Goal: Communication & Community: Answer question/provide support

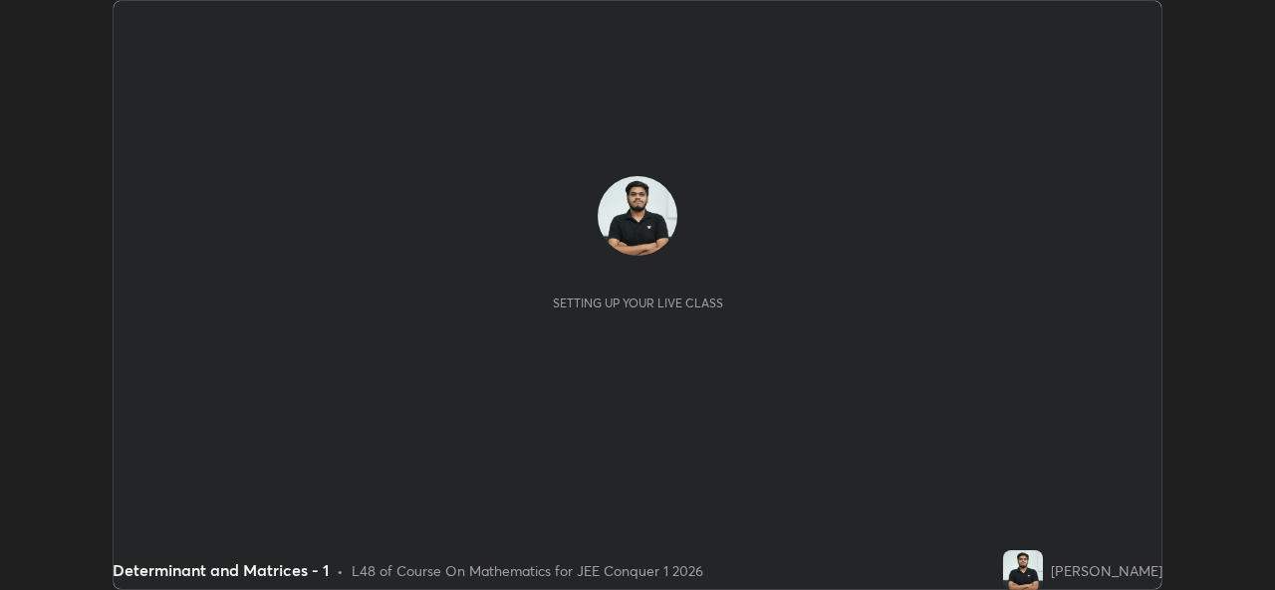
scroll to position [590, 1274]
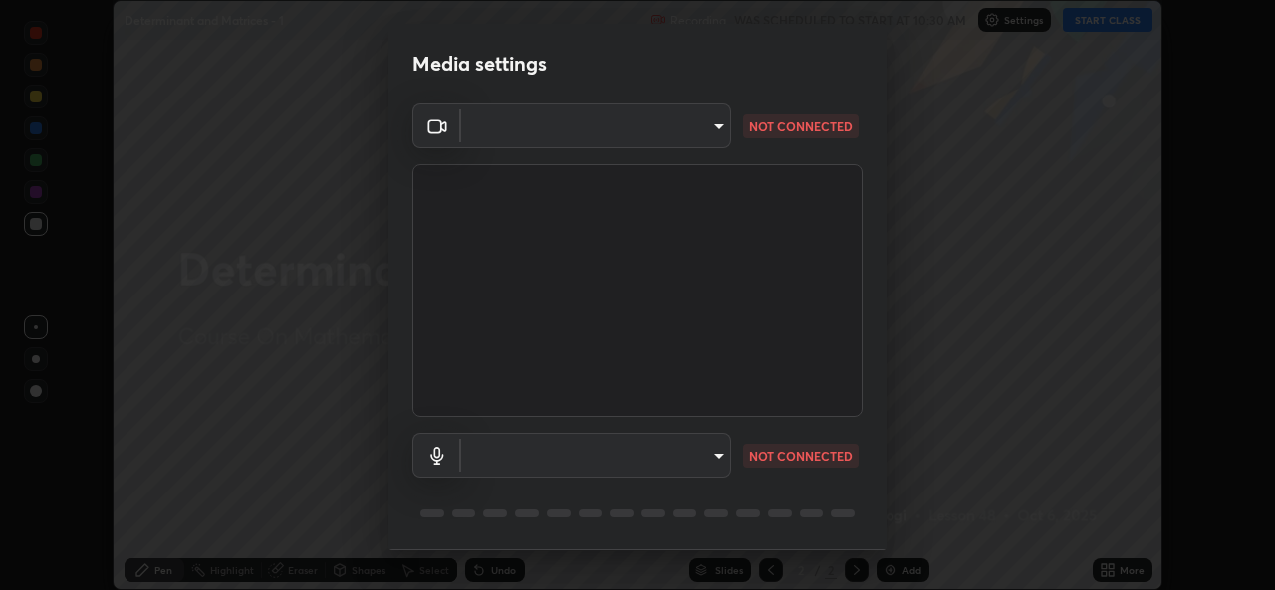
type input "de0b73f0980f6fa9b450921a8a2ec262589a733567298ed7cfed7de340c0f98a"
type input "ee5451cd7f557f866d24f5efd5cc95f4e676077231587f00bc09c28defbb90f9"
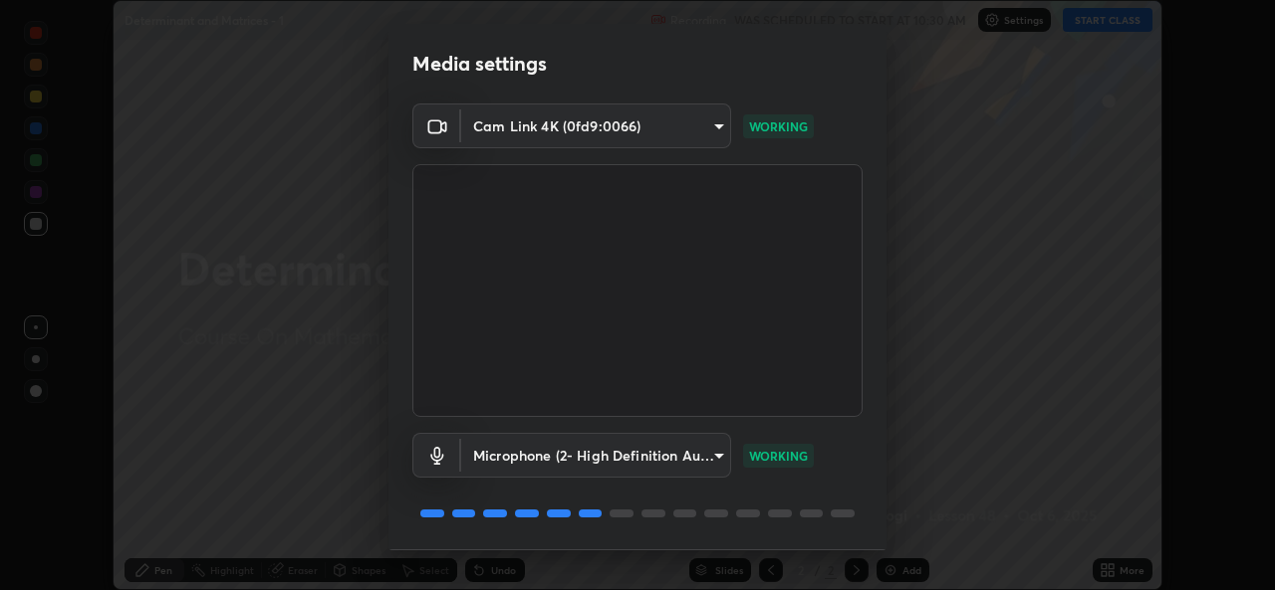
scroll to position [63, 0]
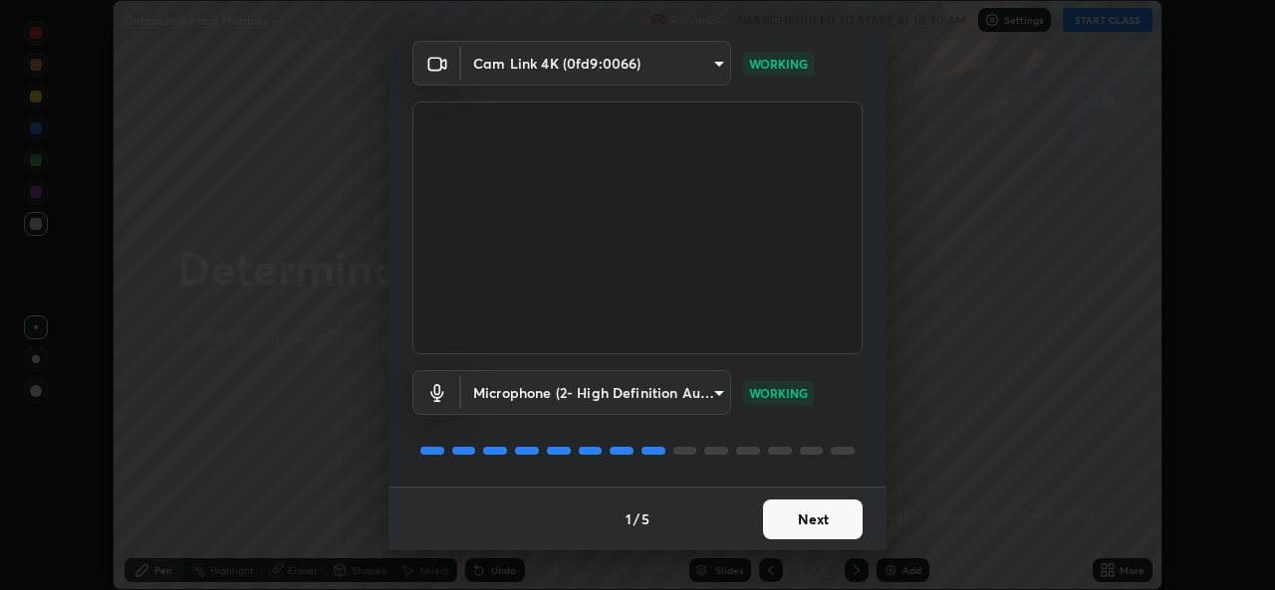
click at [819, 528] on button "Next" at bounding box center [813, 520] width 100 height 40
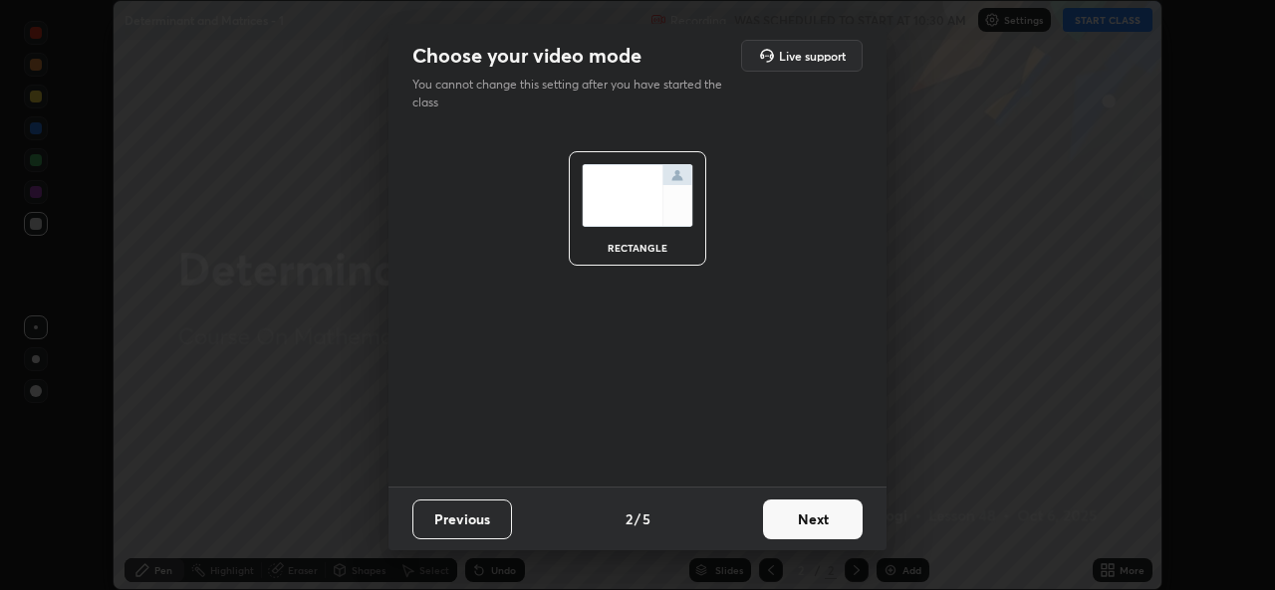
scroll to position [0, 0]
click at [821, 524] on button "Next" at bounding box center [813, 520] width 100 height 40
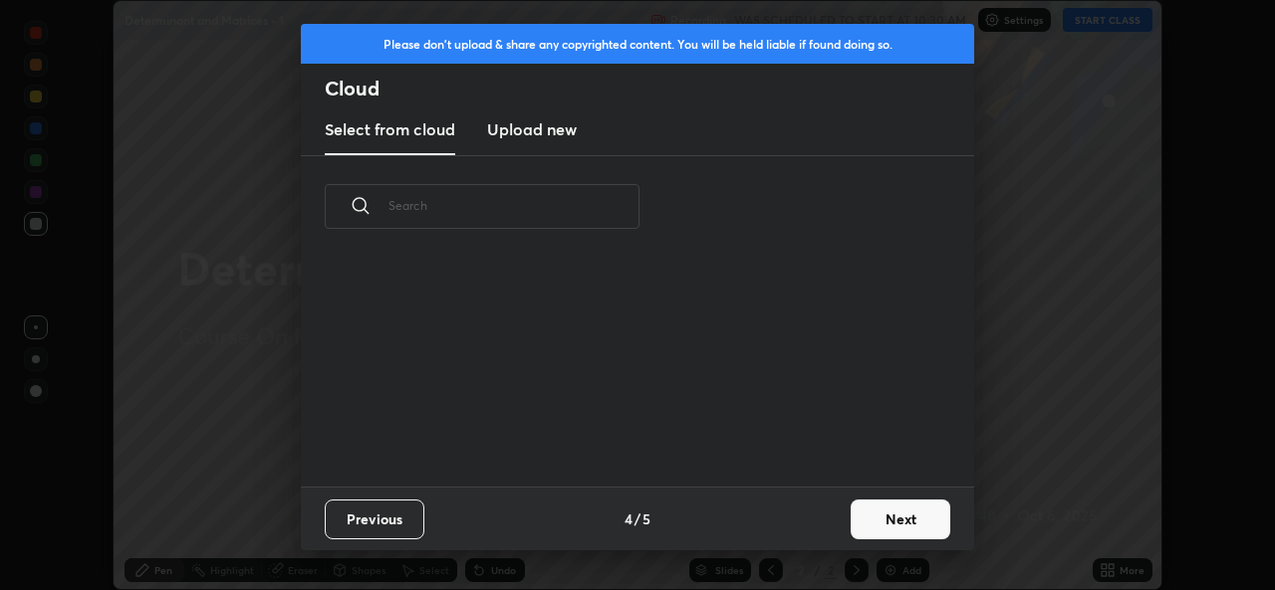
click at [876, 538] on button "Next" at bounding box center [900, 520] width 100 height 40
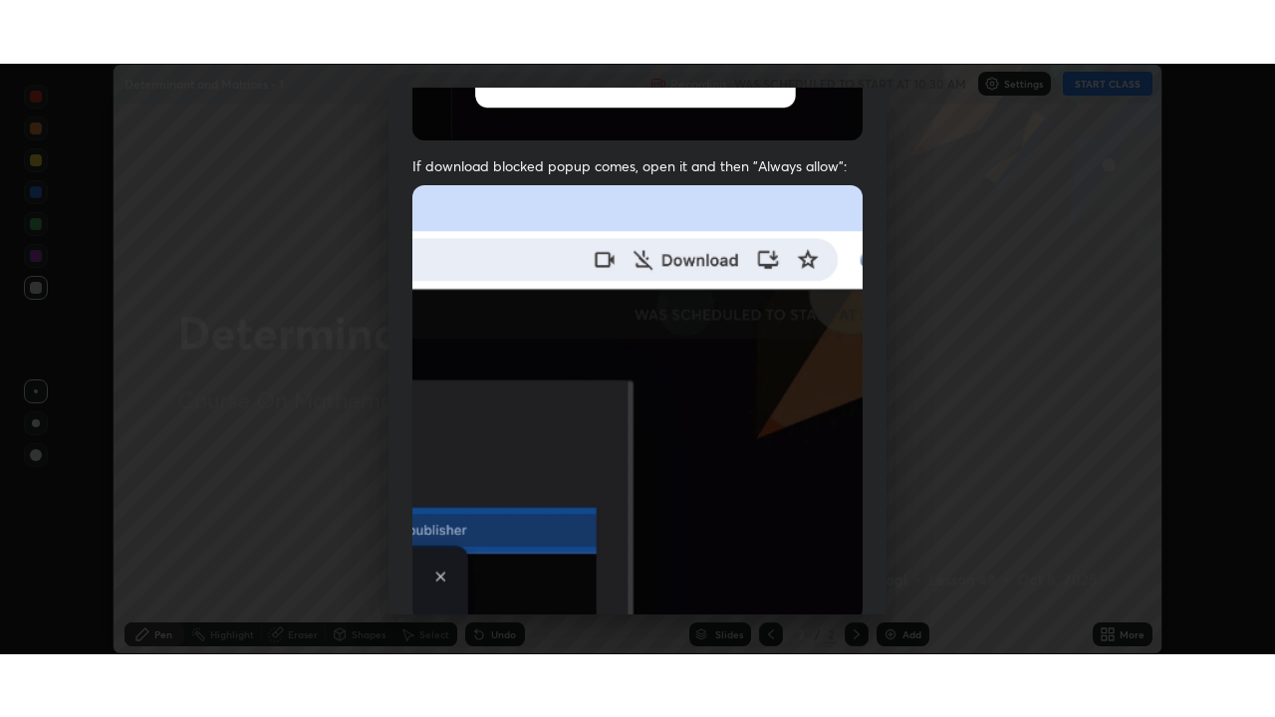
scroll to position [469, 0]
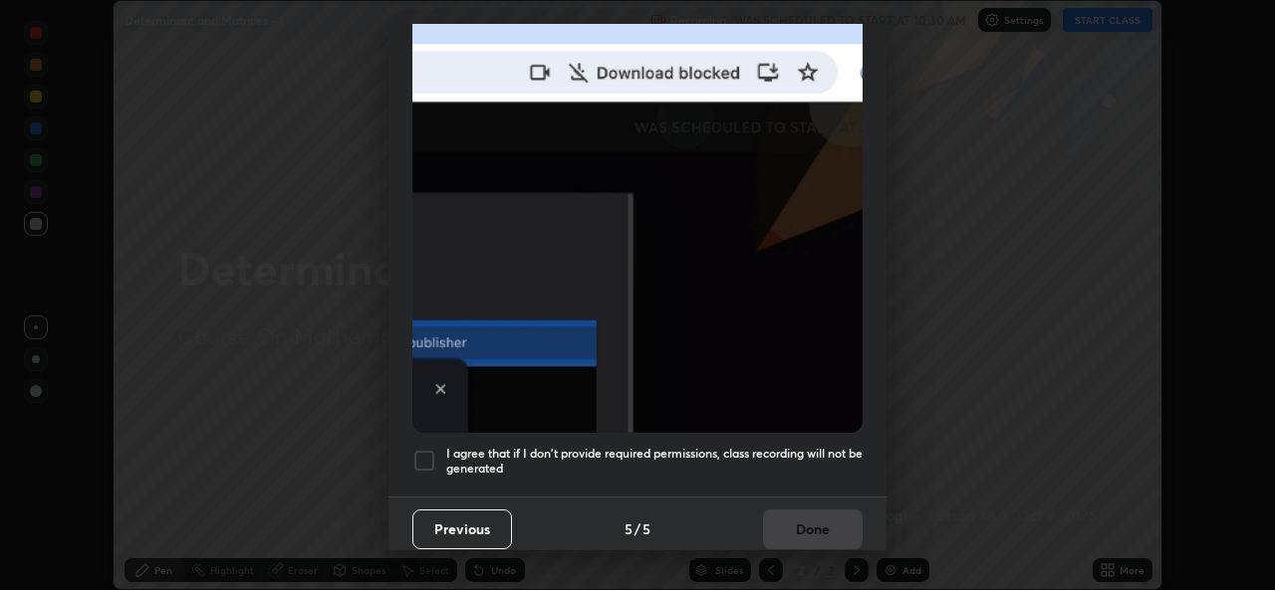
click at [423, 459] on div at bounding box center [424, 461] width 24 height 24
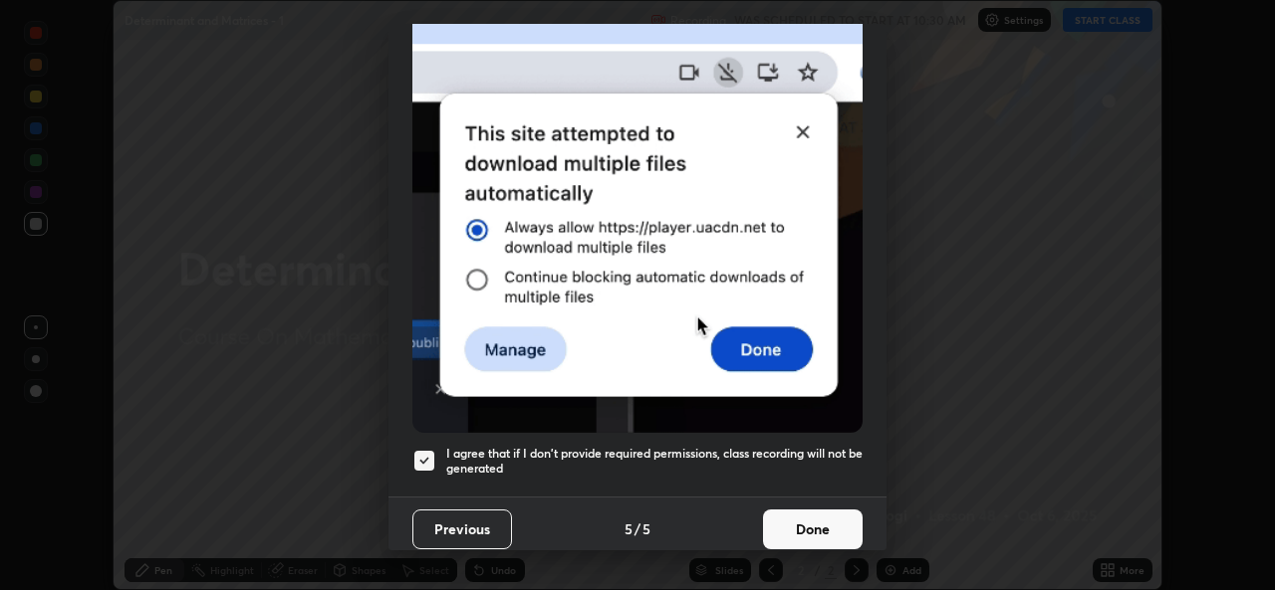
click at [811, 520] on button "Done" at bounding box center [813, 530] width 100 height 40
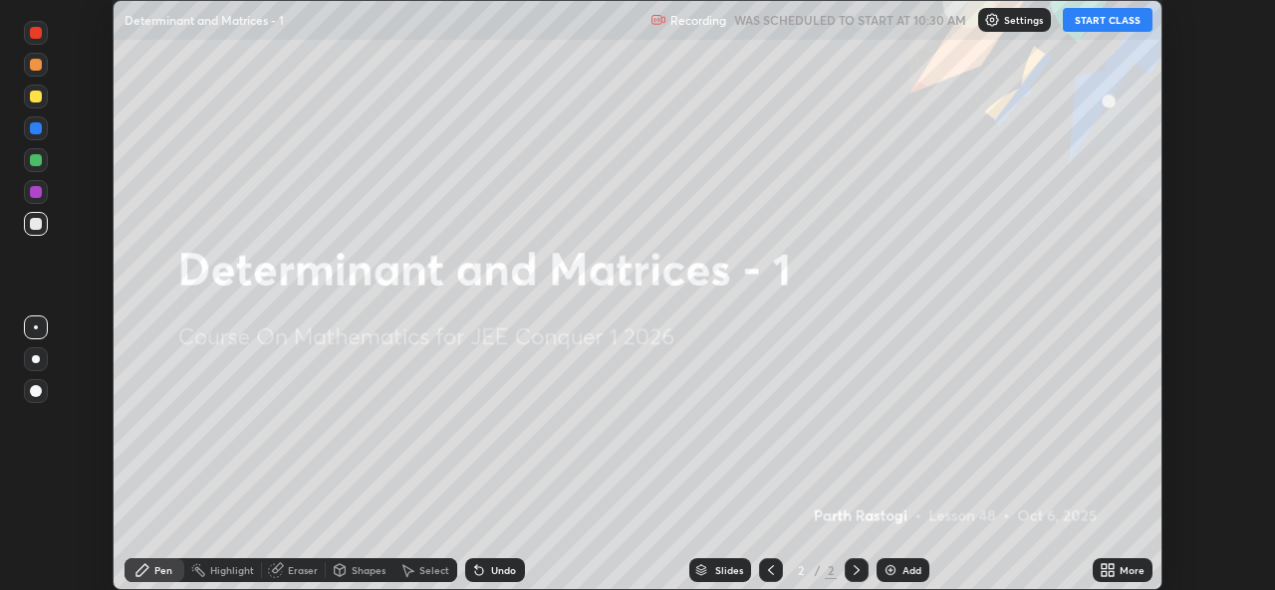
click at [913, 567] on div "Add" at bounding box center [911, 571] width 19 height 10
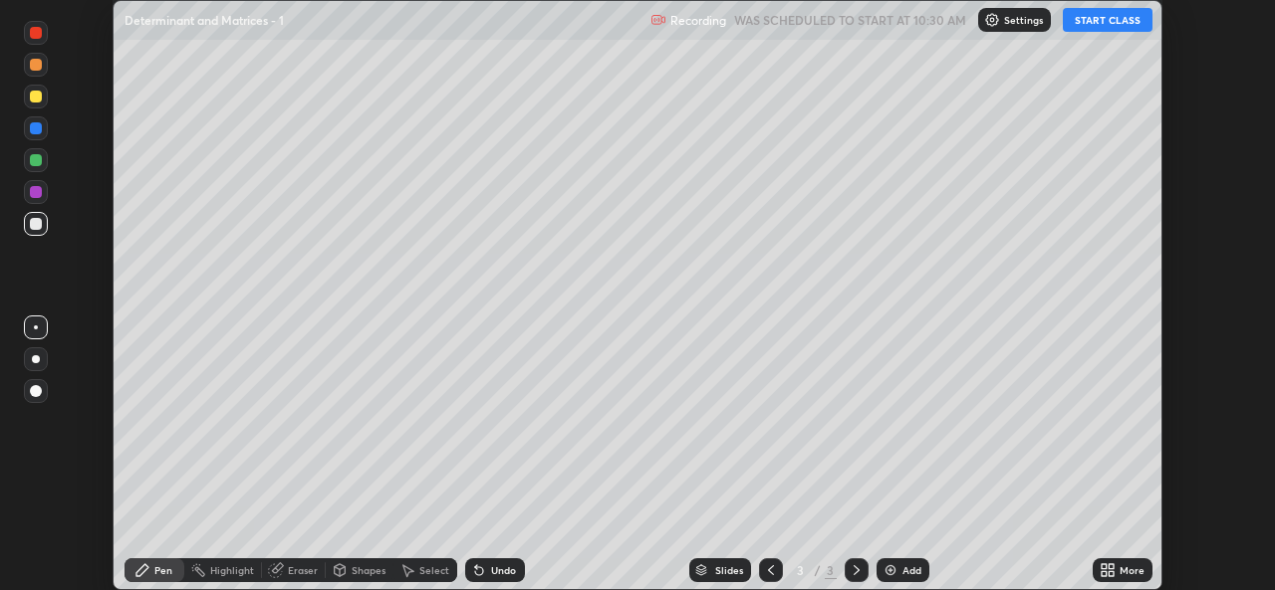
click at [1108, 18] on button "START CLASS" at bounding box center [1107, 20] width 90 height 24
click at [1113, 574] on icon at bounding box center [1110, 574] width 5 height 5
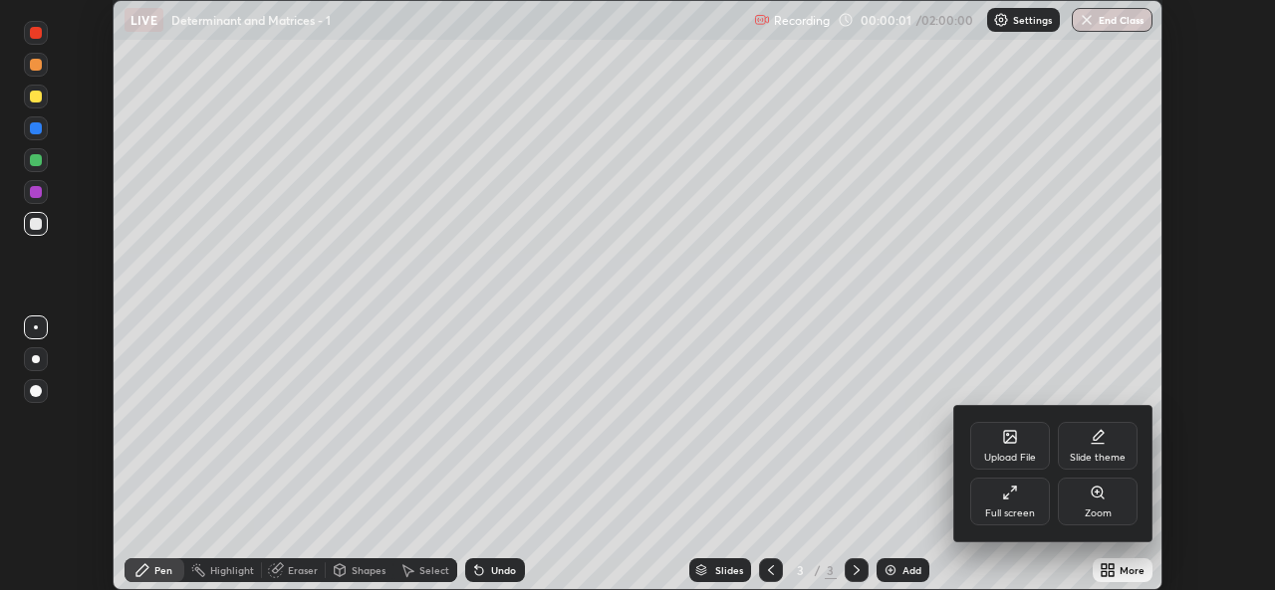
click at [1014, 509] on div "Full screen" at bounding box center [1010, 514] width 50 height 10
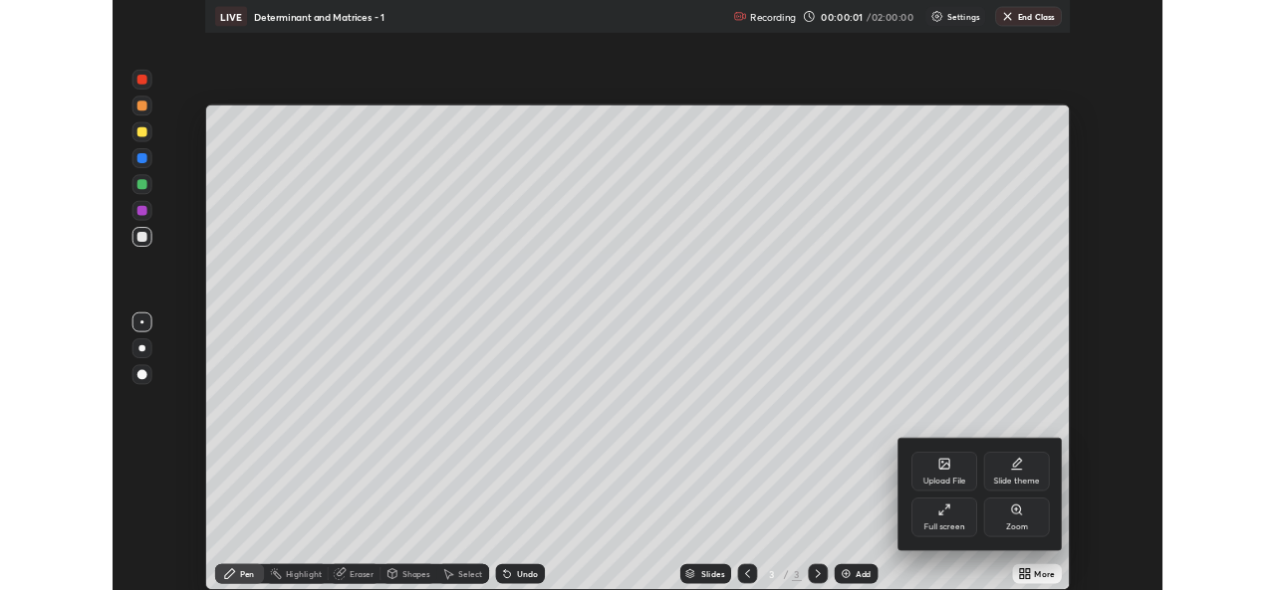
scroll to position [717, 1275]
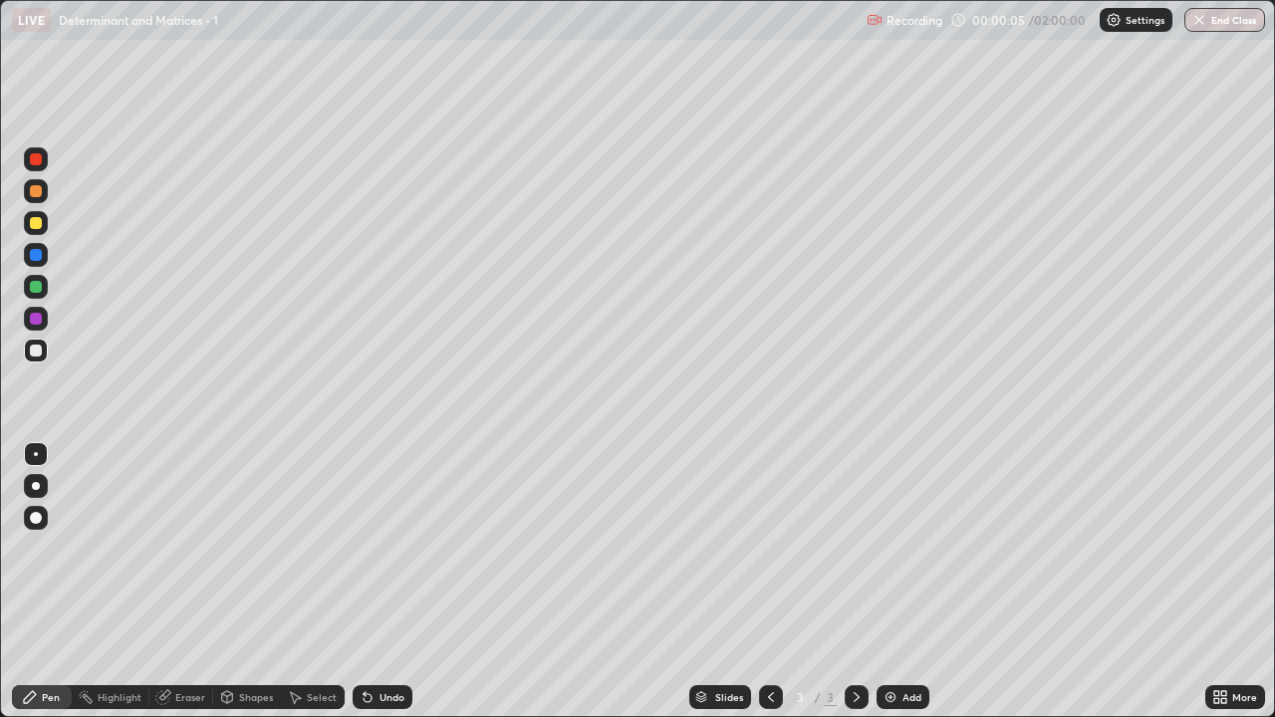
click at [45, 481] on div at bounding box center [36, 486] width 24 height 24
click at [38, 285] on div at bounding box center [36, 287] width 12 height 12
click at [36, 288] on div at bounding box center [36, 287] width 12 height 12
click at [176, 589] on div "Eraser" at bounding box center [181, 697] width 64 height 24
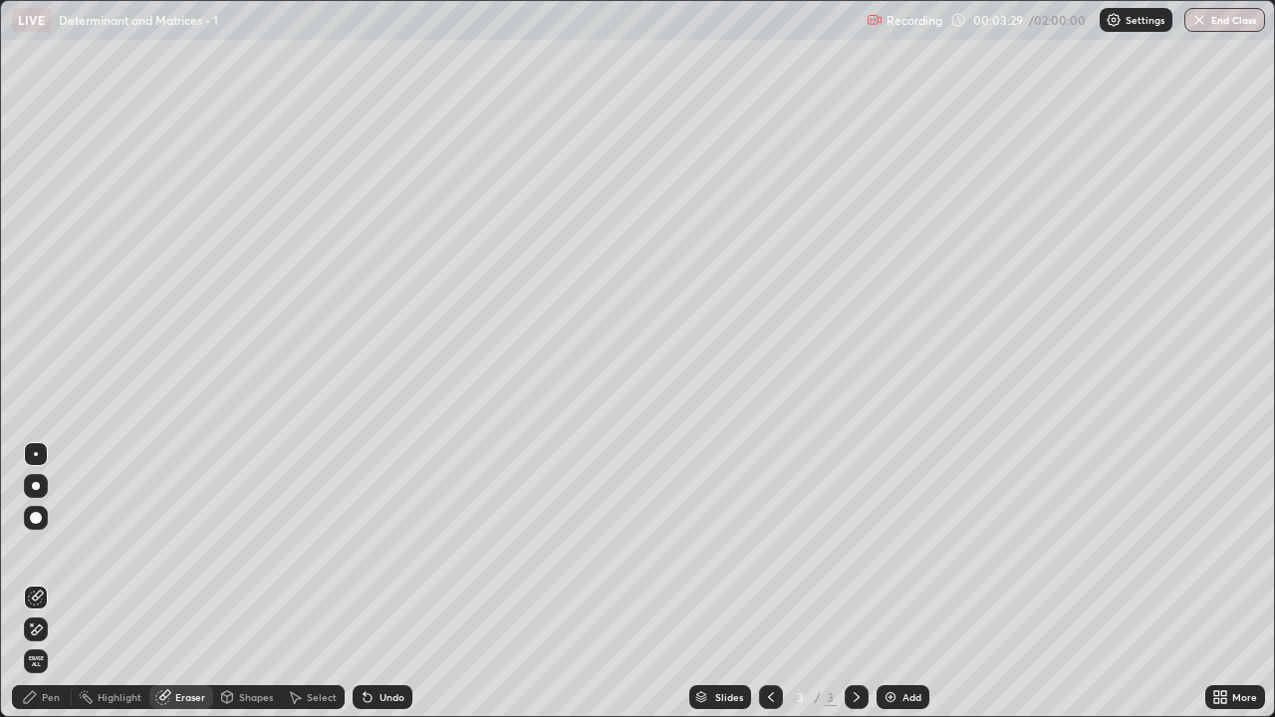
click at [42, 589] on div "Pen" at bounding box center [42, 697] width 60 height 24
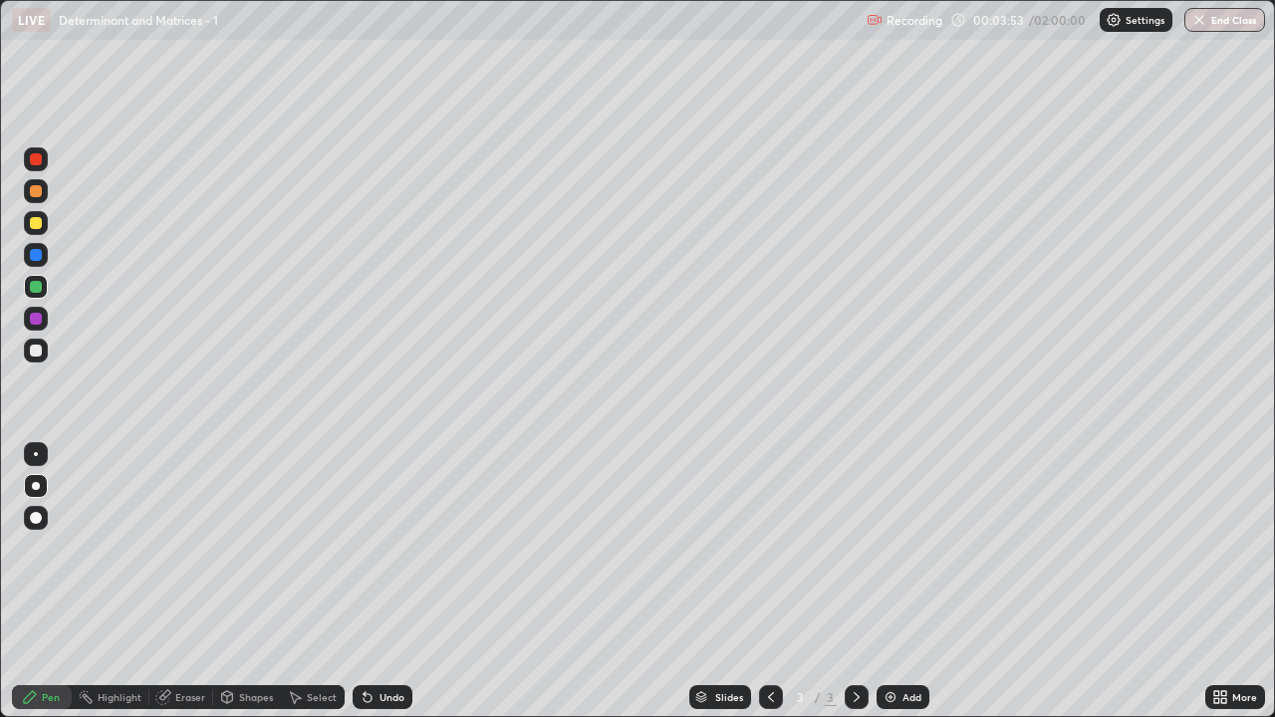
click at [174, 589] on div "Eraser" at bounding box center [181, 697] width 64 height 24
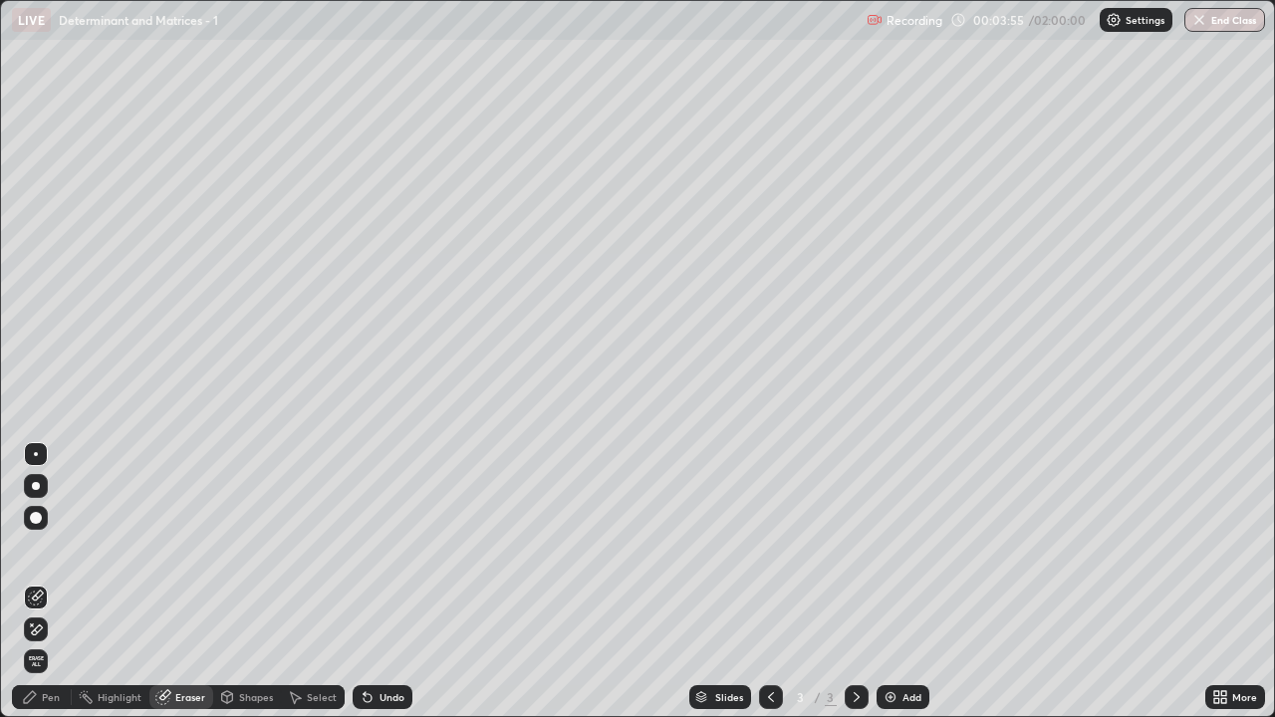
click at [38, 589] on div "Pen" at bounding box center [42, 697] width 60 height 24
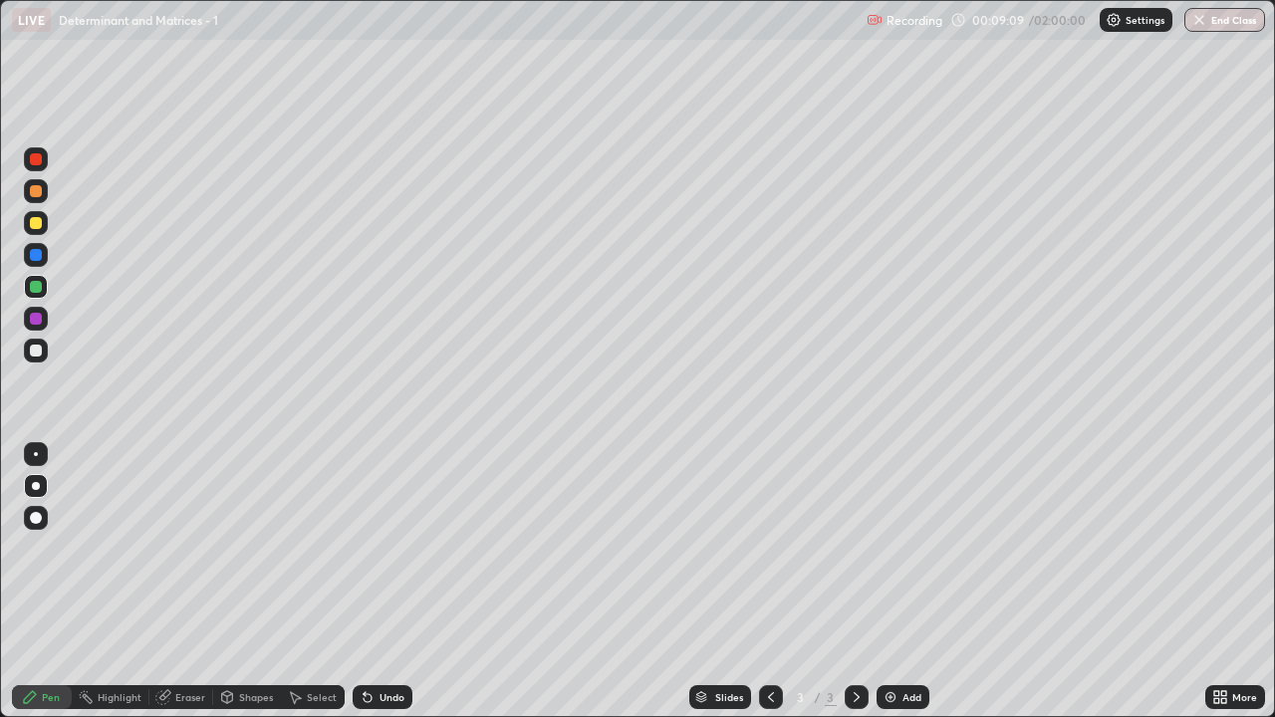
click at [906, 589] on div "Add" at bounding box center [902, 697] width 53 height 24
click at [409, 589] on div "Undo" at bounding box center [382, 697] width 60 height 24
click at [391, 589] on div "Undo" at bounding box center [382, 697] width 60 height 24
click at [184, 589] on div "Eraser" at bounding box center [181, 697] width 64 height 24
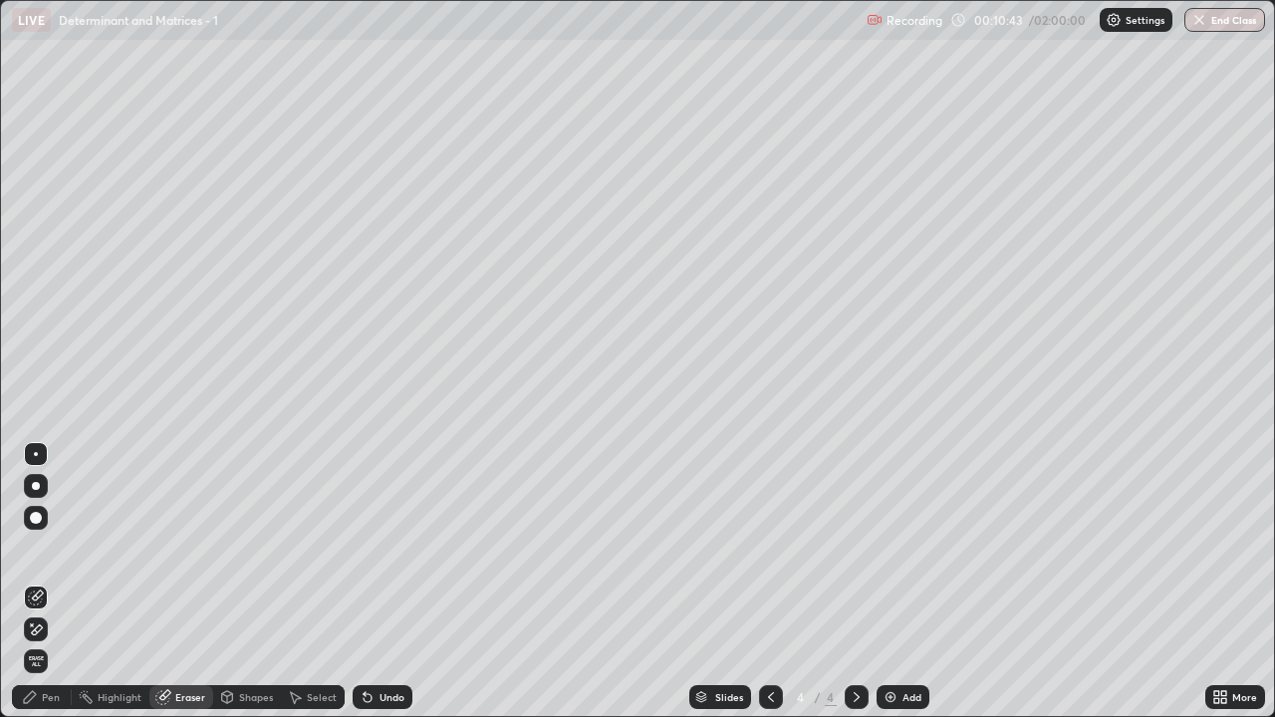
click at [392, 589] on div "Undo" at bounding box center [382, 697] width 60 height 24
click at [391, 589] on div "Undo" at bounding box center [391, 697] width 25 height 10
click at [45, 589] on div "Pen" at bounding box center [42, 697] width 60 height 24
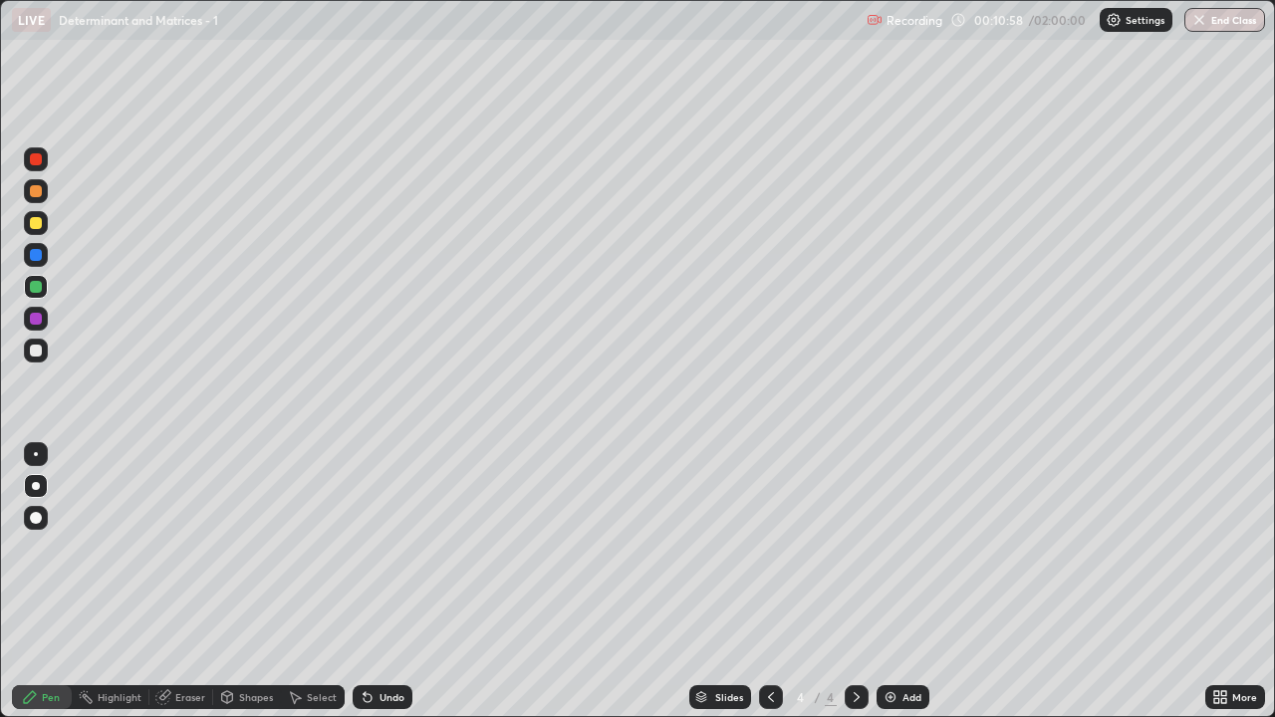
click at [388, 589] on div "Undo" at bounding box center [382, 697] width 60 height 24
click at [903, 589] on div "Add" at bounding box center [902, 697] width 53 height 24
click at [772, 589] on div at bounding box center [771, 697] width 24 height 40
click at [851, 589] on div at bounding box center [856, 697] width 24 height 24
click at [769, 589] on div at bounding box center [771, 697] width 24 height 24
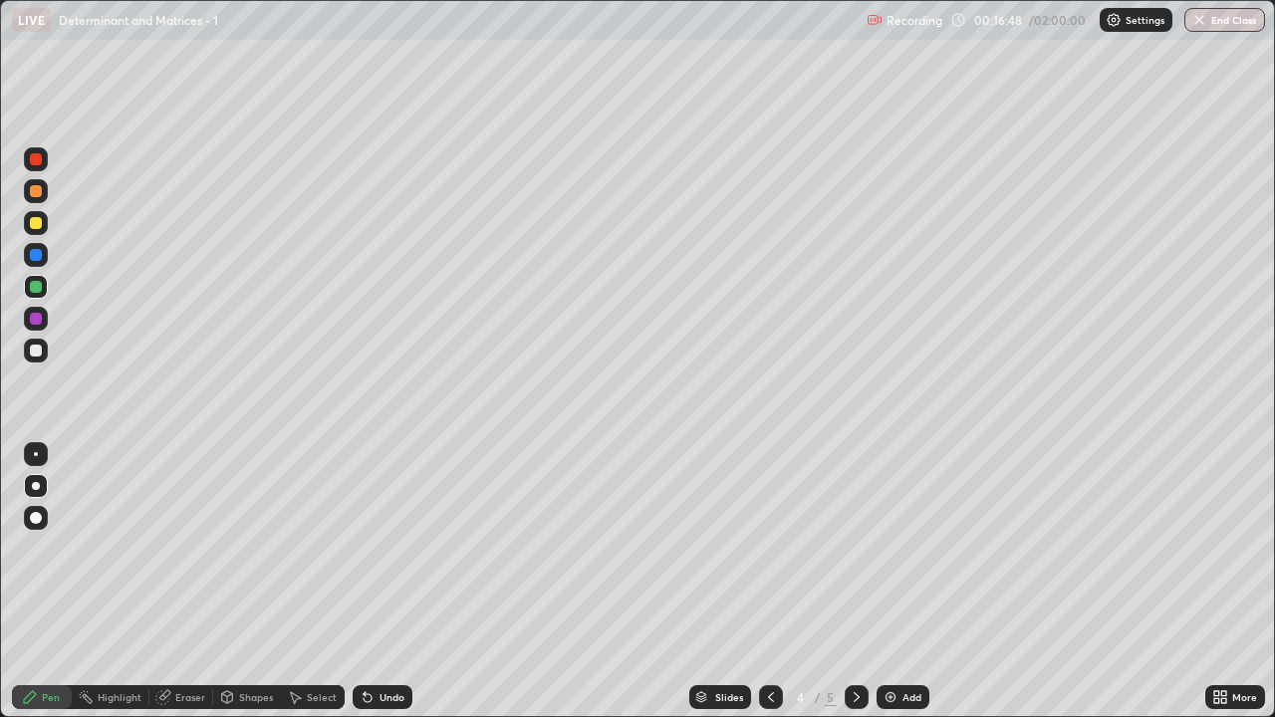
click at [31, 223] on div at bounding box center [36, 223] width 12 height 12
click at [860, 589] on div at bounding box center [856, 697] width 24 height 24
click at [919, 589] on div "Add" at bounding box center [902, 697] width 53 height 24
click at [905, 589] on div "Add" at bounding box center [911, 697] width 19 height 10
click at [33, 351] on div at bounding box center [36, 351] width 12 height 12
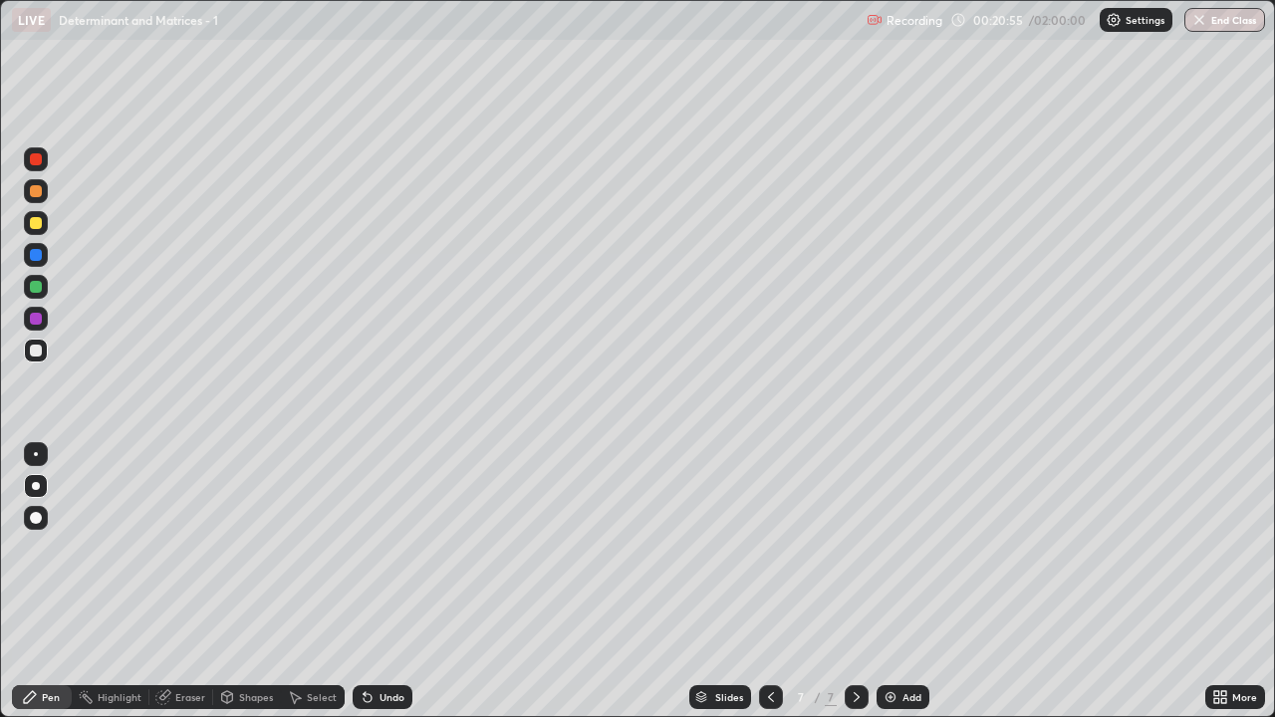
click at [36, 221] on div at bounding box center [36, 223] width 12 height 12
click at [36, 353] on div at bounding box center [36, 351] width 12 height 12
click at [364, 589] on icon at bounding box center [367, 698] width 8 height 8
click at [887, 589] on div "Add" at bounding box center [902, 697] width 53 height 24
click at [41, 289] on div at bounding box center [36, 287] width 12 height 12
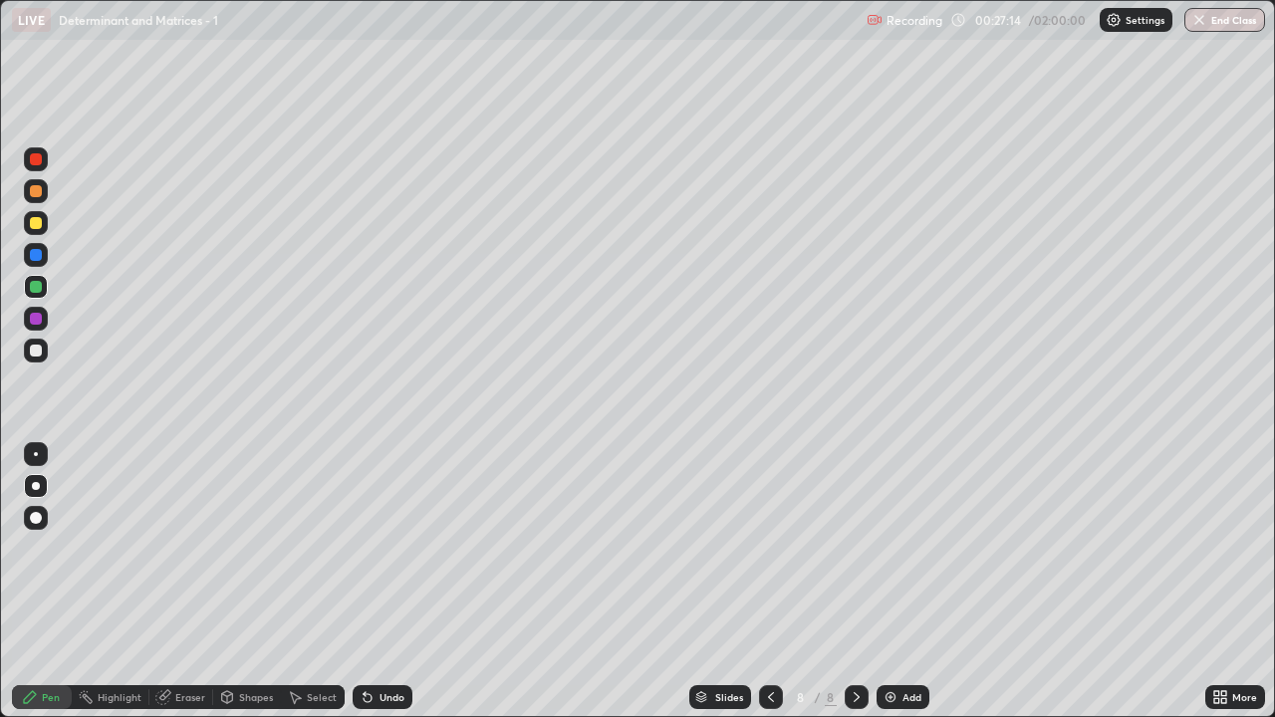
click at [179, 589] on div "Eraser" at bounding box center [181, 697] width 64 height 24
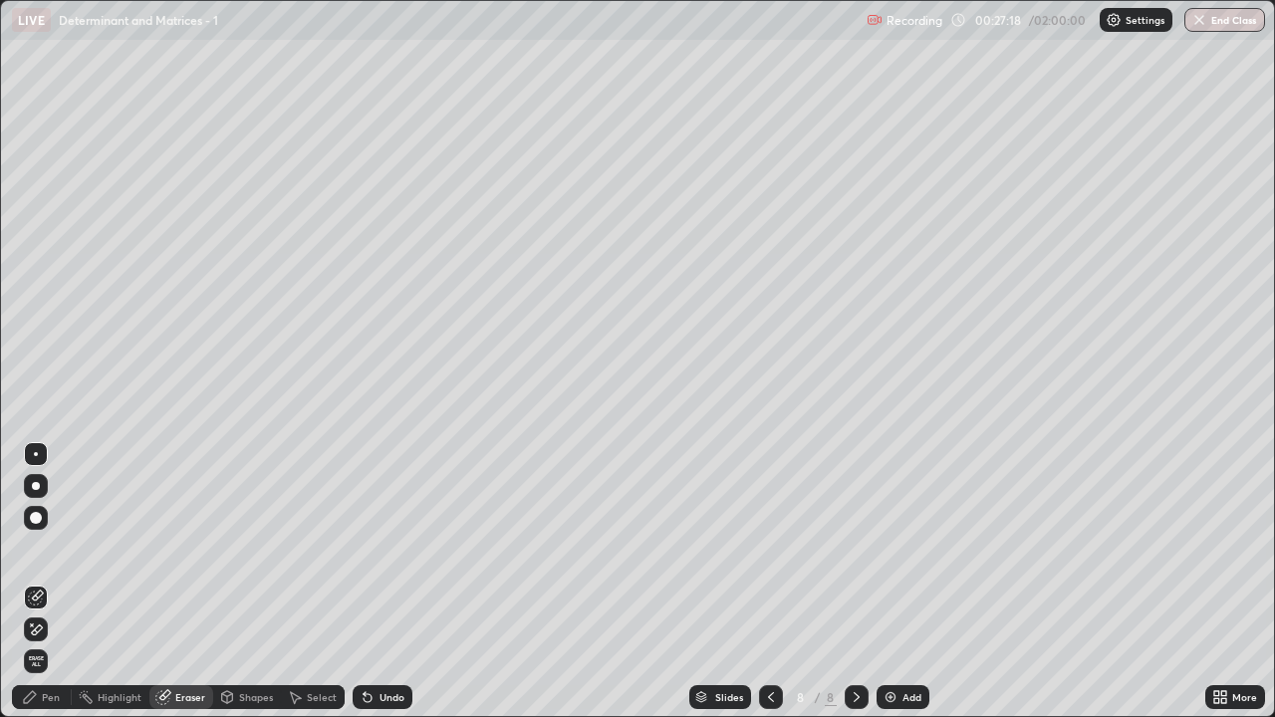
click at [42, 589] on div "Pen" at bounding box center [42, 697] width 60 height 24
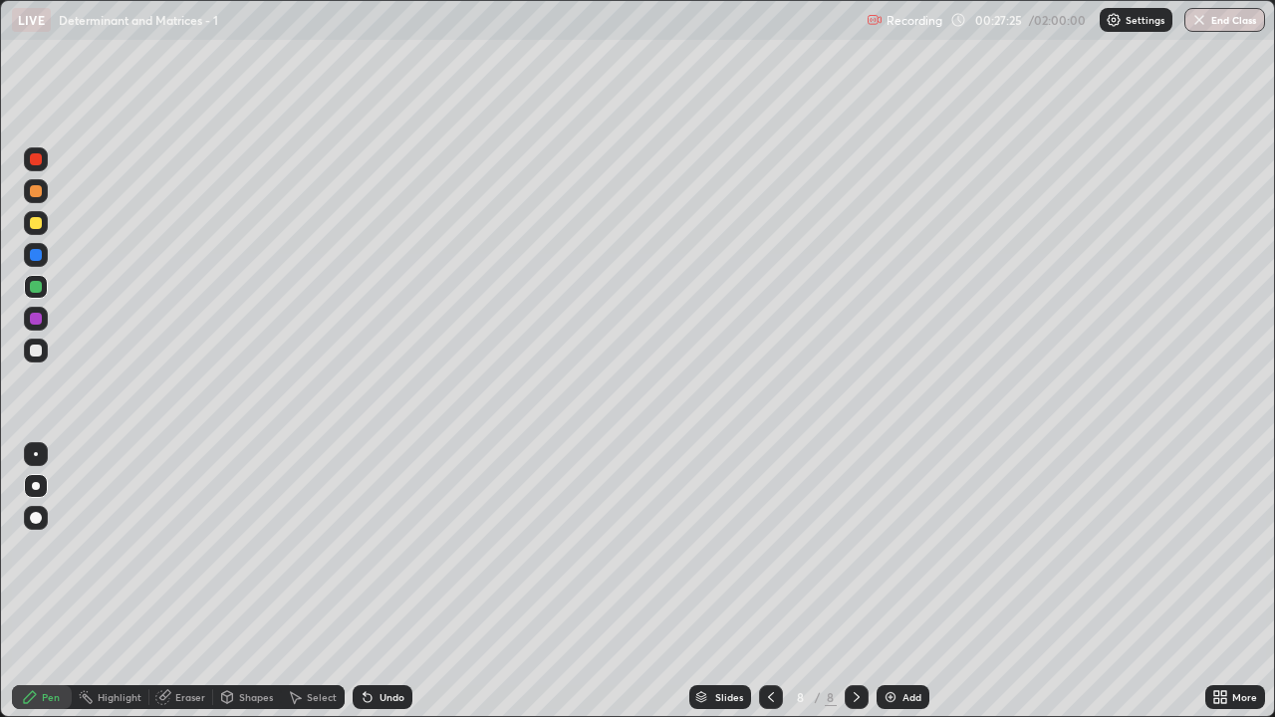
click at [175, 589] on div "Eraser" at bounding box center [190, 697] width 30 height 10
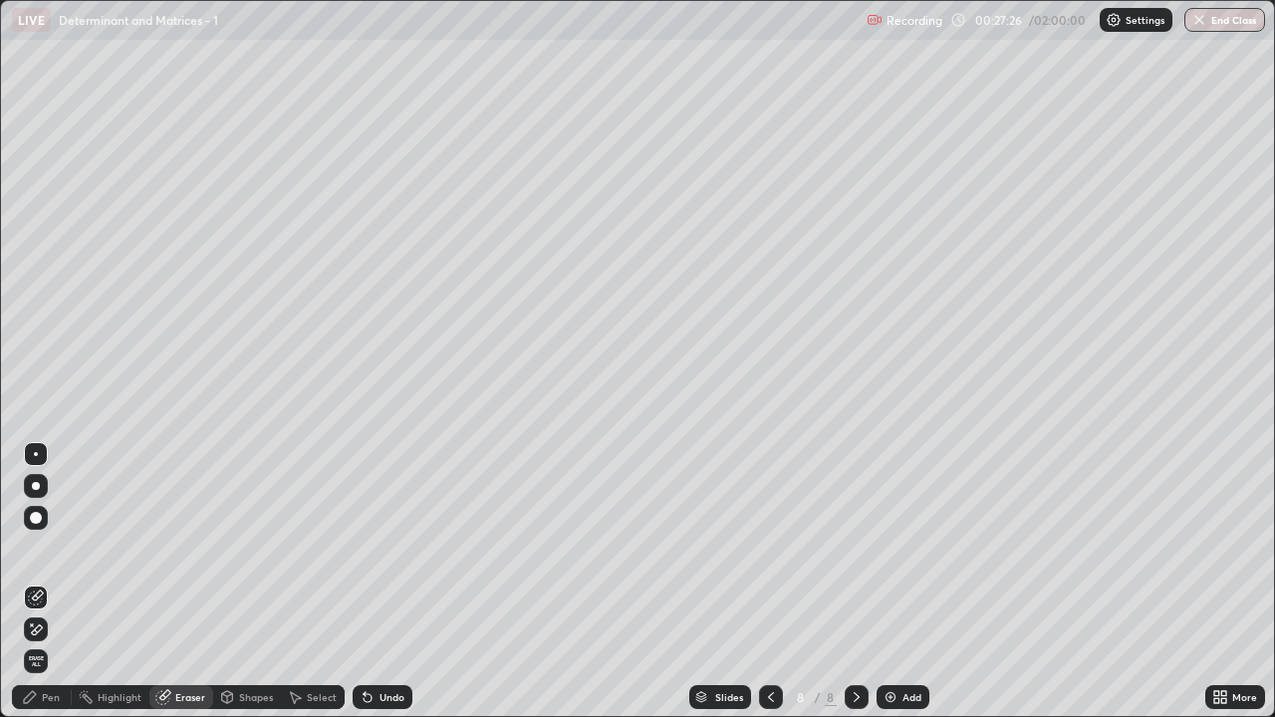
click at [55, 589] on div "Pen" at bounding box center [42, 697] width 60 height 24
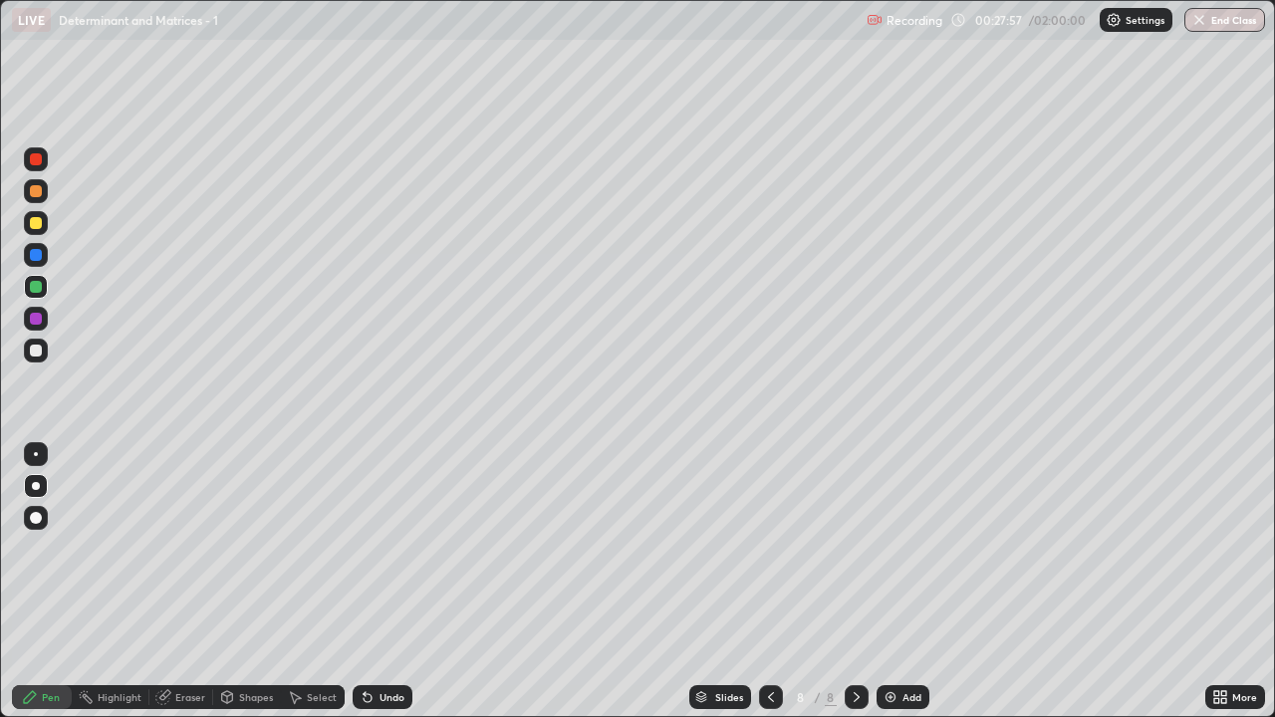
click at [381, 589] on div "Undo" at bounding box center [382, 697] width 60 height 24
click at [895, 589] on img at bounding box center [890, 697] width 16 height 16
click at [386, 589] on div "Undo" at bounding box center [391, 697] width 25 height 10
click at [385, 589] on div "Undo" at bounding box center [382, 697] width 60 height 24
click at [769, 589] on icon at bounding box center [771, 697] width 16 height 16
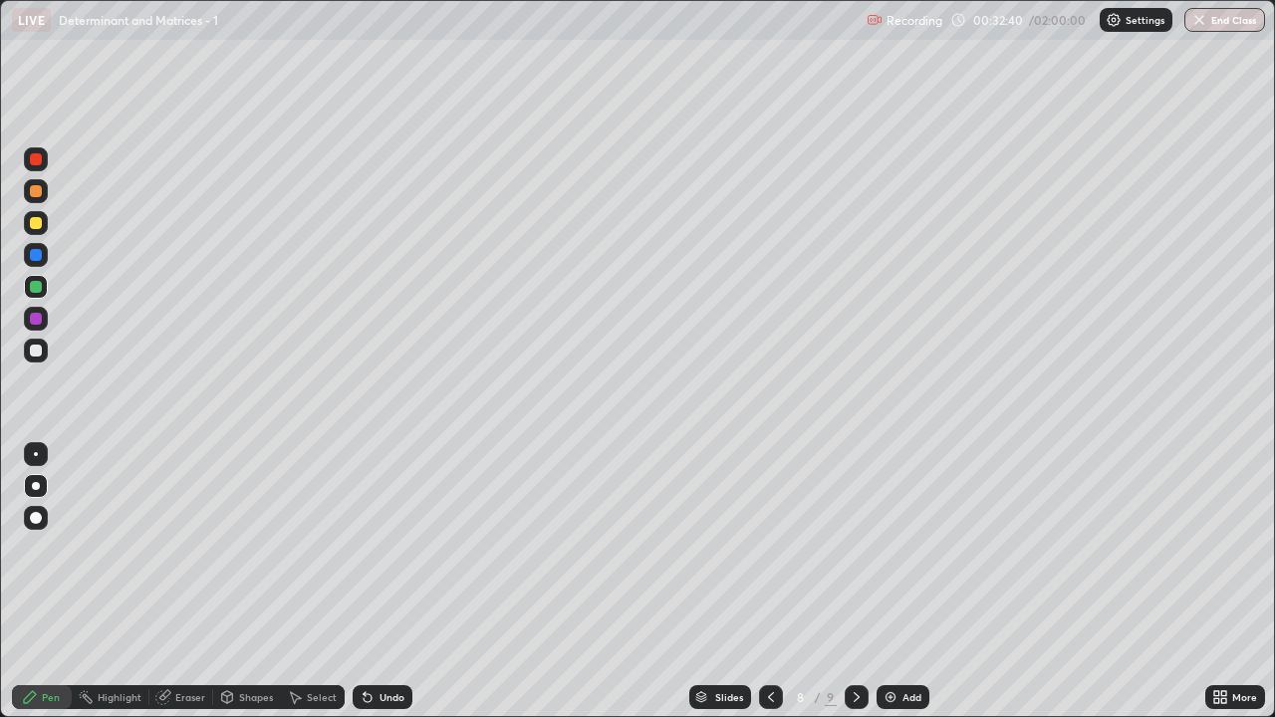
click at [40, 359] on div at bounding box center [36, 351] width 24 height 24
click at [308, 589] on div "Select" at bounding box center [322, 697] width 30 height 10
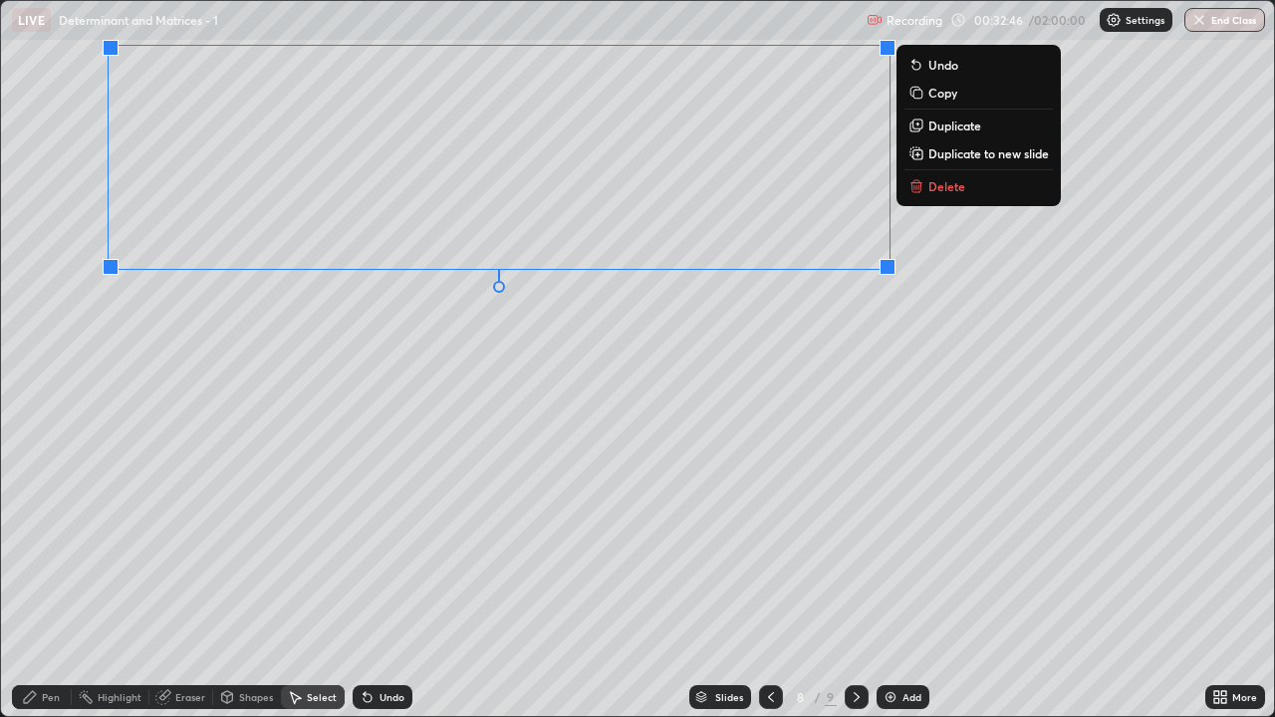
click at [937, 154] on p "Duplicate to new slide" at bounding box center [988, 153] width 120 height 16
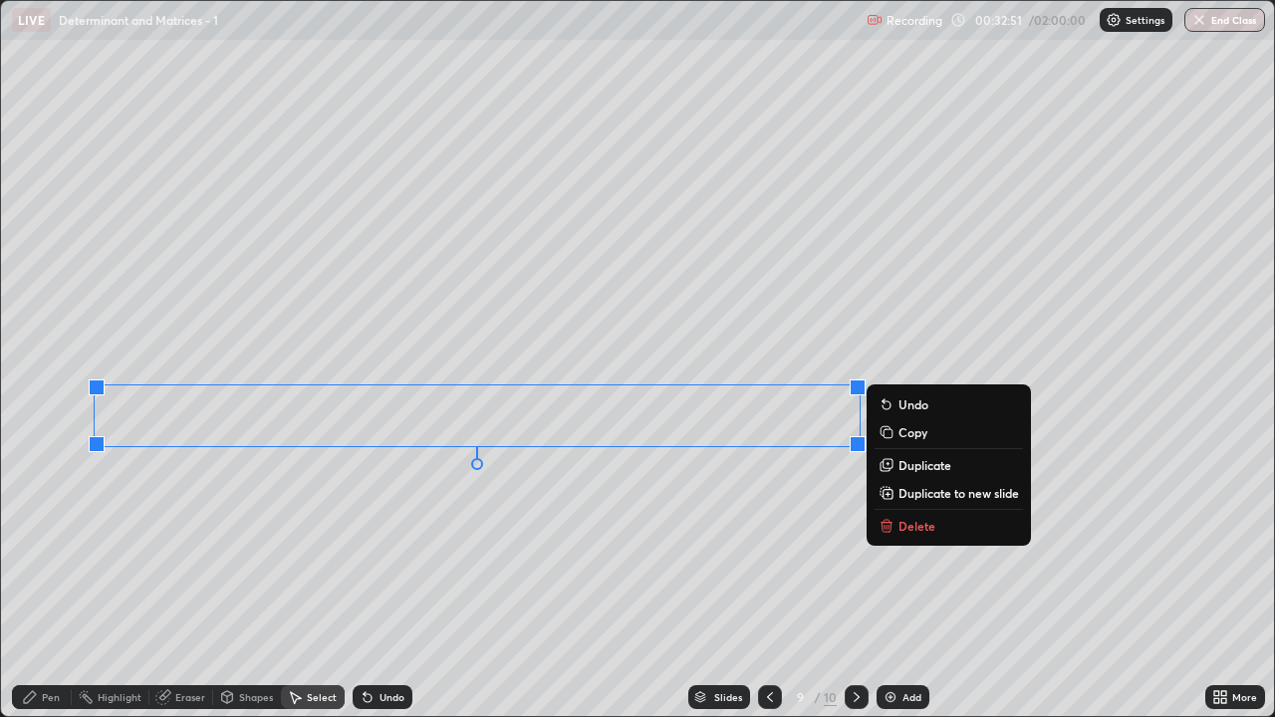
click at [594, 578] on div "0 ° Undo Copy Duplicate Duplicate to new slide Delete" at bounding box center [637, 358] width 1273 height 715
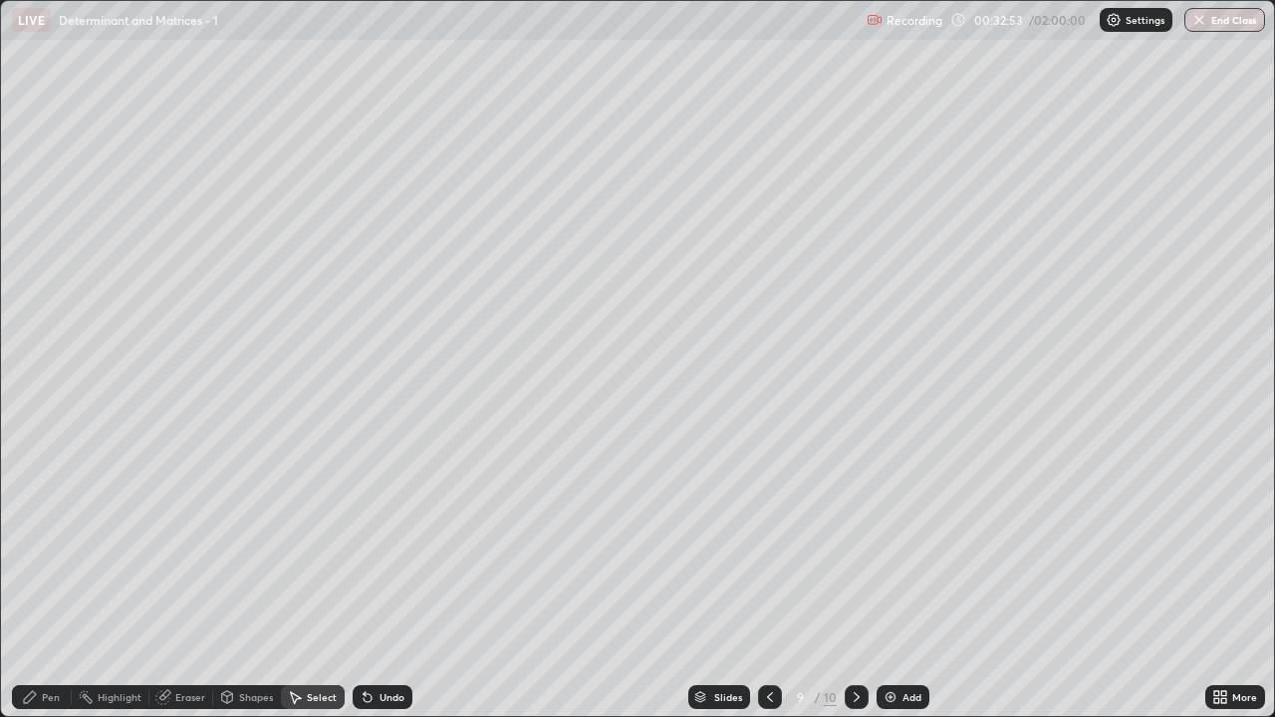
click at [1223, 589] on icon at bounding box center [1223, 700] width 5 height 5
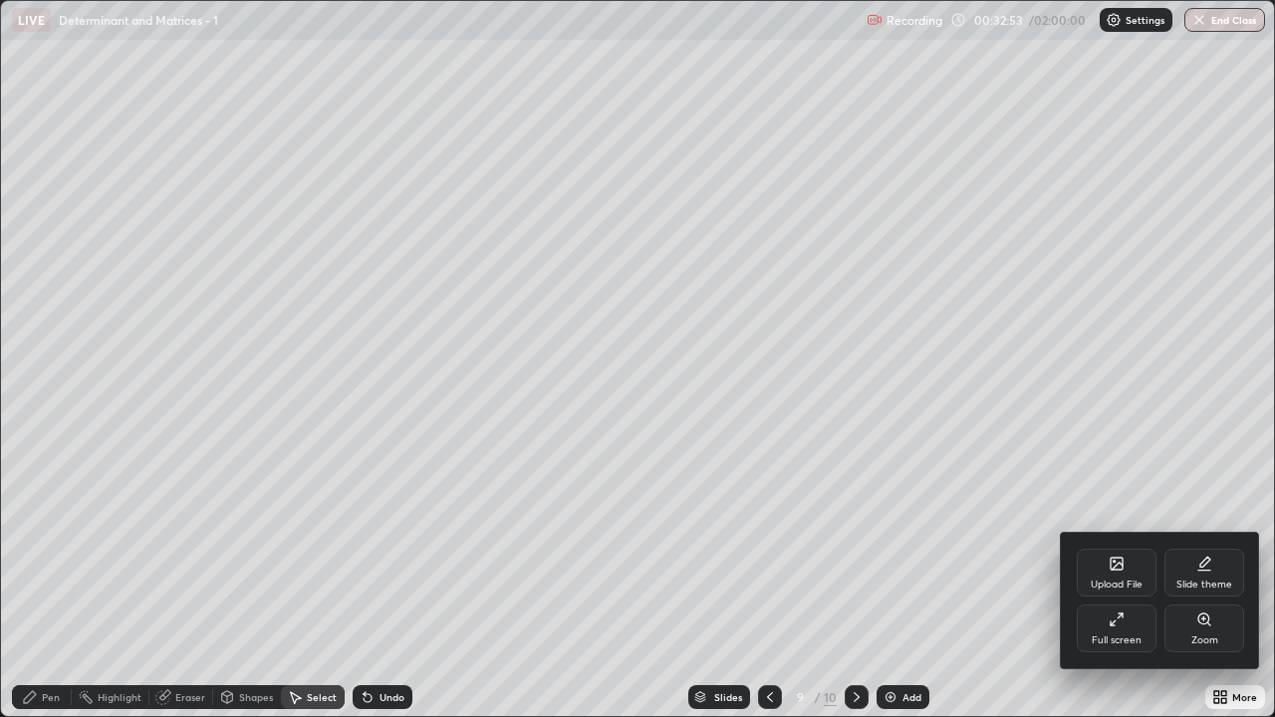
click at [1129, 589] on div "Full screen" at bounding box center [1116, 628] width 80 height 48
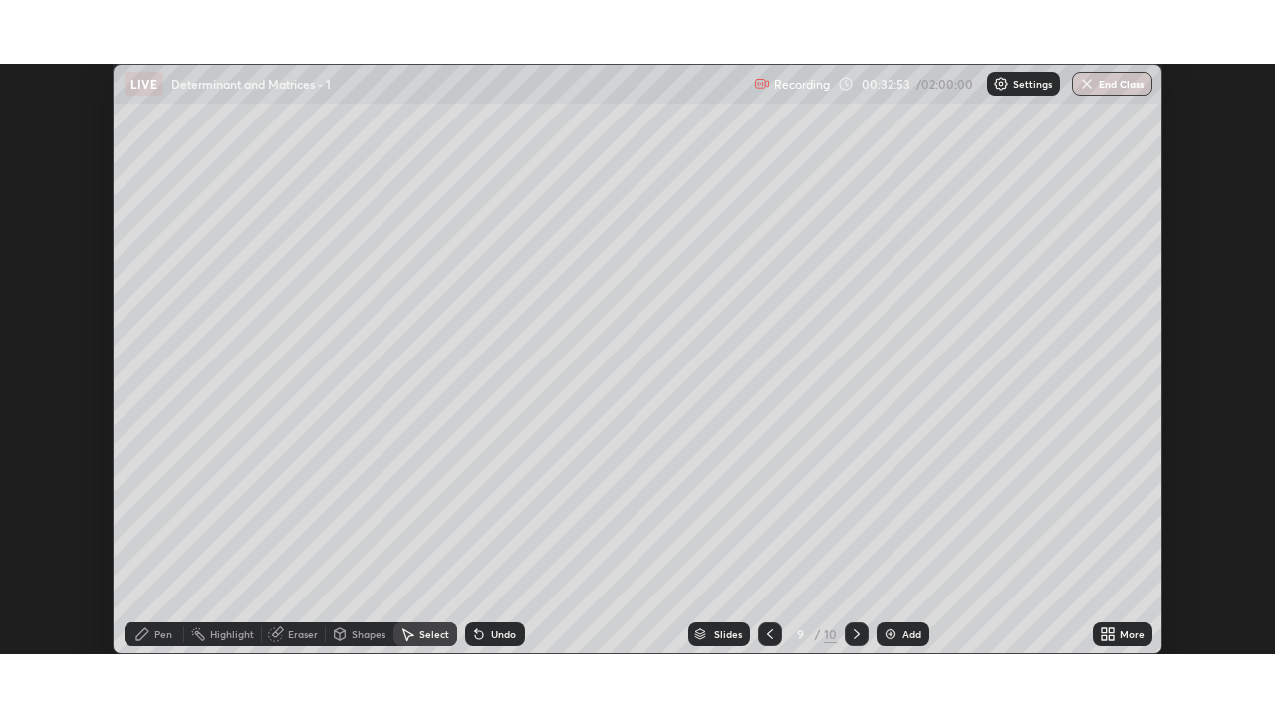
scroll to position [98984, 98300]
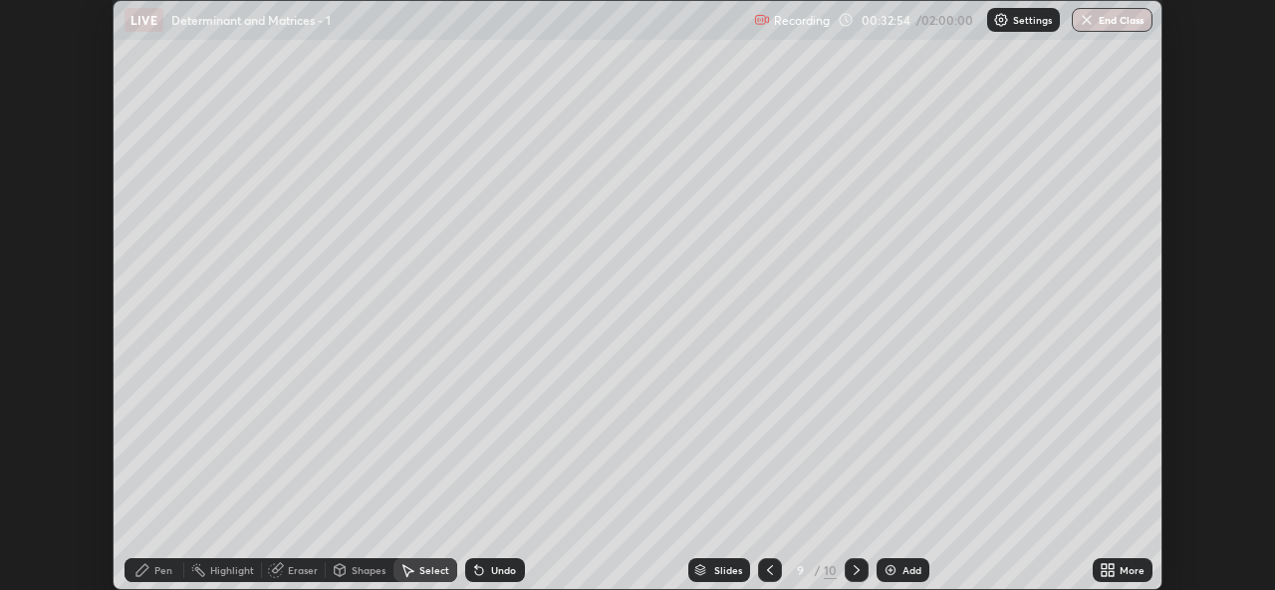
click at [1125, 572] on div "More" at bounding box center [1131, 571] width 25 height 10
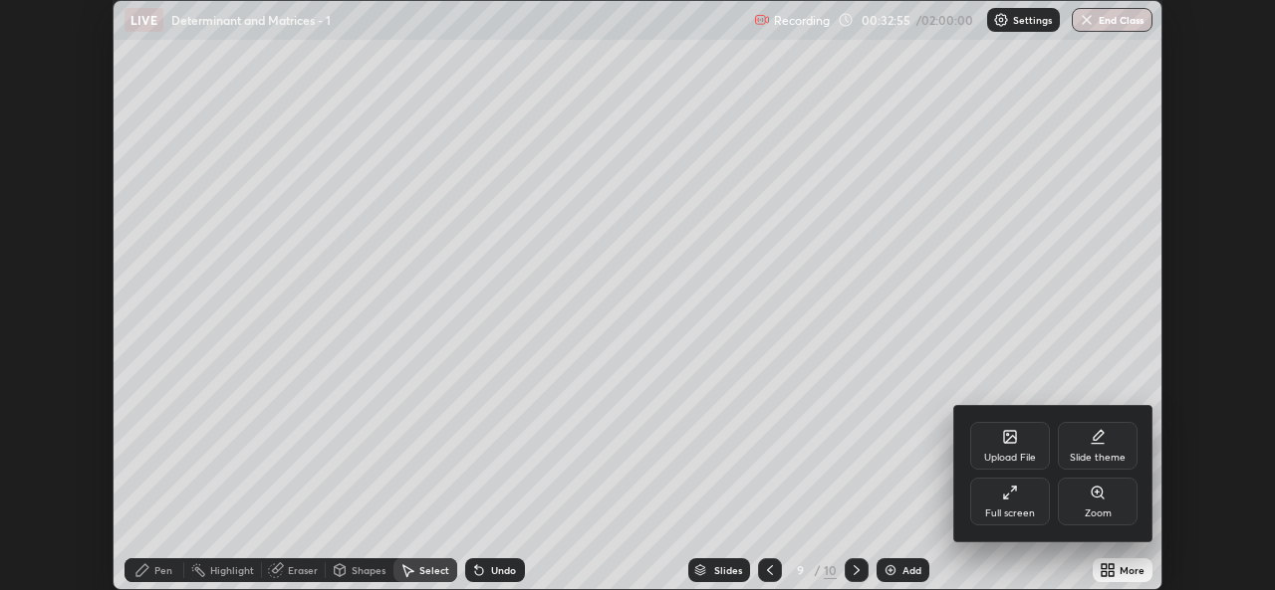
click at [1017, 512] on div "Full screen" at bounding box center [1010, 514] width 50 height 10
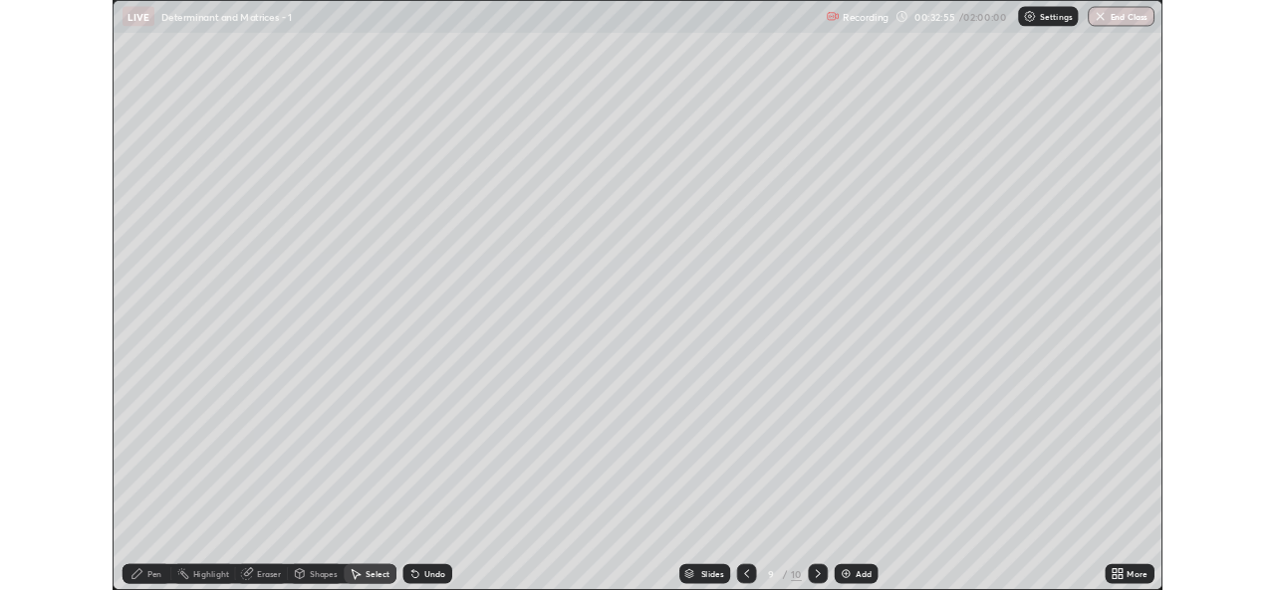
scroll to position [717, 1275]
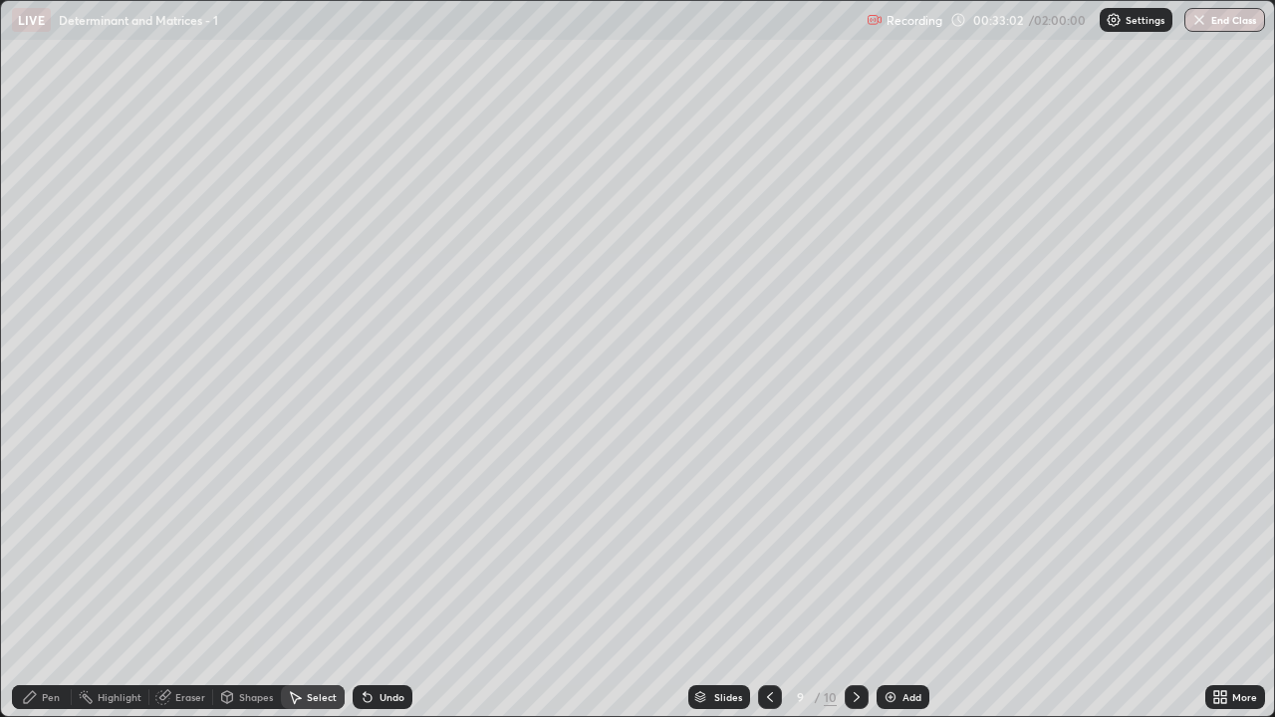
click at [43, 589] on div "Pen" at bounding box center [42, 697] width 60 height 24
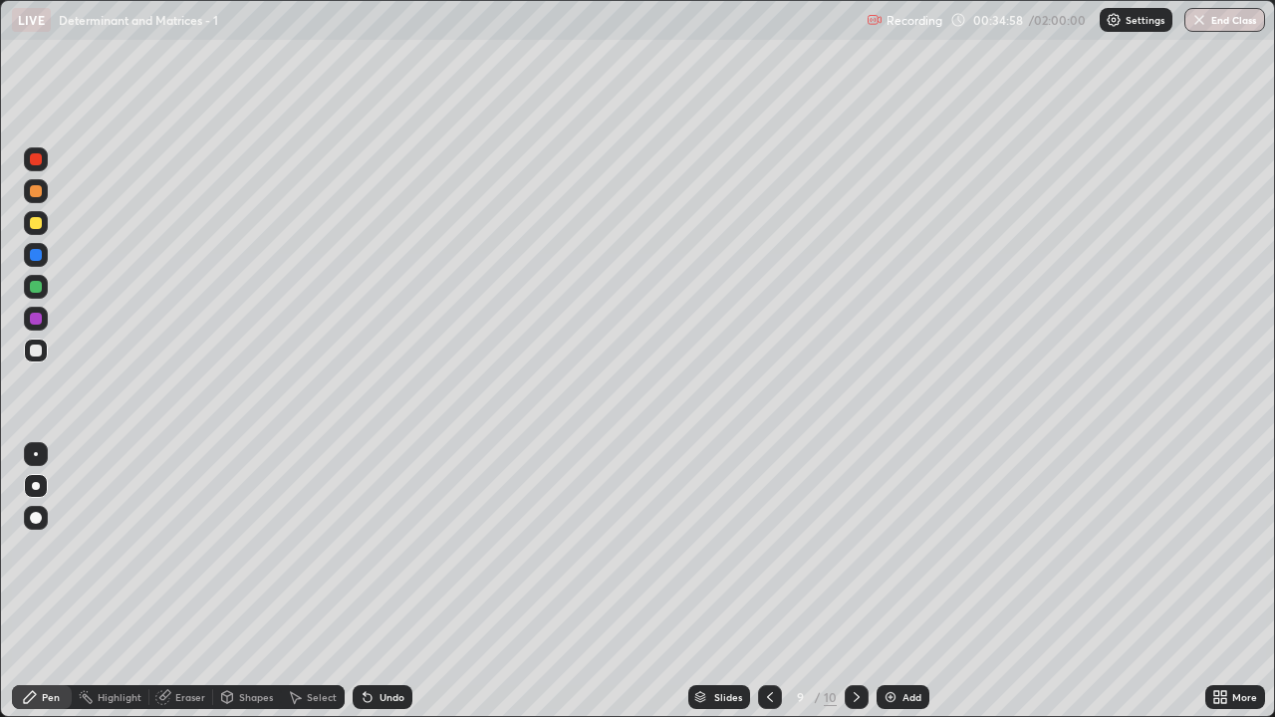
click at [769, 589] on div at bounding box center [770, 697] width 24 height 40
click at [318, 589] on div "Select" at bounding box center [313, 697] width 64 height 24
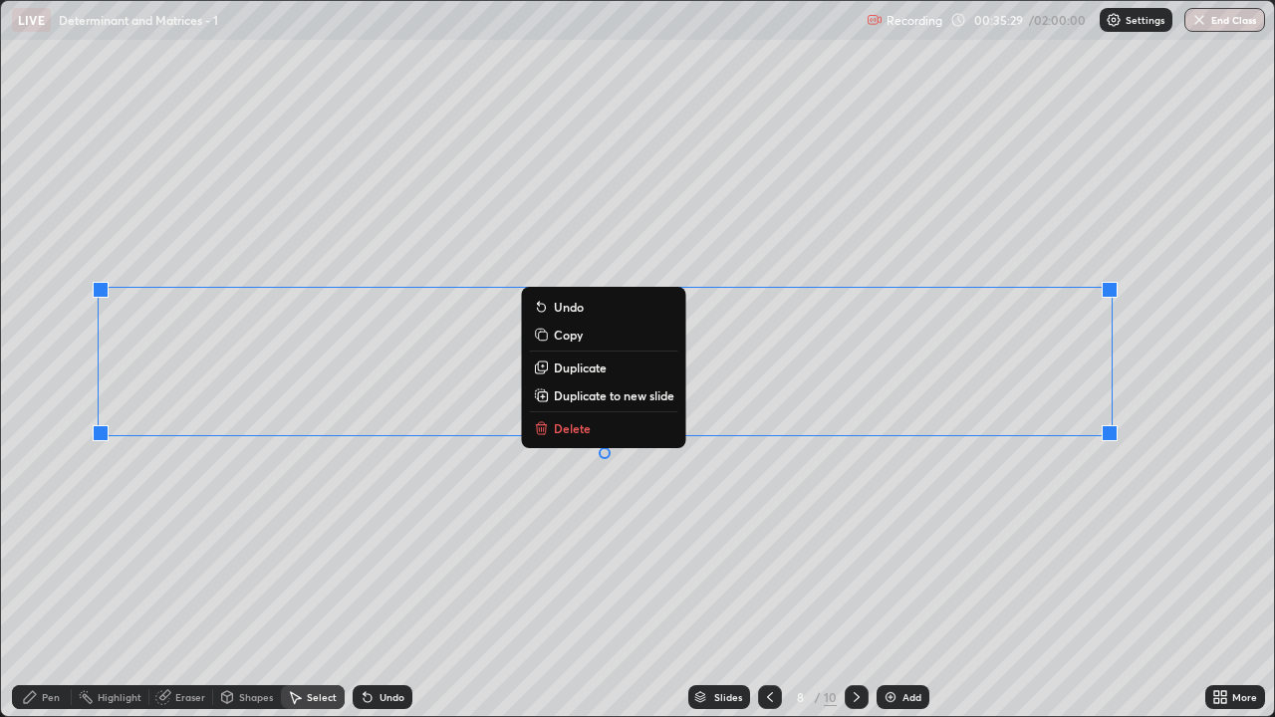
click at [567, 341] on p "Copy" at bounding box center [568, 335] width 29 height 16
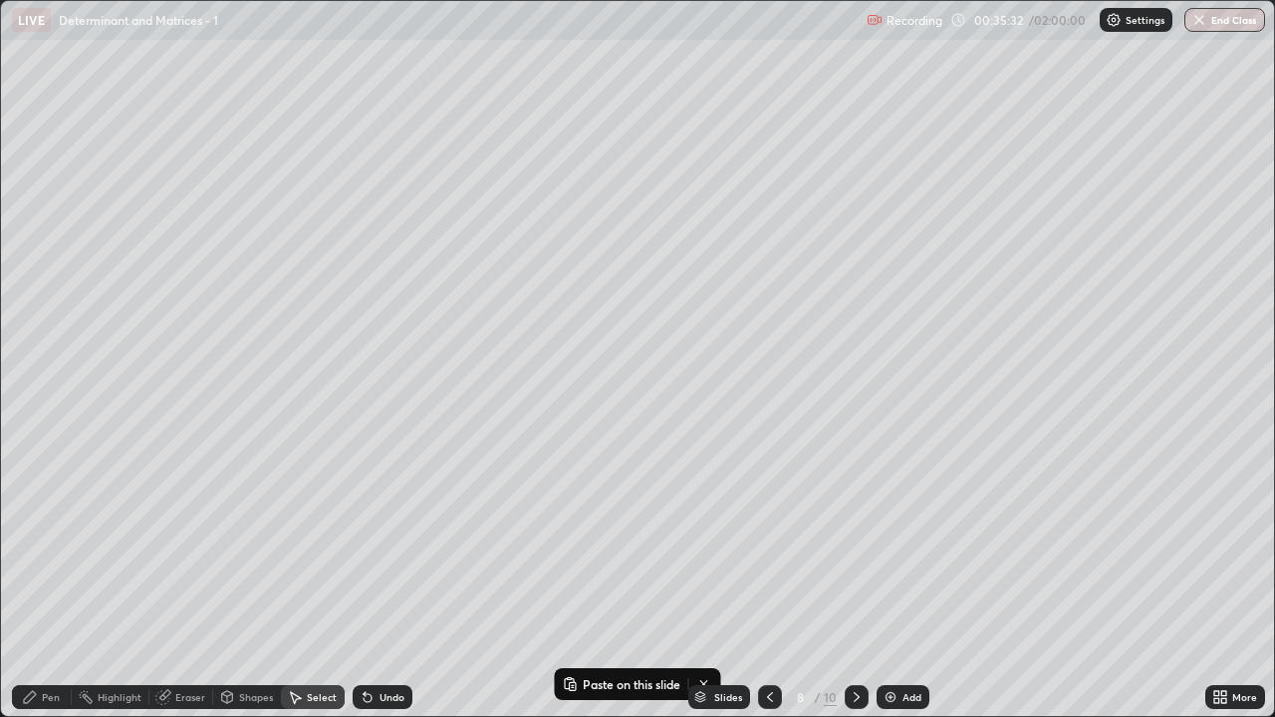
click at [854, 589] on icon at bounding box center [856, 697] width 16 height 16
click at [923, 589] on div "Add" at bounding box center [902, 697] width 53 height 24
click at [293, 369] on p "Paste here" at bounding box center [289, 369] width 59 height 16
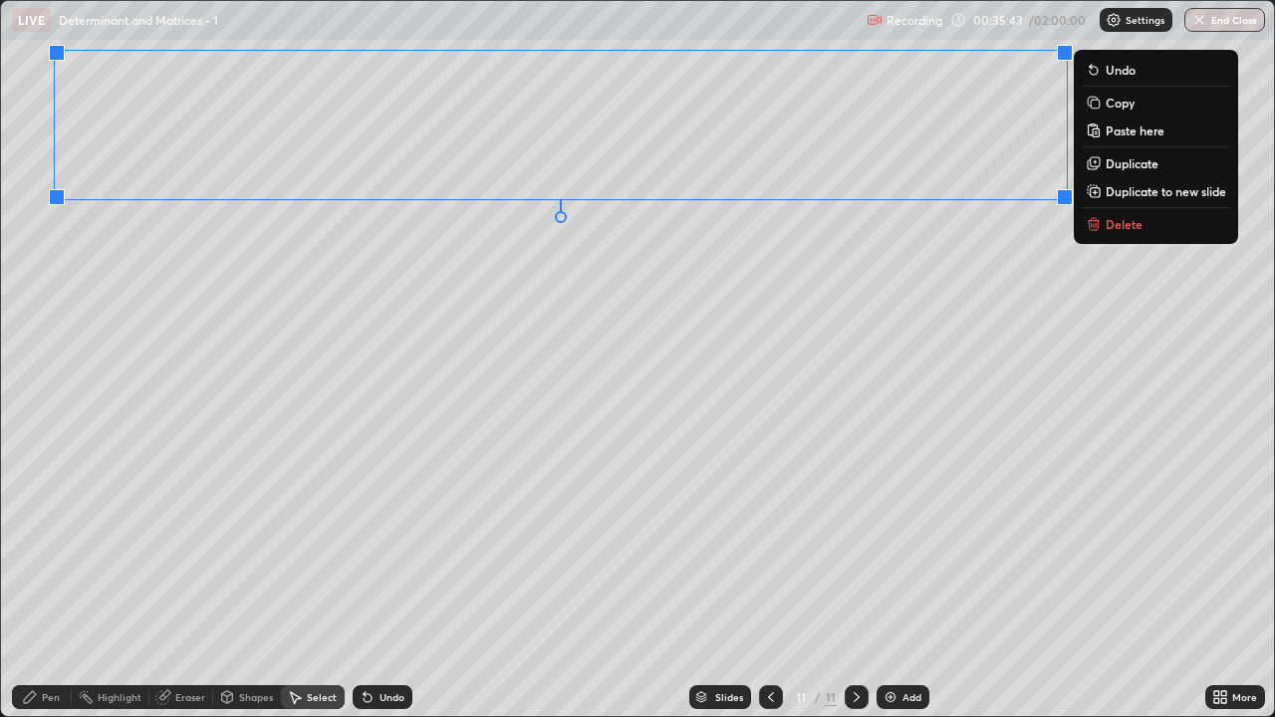
click at [51, 589] on div "Pen" at bounding box center [42, 697] width 60 height 24
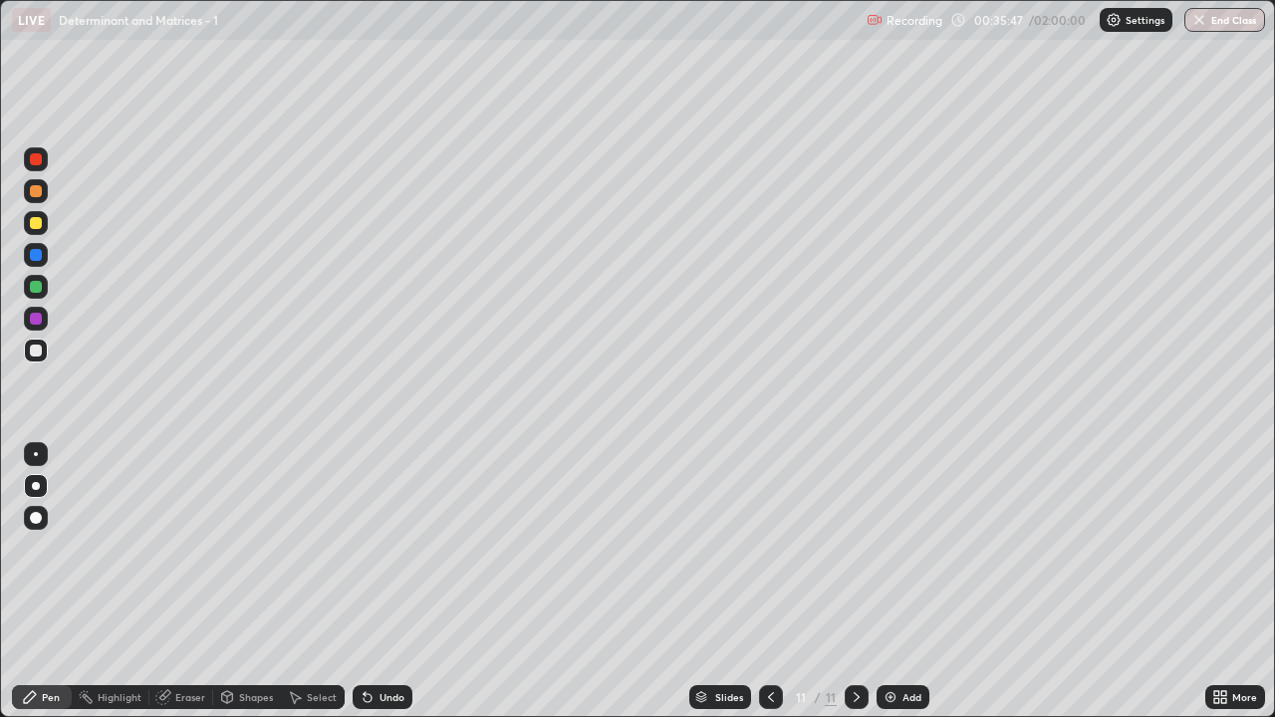
click at [1232, 589] on div "More" at bounding box center [1235, 697] width 60 height 24
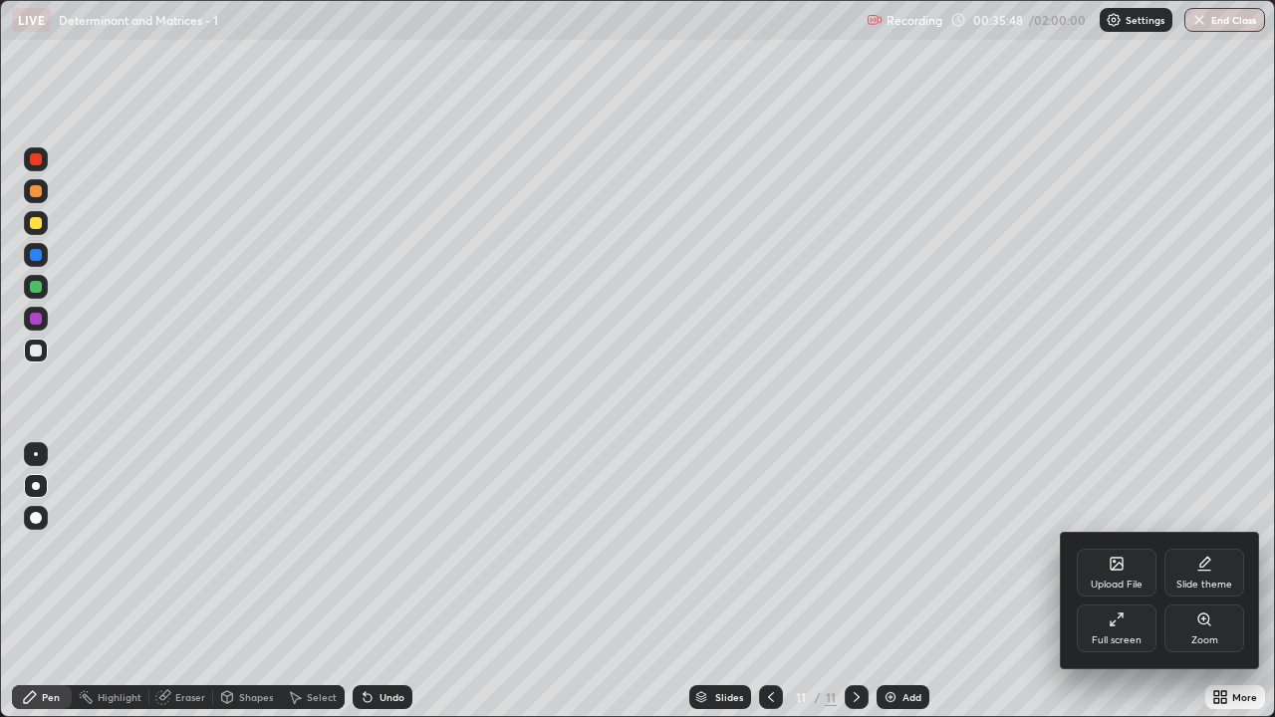
click at [1115, 589] on div "Full screen" at bounding box center [1116, 628] width 80 height 48
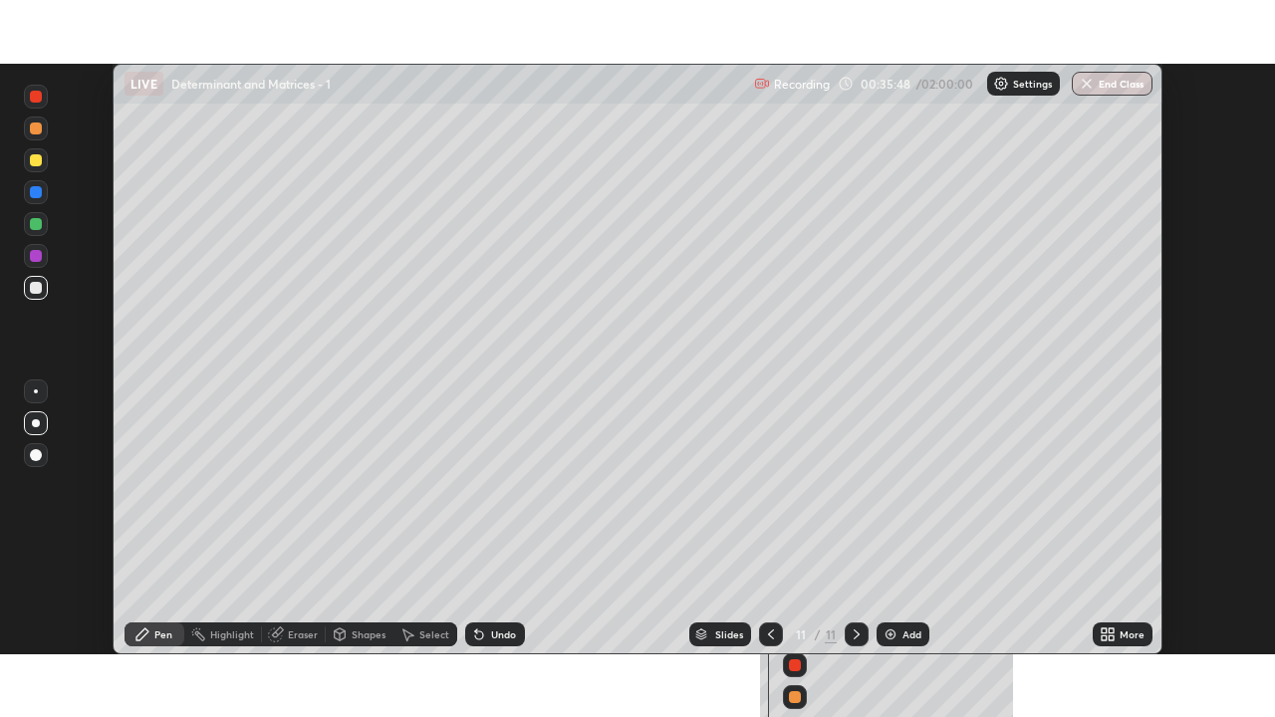
scroll to position [98984, 98300]
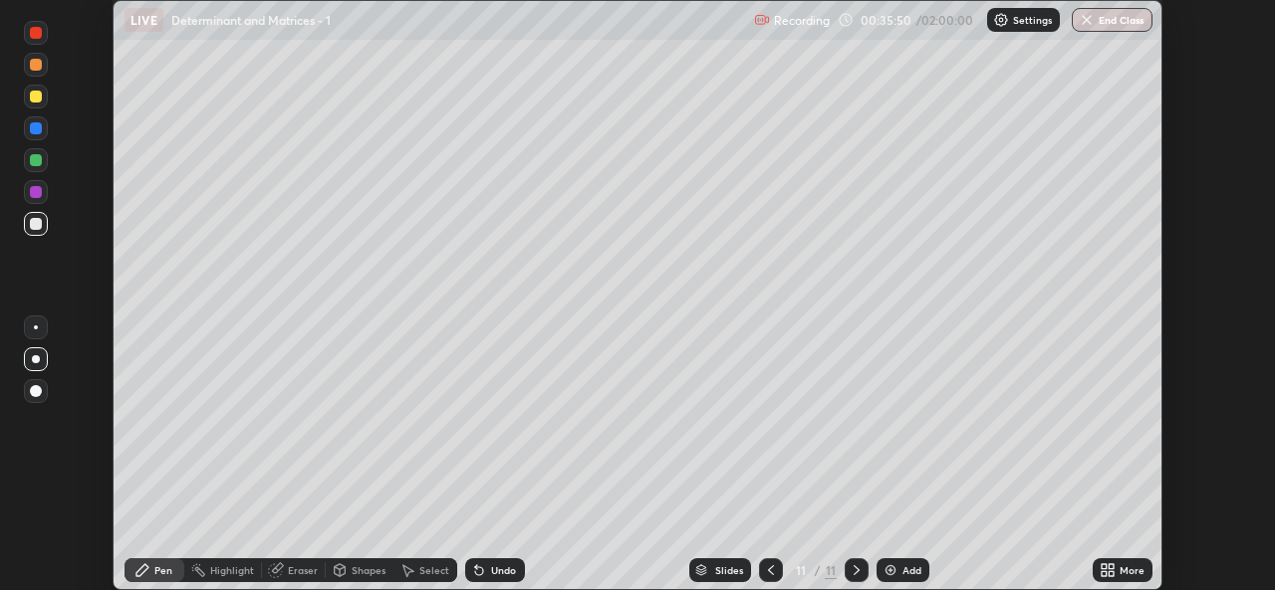
click at [1124, 569] on div "More" at bounding box center [1131, 571] width 25 height 10
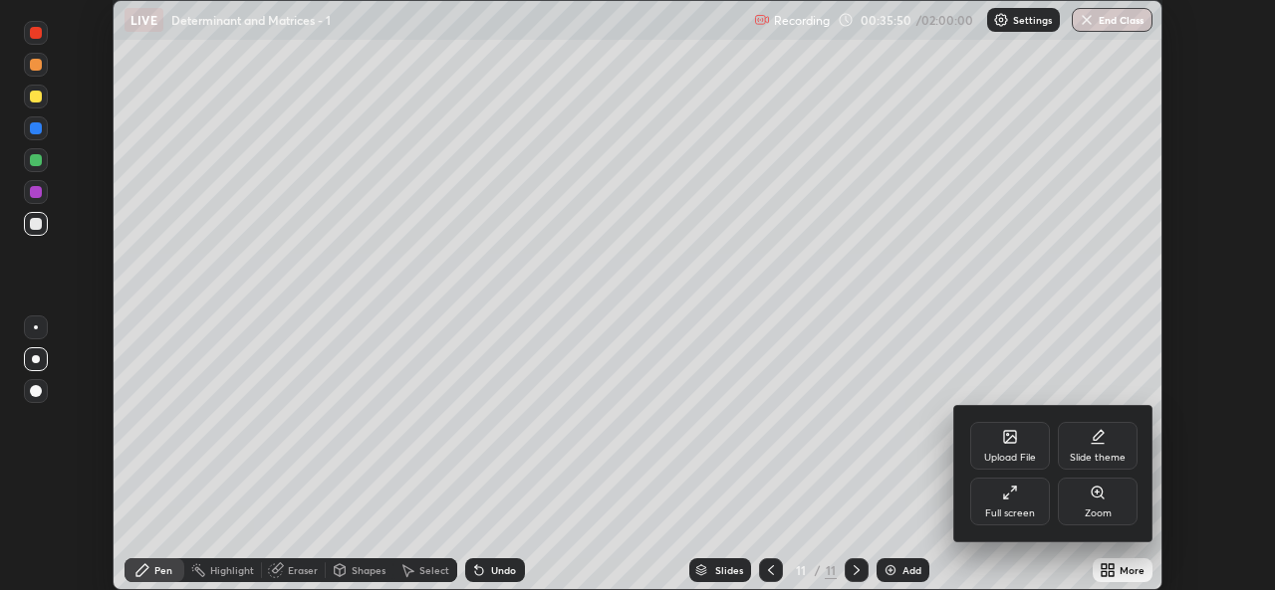
click at [1019, 509] on div "Full screen" at bounding box center [1010, 514] width 50 height 10
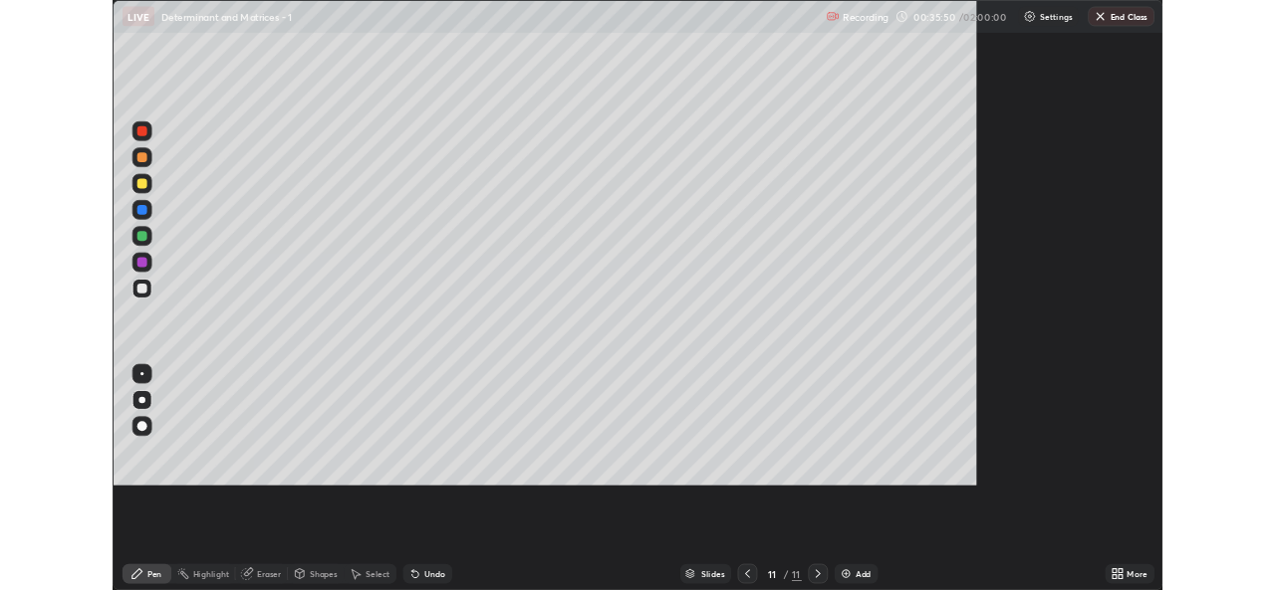
scroll to position [717, 1275]
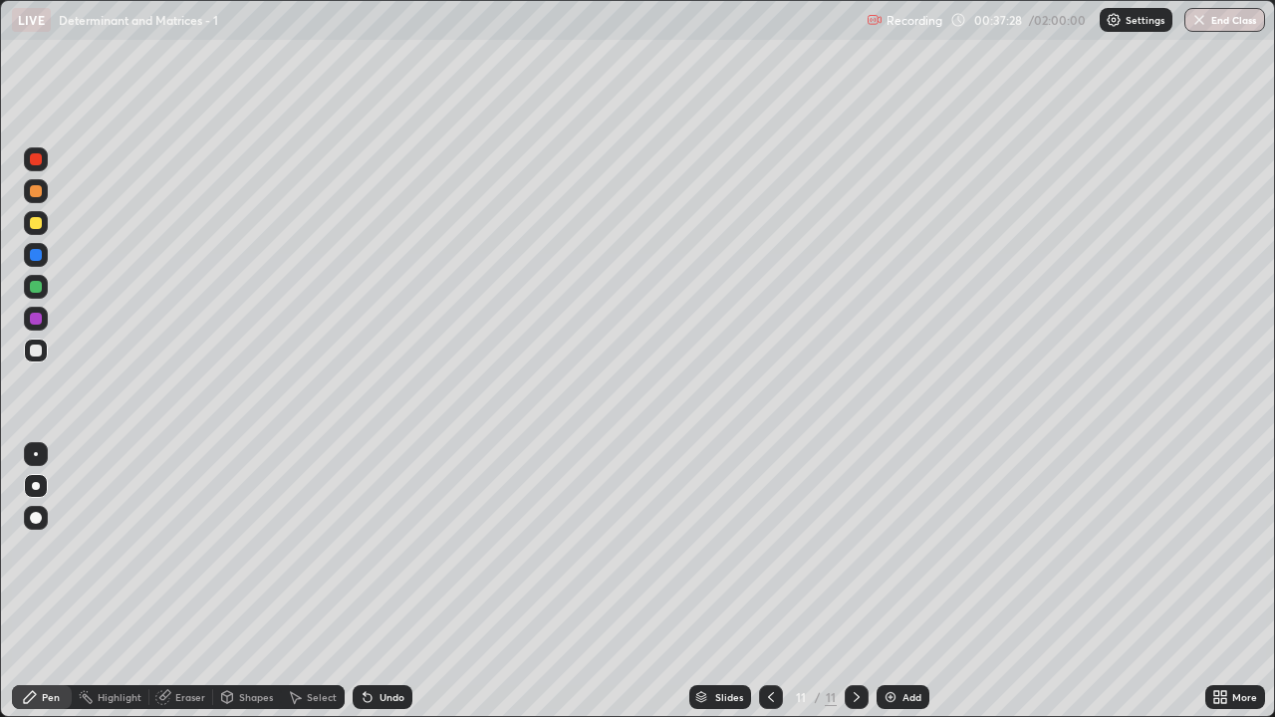
click at [379, 589] on div "Undo" at bounding box center [382, 697] width 60 height 24
click at [385, 589] on div "Undo" at bounding box center [391, 697] width 25 height 10
click at [770, 589] on icon at bounding box center [771, 697] width 16 height 16
click at [767, 589] on div at bounding box center [771, 697] width 24 height 40
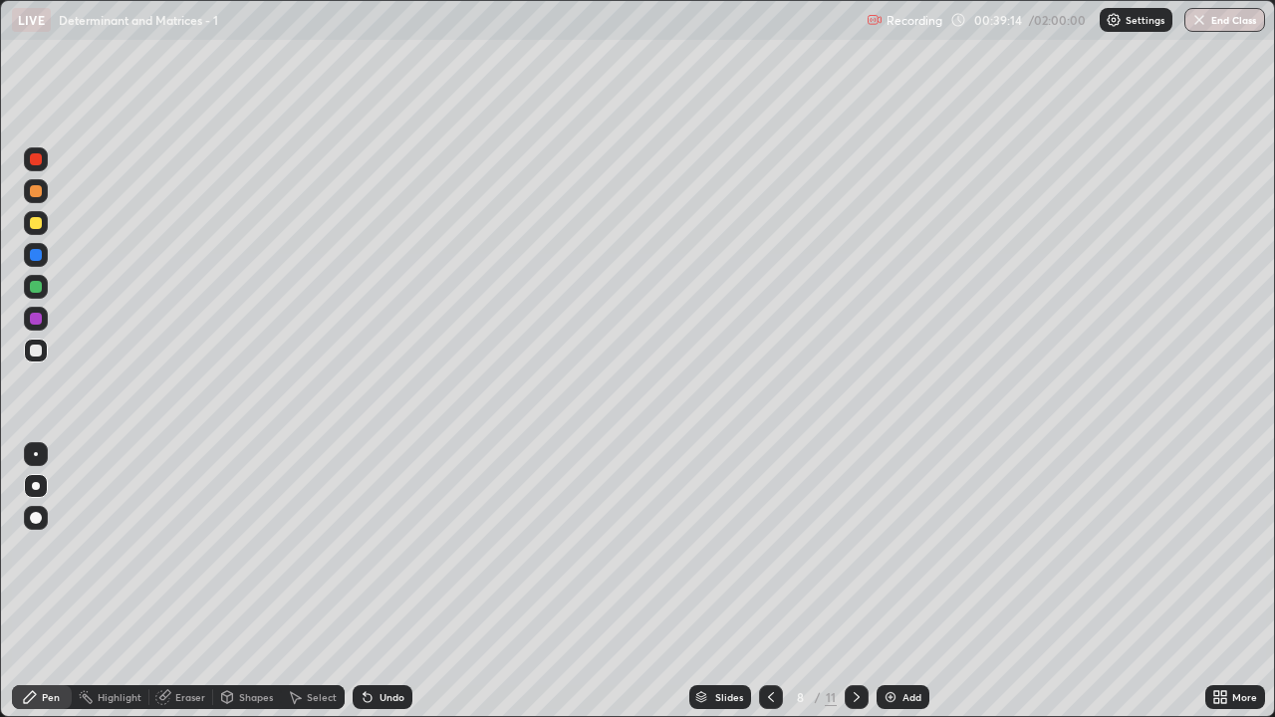
click at [317, 589] on div "Select" at bounding box center [322, 697] width 30 height 10
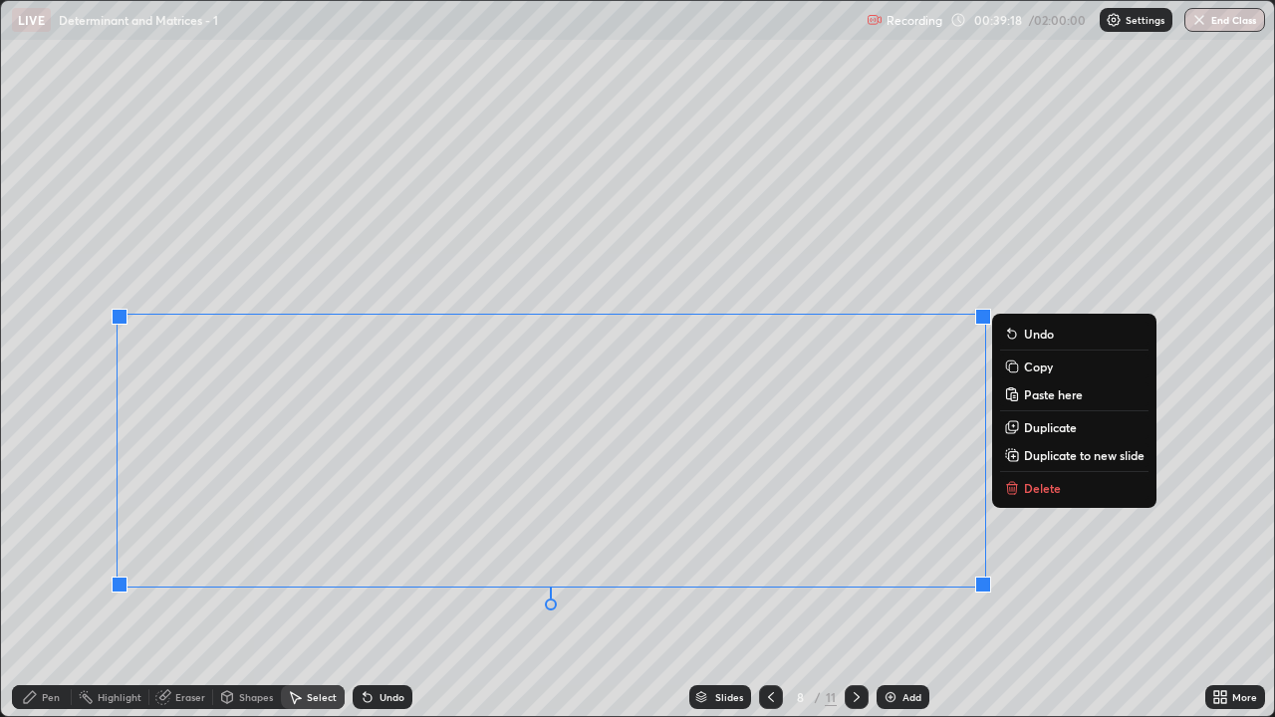
click at [1066, 365] on button "Copy" at bounding box center [1074, 366] width 148 height 24
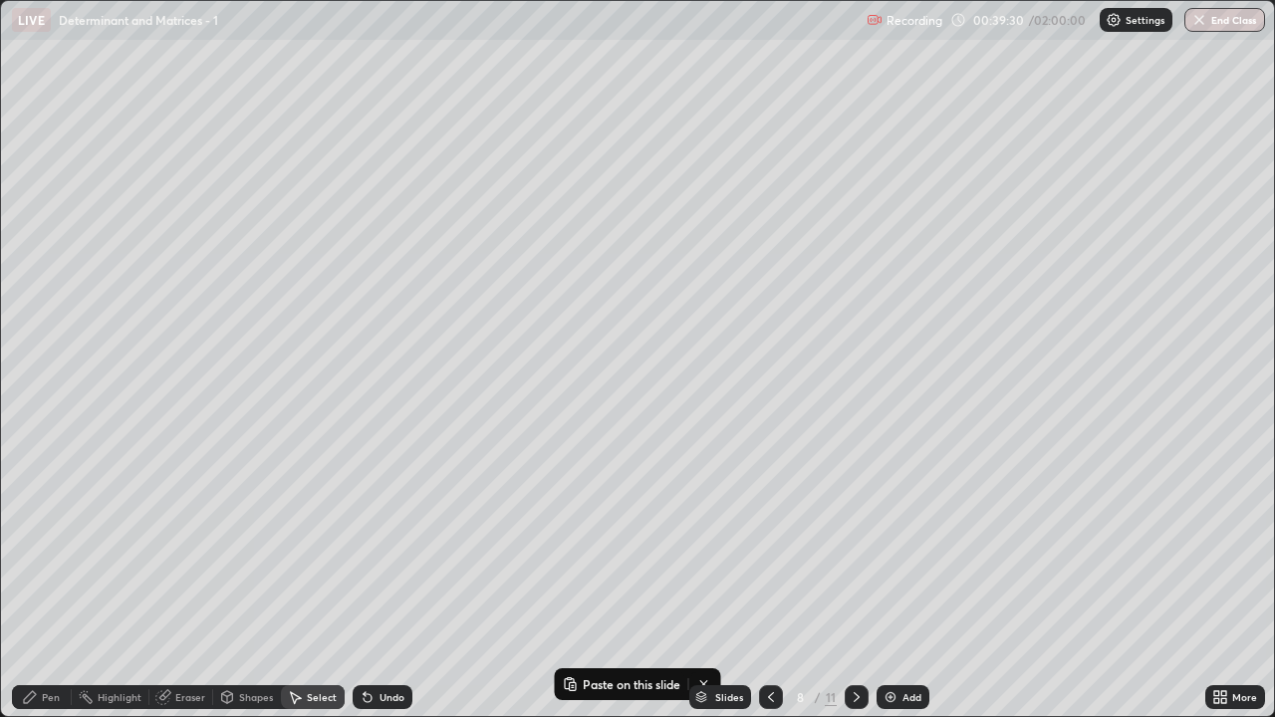
click at [854, 589] on icon at bounding box center [856, 697] width 16 height 16
click at [851, 589] on icon at bounding box center [856, 697] width 16 height 16
click at [854, 589] on div at bounding box center [856, 697] width 24 height 24
click at [902, 589] on div "Add" at bounding box center [902, 697] width 53 height 24
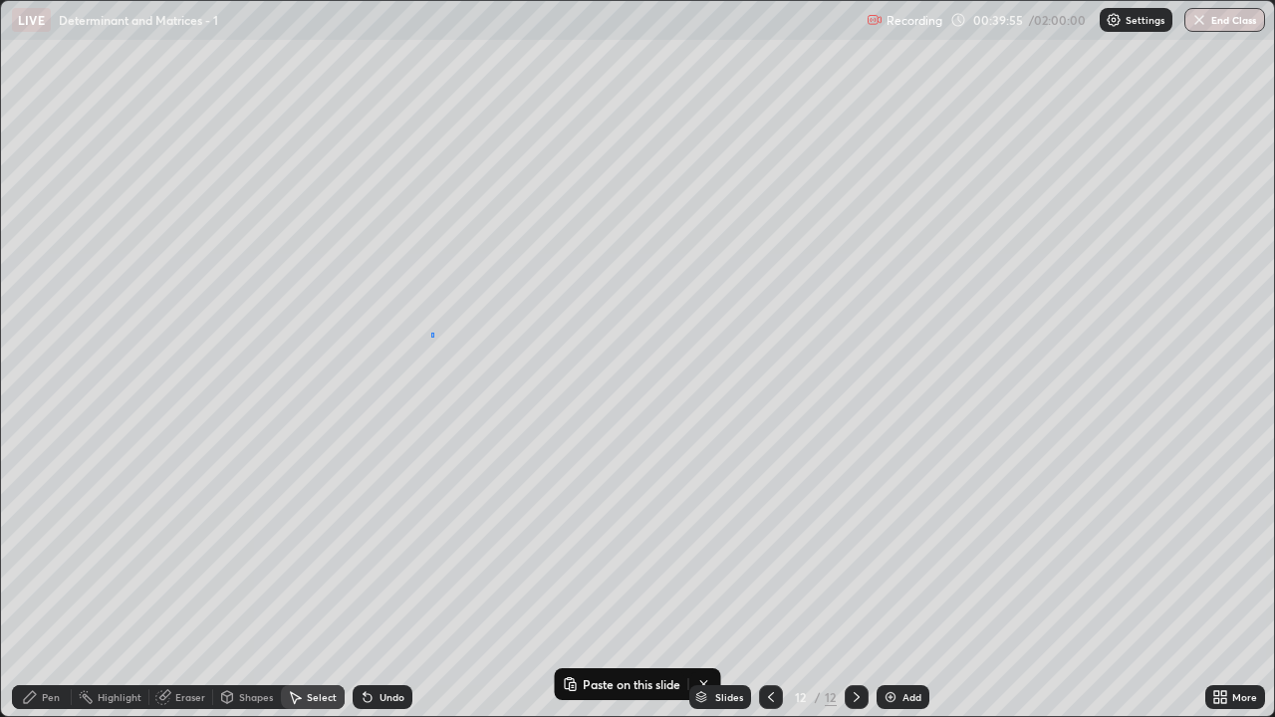
click at [432, 333] on div "0 ° Undo Copy Paste here Duplicate Duplicate to new slide Delete" at bounding box center [637, 358] width 1273 height 715
click at [478, 423] on p "Paste here" at bounding box center [498, 419] width 59 height 16
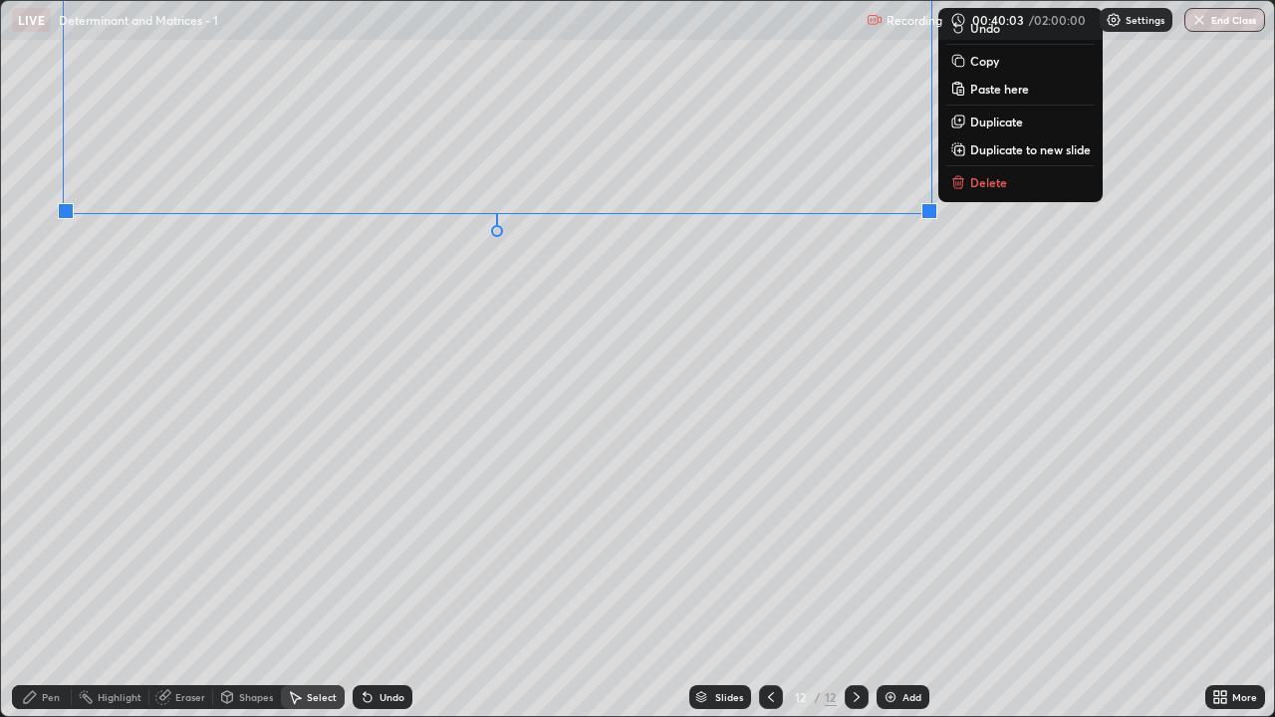
click at [170, 589] on div "Eraser" at bounding box center [181, 697] width 64 height 24
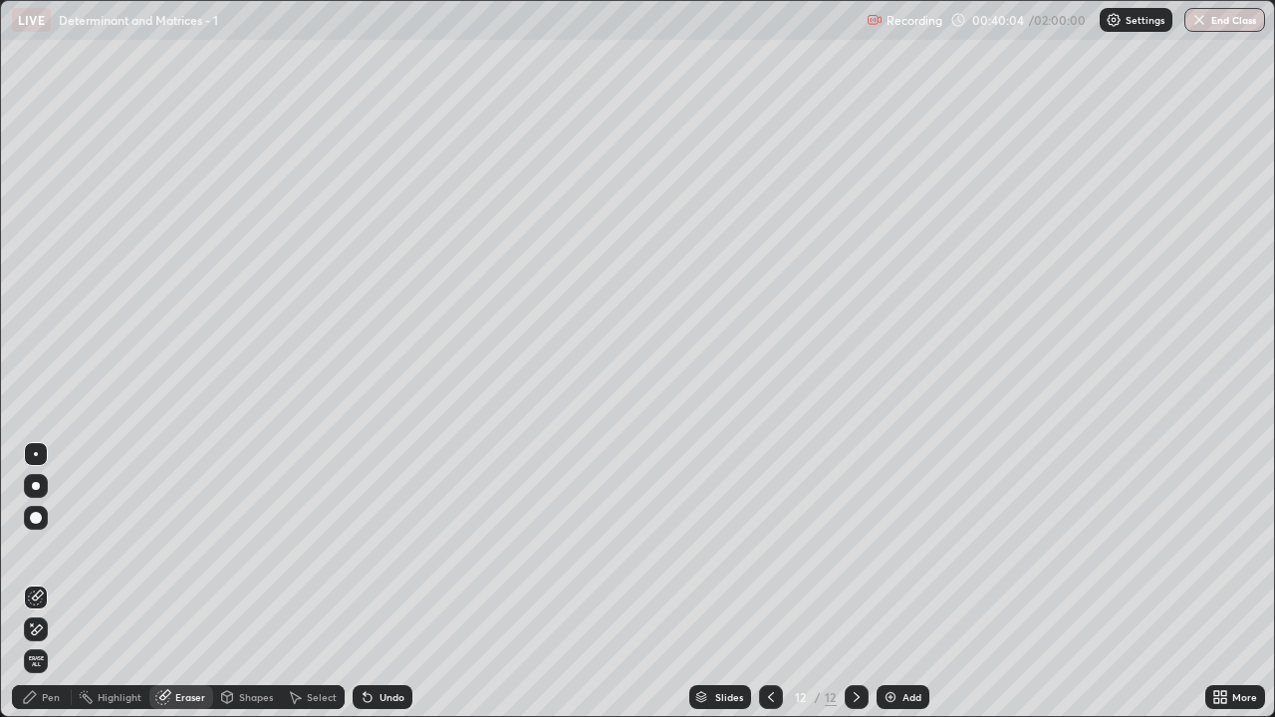
click at [36, 589] on icon at bounding box center [36, 629] width 16 height 17
click at [48, 589] on div "Pen" at bounding box center [42, 697] width 60 height 24
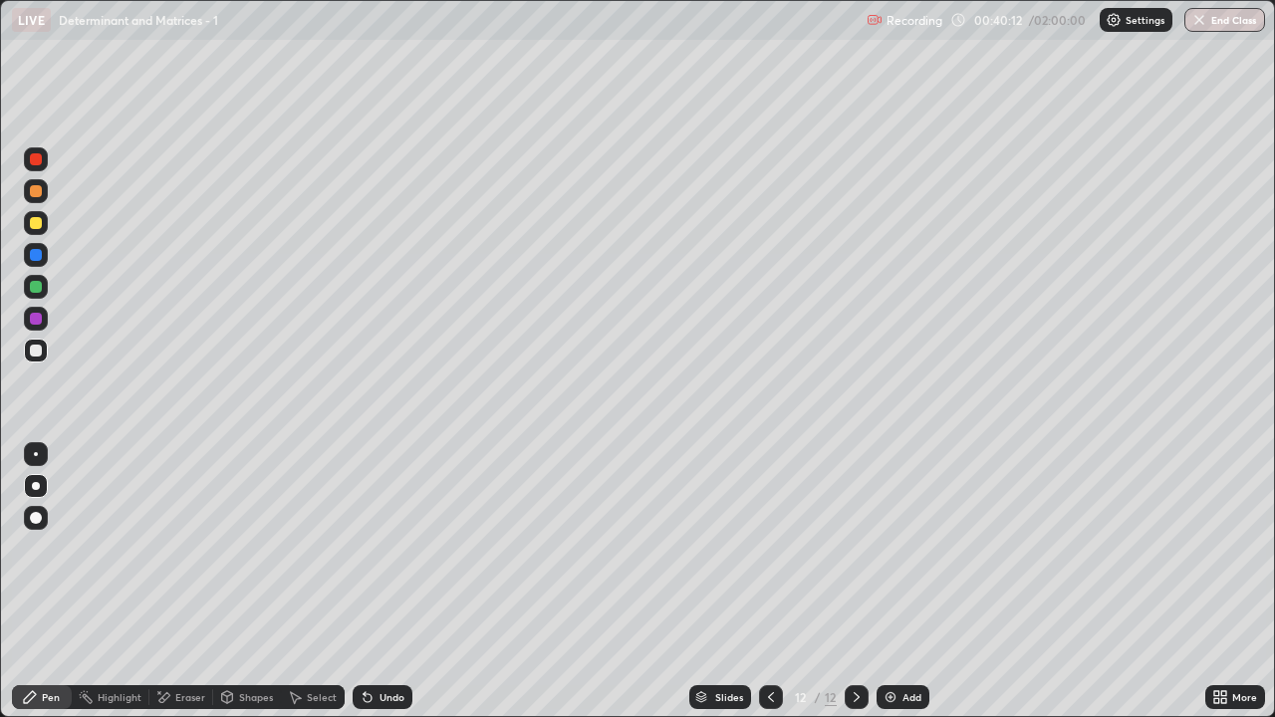
click at [1240, 589] on div "More" at bounding box center [1235, 697] width 60 height 24
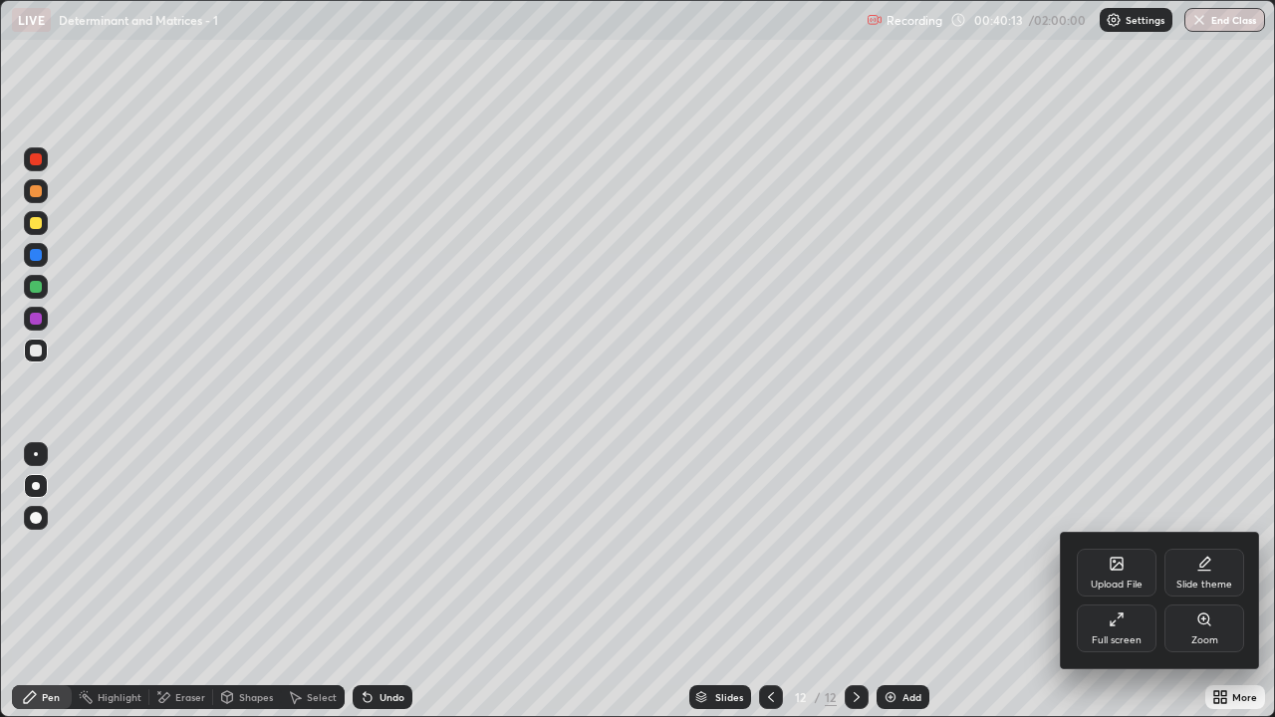
click at [1120, 589] on div "Full screen" at bounding box center [1116, 628] width 80 height 48
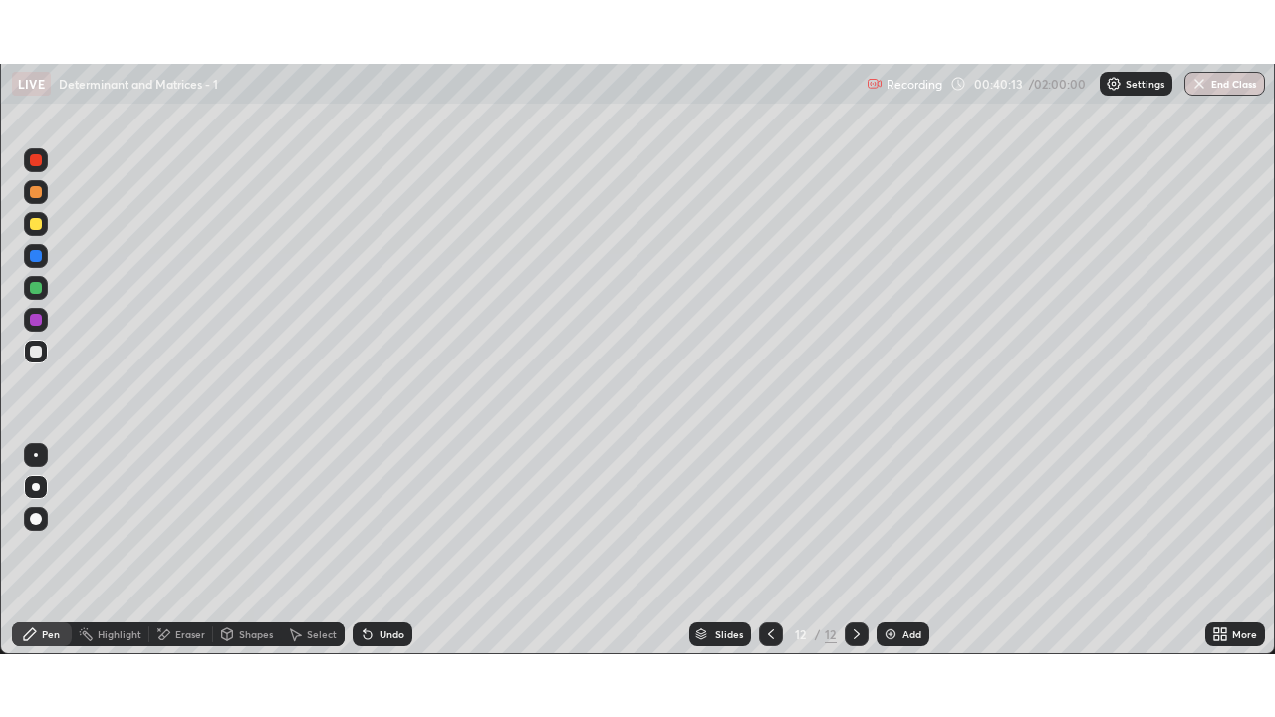
scroll to position [98984, 98300]
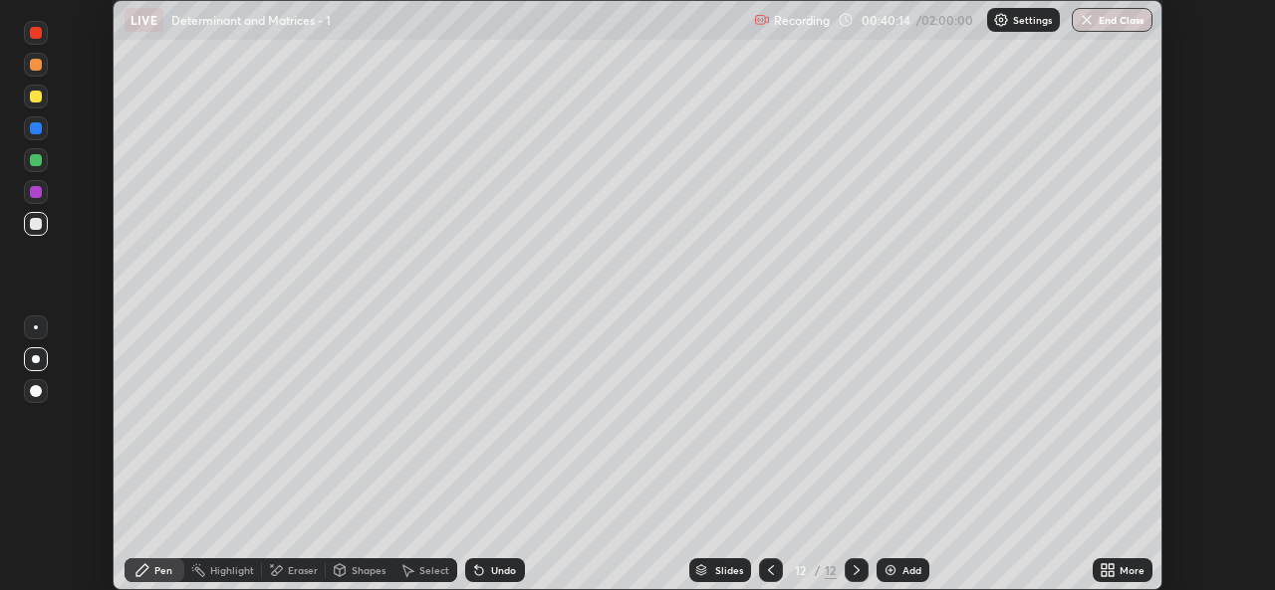
click at [1113, 568] on icon at bounding box center [1110, 567] width 5 height 5
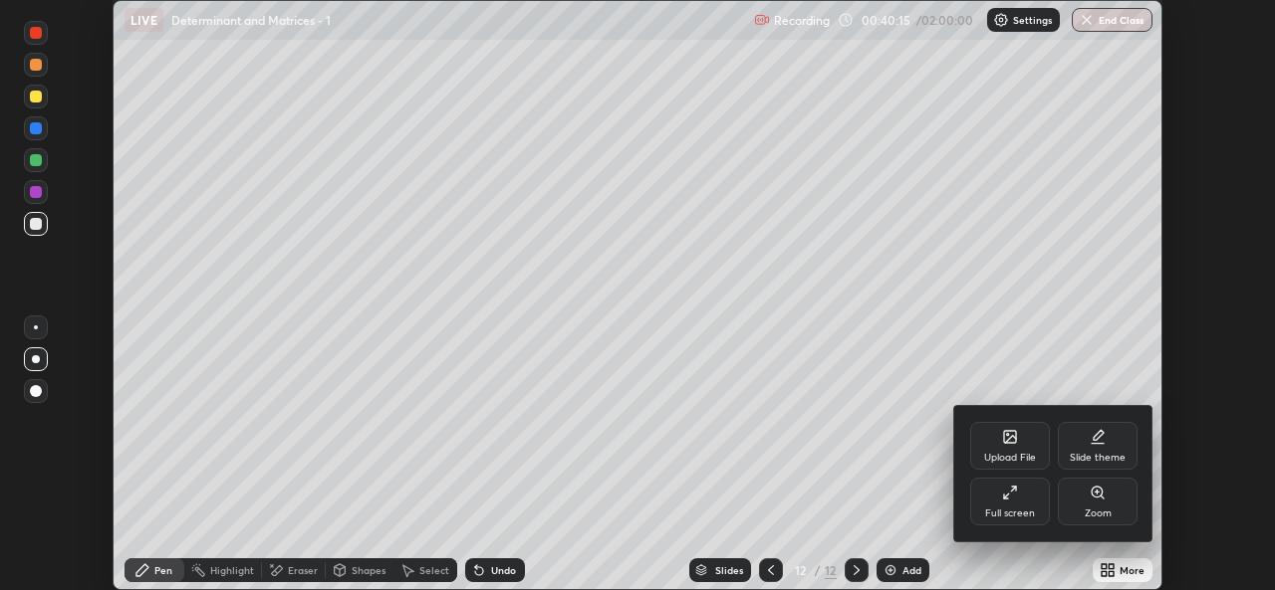
click at [1008, 509] on div "Full screen" at bounding box center [1010, 514] width 50 height 10
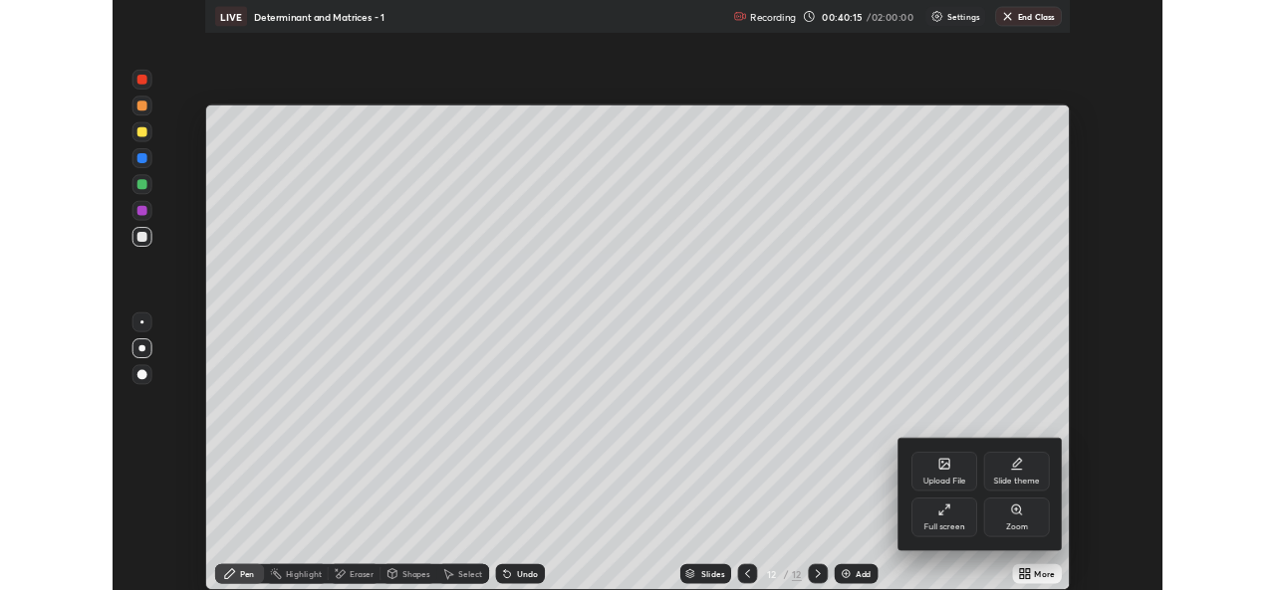
scroll to position [717, 1275]
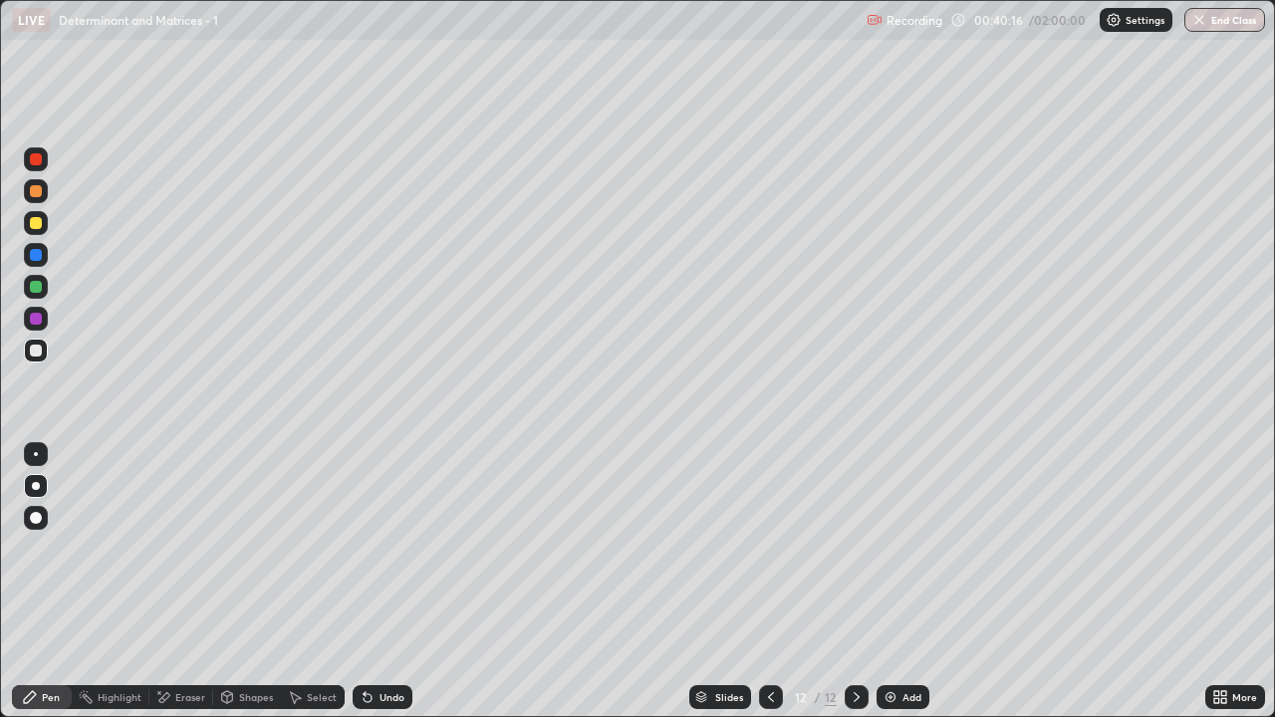
click at [171, 589] on div "Eraser" at bounding box center [181, 697] width 64 height 24
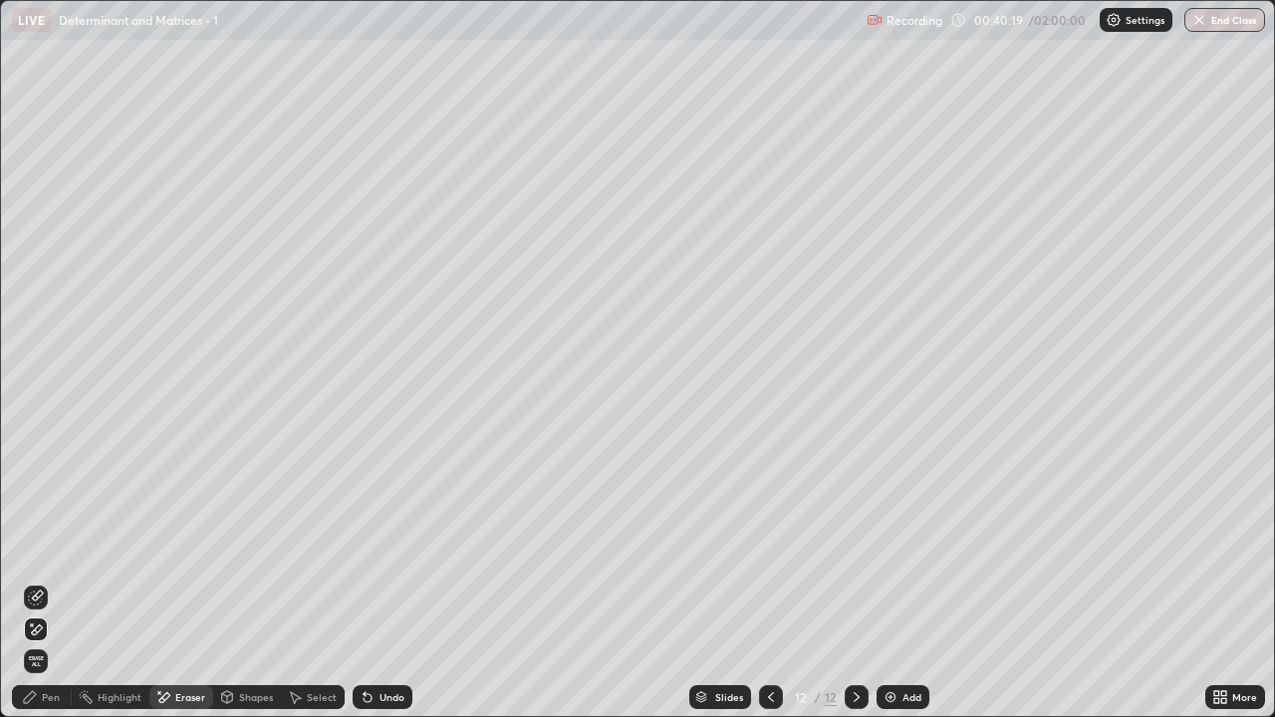
click at [42, 589] on div "Pen" at bounding box center [42, 697] width 60 height 24
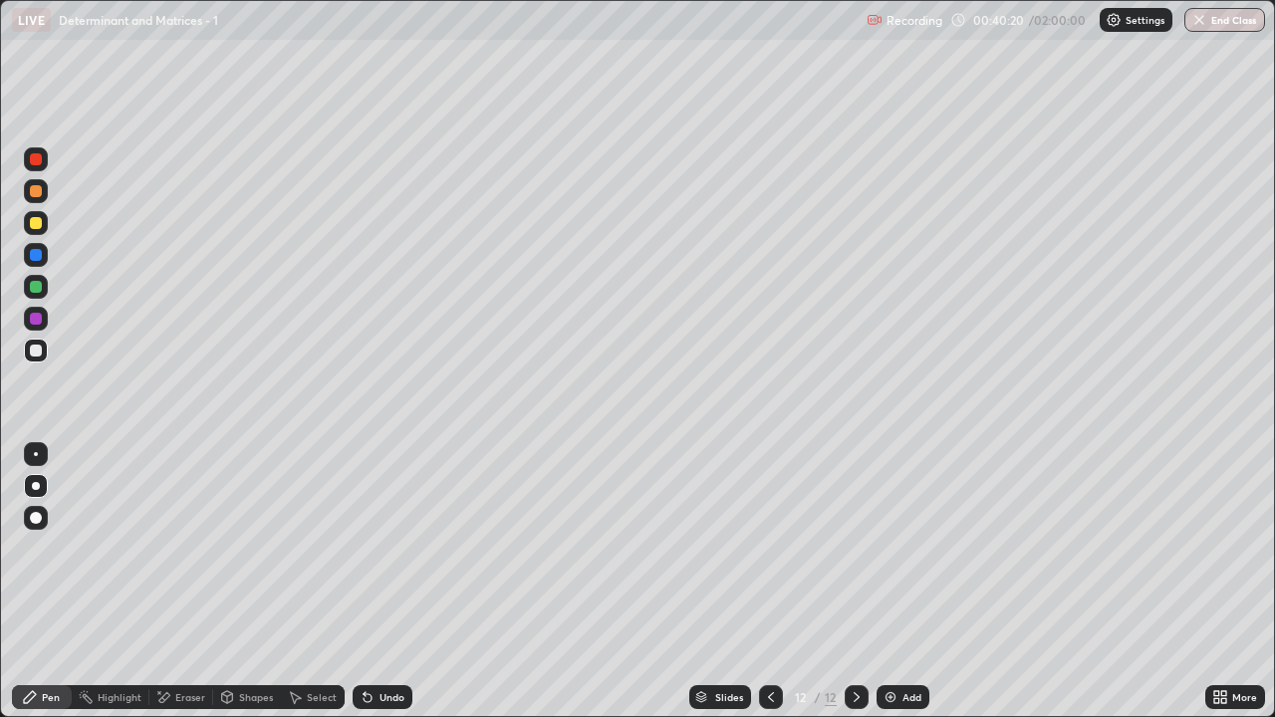
click at [36, 292] on div at bounding box center [36, 287] width 12 height 12
click at [41, 589] on div "Pen" at bounding box center [42, 697] width 60 height 24
click at [35, 351] on div at bounding box center [36, 351] width 12 height 12
click at [392, 589] on div "Undo" at bounding box center [382, 697] width 60 height 24
click at [387, 589] on div "Undo" at bounding box center [382, 697] width 60 height 24
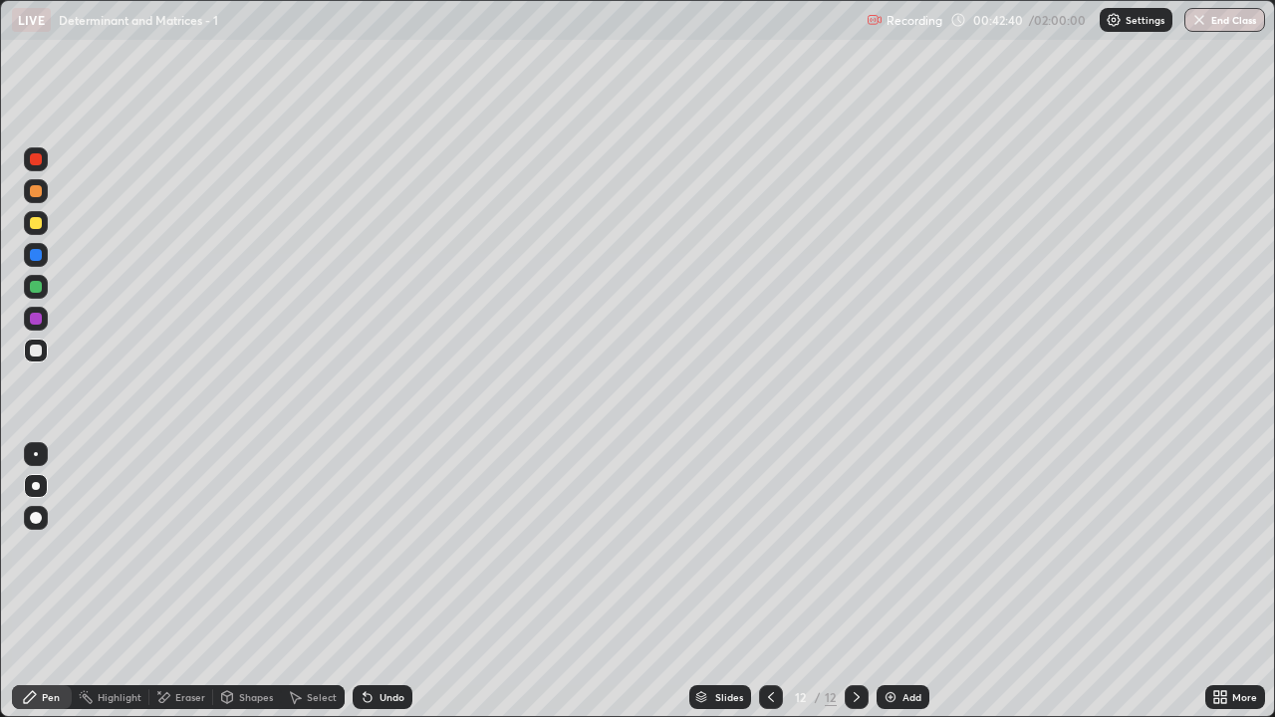
click at [394, 589] on div "Undo" at bounding box center [382, 697] width 60 height 24
click at [381, 589] on div "Undo" at bounding box center [382, 697] width 60 height 24
click at [382, 589] on div "Undo" at bounding box center [391, 697] width 25 height 10
click at [384, 589] on div "Undo" at bounding box center [382, 697] width 60 height 24
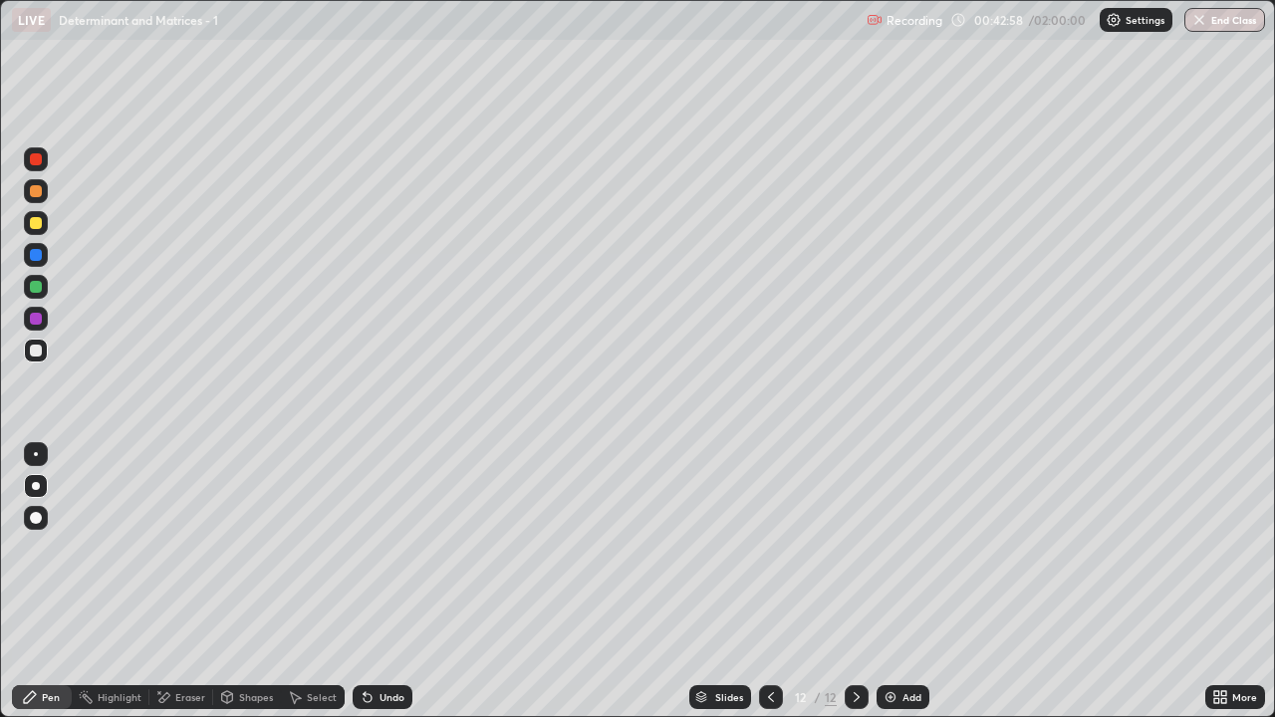
click at [384, 589] on div "Undo" at bounding box center [382, 697] width 60 height 24
click at [910, 589] on div "Add" at bounding box center [902, 697] width 53 height 24
click at [43, 290] on div at bounding box center [36, 287] width 24 height 24
click at [769, 589] on icon at bounding box center [771, 697] width 16 height 16
click at [855, 589] on icon at bounding box center [856, 697] width 16 height 16
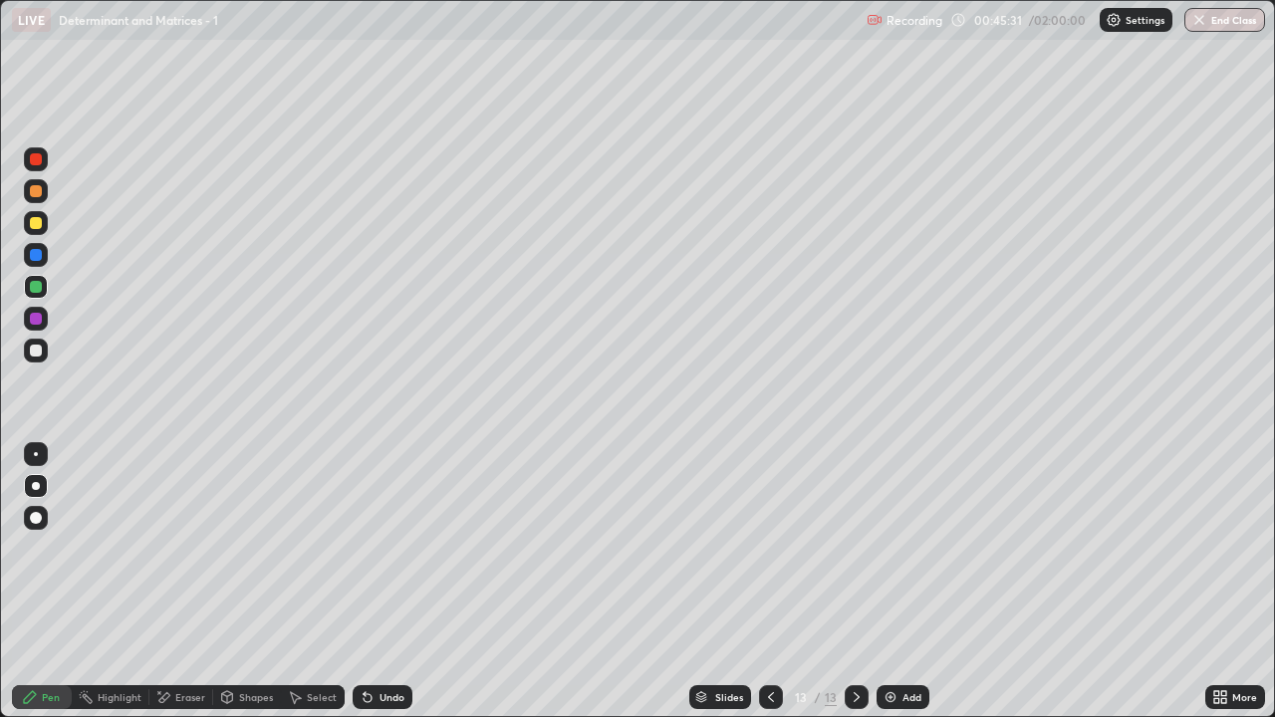
click at [39, 291] on div at bounding box center [36, 287] width 12 height 12
click at [178, 589] on div "Eraser" at bounding box center [190, 697] width 30 height 10
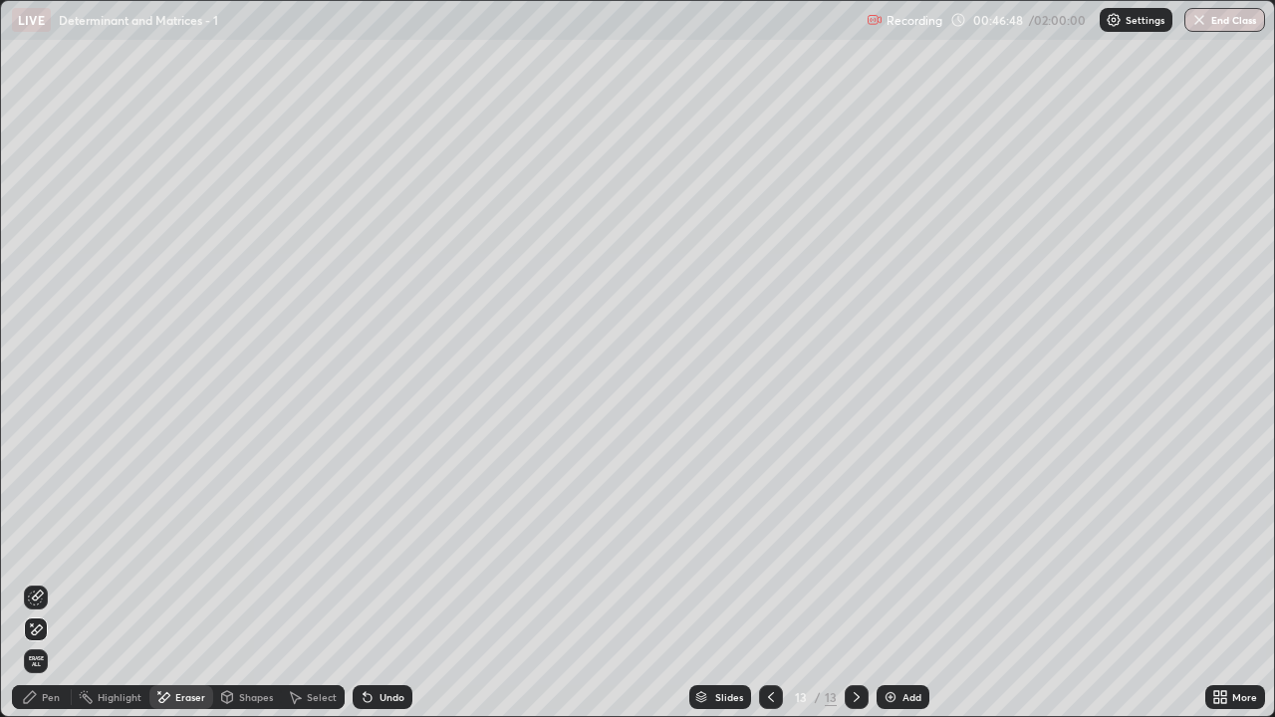
click at [36, 589] on div "Pen" at bounding box center [42, 697] width 60 height 24
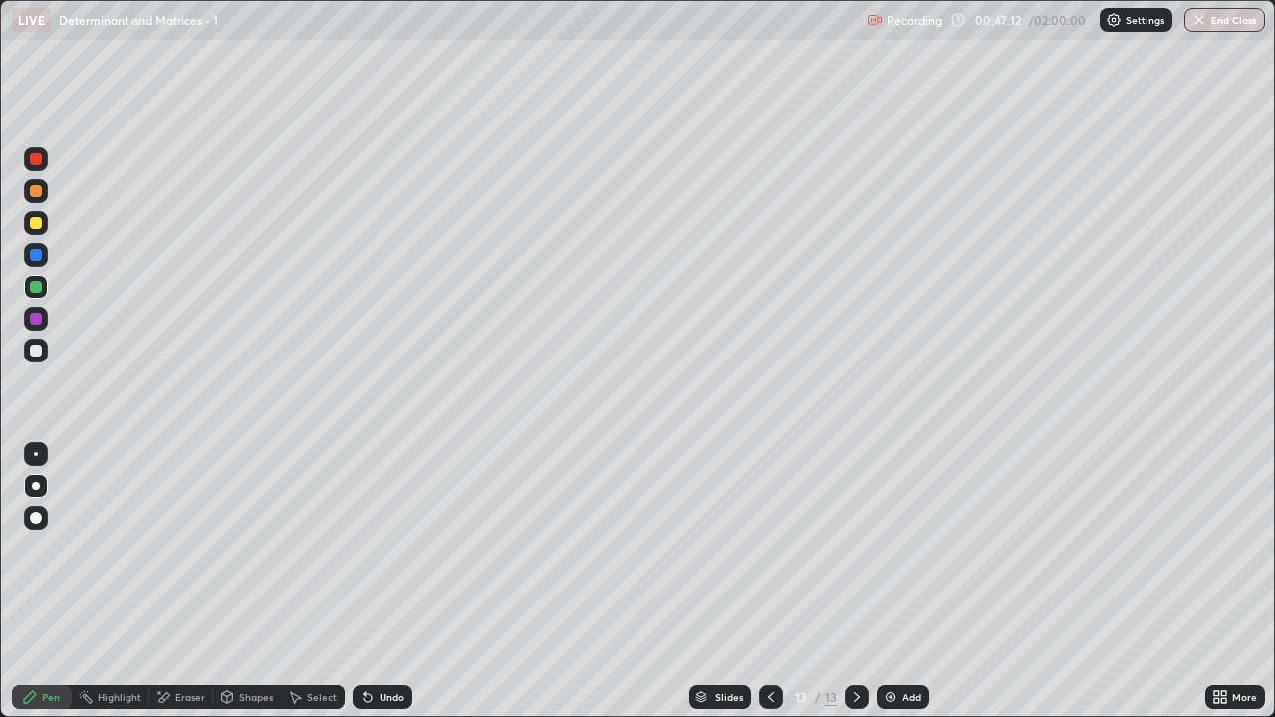
click at [379, 589] on div "Undo" at bounding box center [382, 697] width 60 height 24
click at [387, 589] on div "Undo" at bounding box center [382, 697] width 60 height 24
click at [372, 589] on icon at bounding box center [367, 697] width 16 height 16
click at [390, 589] on div "Undo" at bounding box center [382, 697] width 60 height 24
click at [378, 589] on div "Undo" at bounding box center [382, 697] width 60 height 24
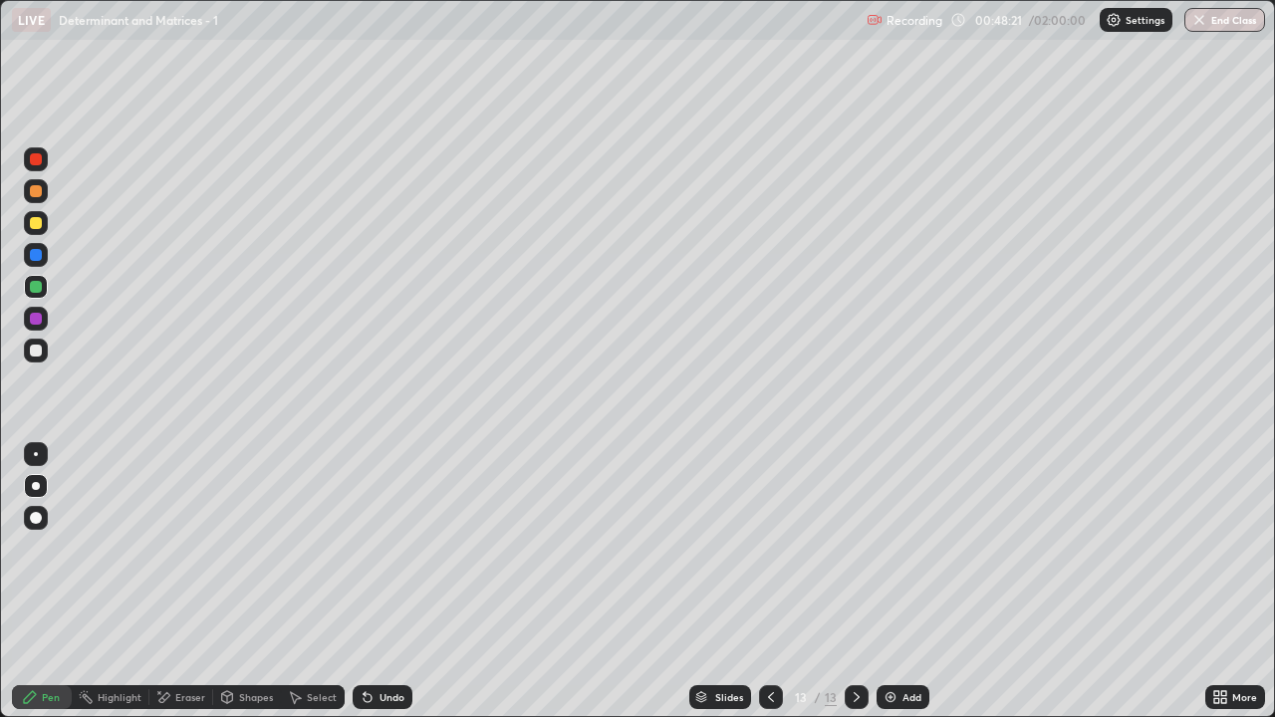
click at [383, 589] on div "Undo" at bounding box center [382, 697] width 60 height 24
click at [308, 589] on div "Select" at bounding box center [322, 697] width 30 height 10
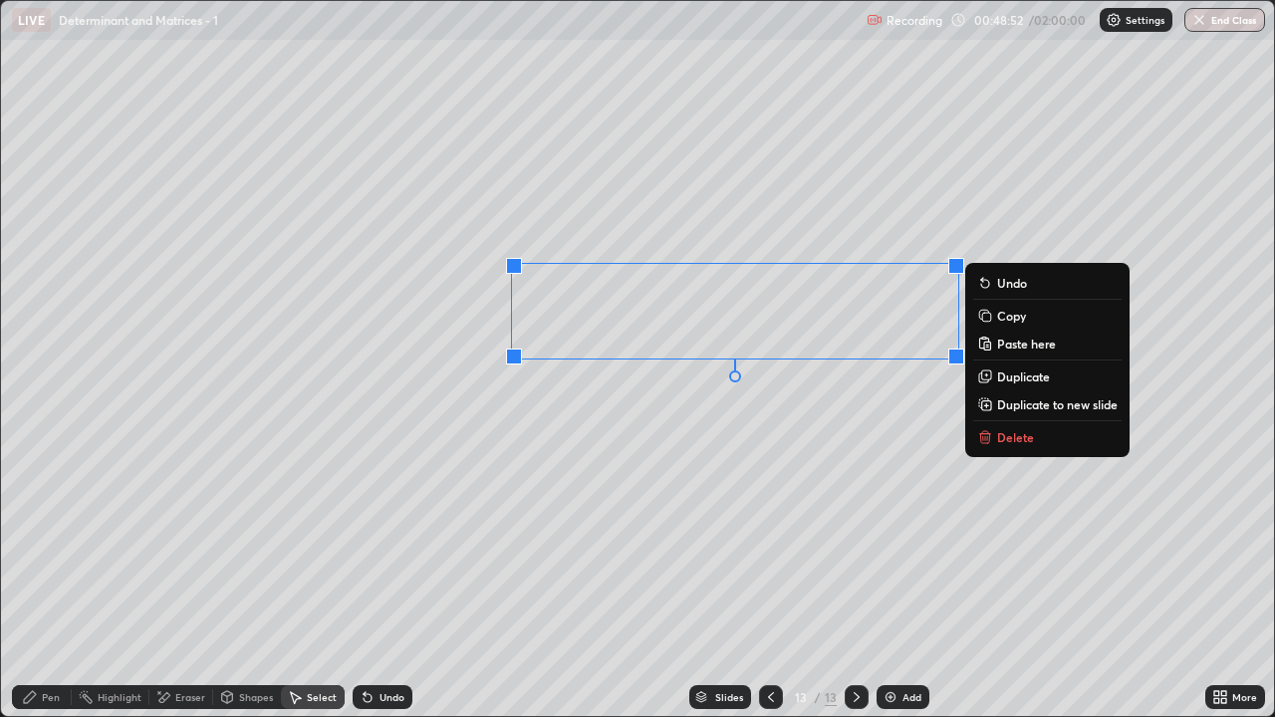
click at [1028, 376] on p "Duplicate" at bounding box center [1023, 376] width 53 height 16
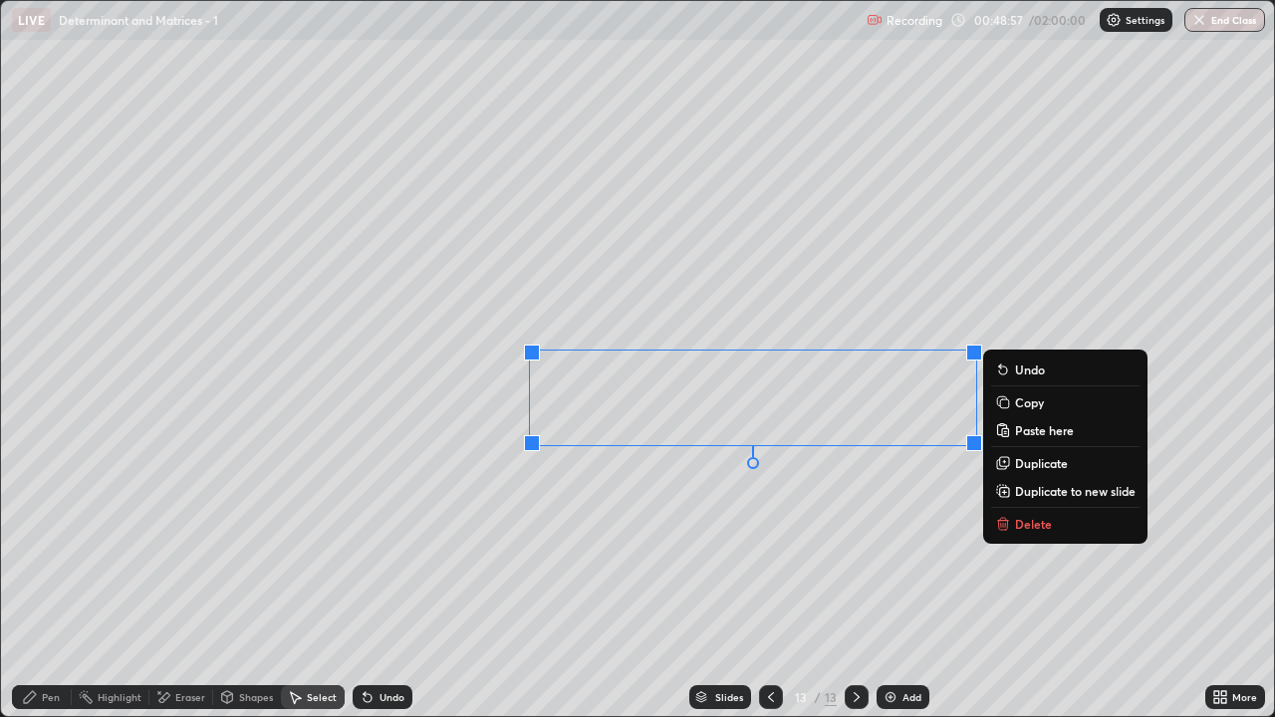
click at [1031, 467] on p "Duplicate" at bounding box center [1041, 463] width 53 height 16
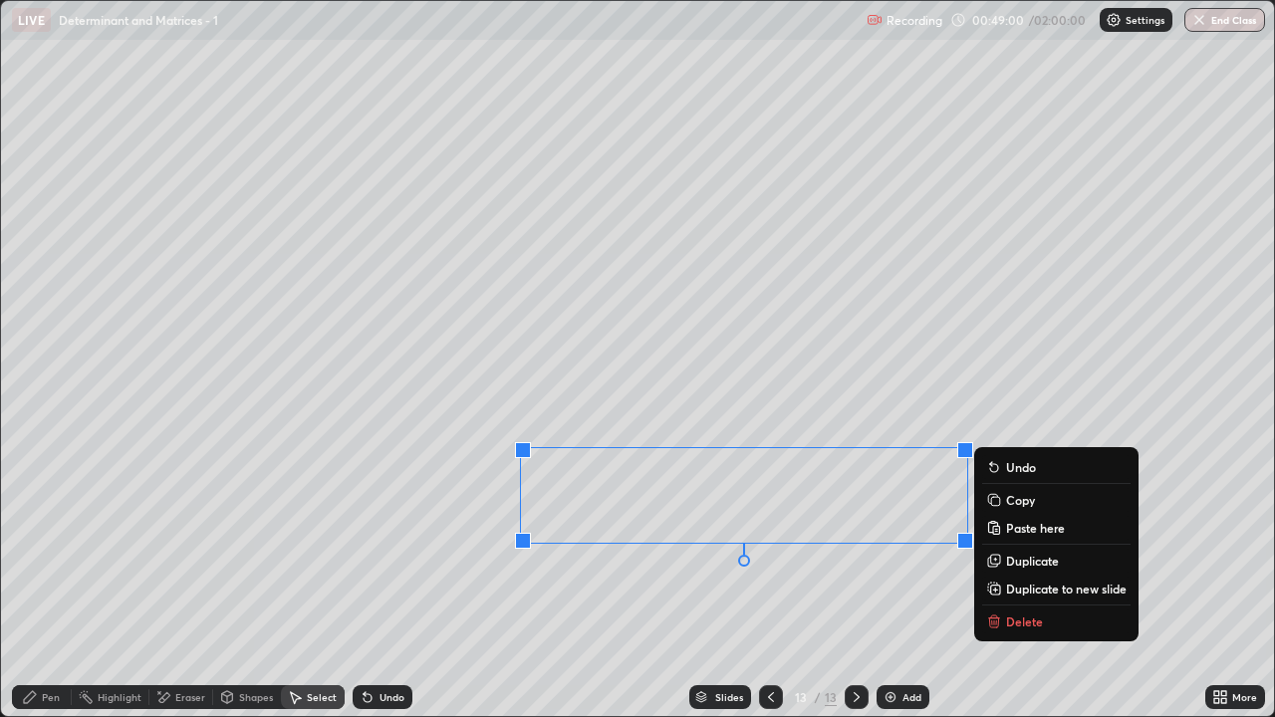
click at [1230, 589] on div "More" at bounding box center [1235, 697] width 60 height 24
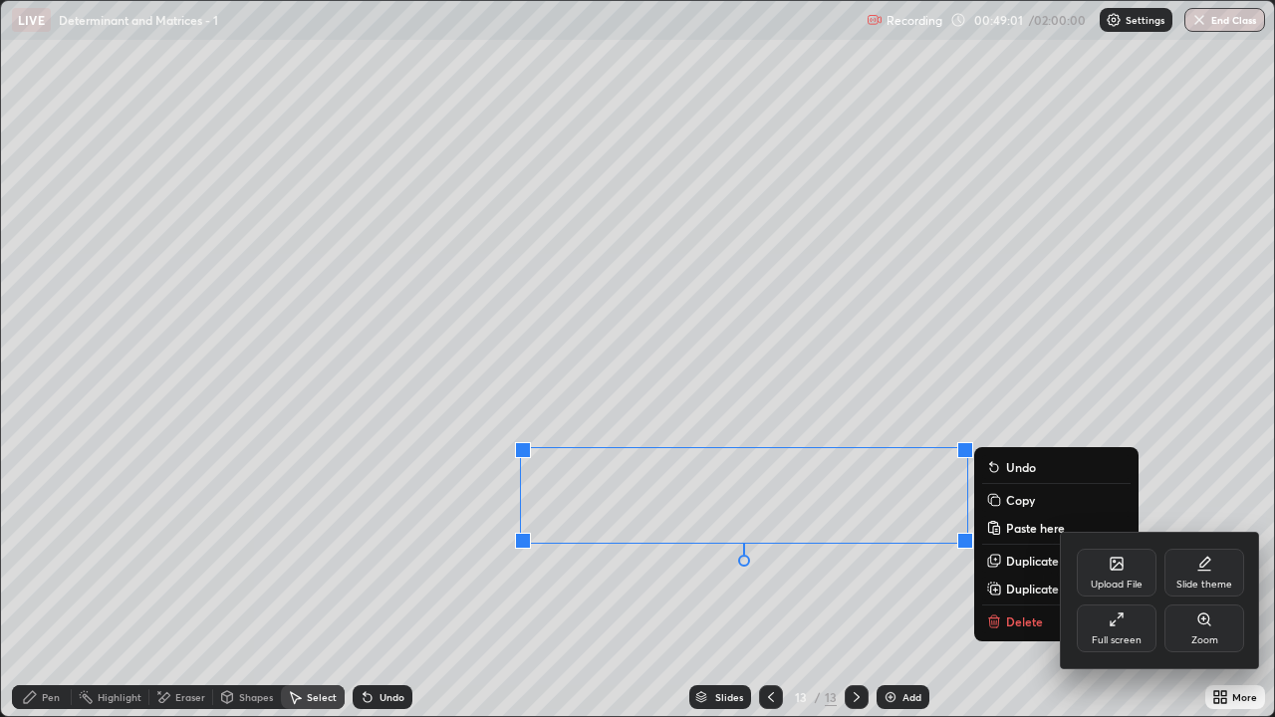
click at [1118, 589] on div "Full screen" at bounding box center [1116, 628] width 80 height 48
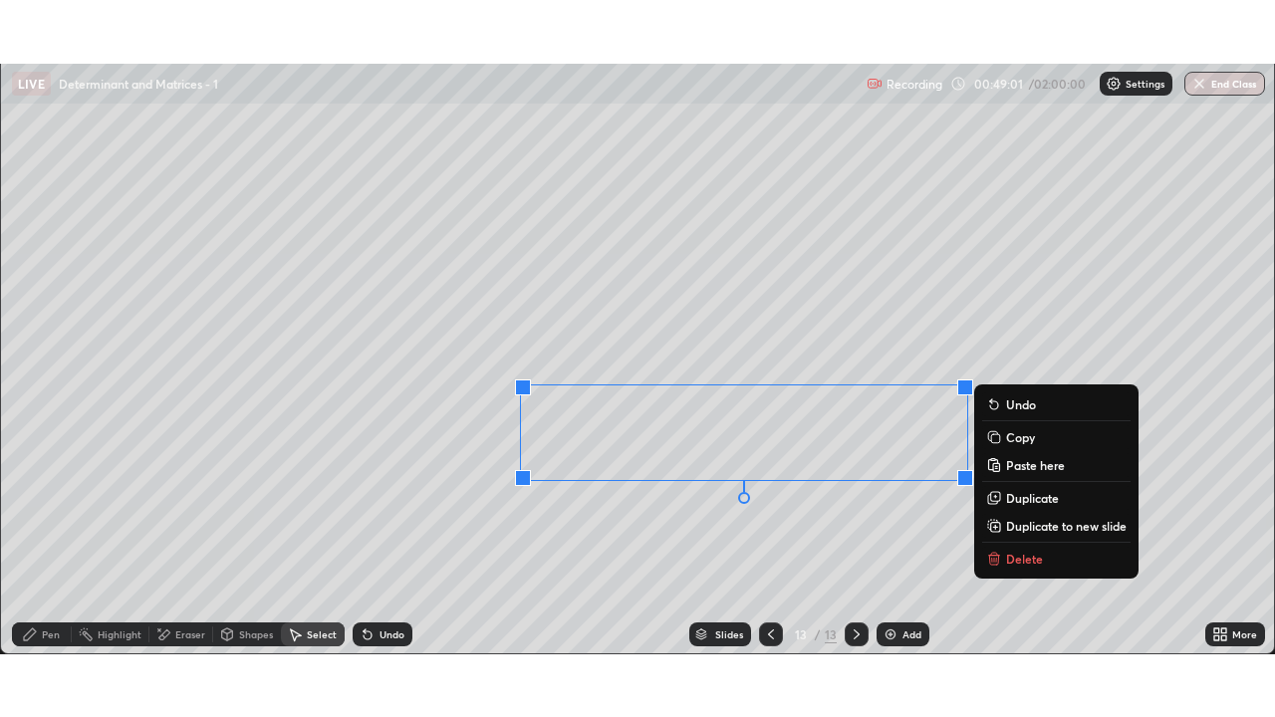
scroll to position [98984, 98300]
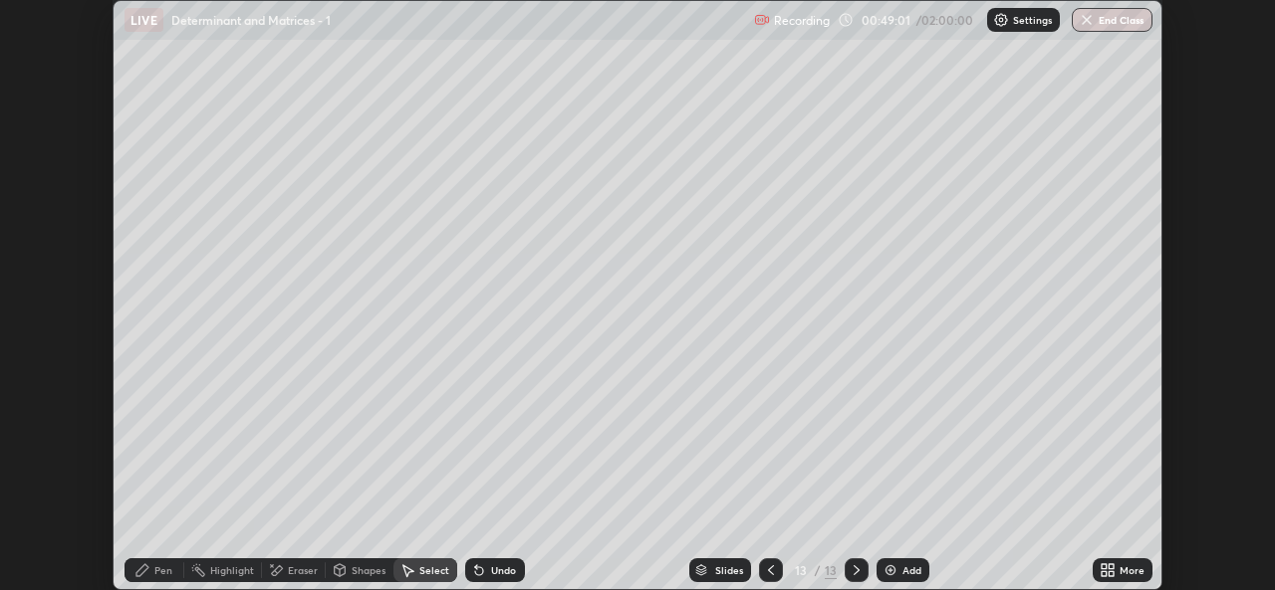
click at [1119, 572] on div "More" at bounding box center [1131, 571] width 25 height 10
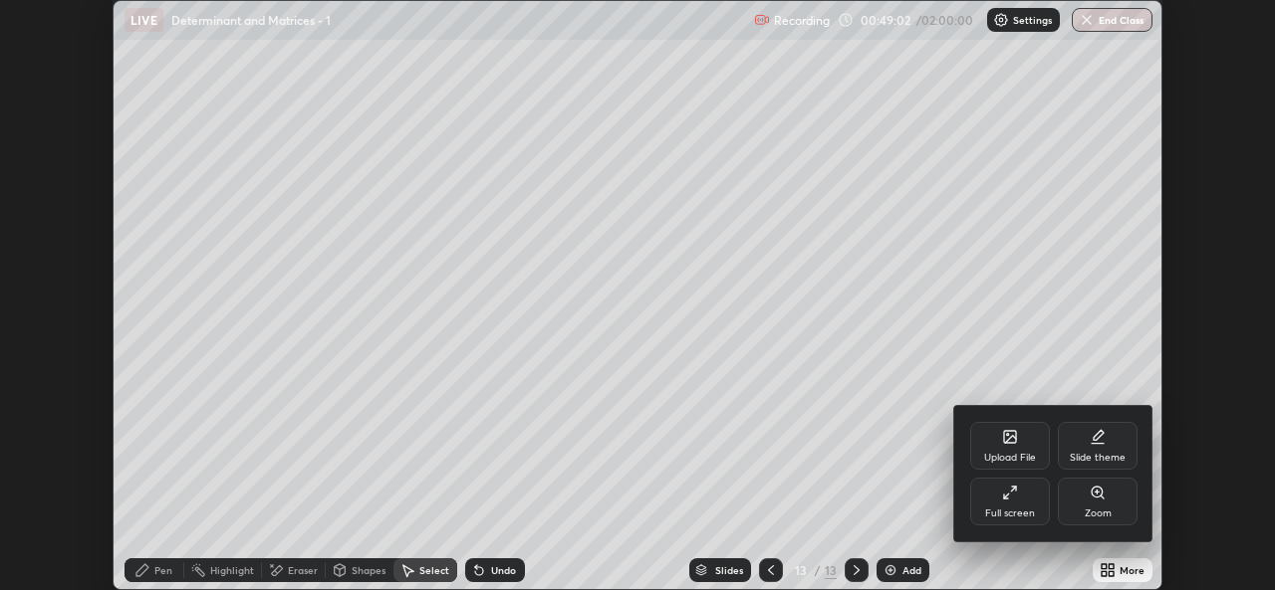
click at [1020, 510] on div "Full screen" at bounding box center [1010, 514] width 50 height 10
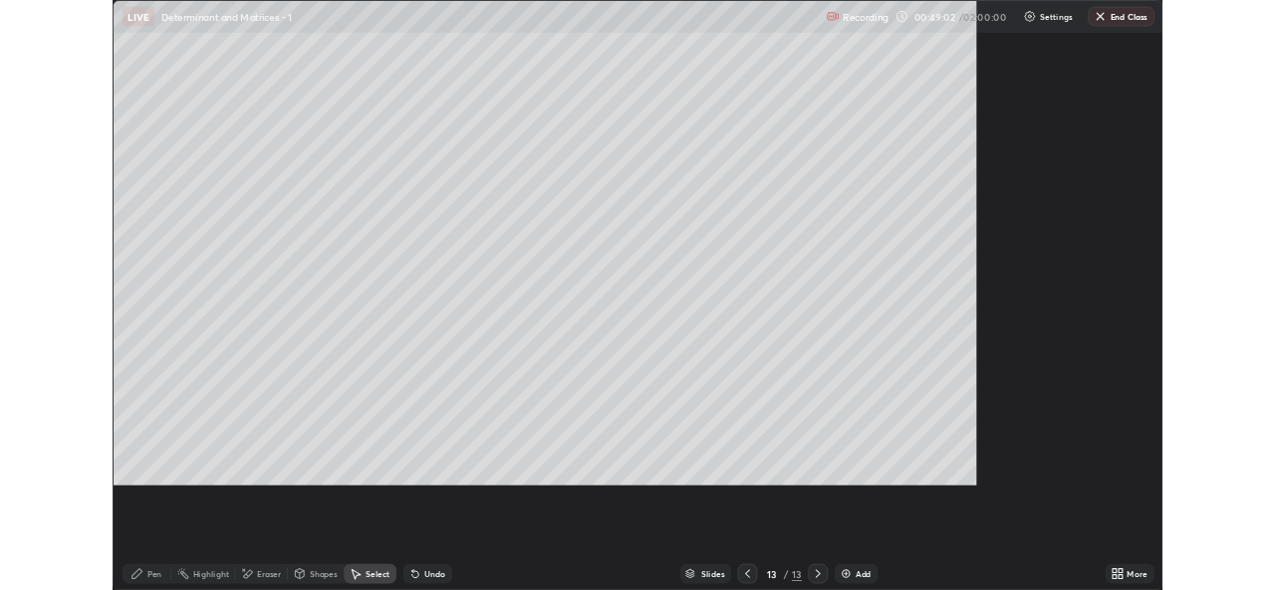
scroll to position [717, 1275]
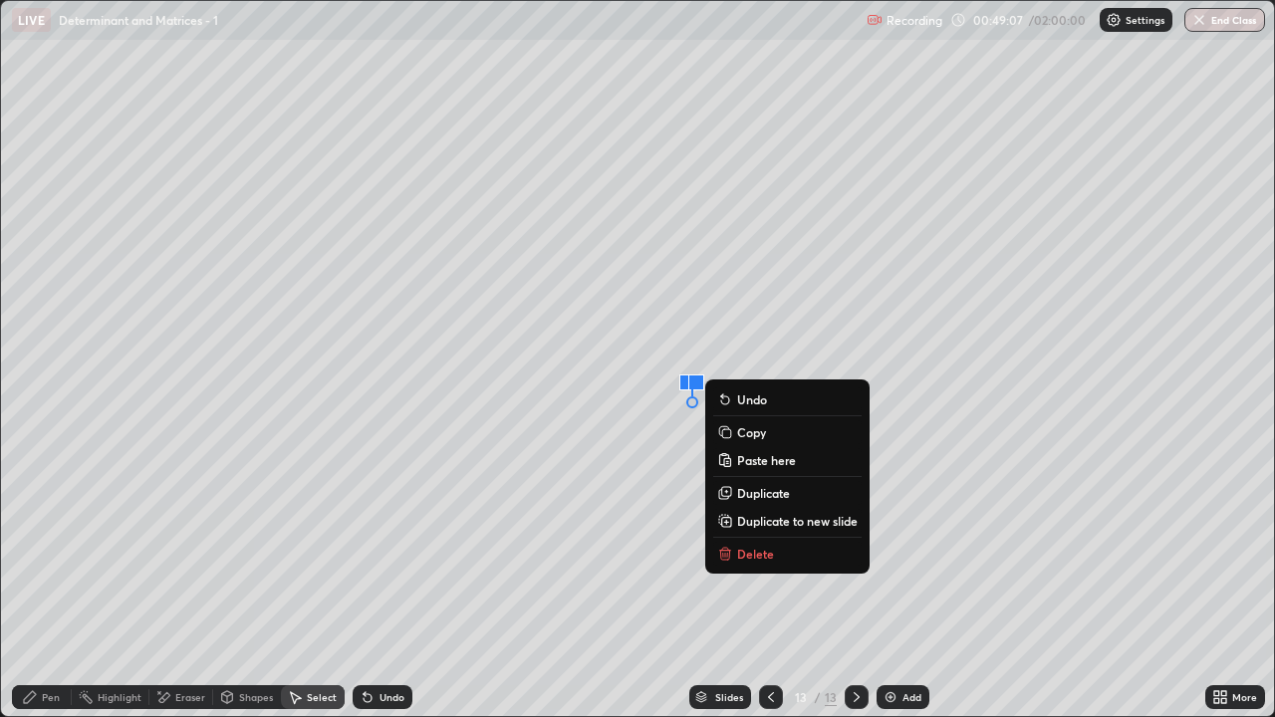
click at [382, 589] on div "Undo" at bounding box center [382, 697] width 60 height 24
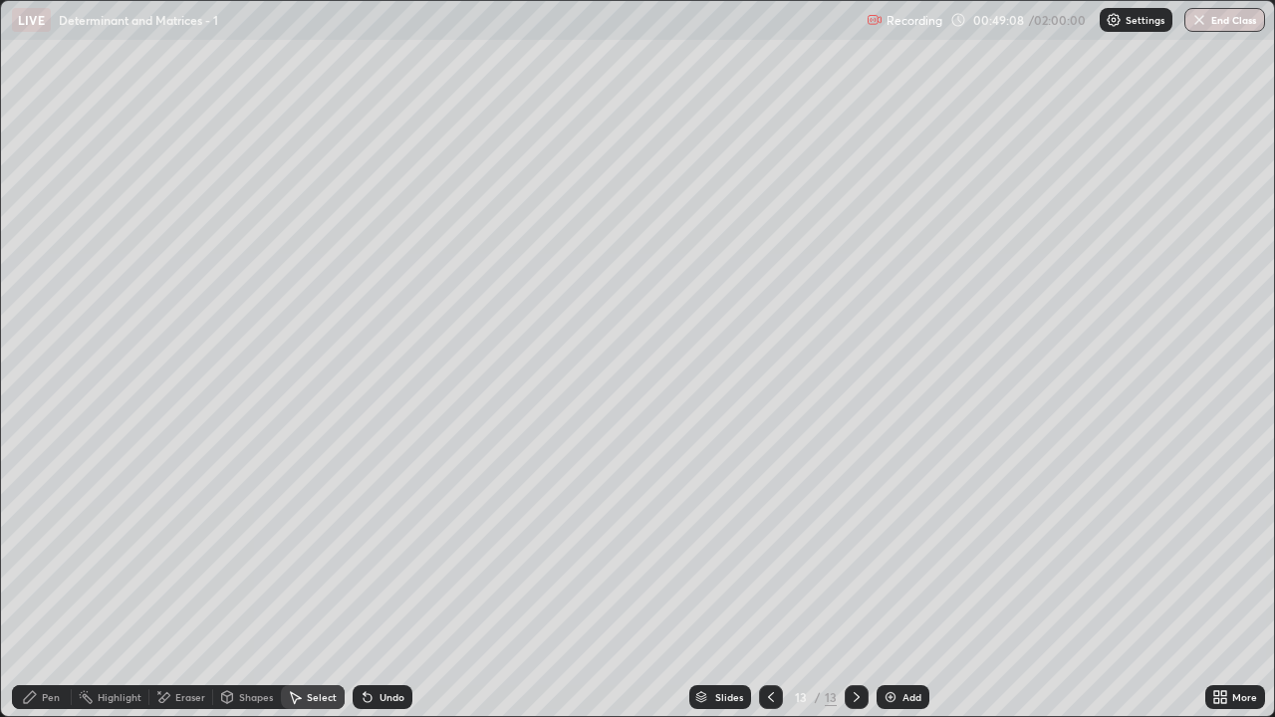
click at [46, 589] on div "Pen" at bounding box center [51, 697] width 18 height 10
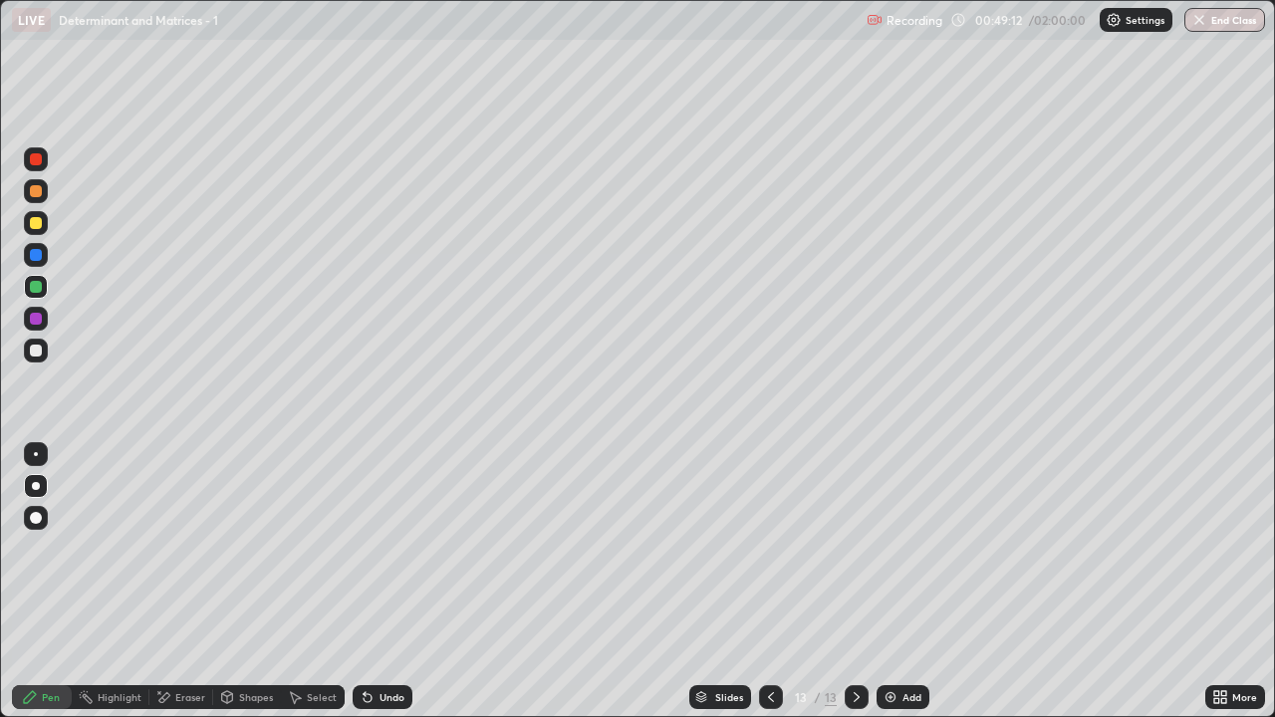
click at [397, 589] on div "Undo" at bounding box center [382, 697] width 60 height 24
click at [307, 589] on div "Select" at bounding box center [313, 697] width 64 height 24
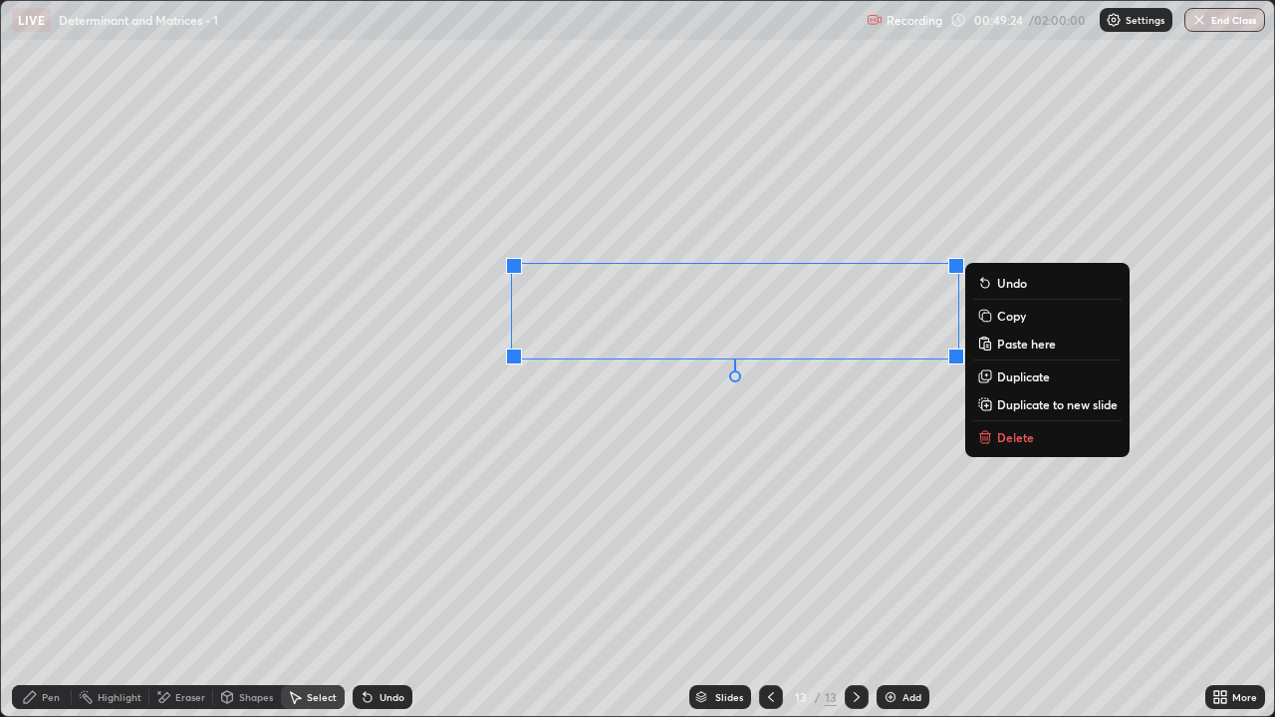
click at [1003, 377] on p "Duplicate" at bounding box center [1023, 376] width 53 height 16
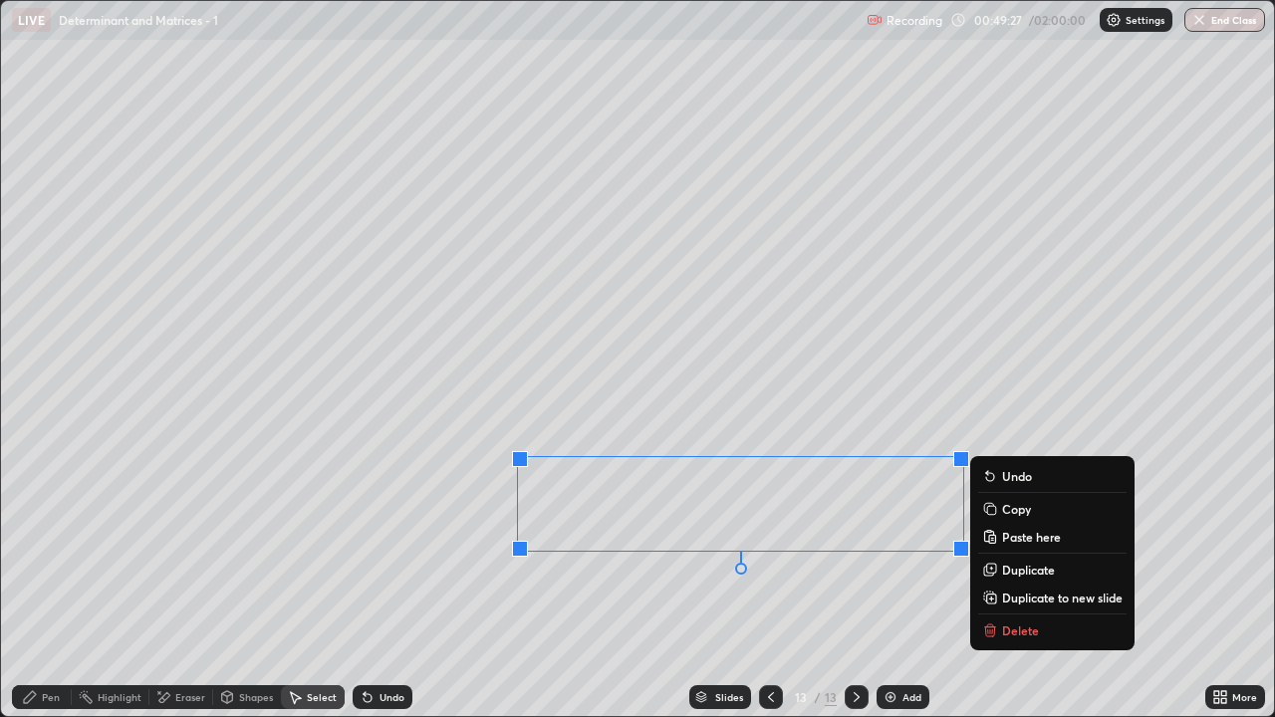
click at [33, 589] on div "Pen" at bounding box center [42, 697] width 60 height 24
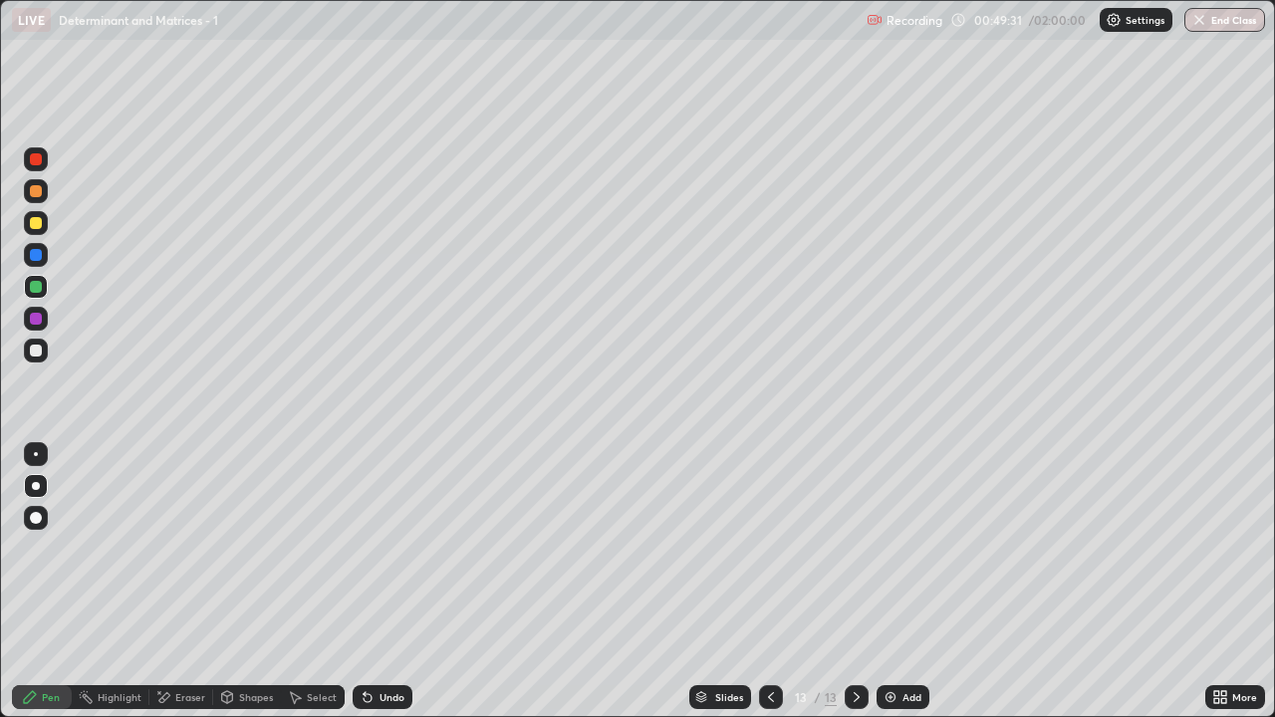
click at [1230, 589] on div "More" at bounding box center [1235, 697] width 60 height 24
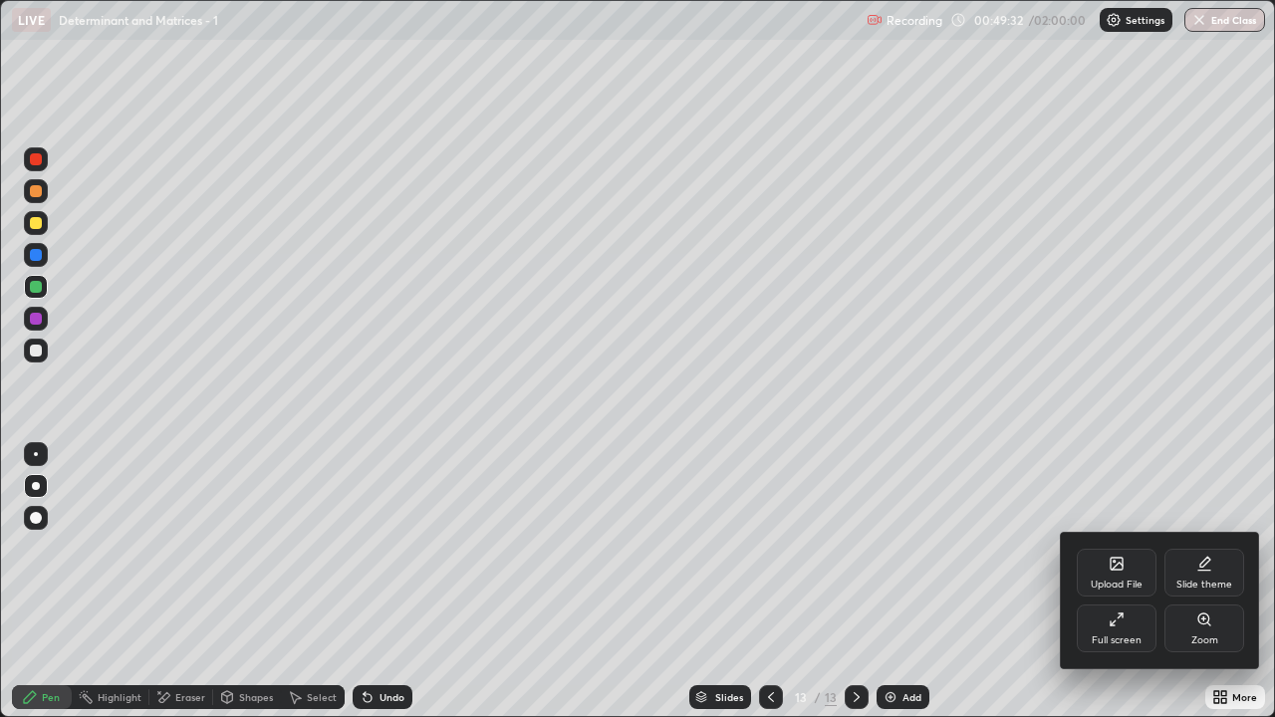
click at [1113, 589] on icon at bounding box center [1116, 619] width 16 height 16
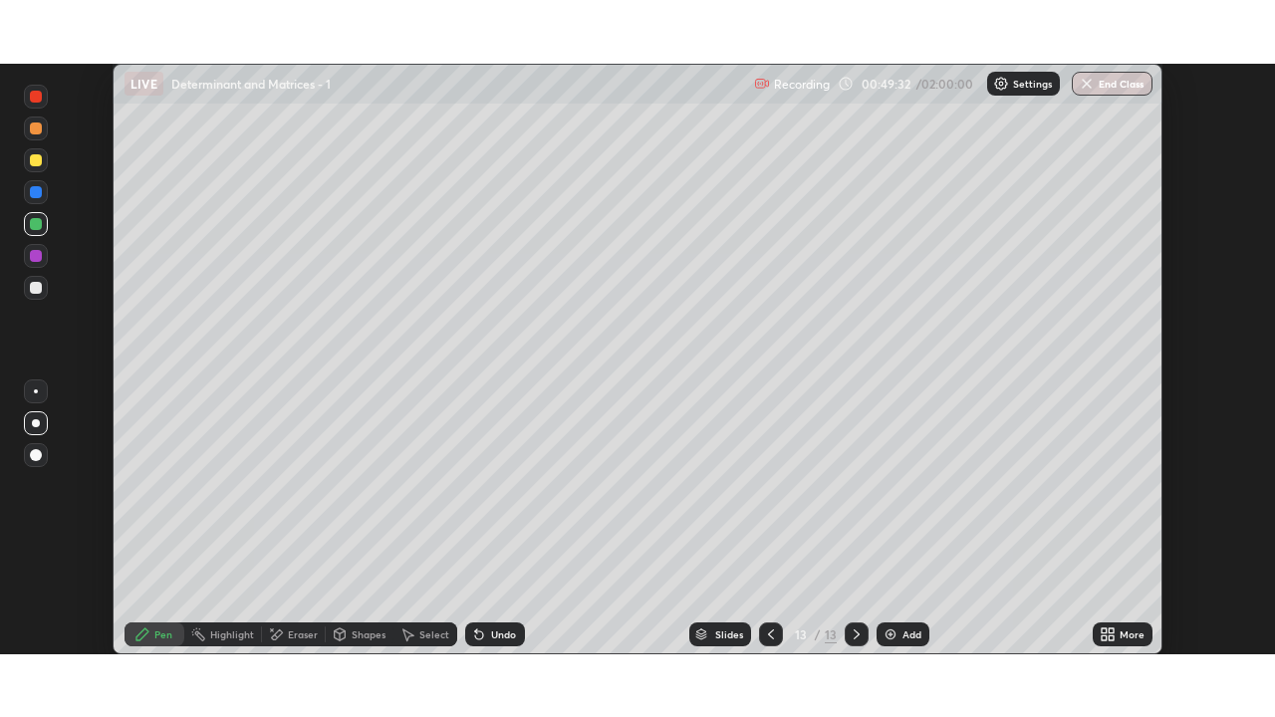
scroll to position [98984, 98300]
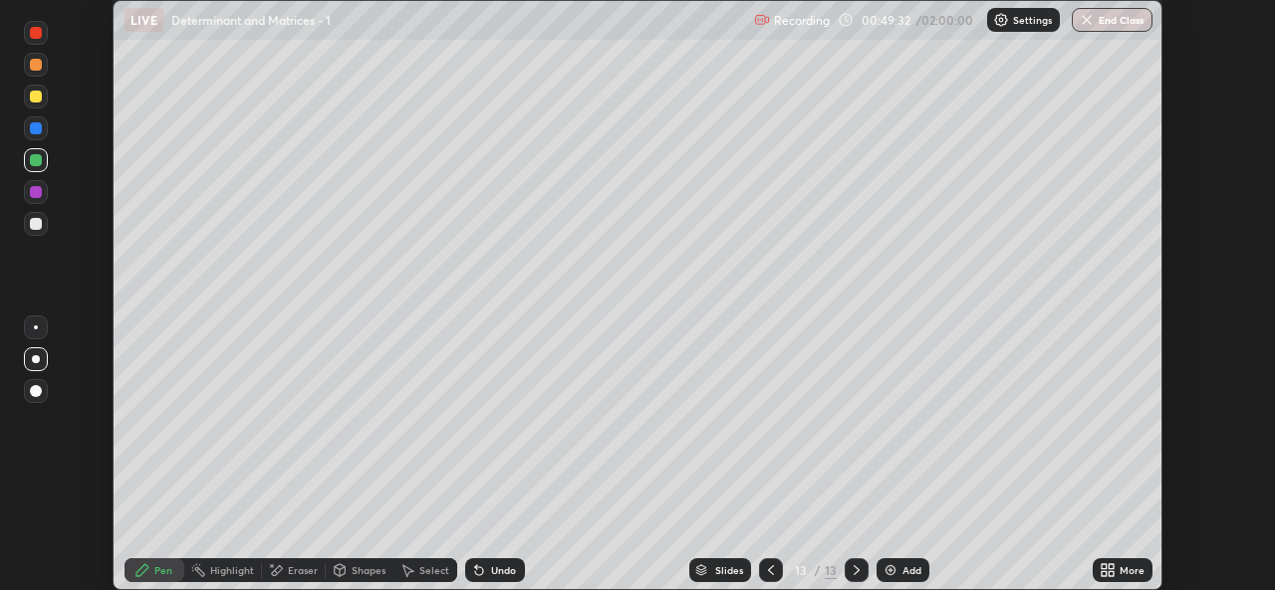
click at [1110, 574] on icon at bounding box center [1110, 574] width 5 height 5
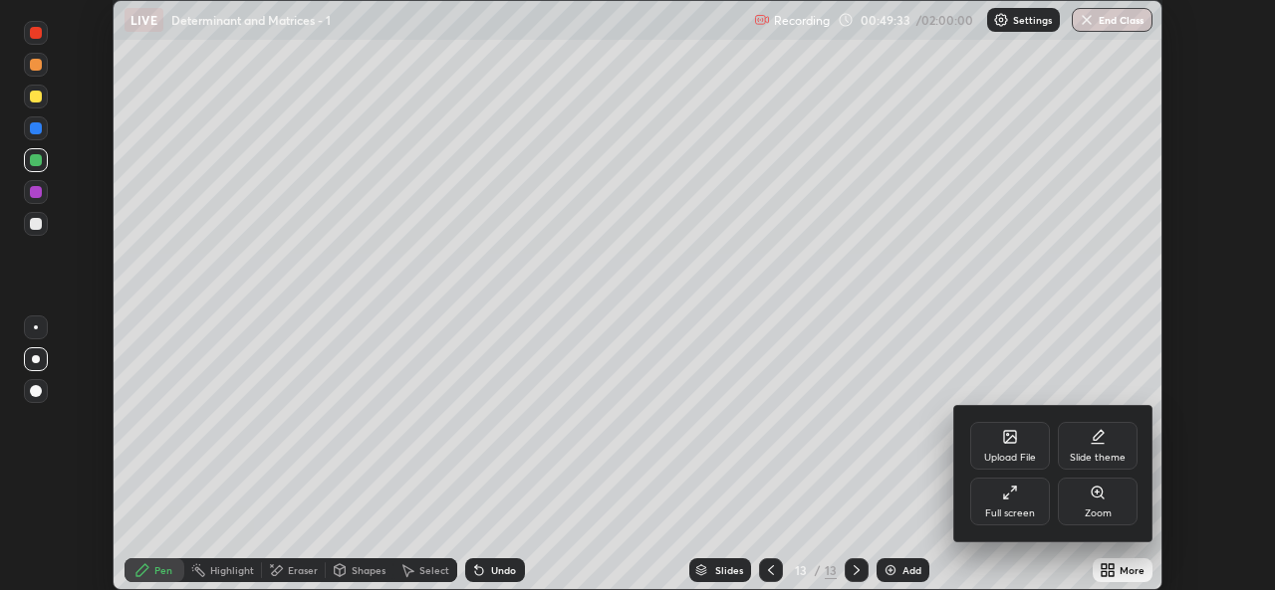
click at [1008, 505] on div "Full screen" at bounding box center [1010, 502] width 80 height 48
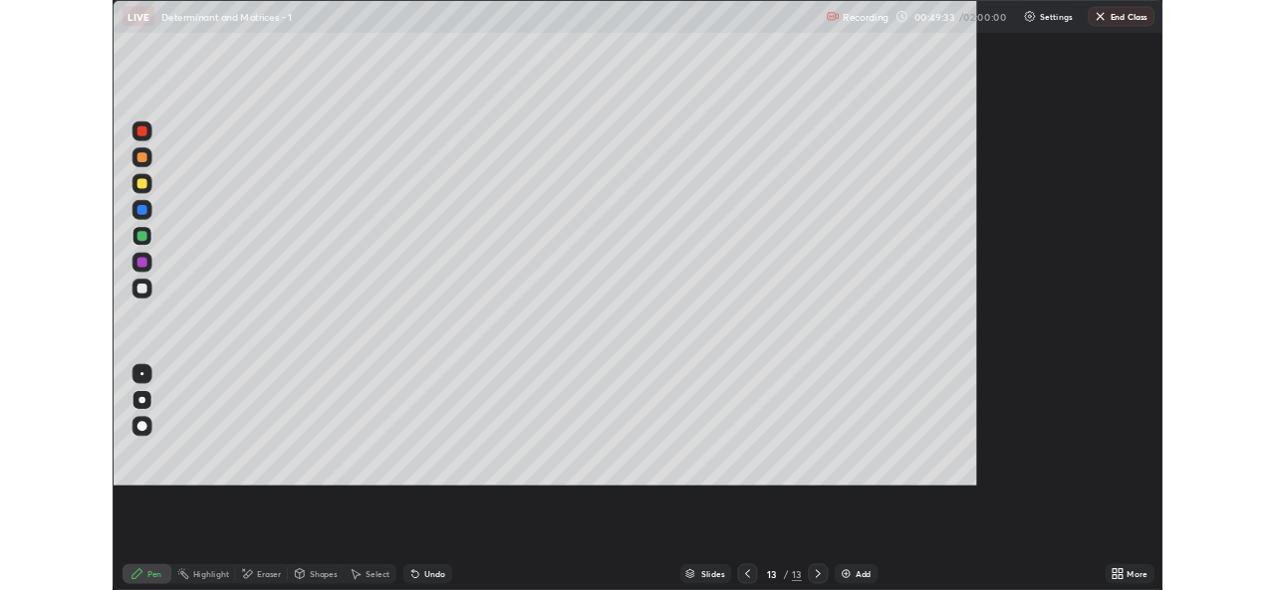
scroll to position [717, 1275]
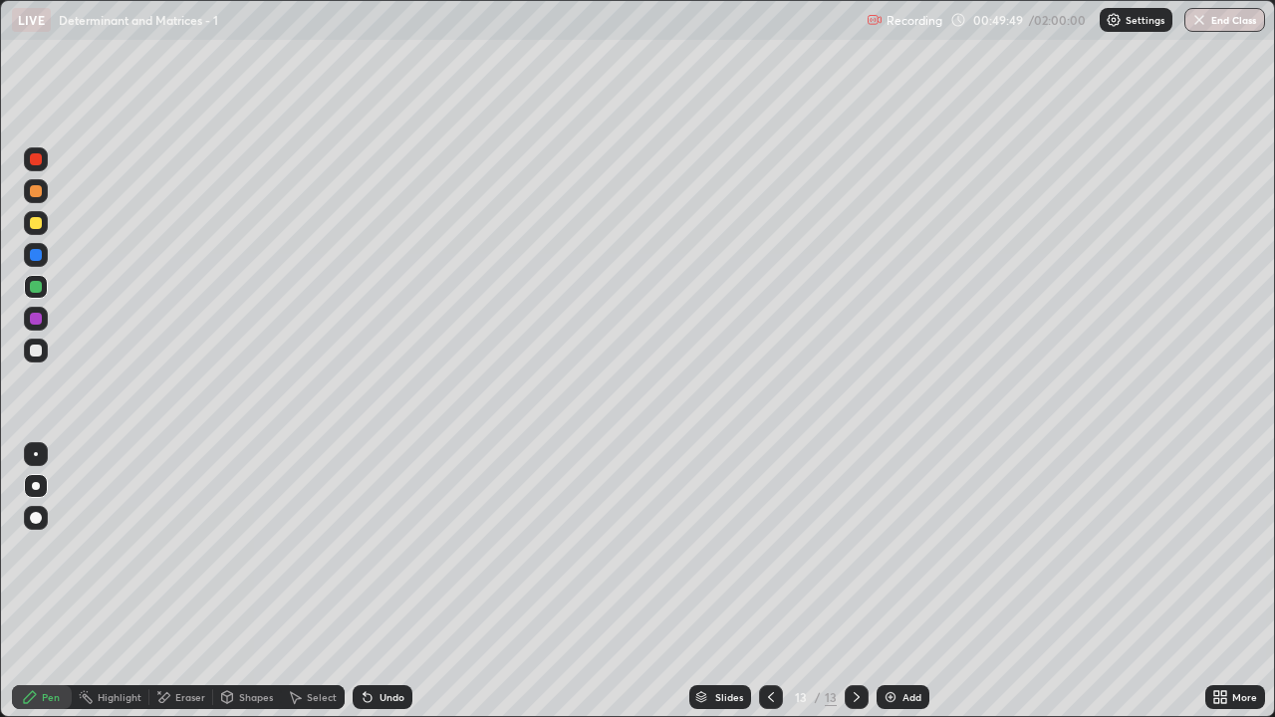
click at [177, 589] on div "Eraser" at bounding box center [181, 697] width 64 height 24
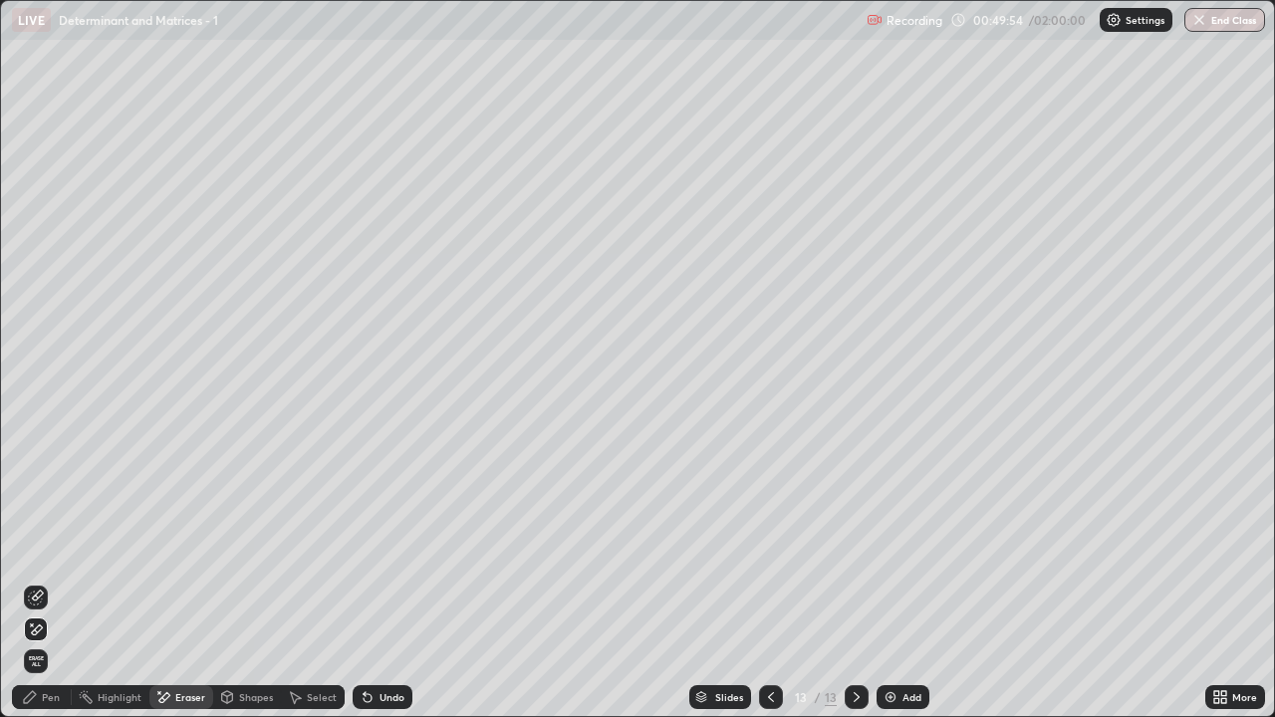
click at [46, 589] on div "Pen" at bounding box center [42, 697] width 60 height 24
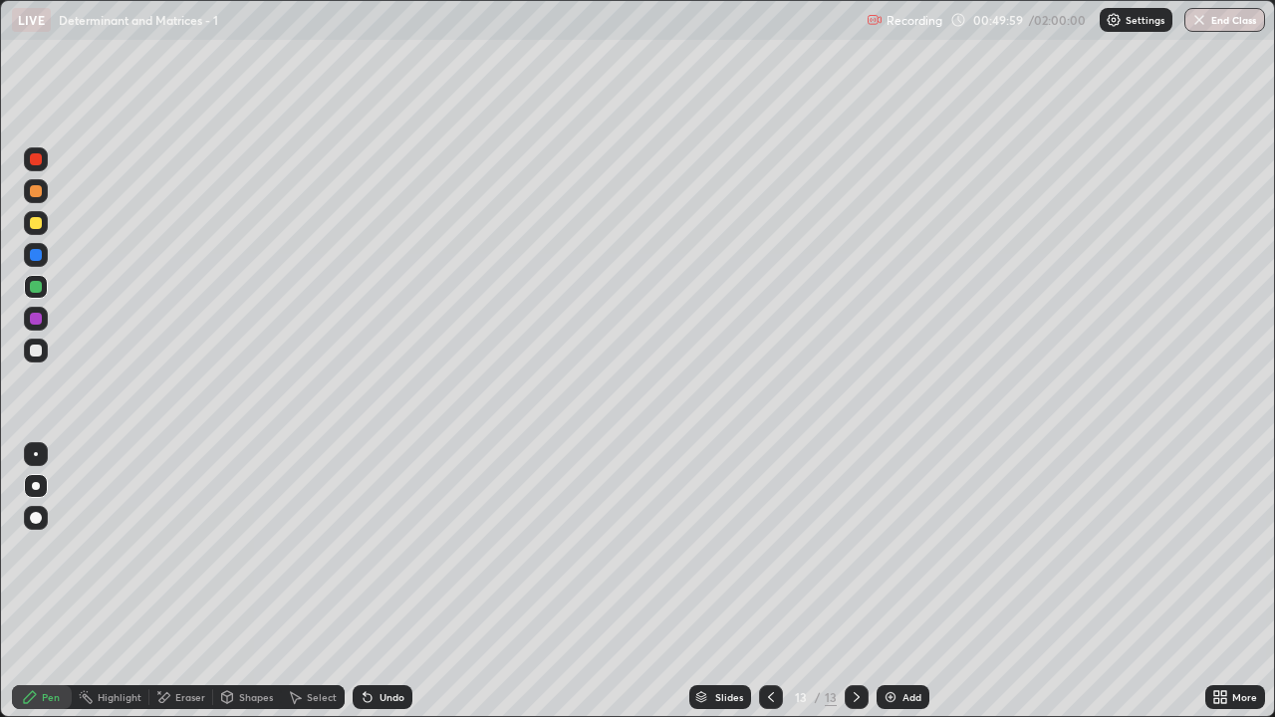
click at [392, 589] on div "Undo" at bounding box center [391, 697] width 25 height 10
click at [899, 589] on div "Add" at bounding box center [902, 697] width 53 height 24
click at [39, 285] on div at bounding box center [36, 287] width 12 height 12
click at [764, 589] on icon at bounding box center [771, 697] width 16 height 16
click at [854, 589] on icon at bounding box center [856, 697] width 6 height 10
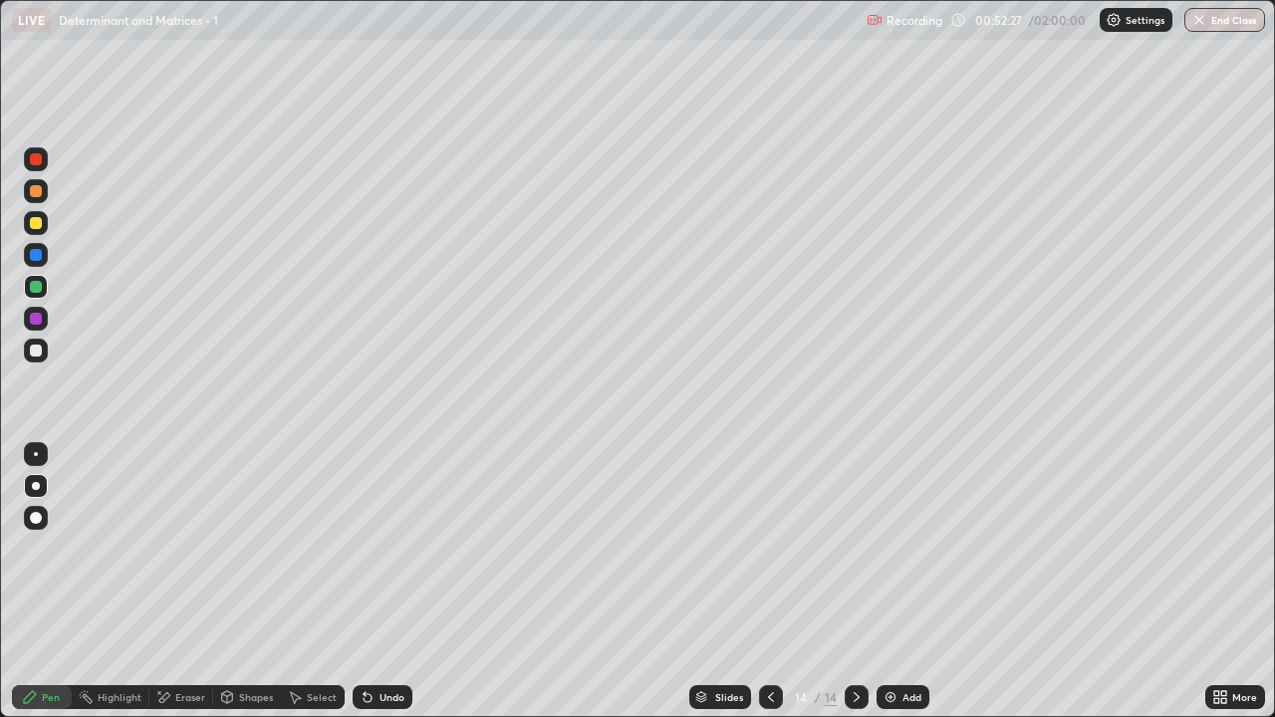
click at [176, 589] on div "Eraser" at bounding box center [190, 697] width 30 height 10
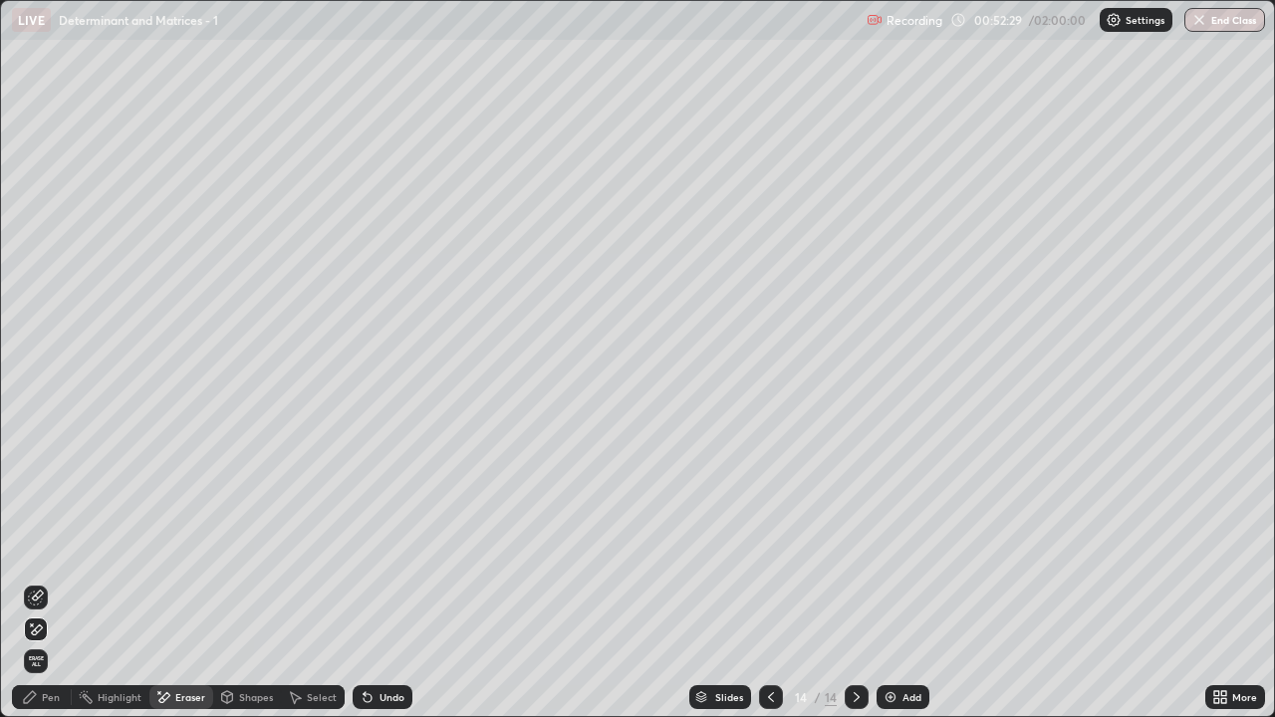
click at [32, 589] on div "Pen" at bounding box center [42, 697] width 60 height 24
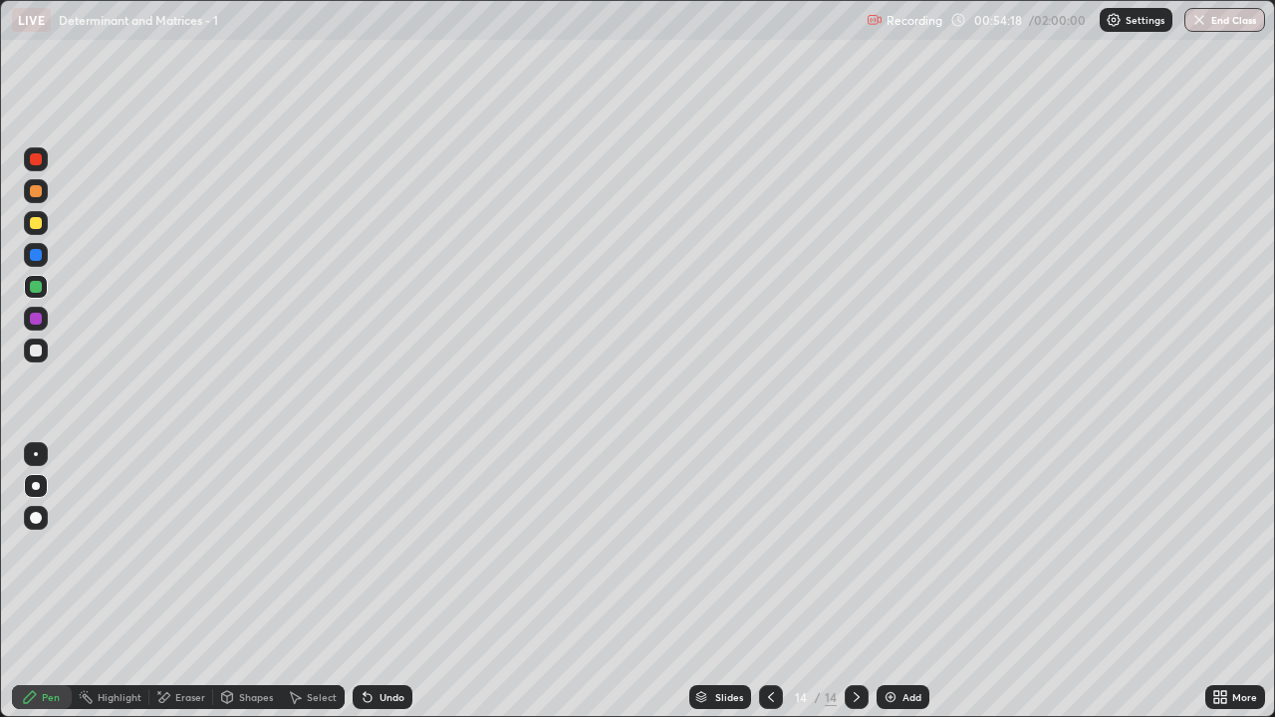
click at [381, 589] on div "Undo" at bounding box center [382, 697] width 60 height 24
click at [387, 589] on div "Undo" at bounding box center [382, 697] width 60 height 24
click at [382, 589] on div "Undo" at bounding box center [382, 697] width 60 height 24
click at [306, 589] on div "Select" at bounding box center [313, 697] width 64 height 24
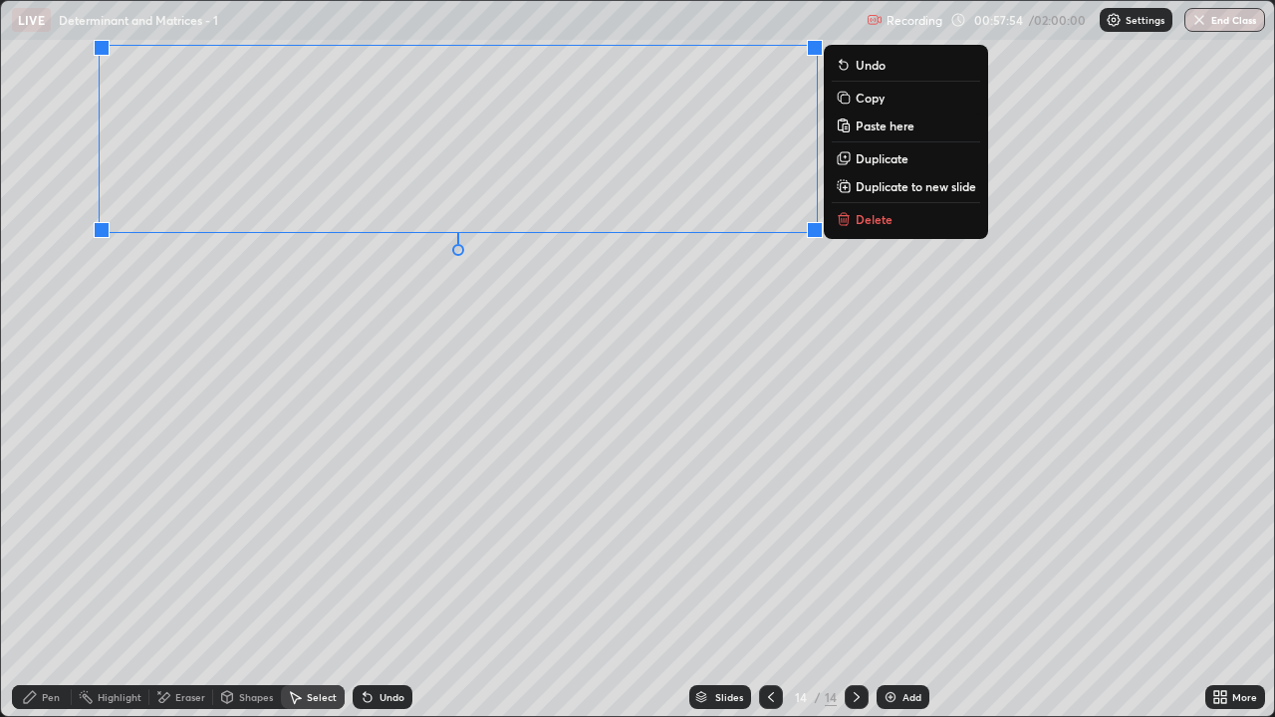
click at [915, 187] on p "Duplicate to new slide" at bounding box center [915, 186] width 120 height 16
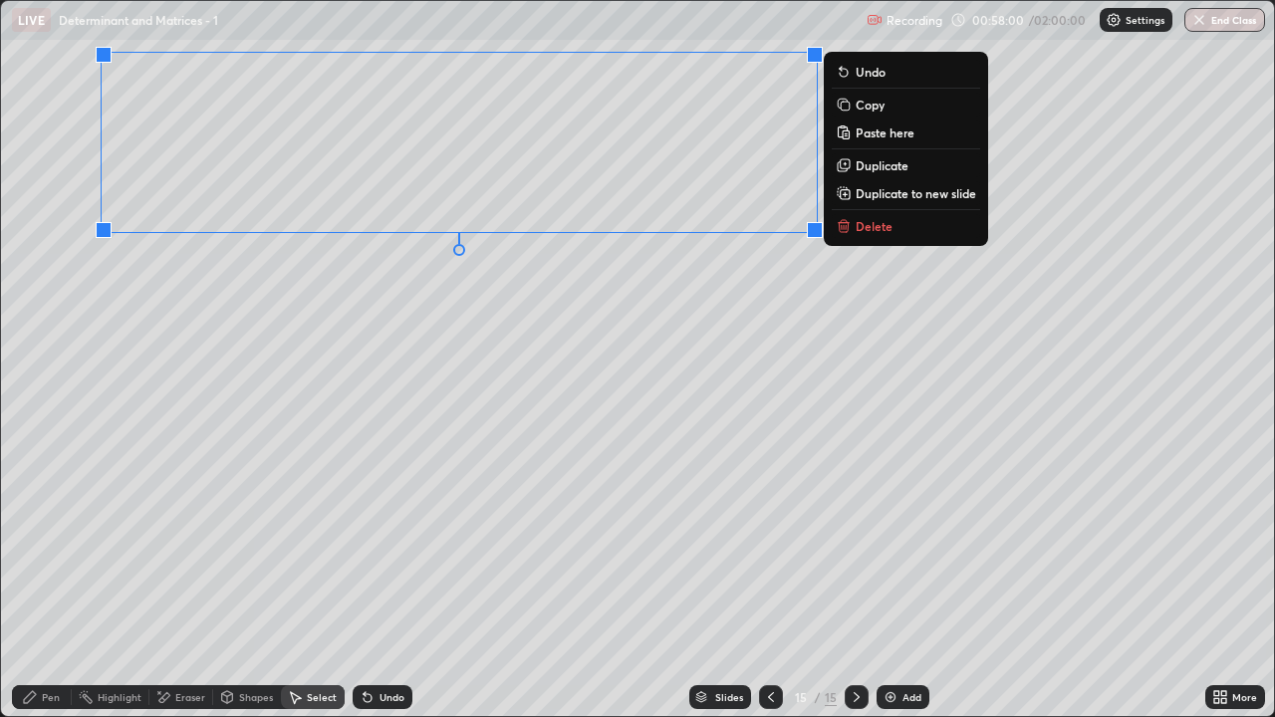
click at [621, 373] on div "0 ° Undo Copy Paste here Duplicate Duplicate to new slide Delete" at bounding box center [637, 358] width 1273 height 715
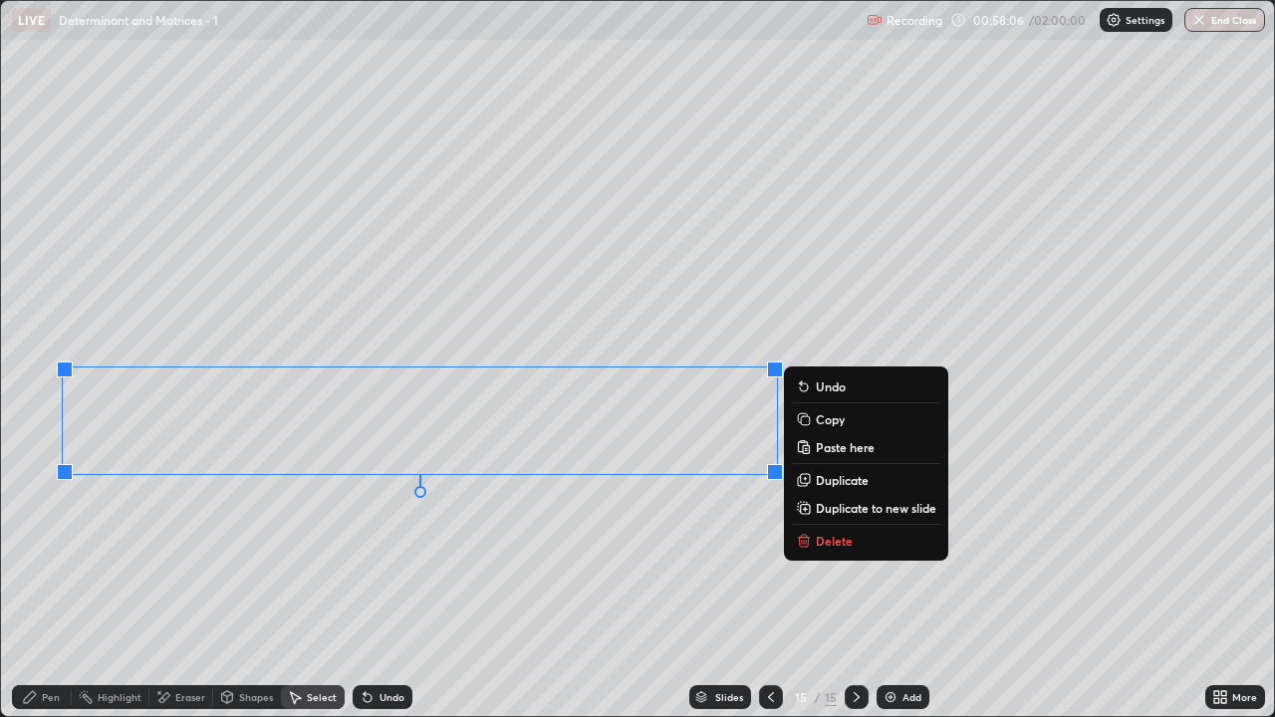
click at [770, 589] on icon at bounding box center [771, 697] width 6 height 10
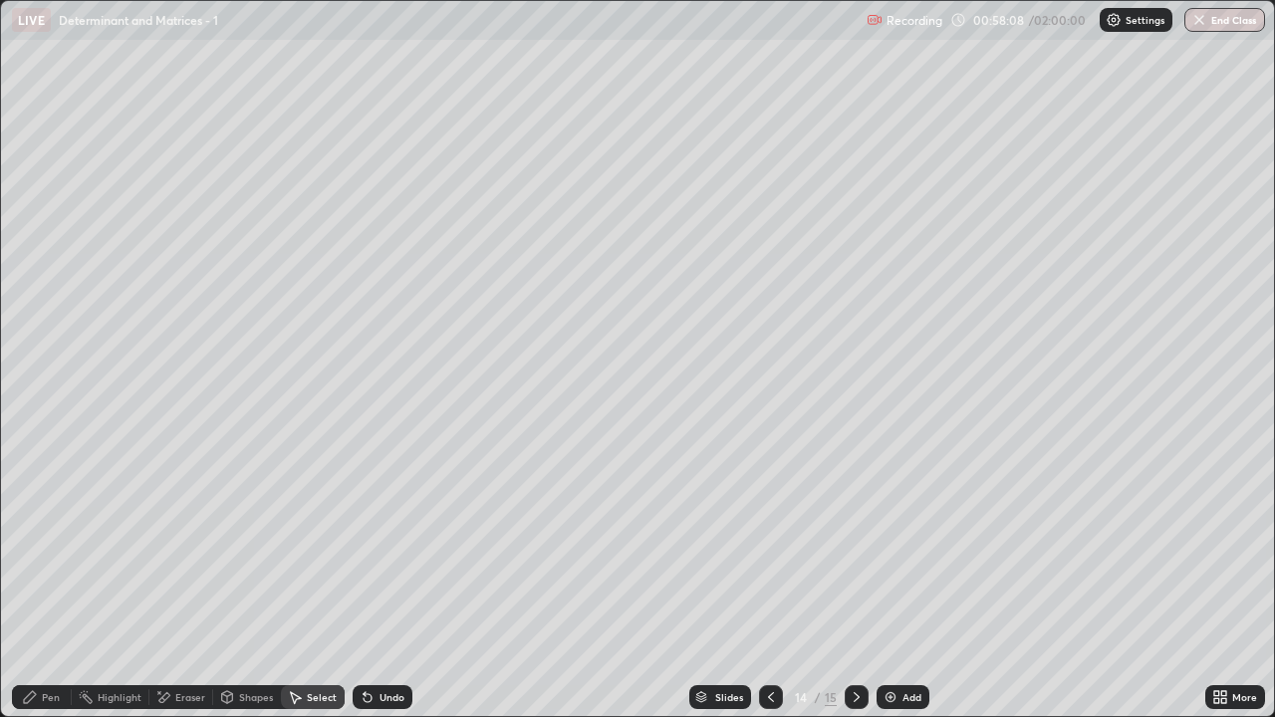
click at [46, 589] on div "Pen" at bounding box center [42, 697] width 60 height 24
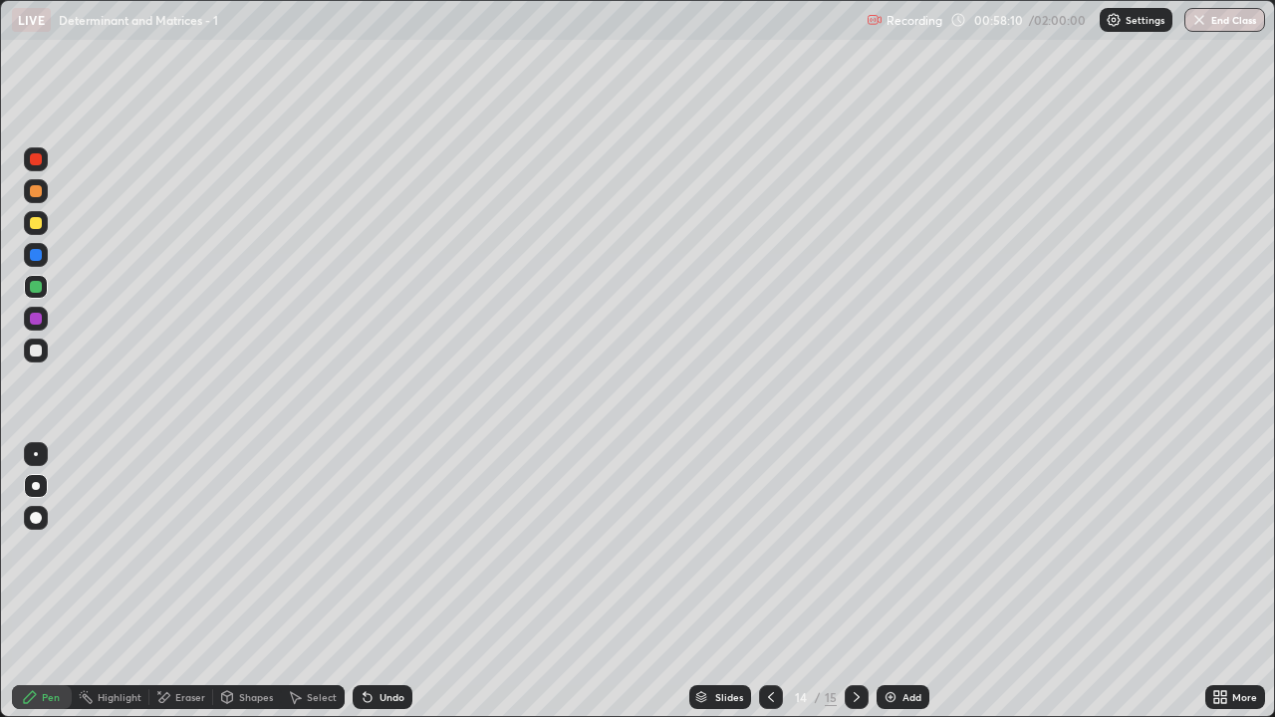
click at [45, 352] on div at bounding box center [36, 351] width 24 height 24
click at [853, 589] on icon at bounding box center [856, 697] width 6 height 10
click at [41, 359] on div at bounding box center [36, 351] width 24 height 24
click at [1232, 589] on div "More" at bounding box center [1244, 697] width 25 height 10
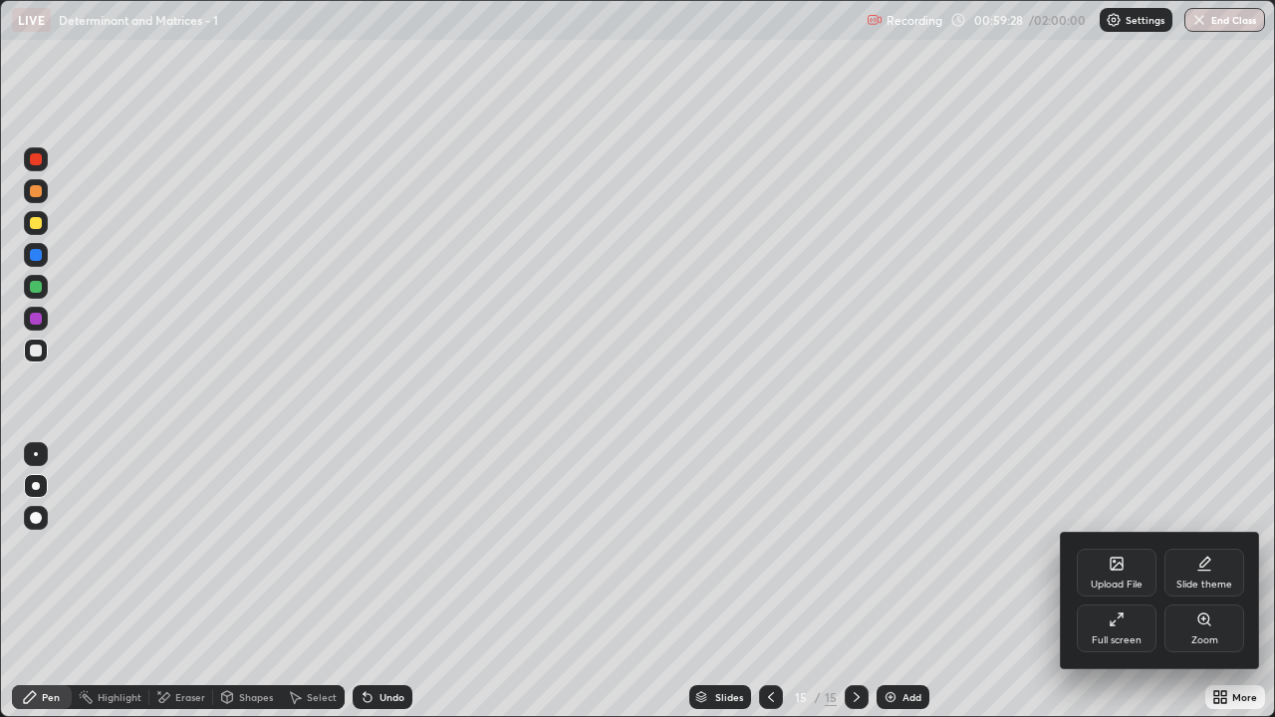
click at [1127, 589] on div "Full screen" at bounding box center [1116, 628] width 80 height 48
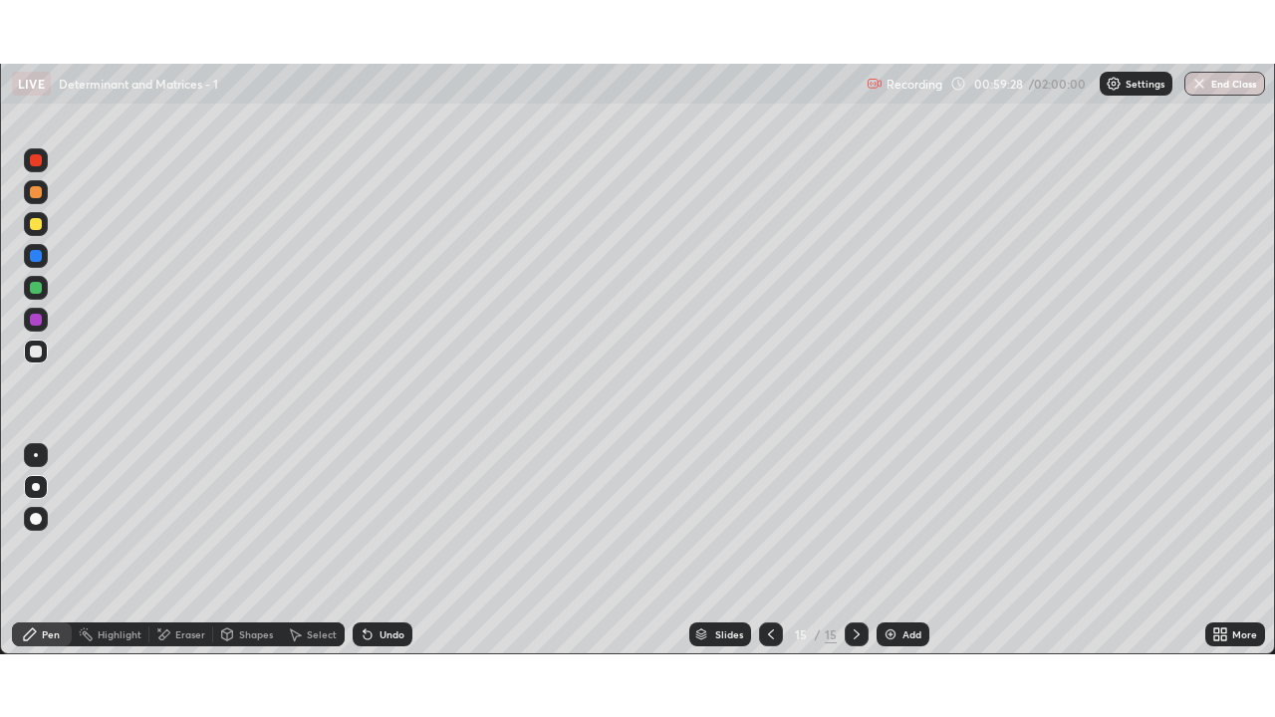
scroll to position [98984, 98300]
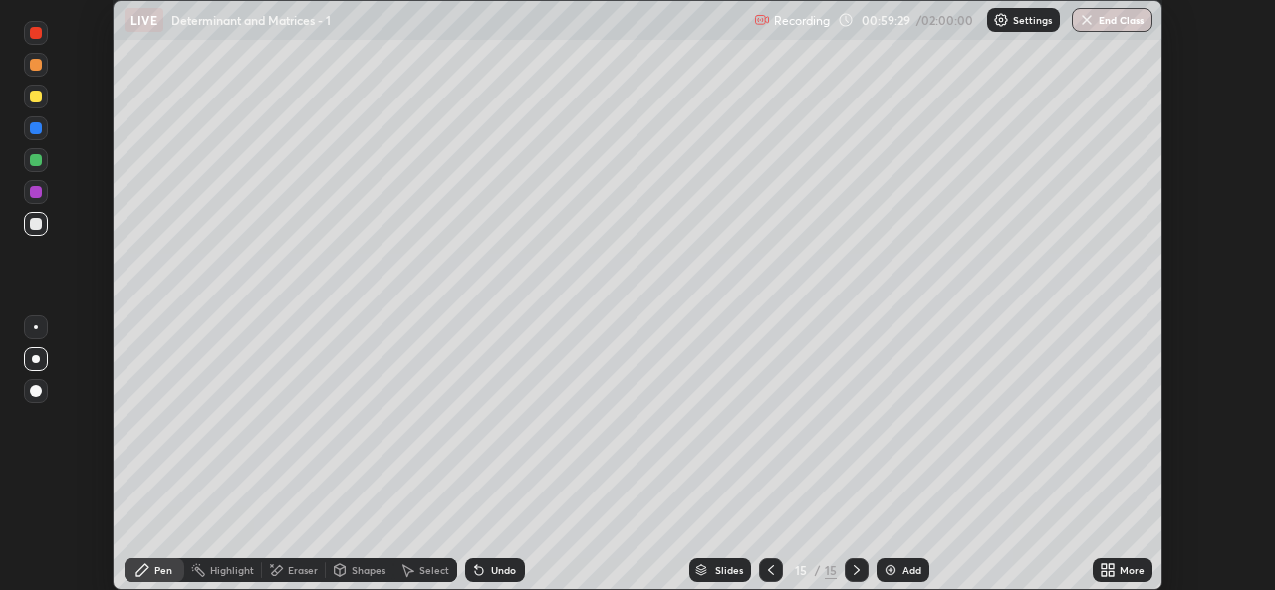
click at [1110, 574] on icon at bounding box center [1110, 574] width 5 height 5
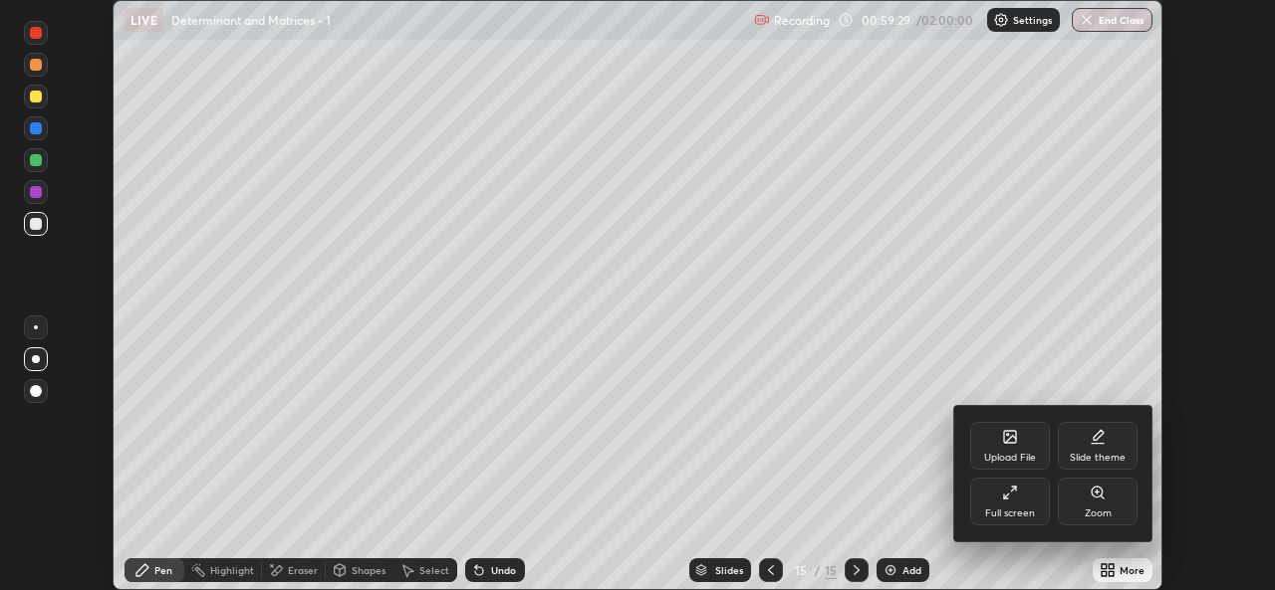
click at [1001, 511] on div "Full screen" at bounding box center [1010, 514] width 50 height 10
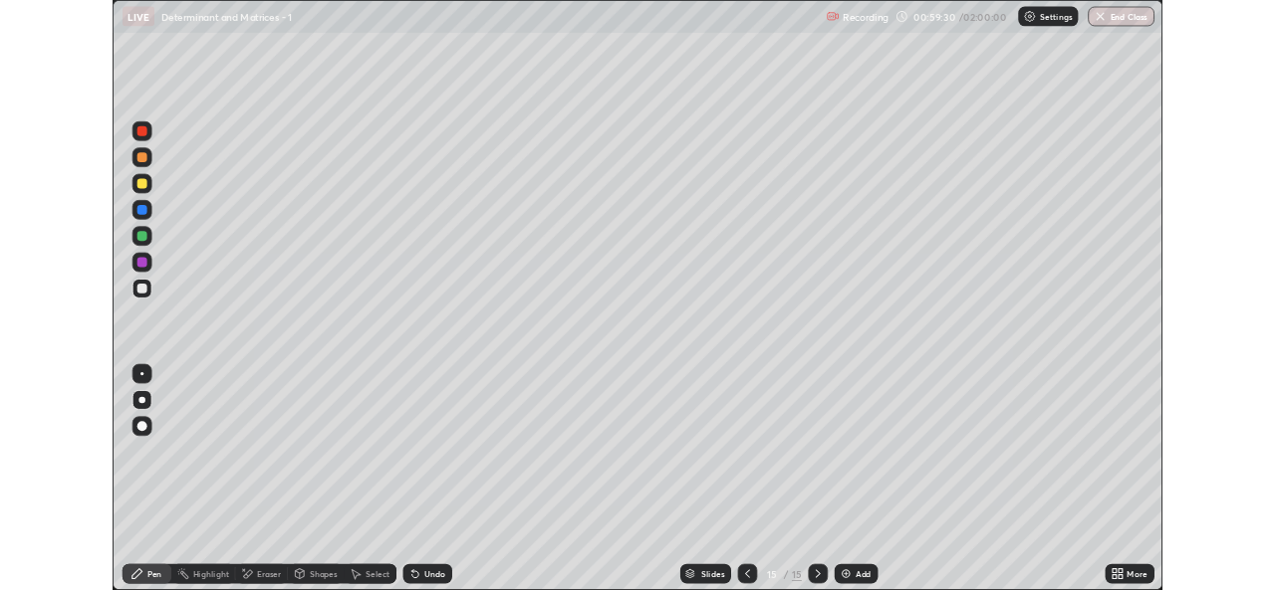
scroll to position [717, 1275]
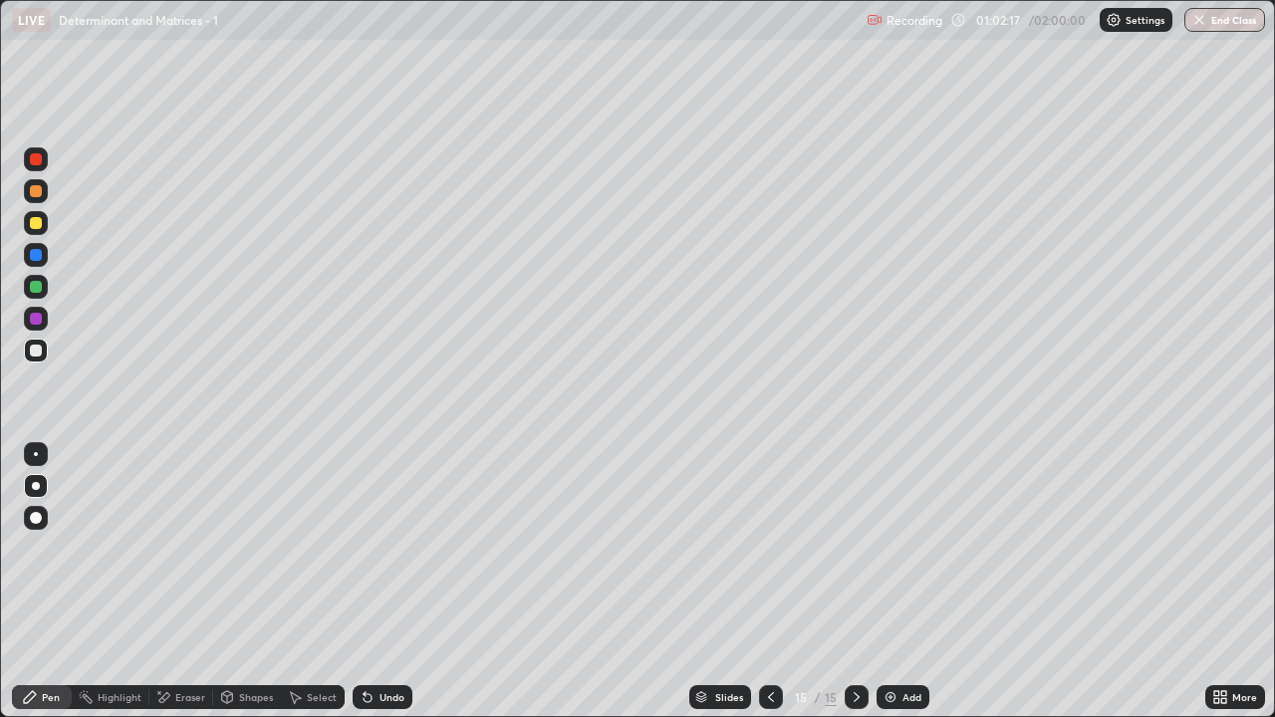
click at [186, 589] on div "Eraser" at bounding box center [190, 697] width 30 height 10
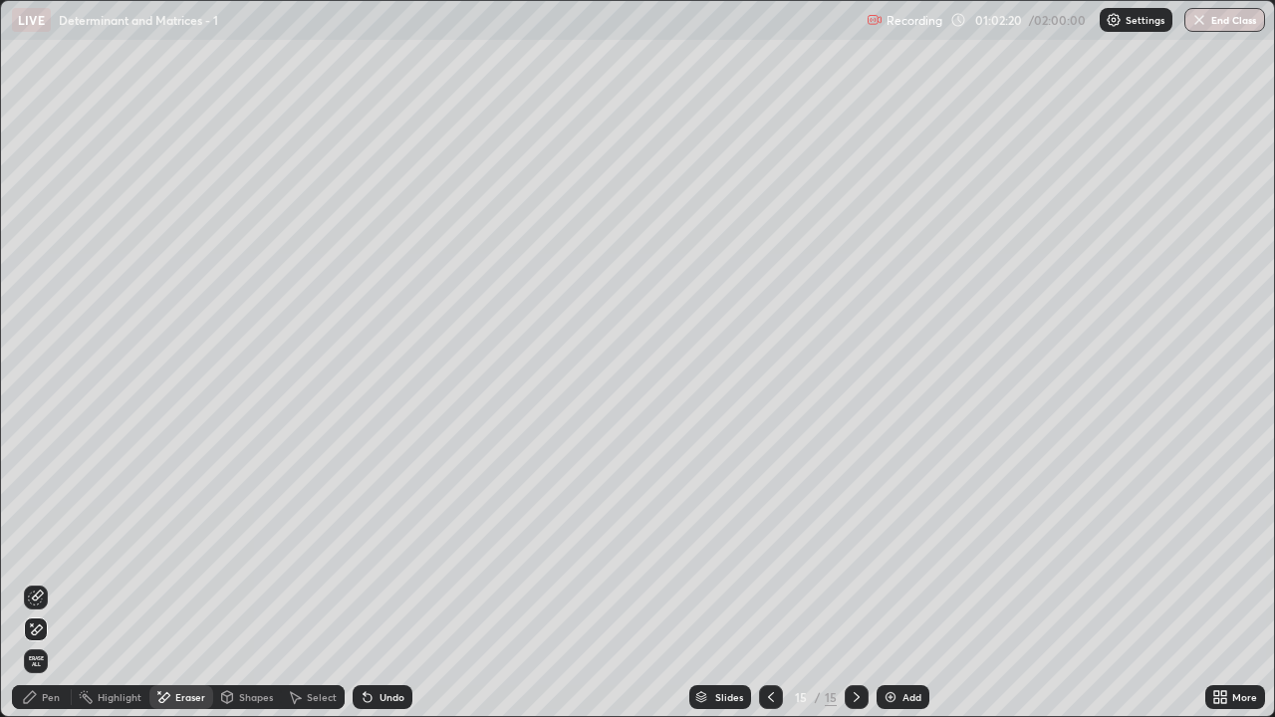
click at [36, 589] on icon at bounding box center [30, 697] width 16 height 16
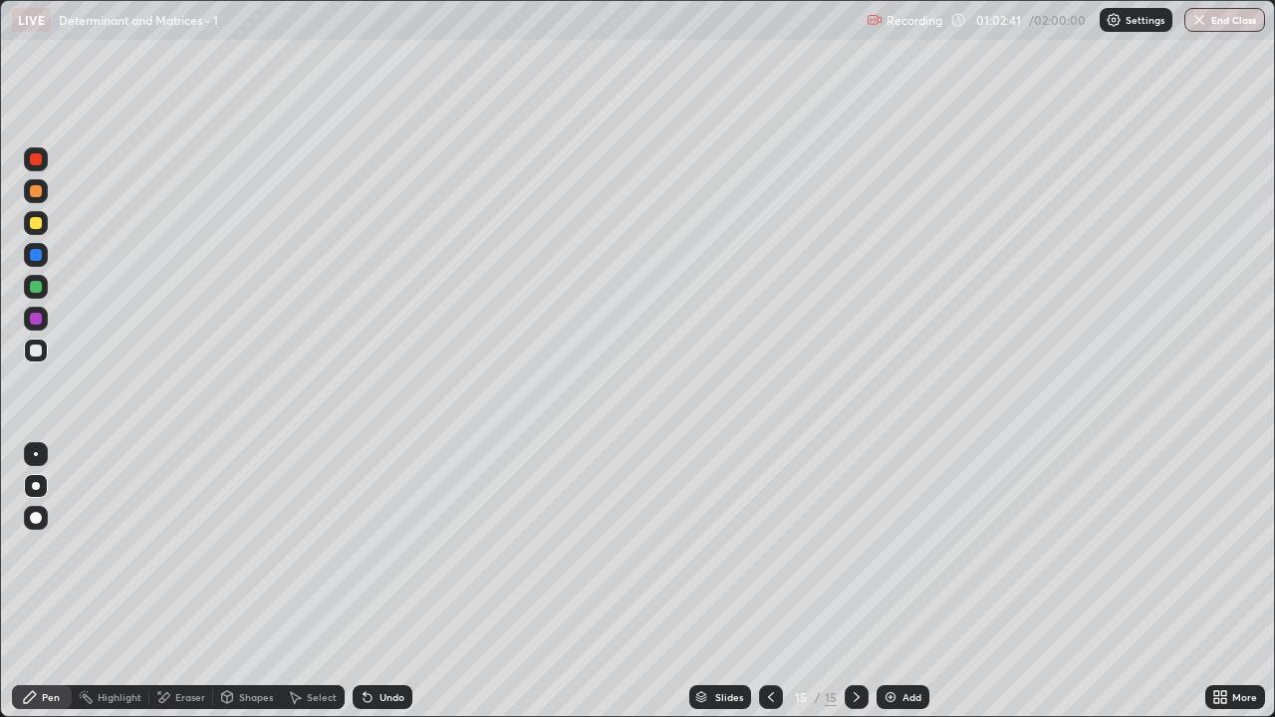
click at [769, 589] on icon at bounding box center [771, 697] width 16 height 16
click at [312, 589] on div "Select" at bounding box center [322, 697] width 30 height 10
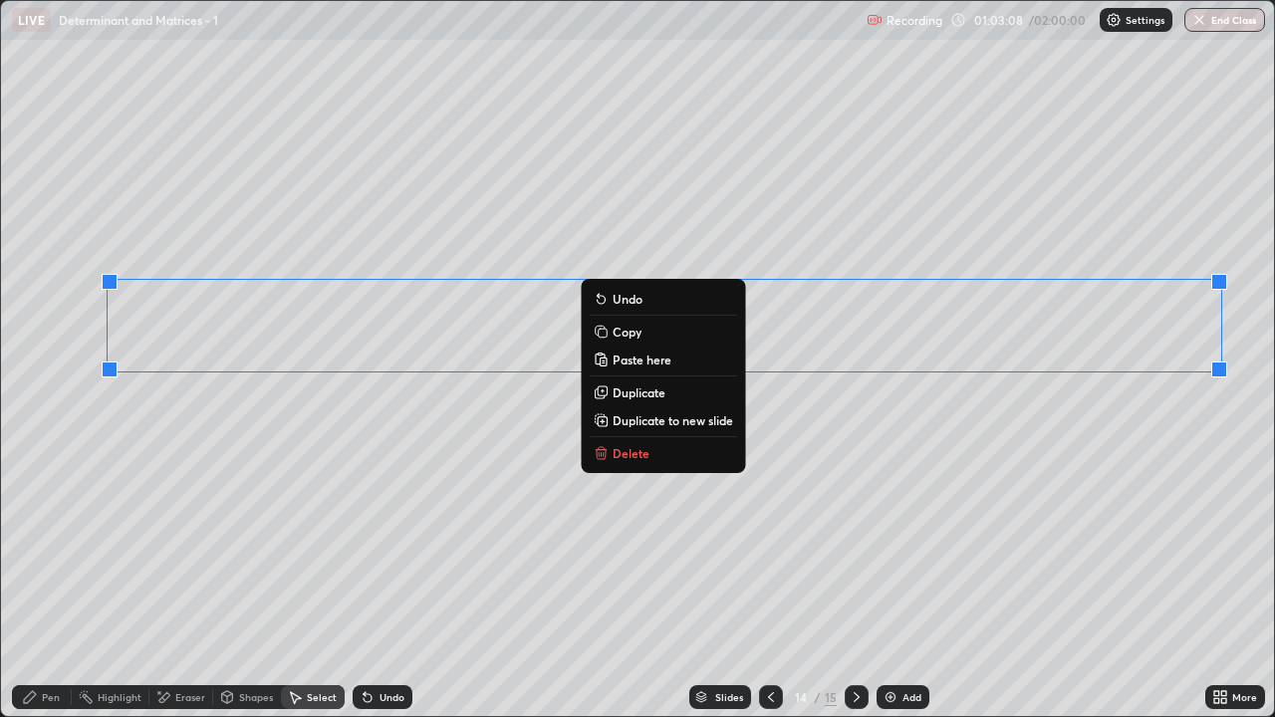
click at [640, 329] on button "Copy" at bounding box center [662, 332] width 148 height 24
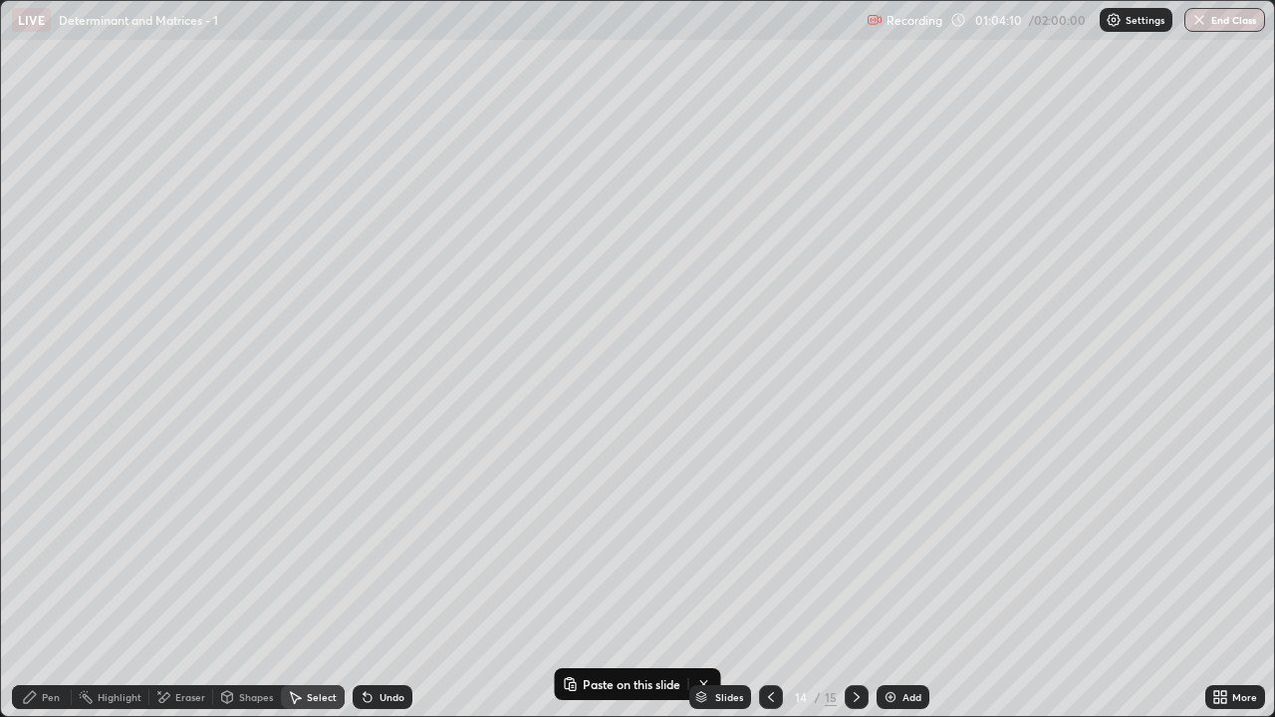
click at [854, 589] on icon at bounding box center [856, 697] width 16 height 16
click at [909, 589] on div "Add" at bounding box center [902, 697] width 53 height 24
click at [284, 320] on div "0 ° Undo Copy Paste here Duplicate Duplicate to new slide Delete" at bounding box center [637, 358] width 1273 height 715
click at [355, 399] on p "Paste here" at bounding box center [368, 395] width 59 height 16
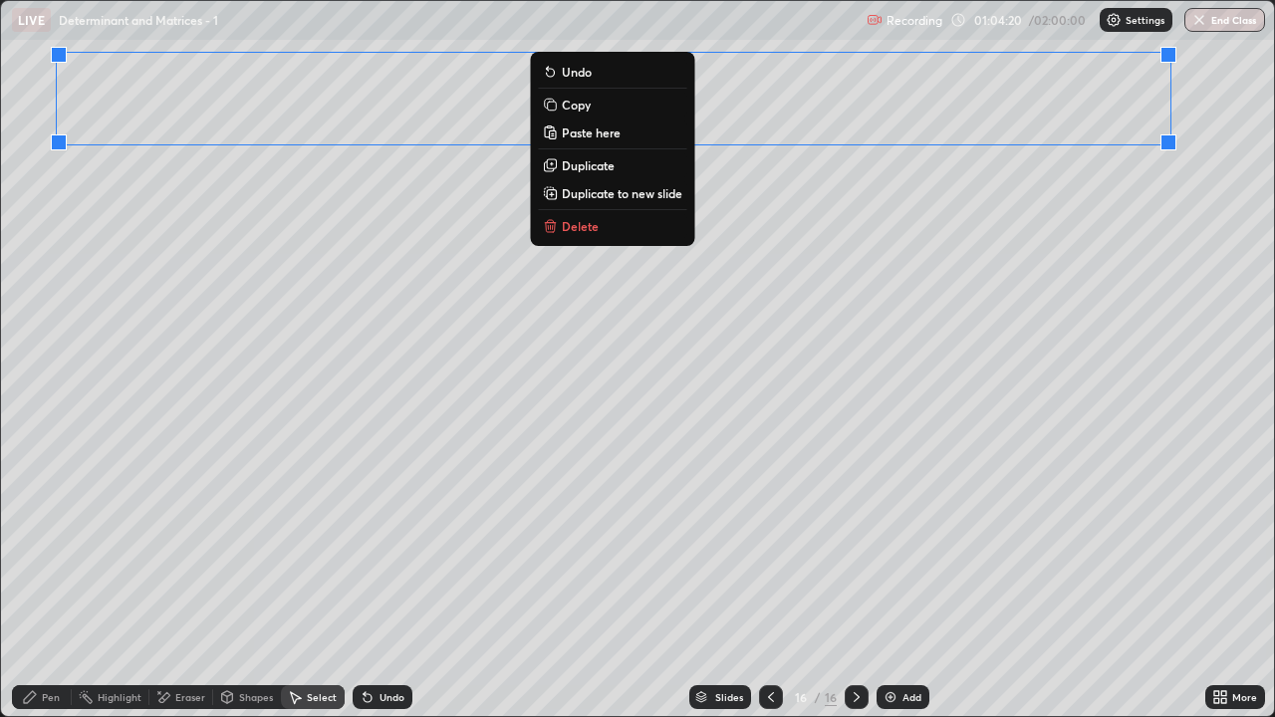
click at [1233, 589] on div "More" at bounding box center [1244, 697] width 25 height 10
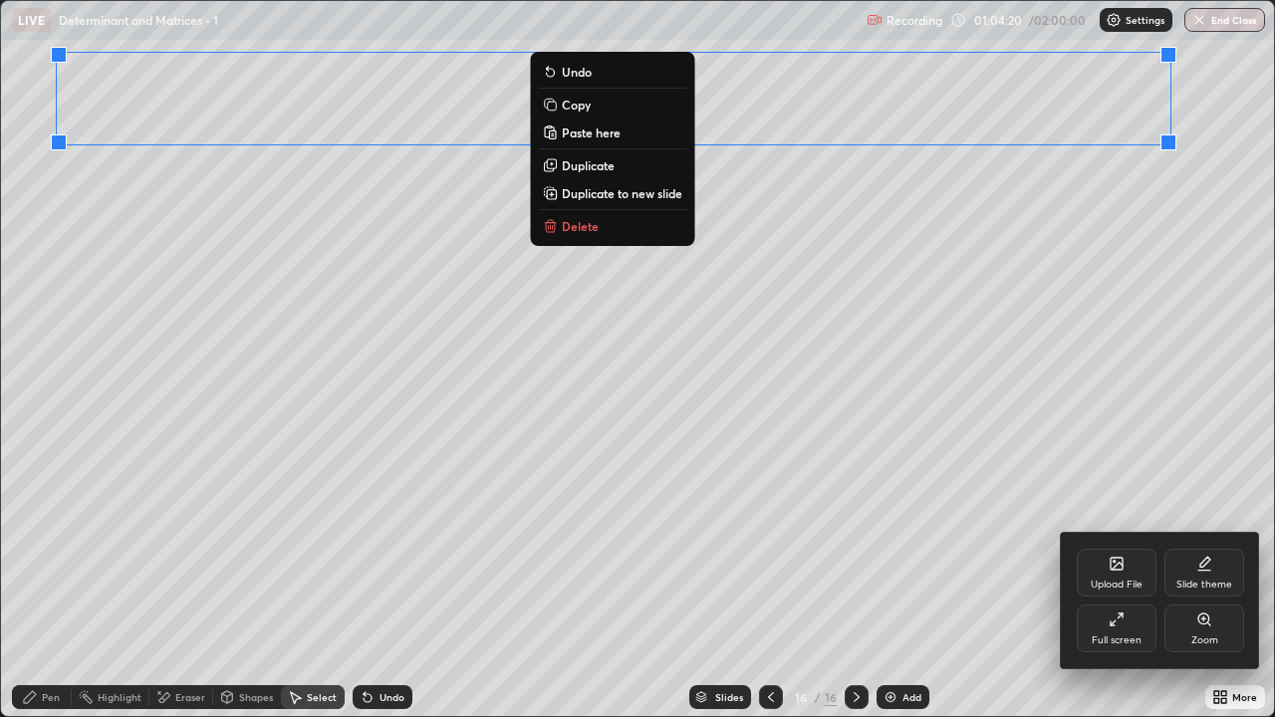
click at [1126, 589] on div "Full screen" at bounding box center [1116, 640] width 50 height 10
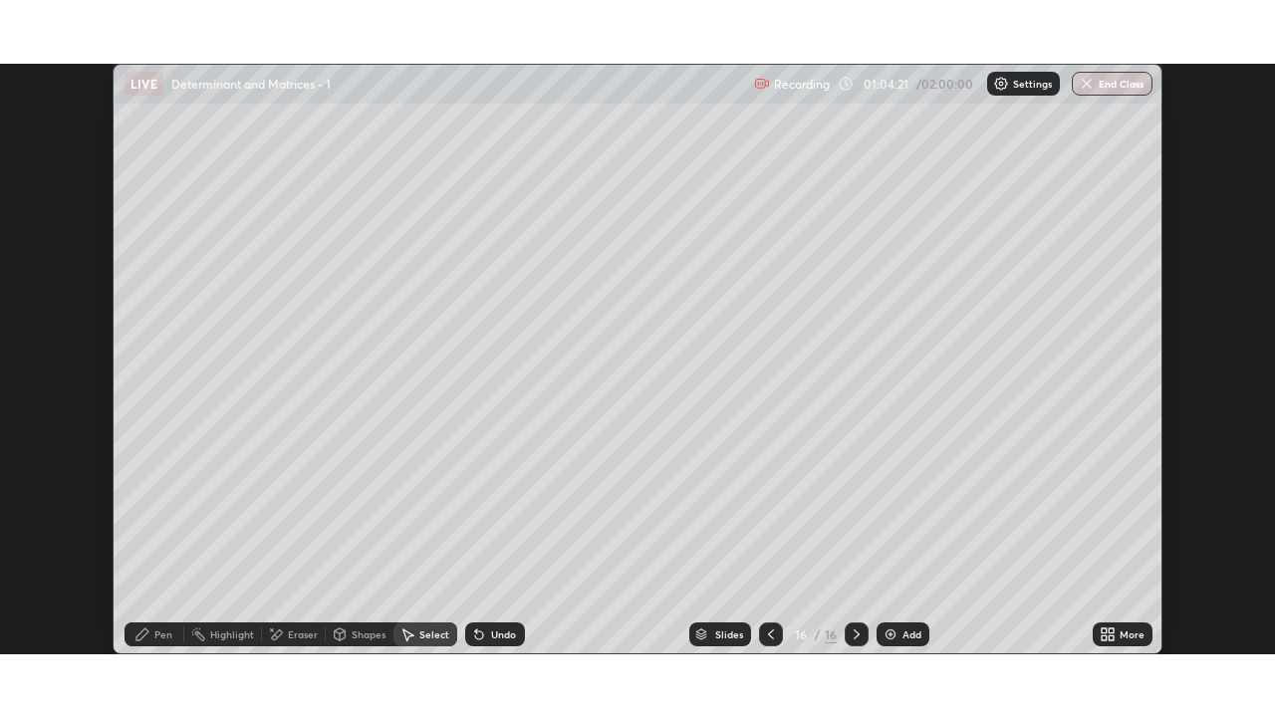
scroll to position [98984, 98300]
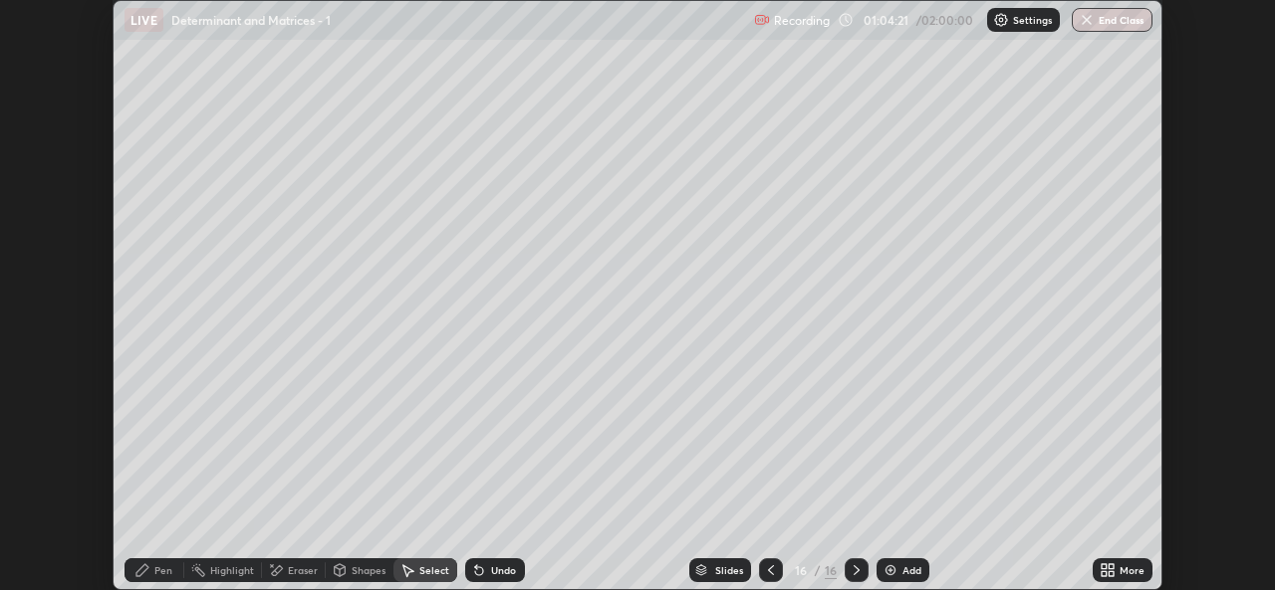
click at [1110, 574] on icon at bounding box center [1110, 574] width 5 height 5
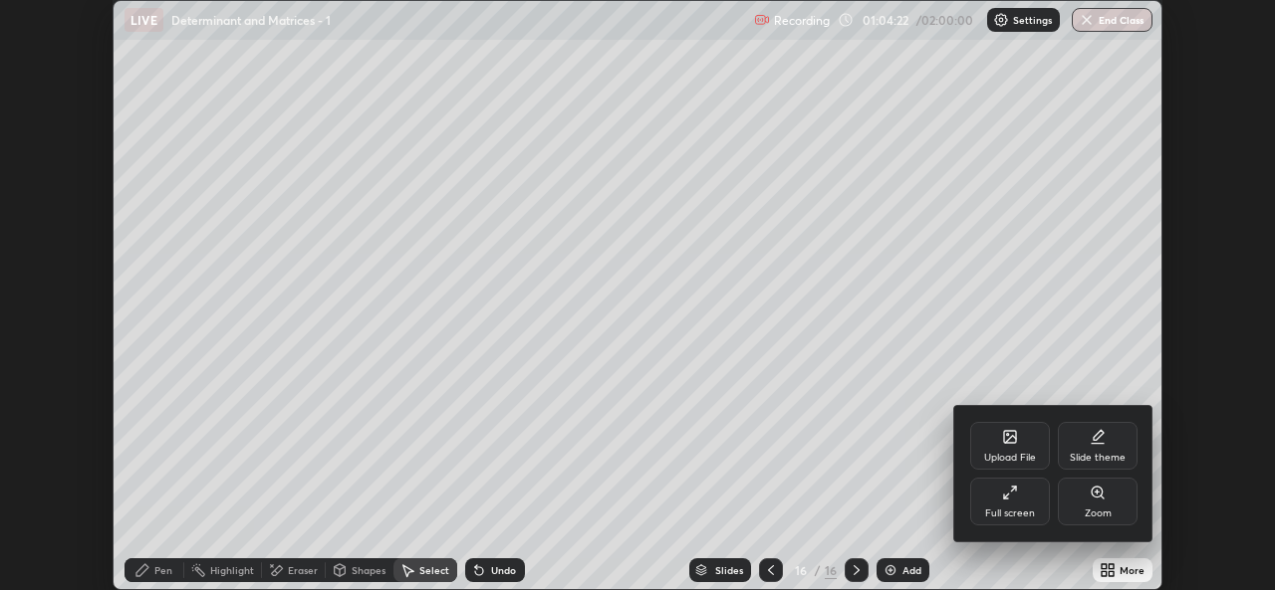
click at [1005, 511] on div "Full screen" at bounding box center [1010, 514] width 50 height 10
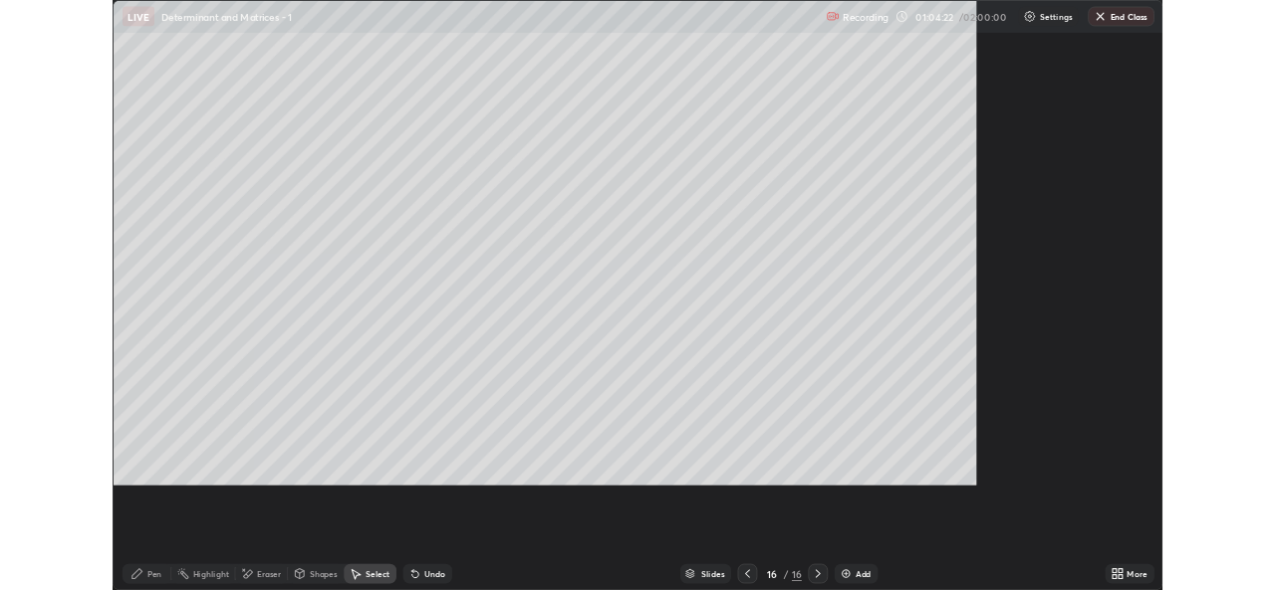
scroll to position [717, 1275]
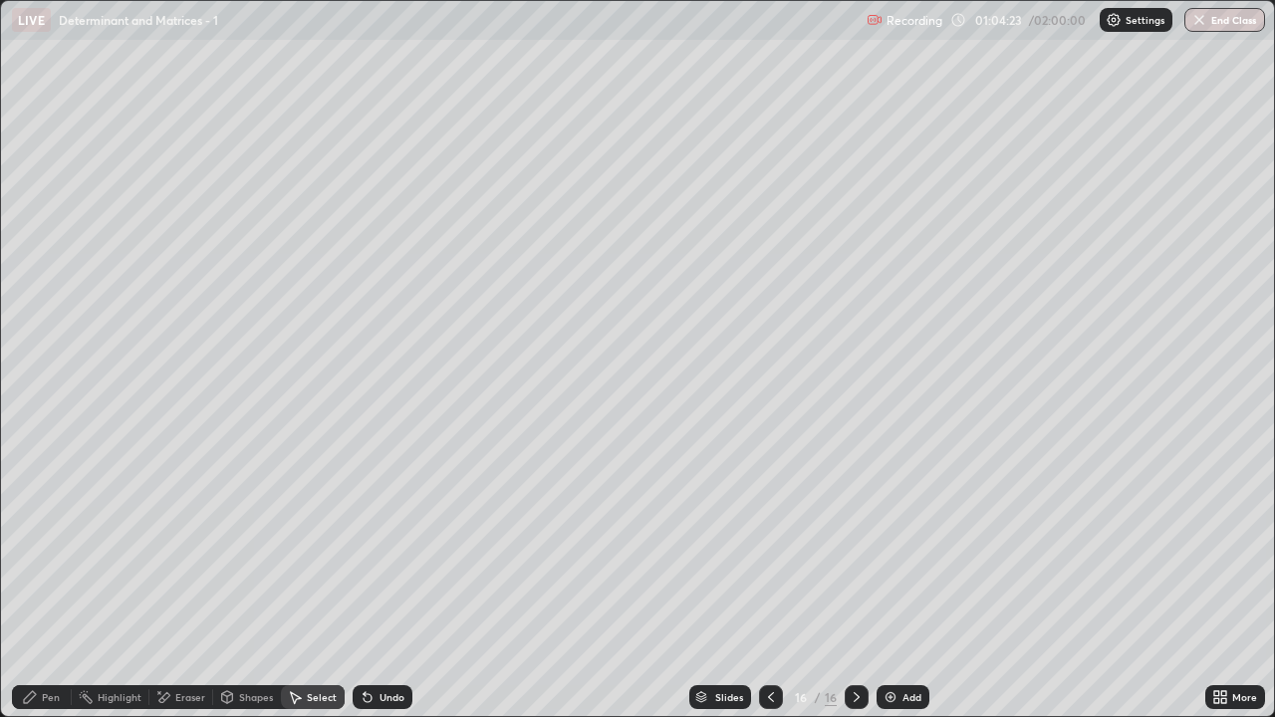
click at [44, 589] on div "Pen" at bounding box center [42, 697] width 60 height 24
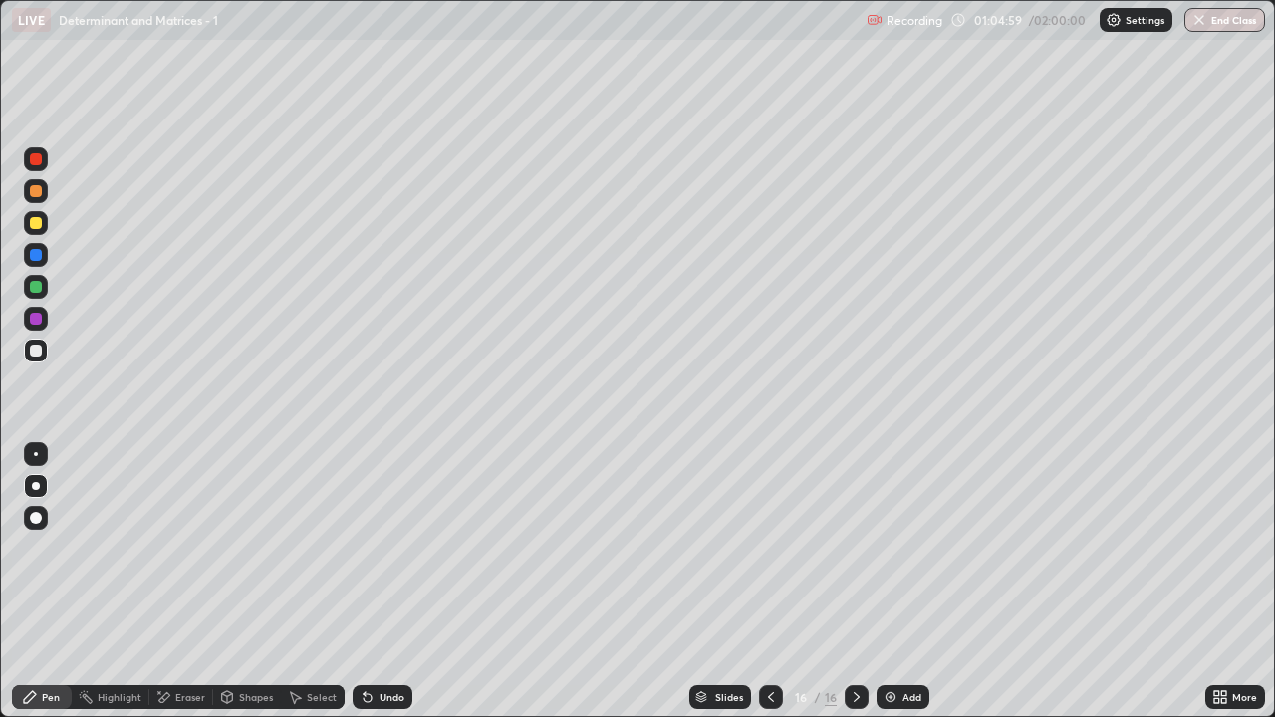
click at [34, 589] on div "Pen" at bounding box center [42, 697] width 60 height 24
click at [383, 589] on div "Undo" at bounding box center [382, 697] width 60 height 24
click at [159, 589] on div "Eraser" at bounding box center [181, 697] width 64 height 24
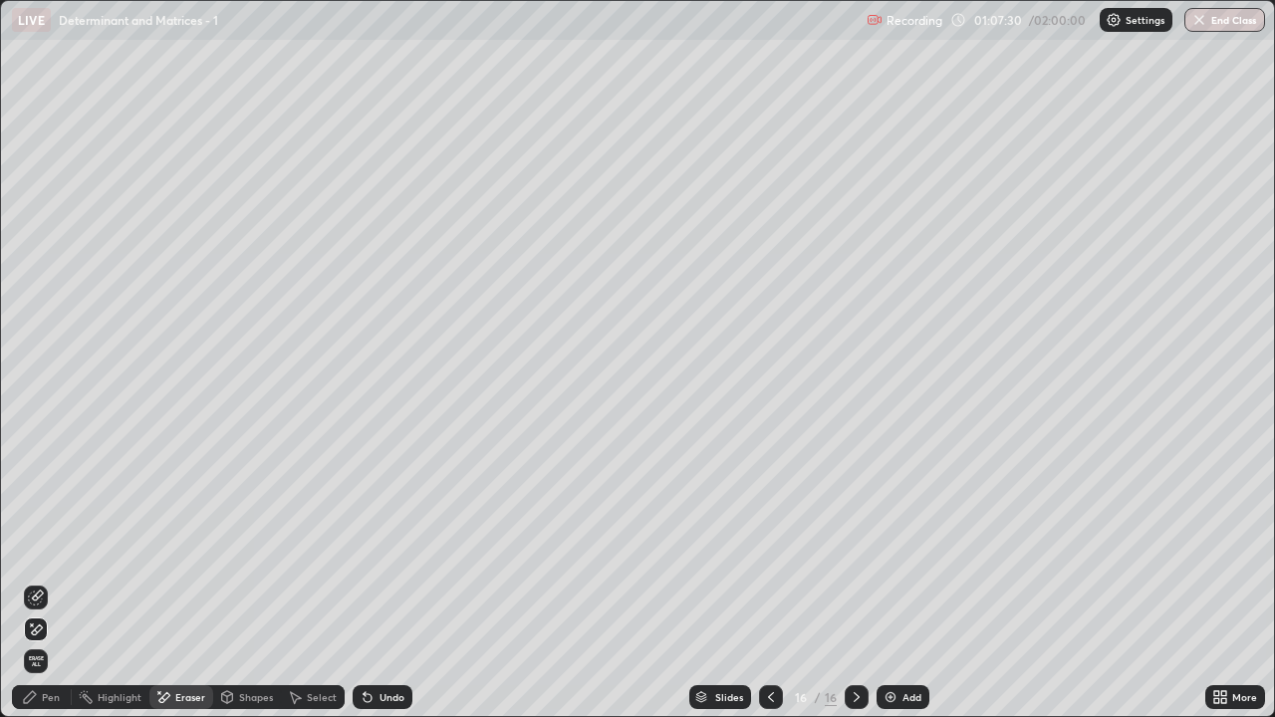
click at [30, 589] on div "Pen" at bounding box center [42, 697] width 60 height 24
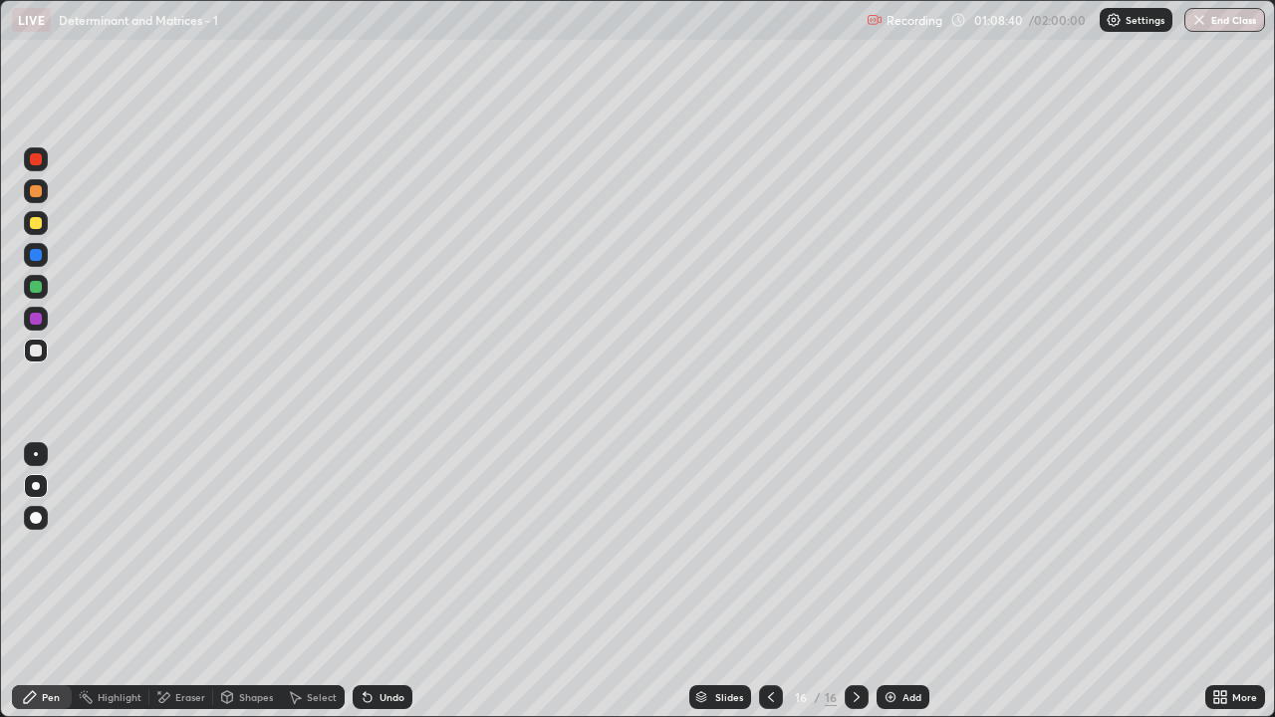
click at [767, 589] on div at bounding box center [771, 697] width 24 height 24
click at [771, 589] on div at bounding box center [771, 697] width 24 height 40
click at [310, 589] on div "Select" at bounding box center [313, 697] width 64 height 24
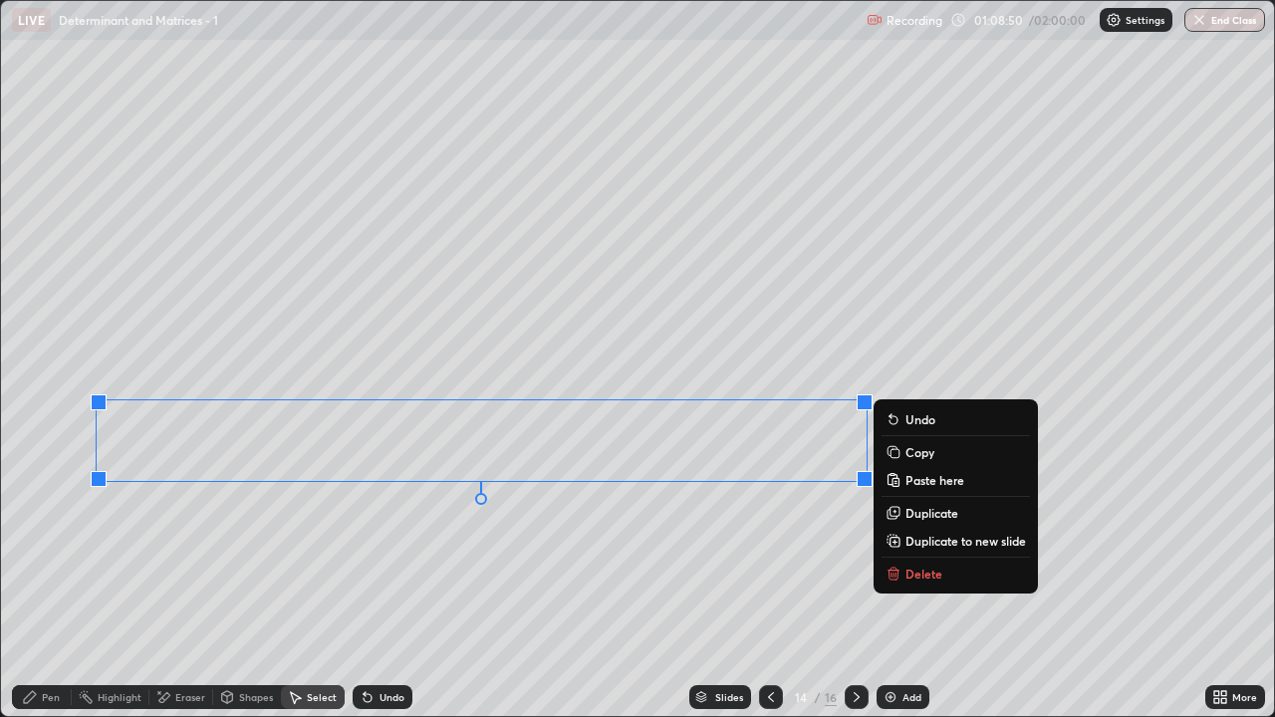
click at [964, 546] on p "Duplicate to new slide" at bounding box center [965, 541] width 120 height 16
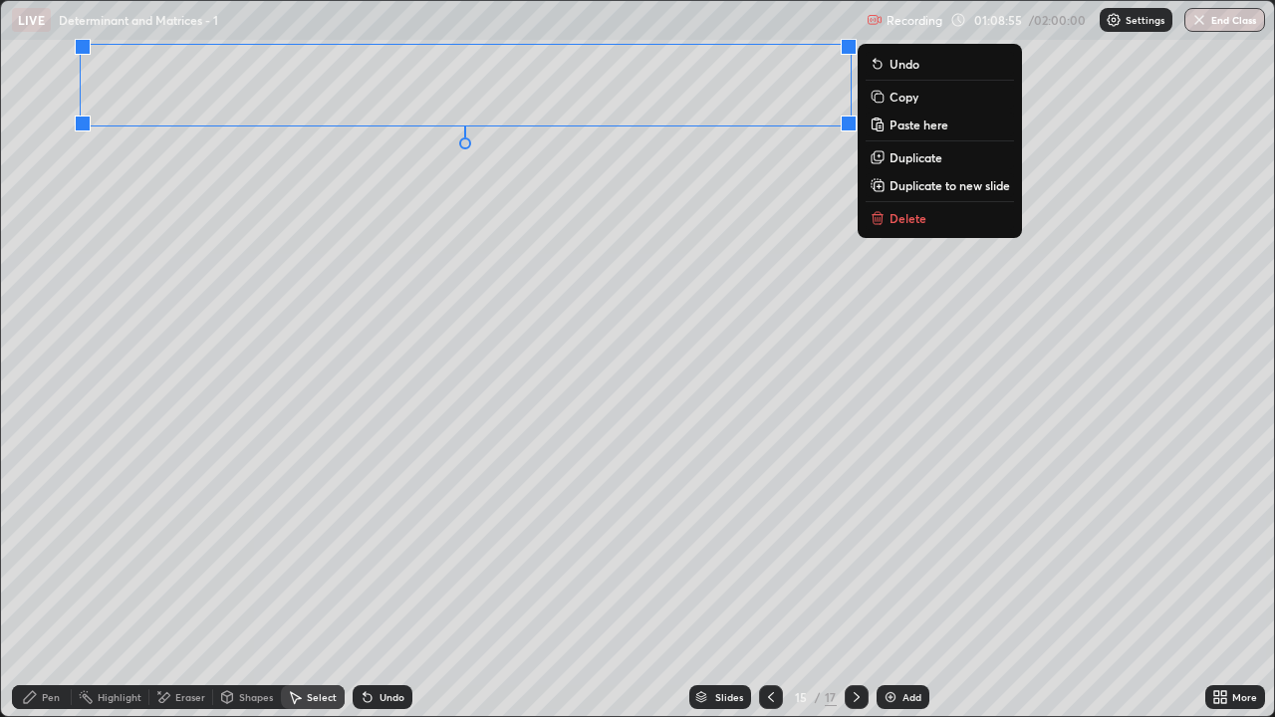
click at [827, 501] on div "0 ° Undo Copy Paste here Duplicate Duplicate to new slide Delete" at bounding box center [637, 358] width 1273 height 715
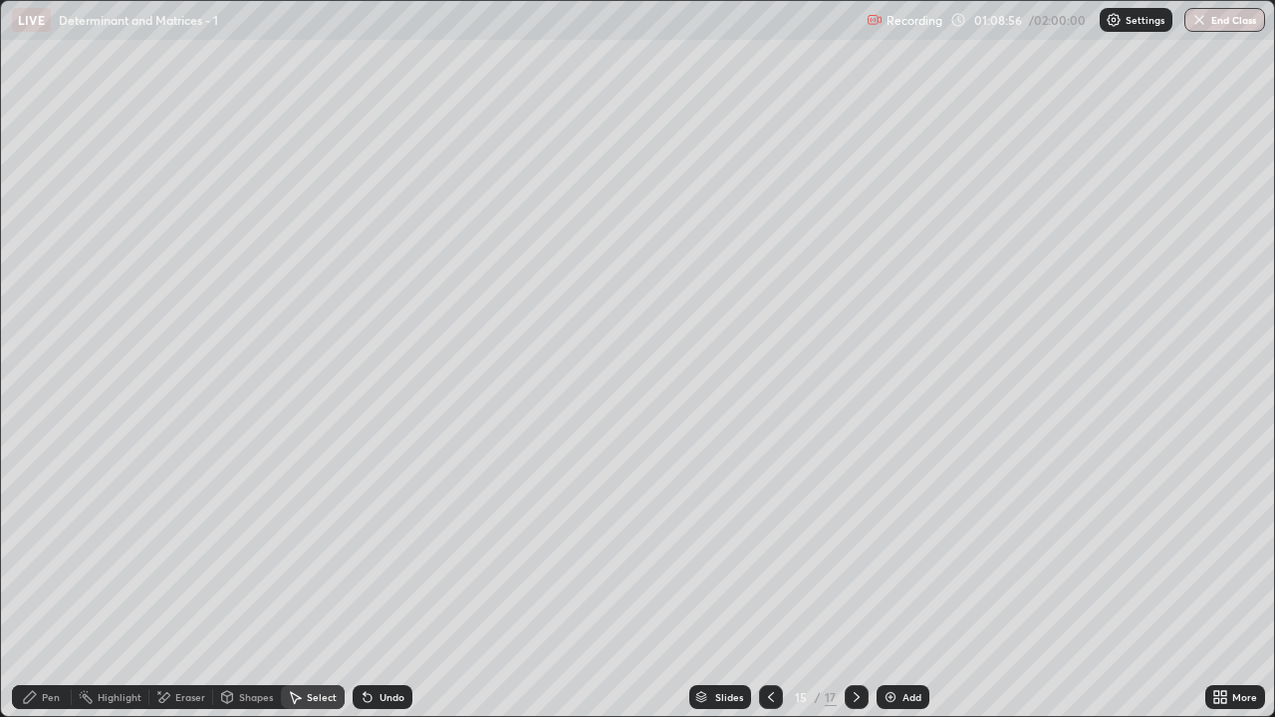
click at [769, 589] on div at bounding box center [771, 697] width 24 height 24
click at [1226, 589] on icon at bounding box center [1223, 700] width 5 height 5
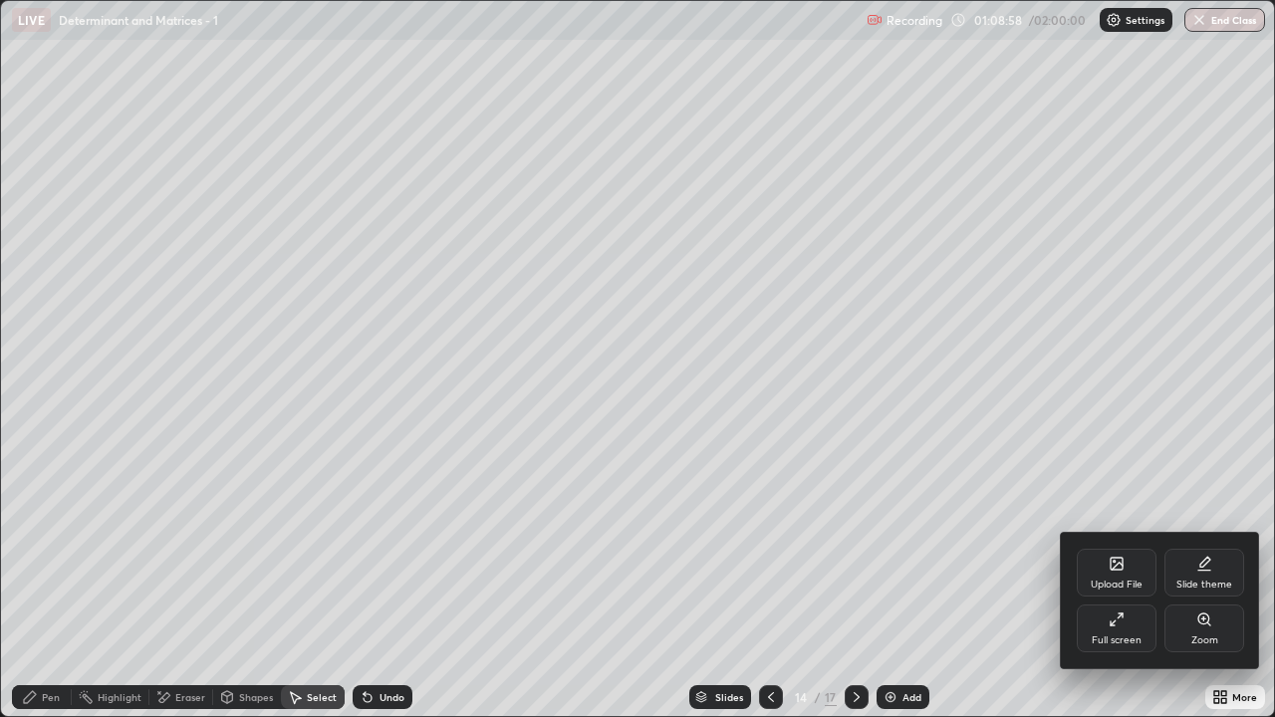
click at [1132, 589] on div "Full screen" at bounding box center [1116, 640] width 50 height 10
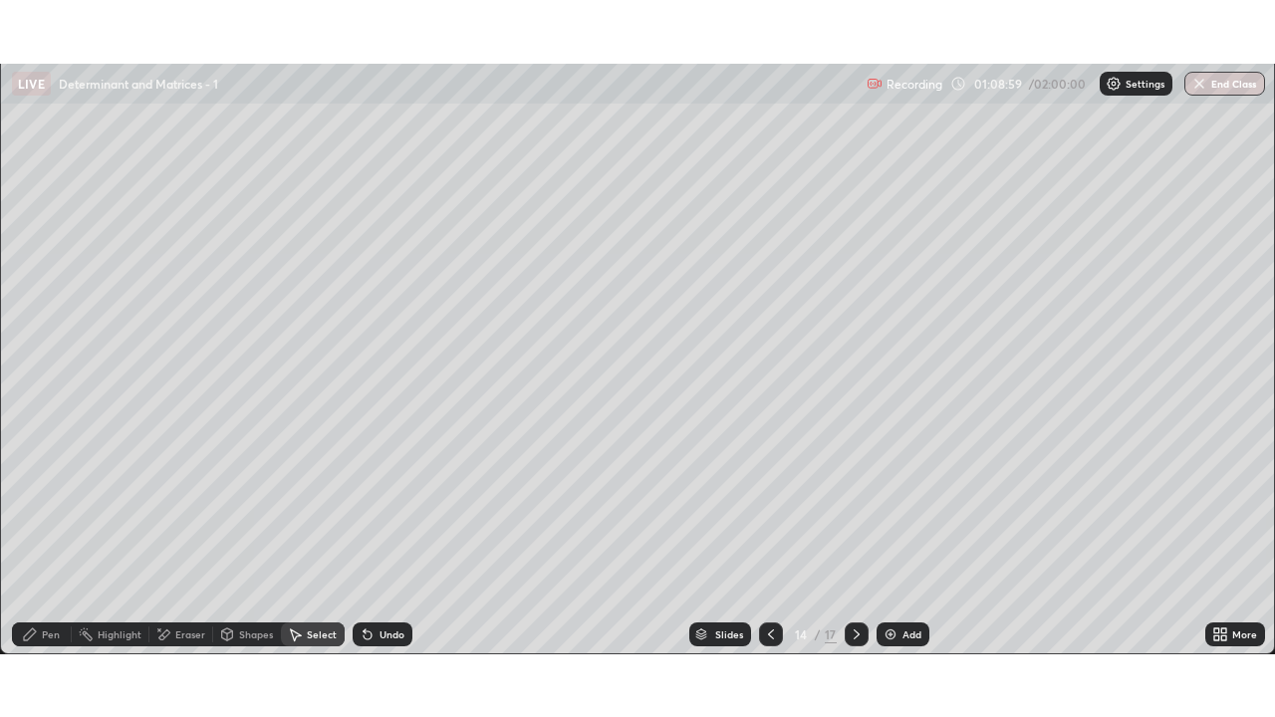
scroll to position [98984, 98300]
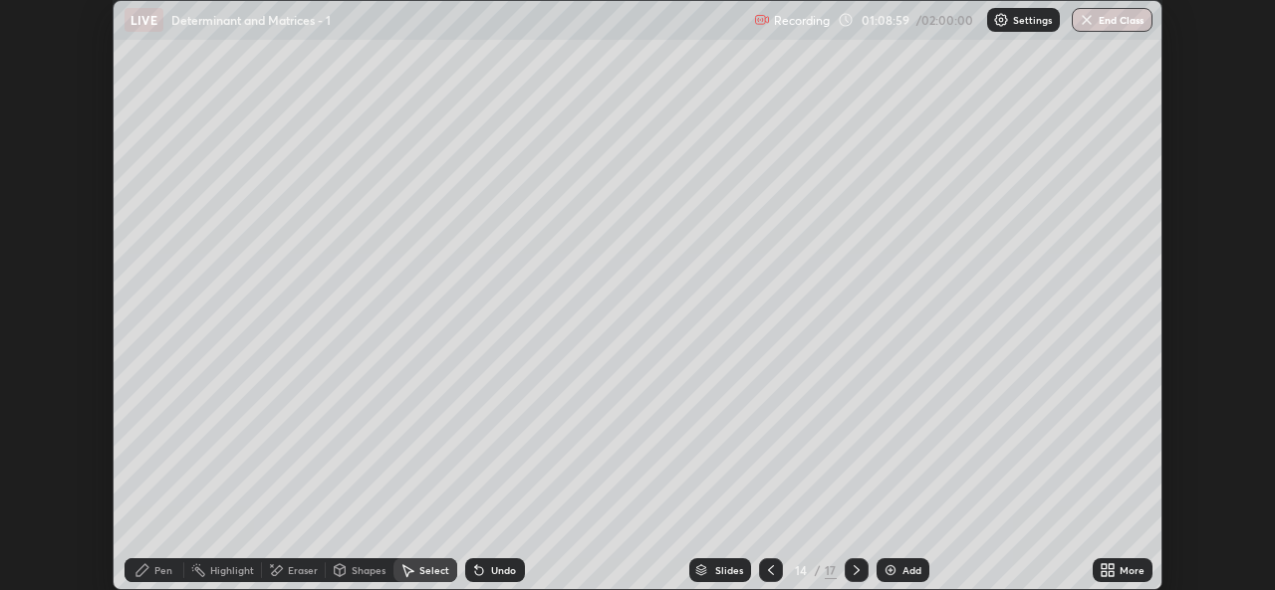
click at [1123, 576] on div "More" at bounding box center [1131, 571] width 25 height 10
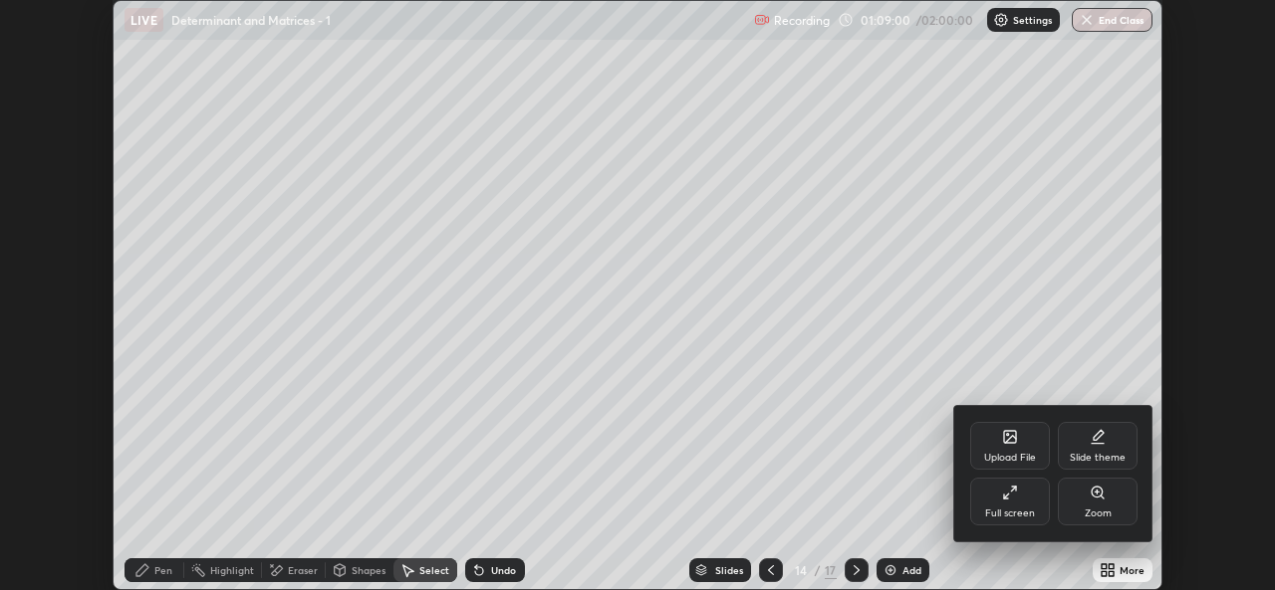
click at [1018, 514] on div "Full screen" at bounding box center [1010, 514] width 50 height 10
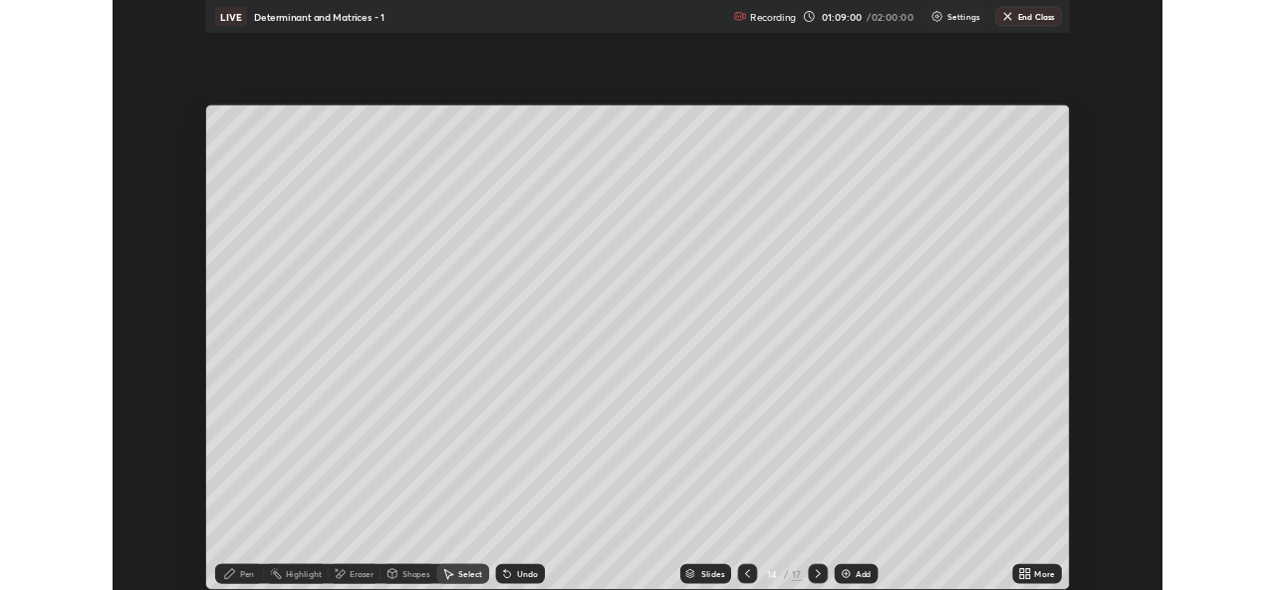
scroll to position [717, 1275]
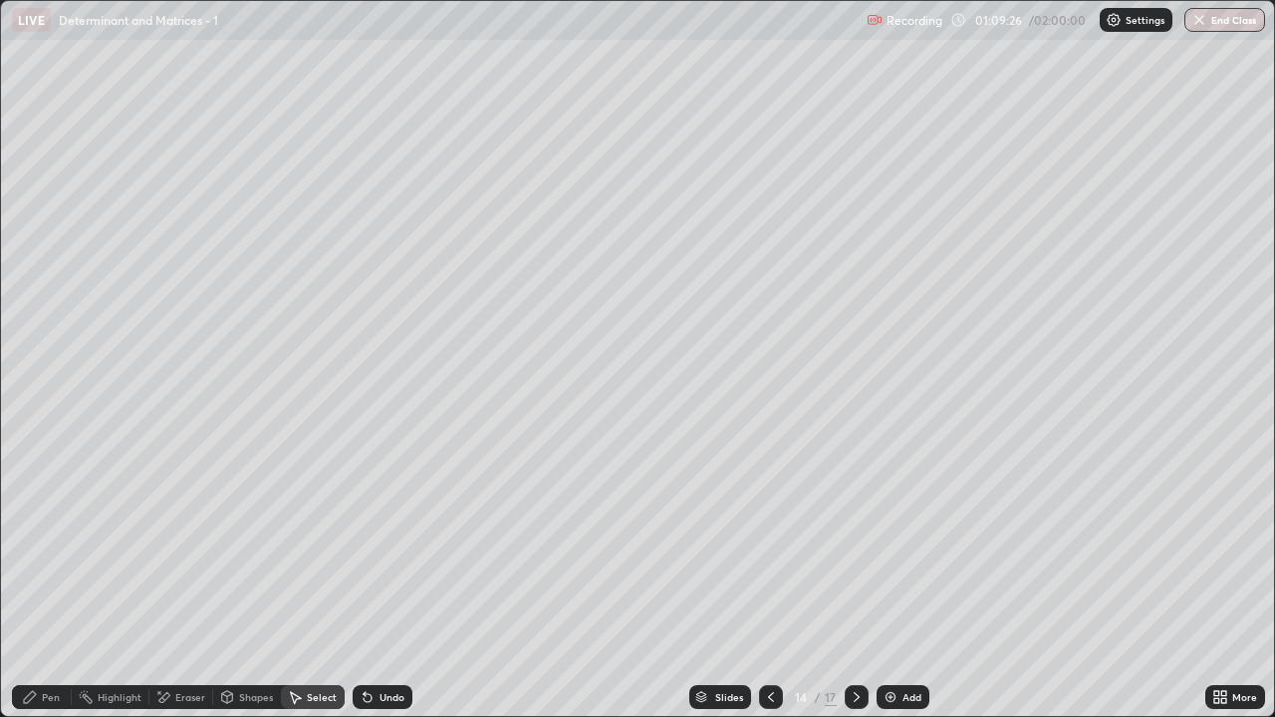
click at [852, 589] on icon at bounding box center [856, 697] width 16 height 16
click at [43, 589] on div "Pen" at bounding box center [51, 697] width 18 height 10
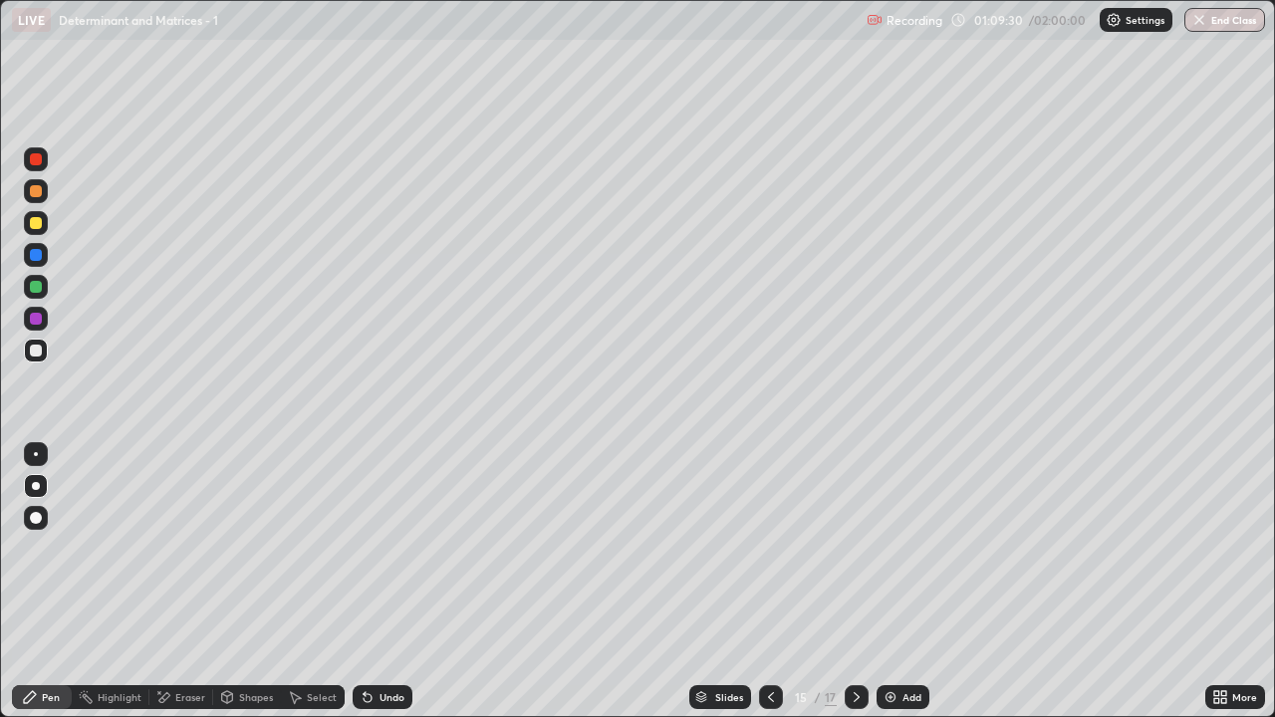
click at [36, 351] on div at bounding box center [36, 351] width 12 height 12
click at [772, 589] on div at bounding box center [771, 697] width 24 height 24
click at [769, 589] on div at bounding box center [771, 697] width 24 height 24
click at [853, 589] on div at bounding box center [856, 697] width 24 height 24
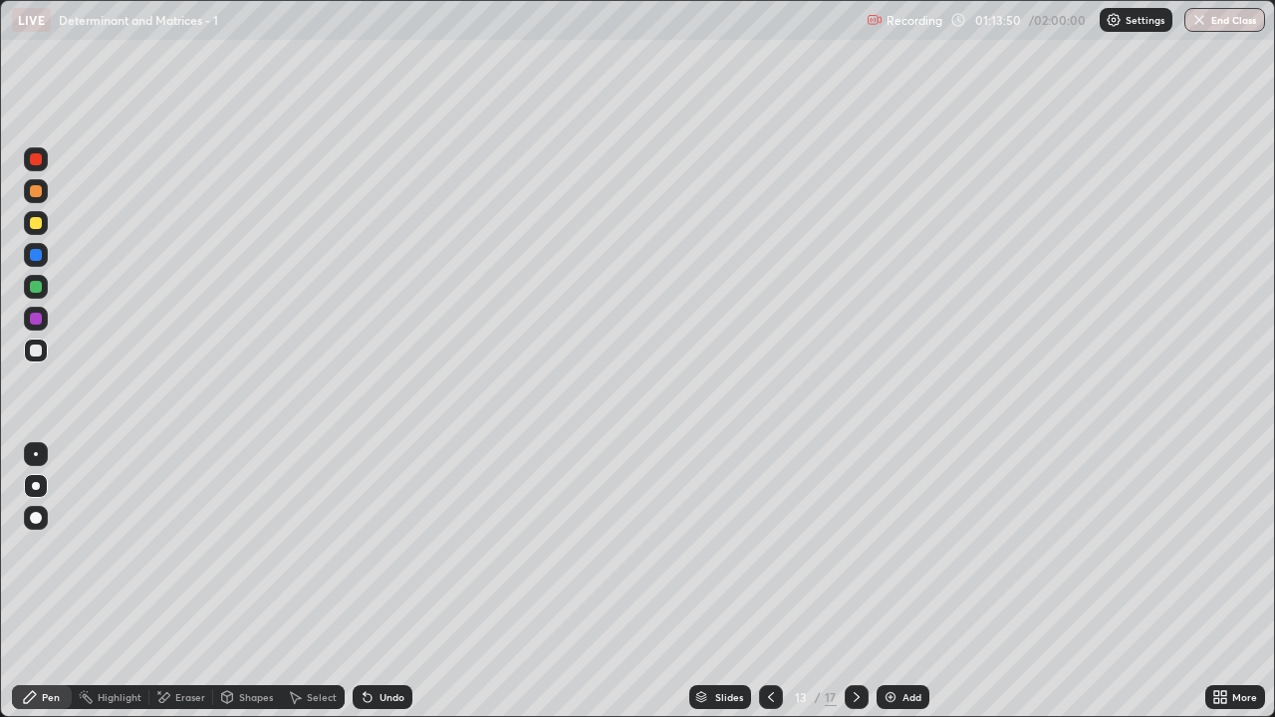
click at [852, 589] on div at bounding box center [856, 697] width 24 height 40
click at [854, 589] on icon at bounding box center [856, 697] width 6 height 10
click at [853, 589] on icon at bounding box center [856, 697] width 16 height 16
click at [855, 589] on icon at bounding box center [856, 697] width 16 height 16
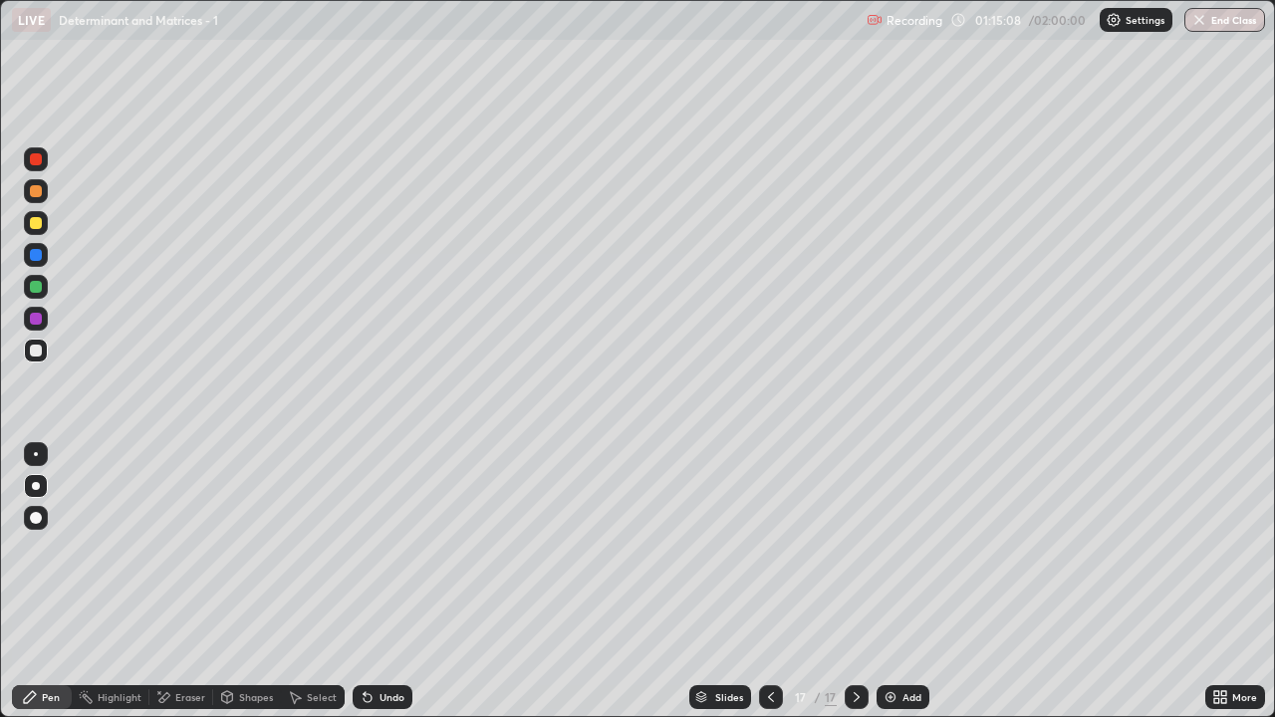
click at [859, 589] on icon at bounding box center [856, 697] width 16 height 16
click at [896, 589] on div "Add" at bounding box center [902, 697] width 53 height 24
click at [36, 351] on div at bounding box center [36, 351] width 12 height 12
click at [453, 36] on div "LIVE Determinant and Matrices - 1" at bounding box center [435, 20] width 846 height 40
click at [450, 37] on div "LIVE Determinant and Matrices - 1" at bounding box center [435, 20] width 846 height 40
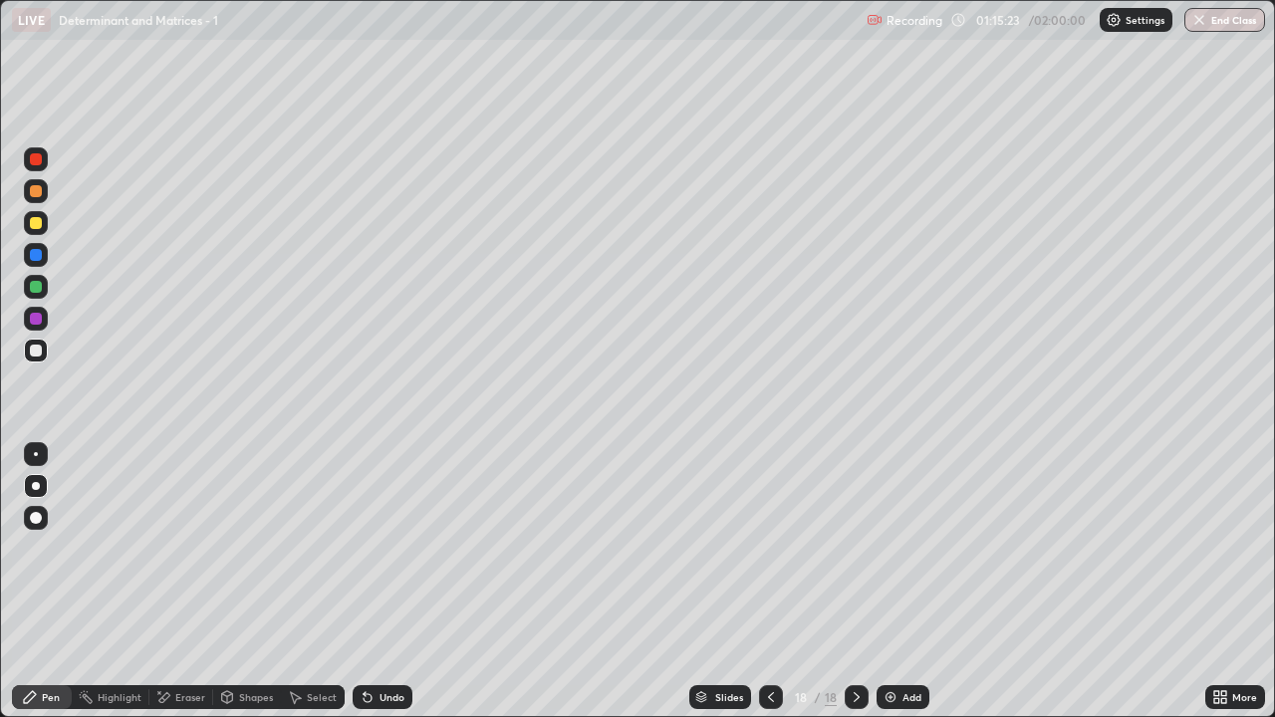
click at [452, 39] on div "LIVE Determinant and Matrices - 1" at bounding box center [435, 20] width 846 height 40
click at [36, 290] on div at bounding box center [36, 287] width 12 height 12
click at [364, 589] on icon at bounding box center [367, 698] width 8 height 8
click at [28, 222] on div at bounding box center [36, 223] width 24 height 24
click at [38, 352] on div at bounding box center [36, 351] width 12 height 12
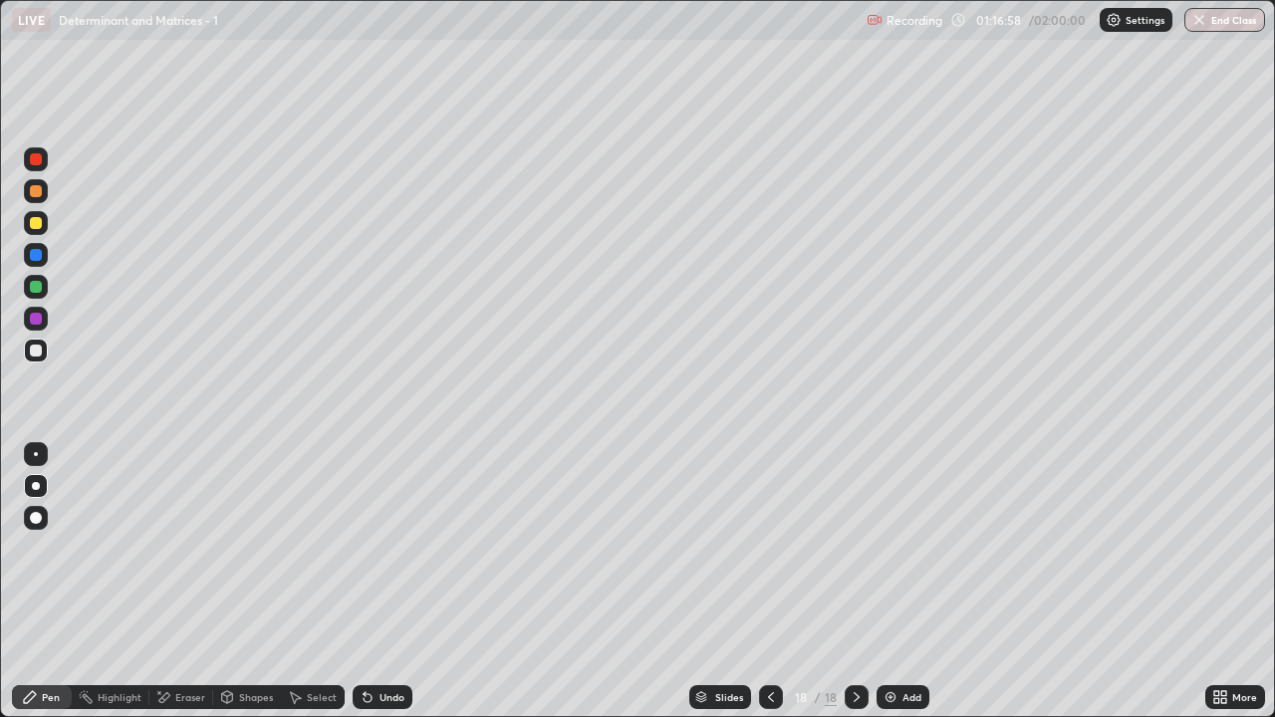
click at [175, 589] on div "Eraser" at bounding box center [181, 697] width 64 height 24
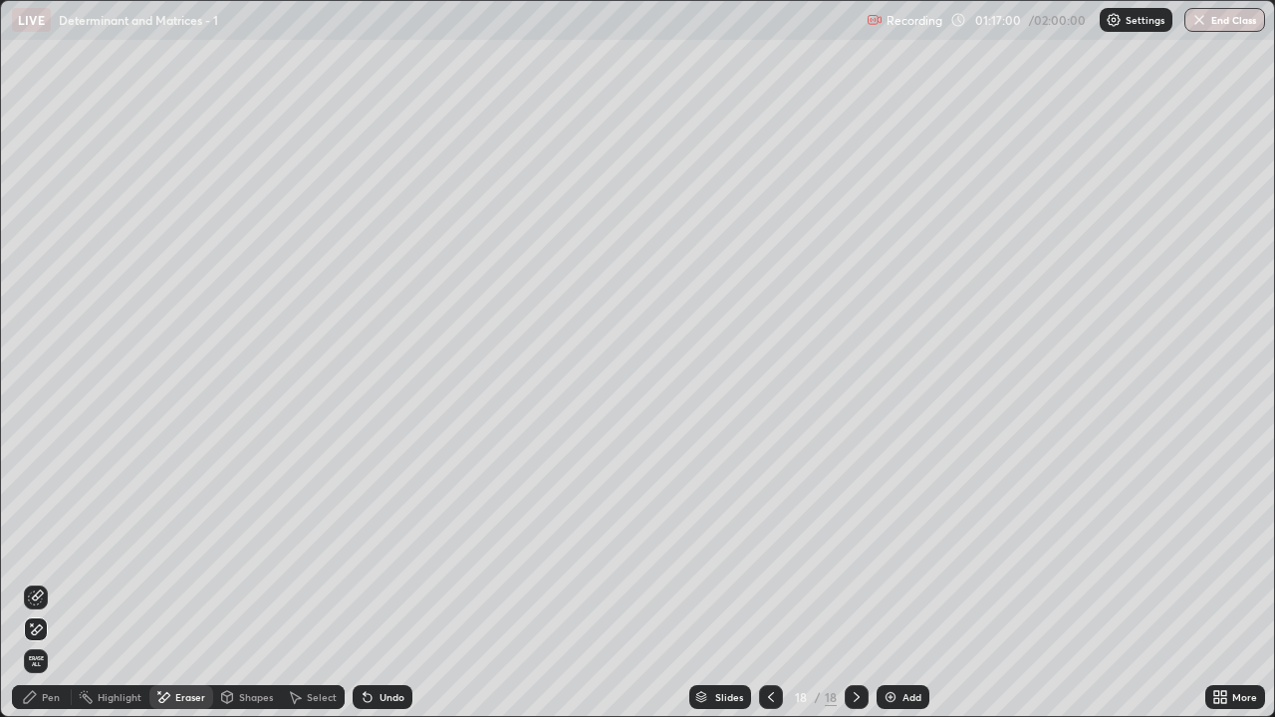
click at [45, 589] on div "Pen" at bounding box center [42, 697] width 60 height 24
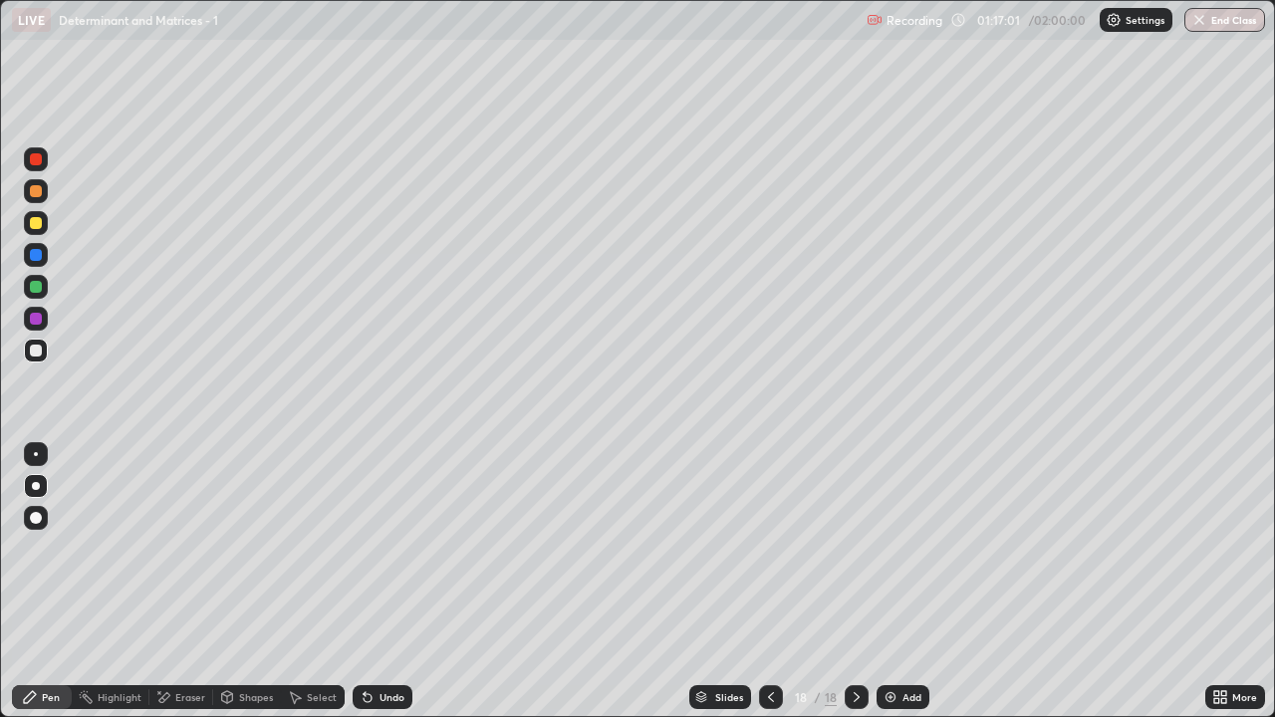
click at [31, 286] on div at bounding box center [36, 287] width 12 height 12
click at [180, 589] on div "Eraser" at bounding box center [181, 697] width 64 height 24
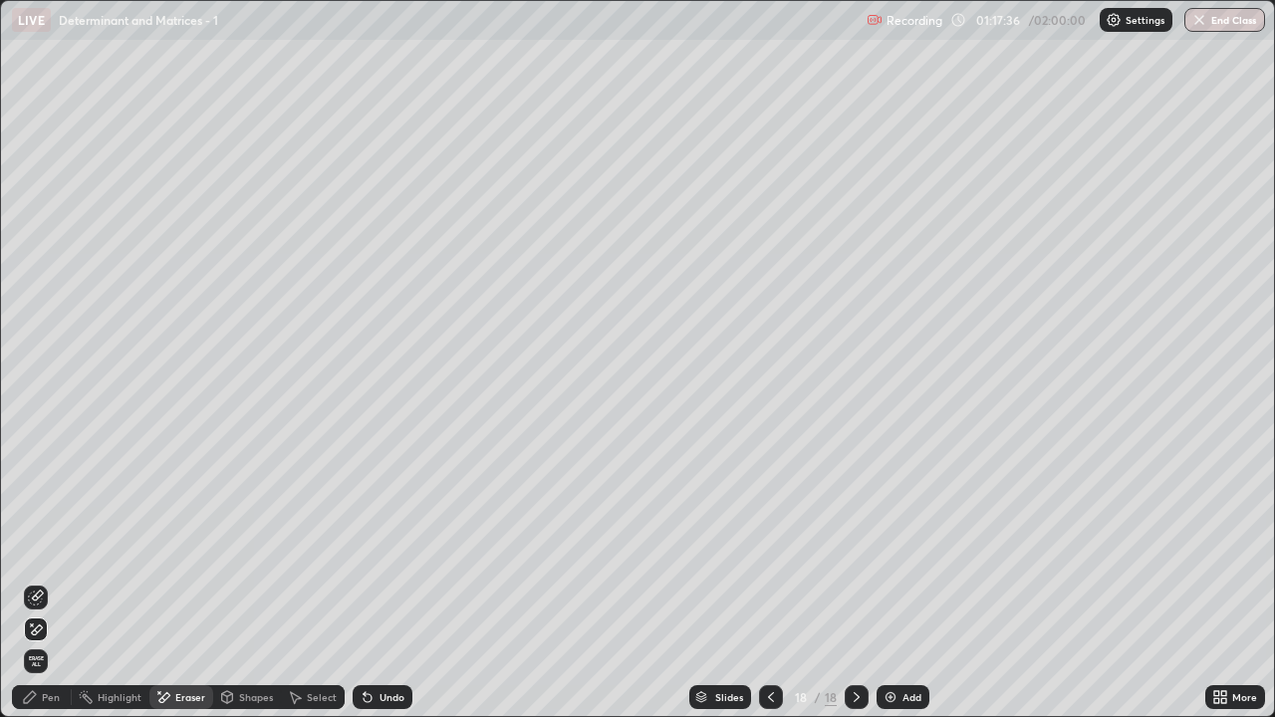
click at [52, 589] on div "Pen" at bounding box center [42, 697] width 60 height 24
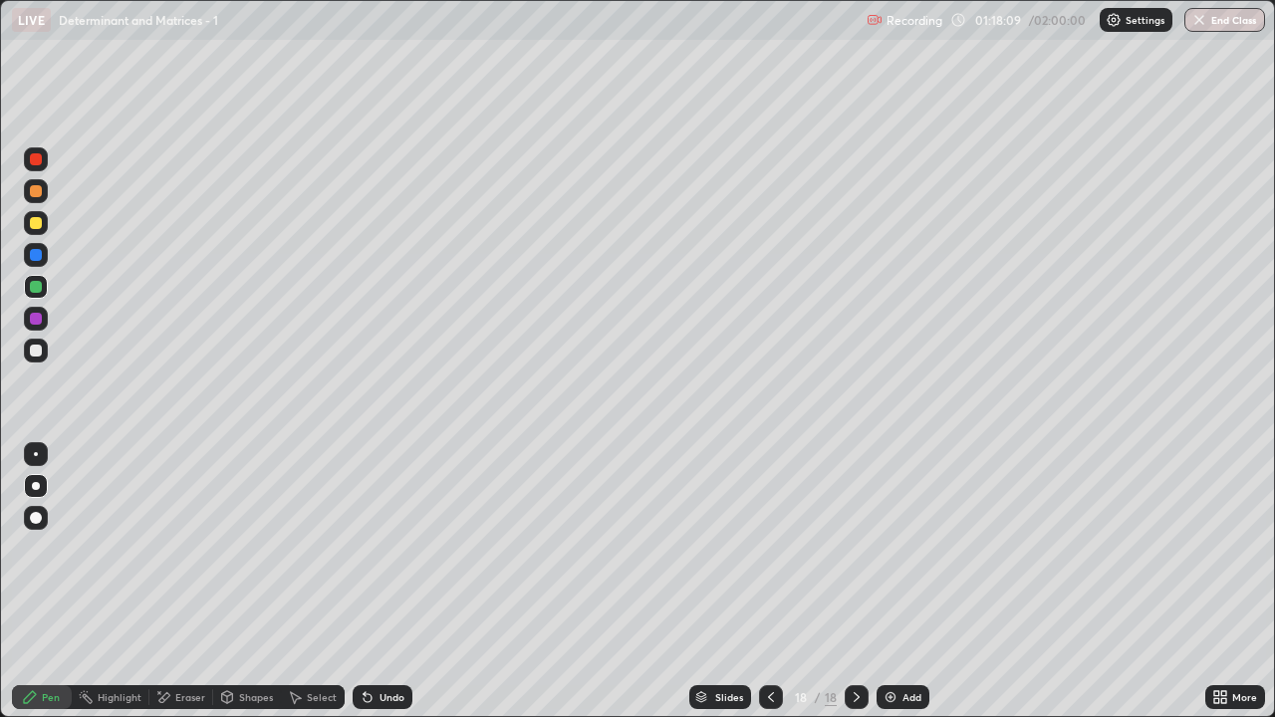
click at [911, 589] on div "Add" at bounding box center [902, 697] width 53 height 24
click at [770, 589] on icon at bounding box center [771, 697] width 16 height 16
click at [854, 589] on div at bounding box center [856, 697] width 24 height 24
click at [35, 286] on div at bounding box center [36, 287] width 12 height 12
click at [391, 589] on div "Undo" at bounding box center [391, 697] width 25 height 10
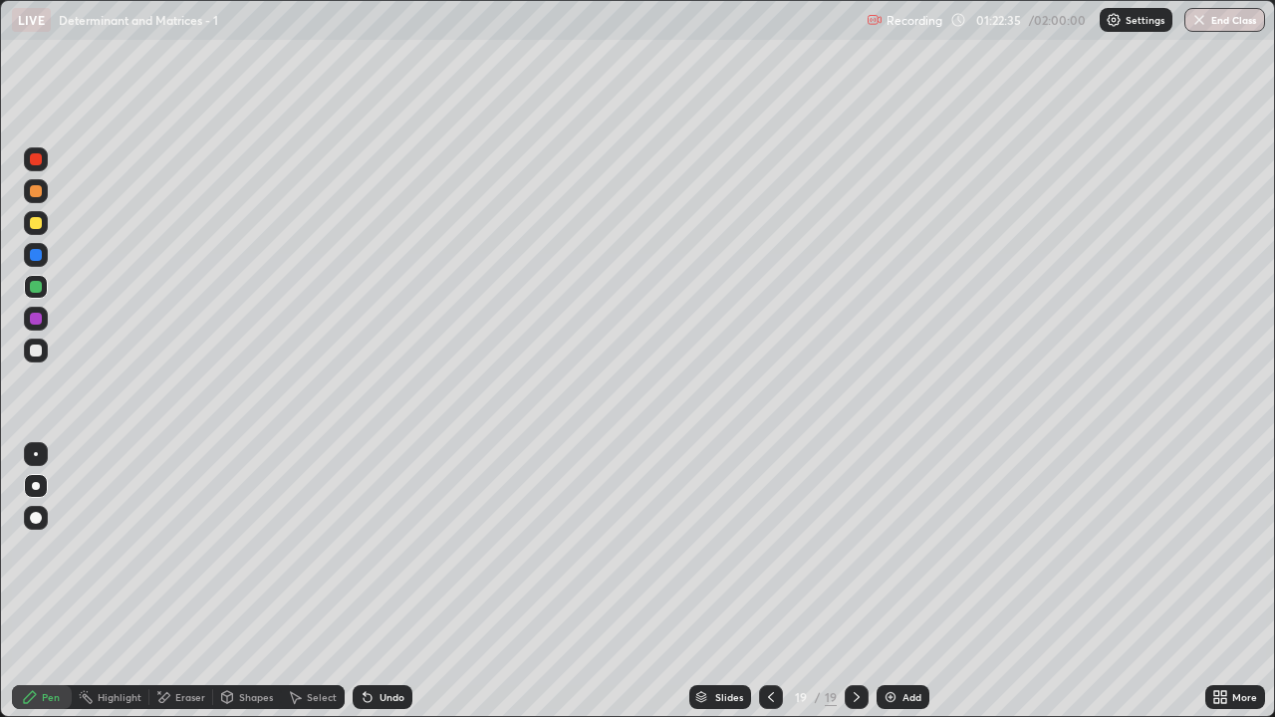
click at [382, 589] on div "Undo" at bounding box center [391, 697] width 25 height 10
click at [375, 589] on div "Undo" at bounding box center [382, 697] width 60 height 24
click at [320, 589] on div "Select" at bounding box center [322, 697] width 30 height 10
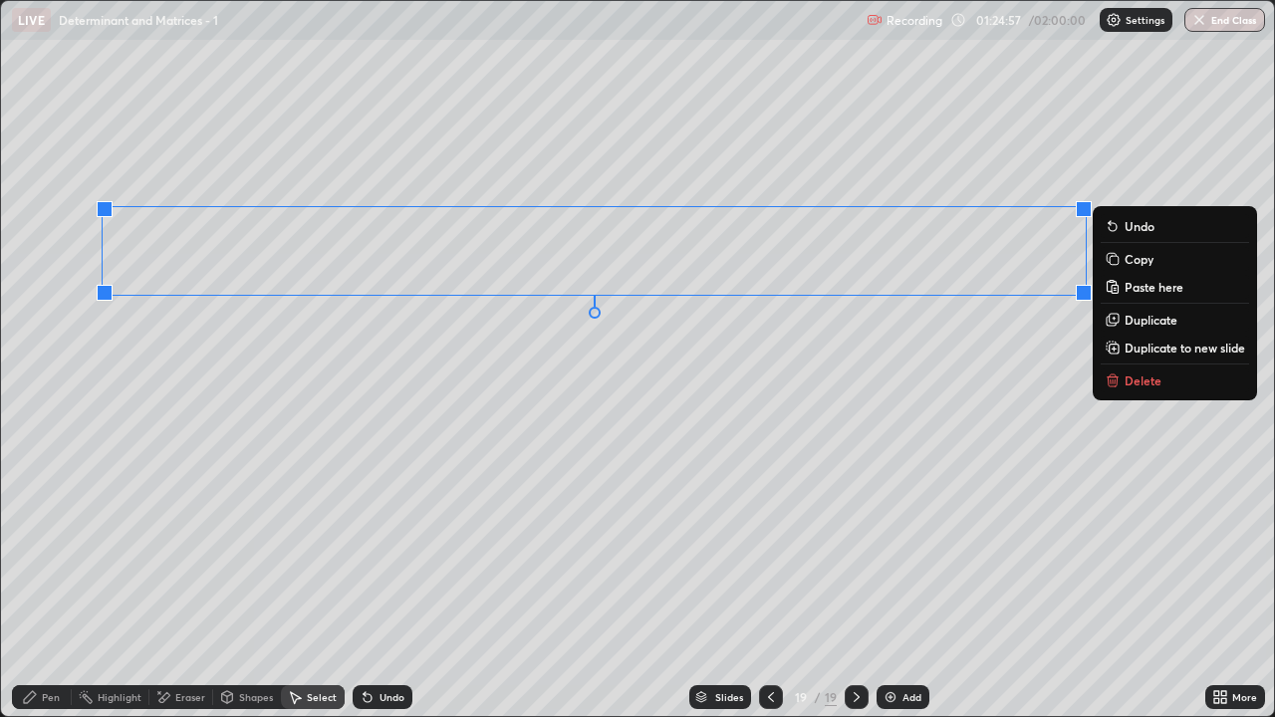
click at [1143, 350] on p "Duplicate to new slide" at bounding box center [1184, 348] width 120 height 16
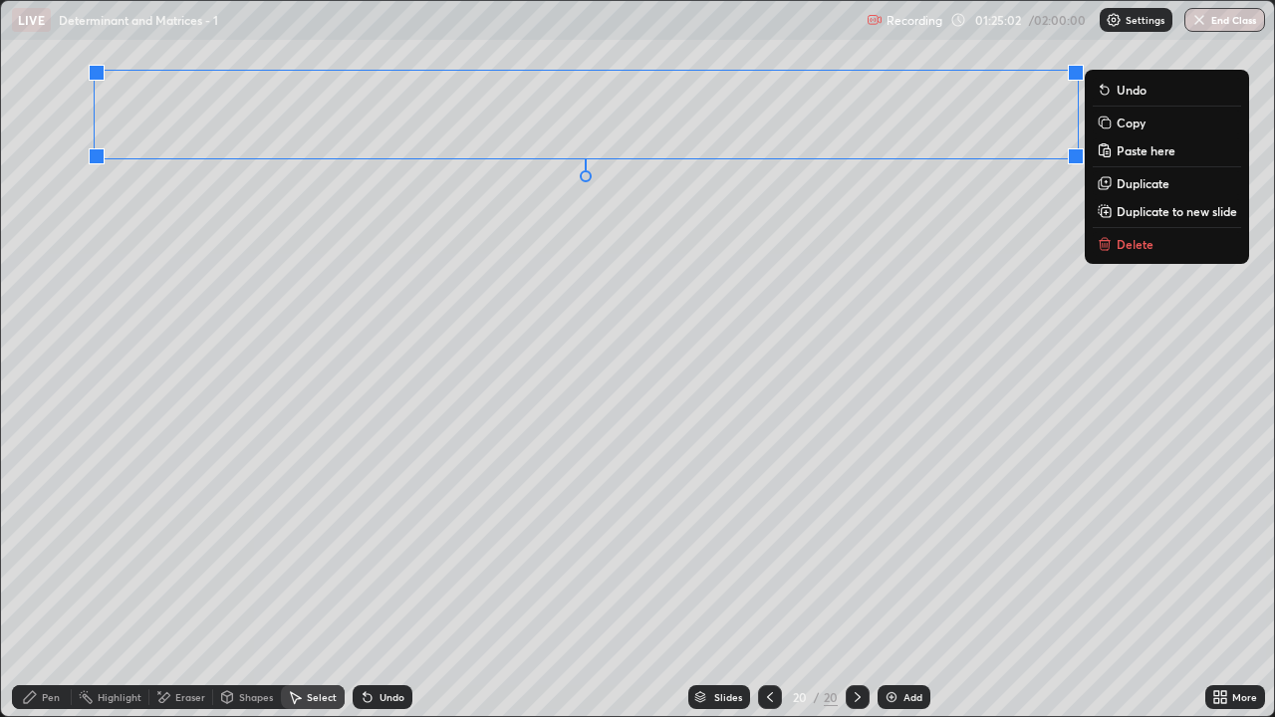
click at [1075, 451] on div "0 ° Undo Copy Paste here Duplicate Duplicate to new slide Delete" at bounding box center [637, 358] width 1273 height 715
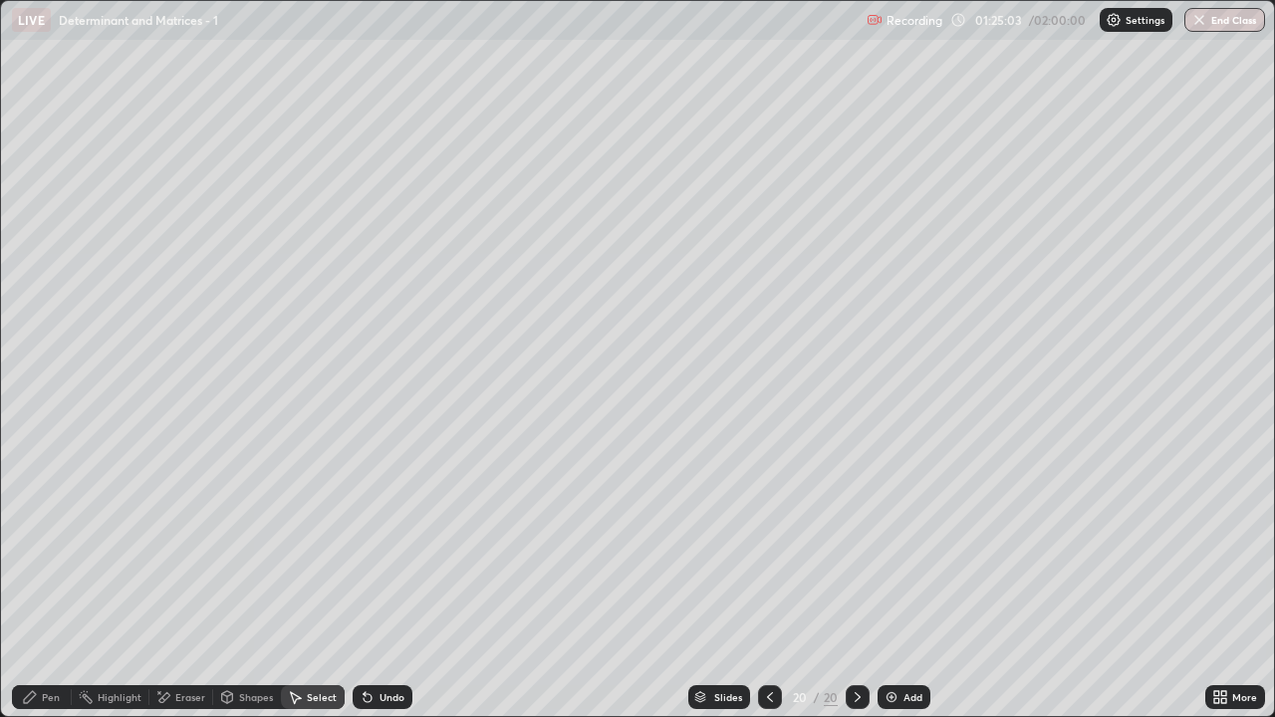
click at [1224, 589] on icon at bounding box center [1223, 700] width 5 height 5
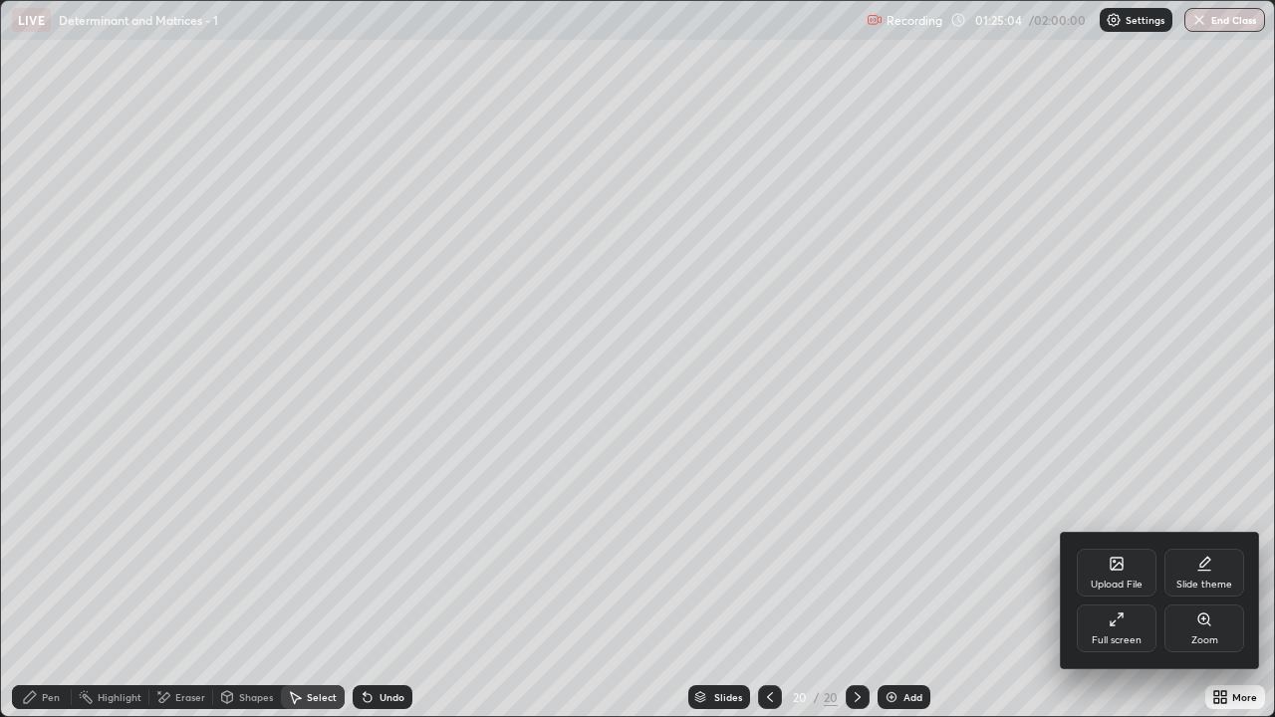
click at [1132, 589] on div "Full screen" at bounding box center [1116, 628] width 80 height 48
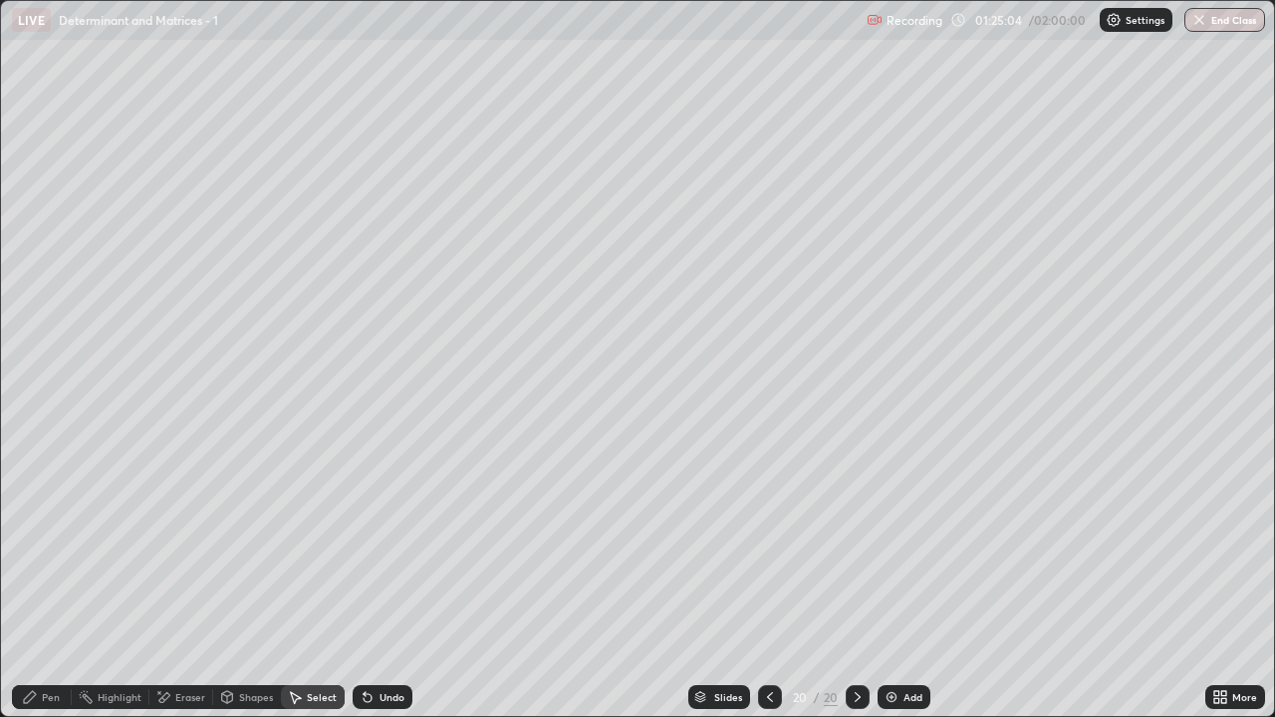
scroll to position [98984, 98300]
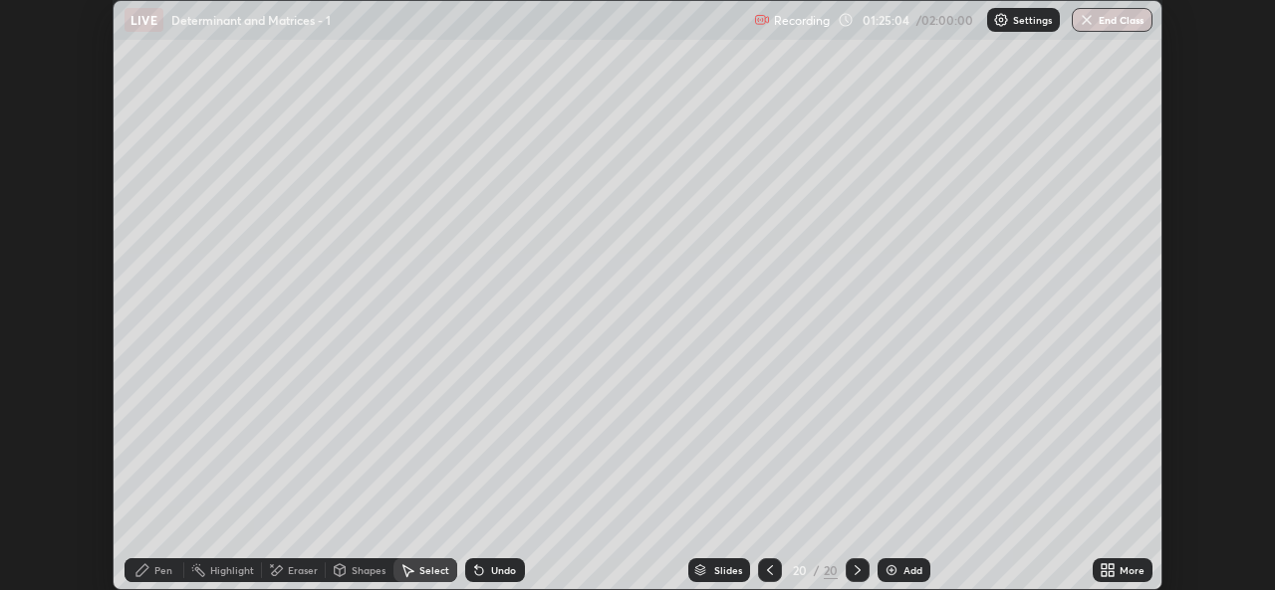
click at [1113, 576] on icon at bounding box center [1110, 574] width 5 height 5
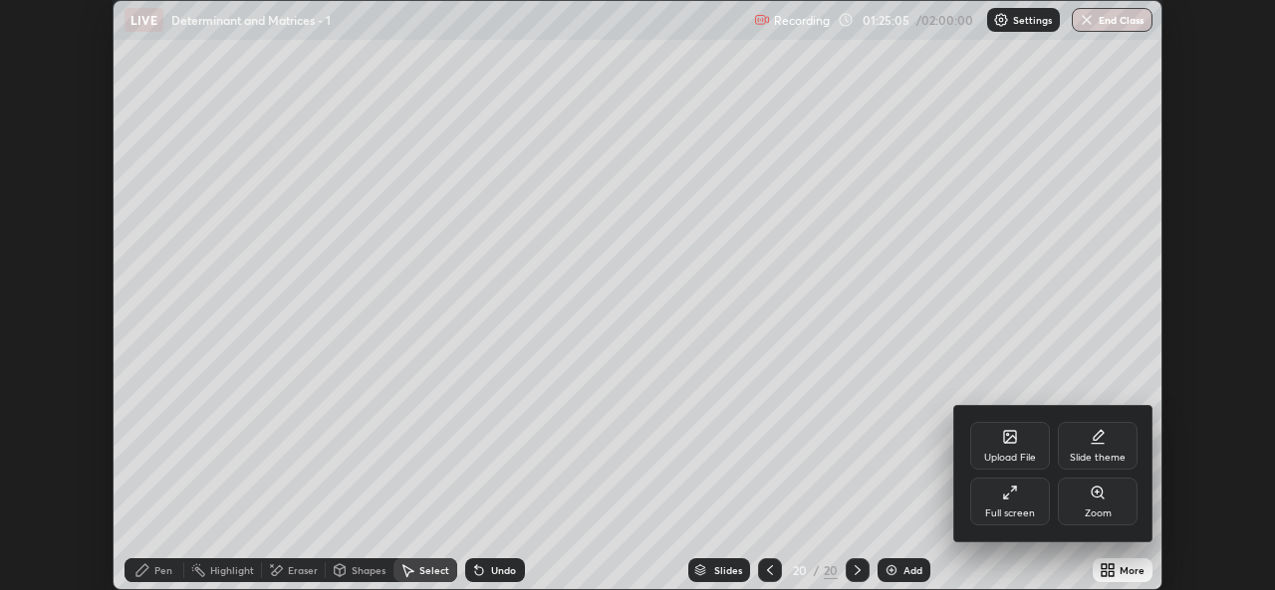
click at [1016, 515] on div "Full screen" at bounding box center [1010, 514] width 50 height 10
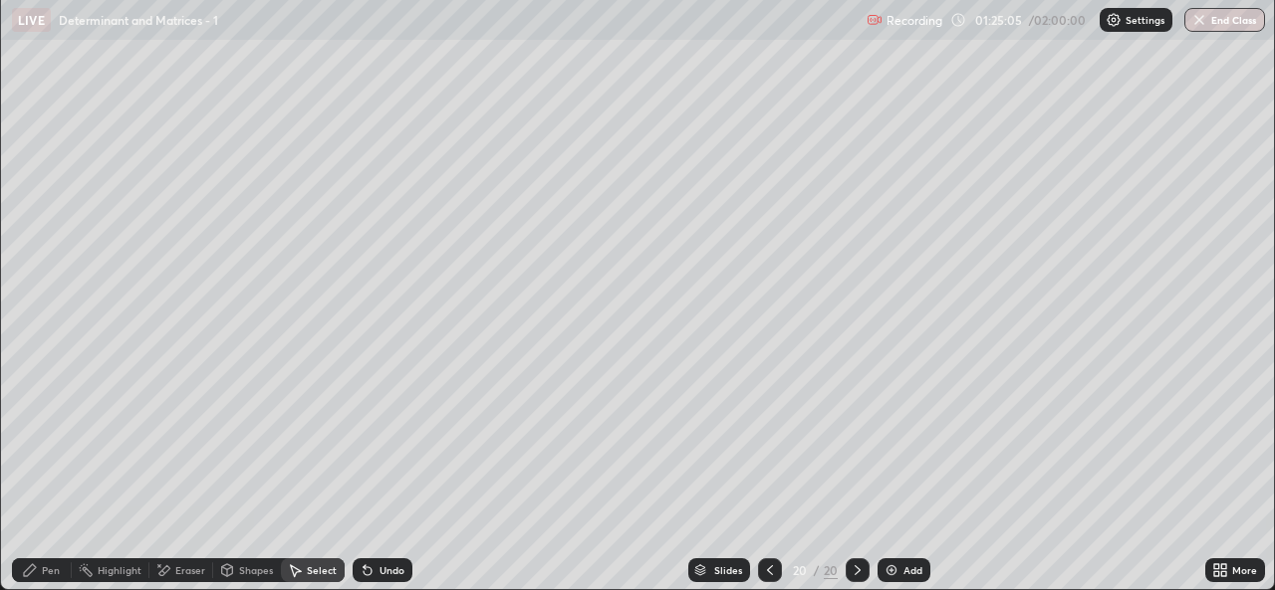
scroll to position [717, 1275]
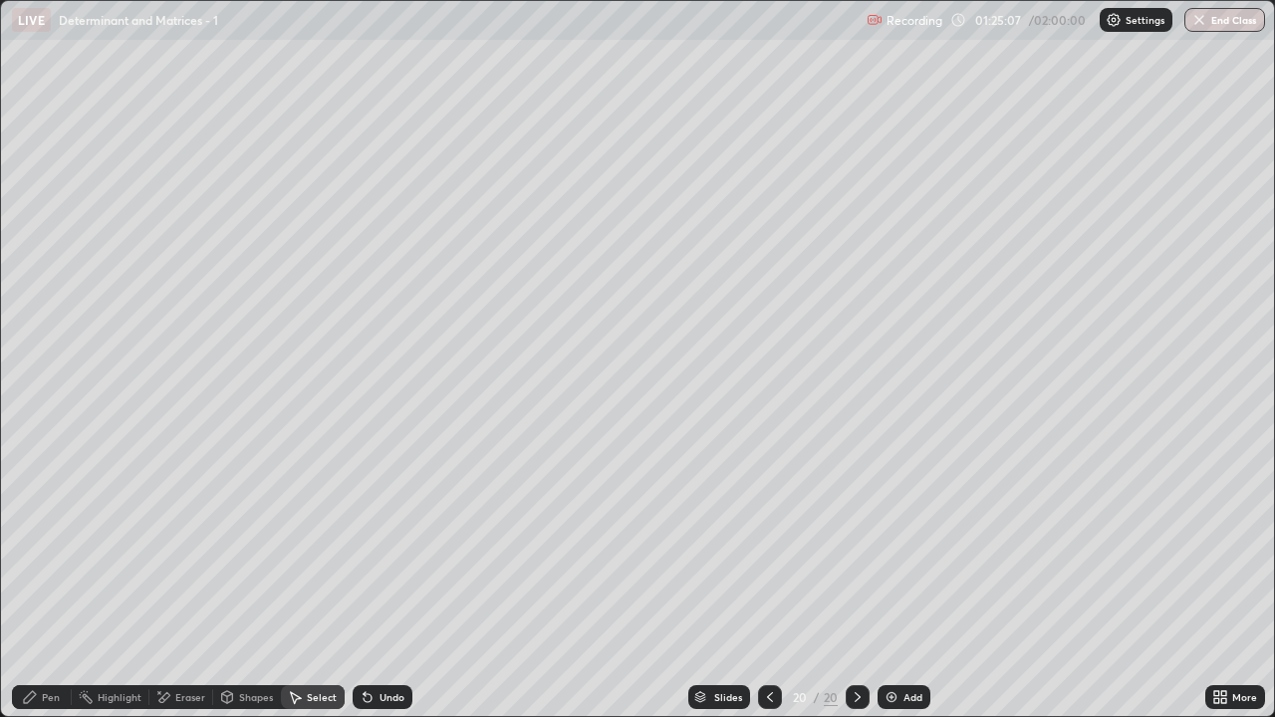
click at [41, 589] on div "Pen" at bounding box center [42, 697] width 60 height 24
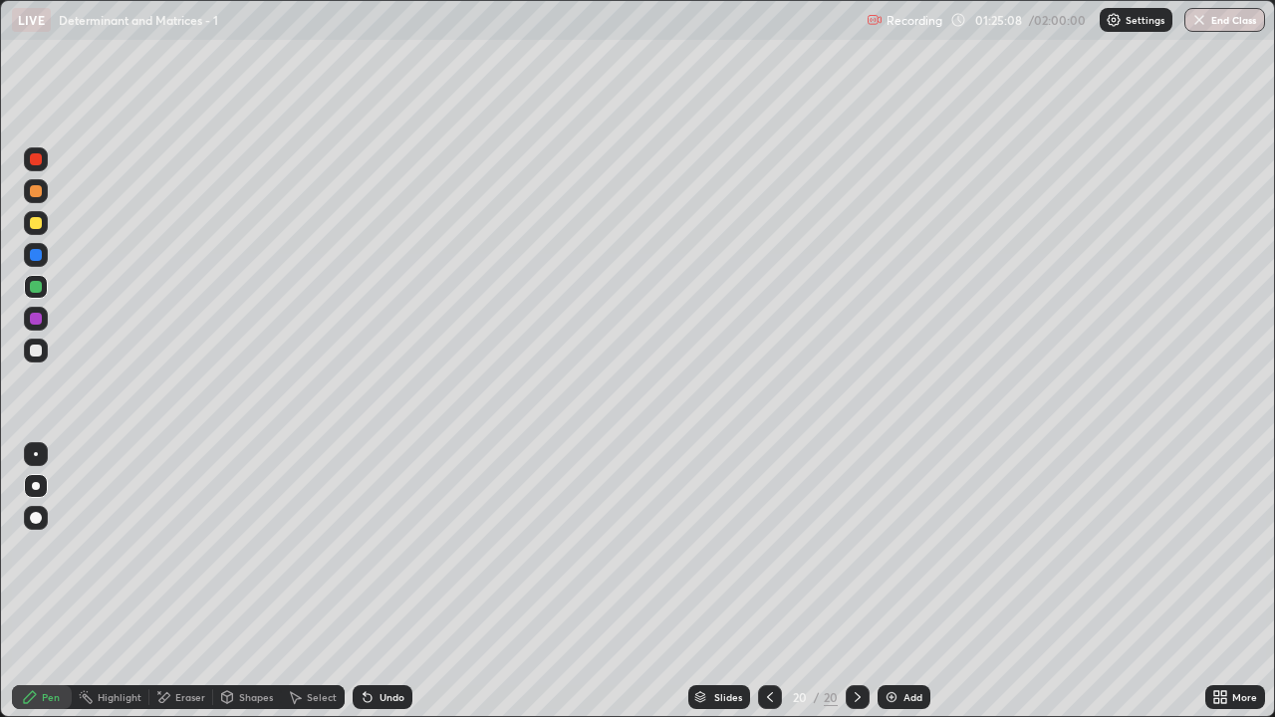
click at [37, 351] on div at bounding box center [36, 351] width 12 height 12
click at [392, 589] on div "Undo" at bounding box center [391, 697] width 25 height 10
click at [387, 589] on div "Undo" at bounding box center [382, 697] width 60 height 24
click at [768, 589] on icon at bounding box center [770, 697] width 16 height 16
click at [854, 589] on icon at bounding box center [857, 697] width 6 height 10
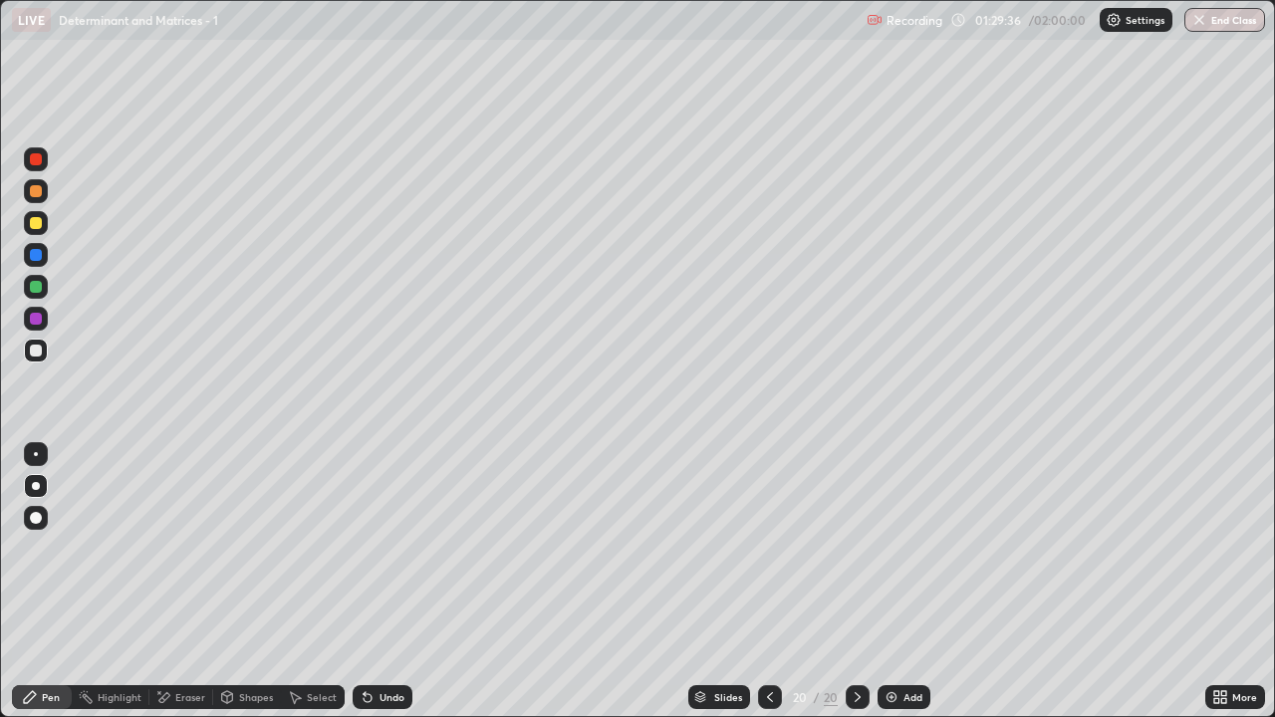
click at [777, 589] on div at bounding box center [770, 697] width 24 height 24
click at [316, 589] on div "Select" at bounding box center [322, 697] width 30 height 10
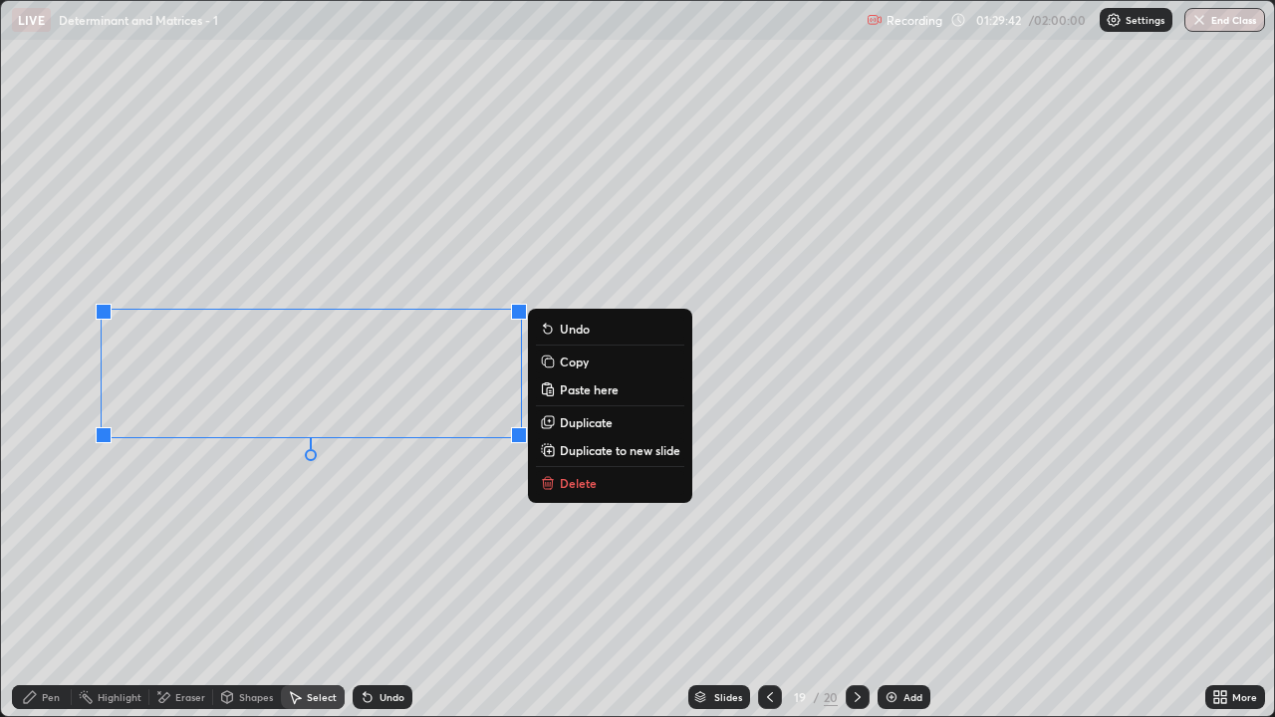
click at [600, 455] on p "Duplicate to new slide" at bounding box center [620, 450] width 120 height 16
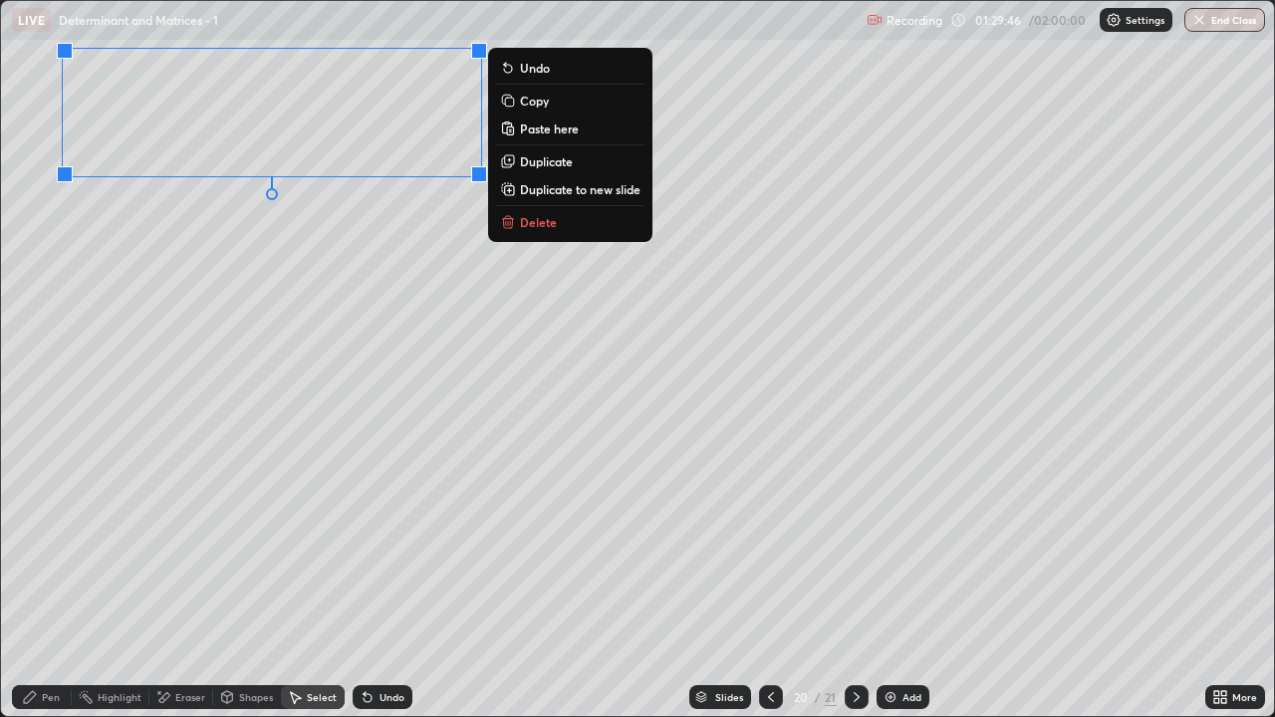
click at [37, 589] on icon at bounding box center [30, 697] width 16 height 16
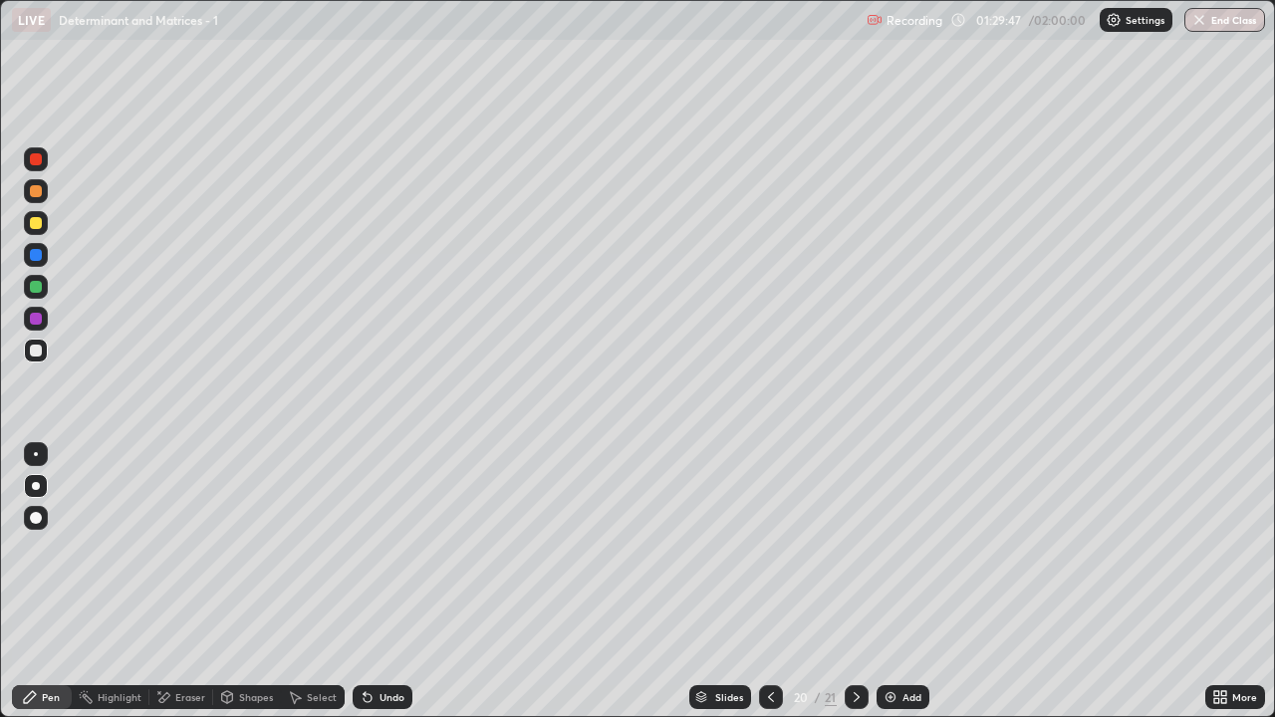
click at [37, 349] on div at bounding box center [36, 351] width 12 height 12
click at [1228, 589] on div "More" at bounding box center [1235, 697] width 60 height 24
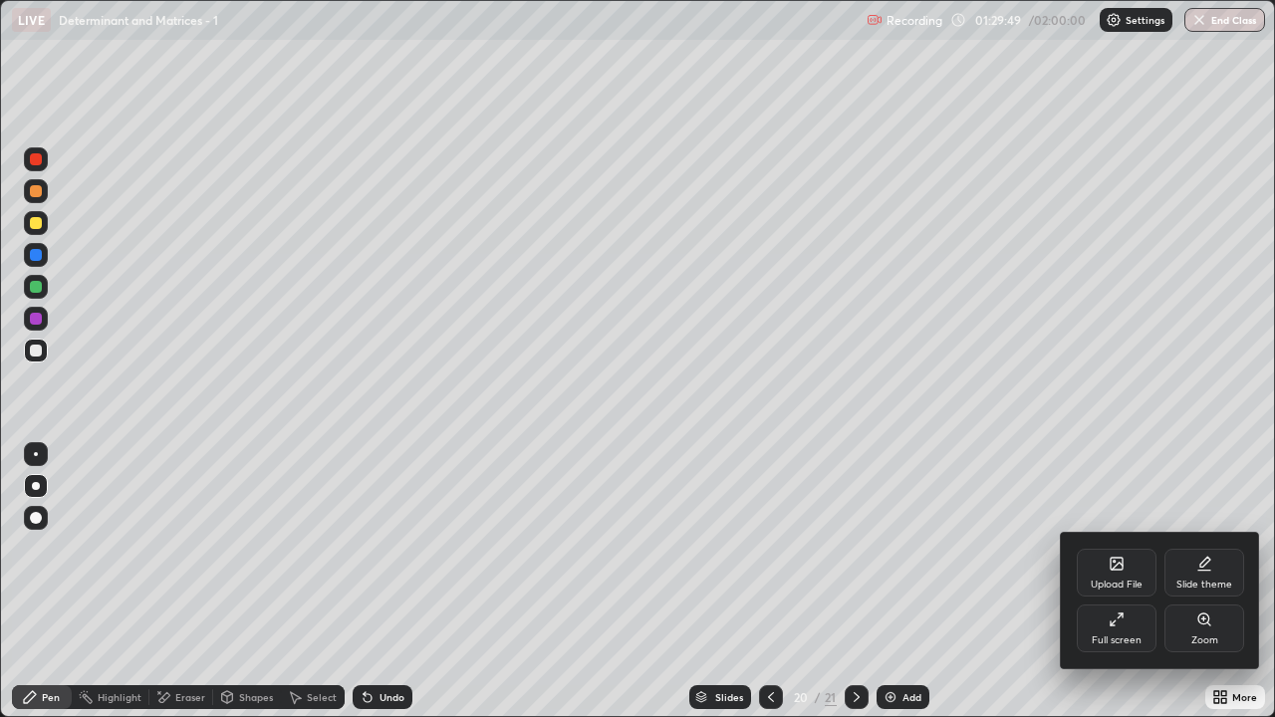
click at [1110, 589] on div "Full screen" at bounding box center [1116, 640] width 50 height 10
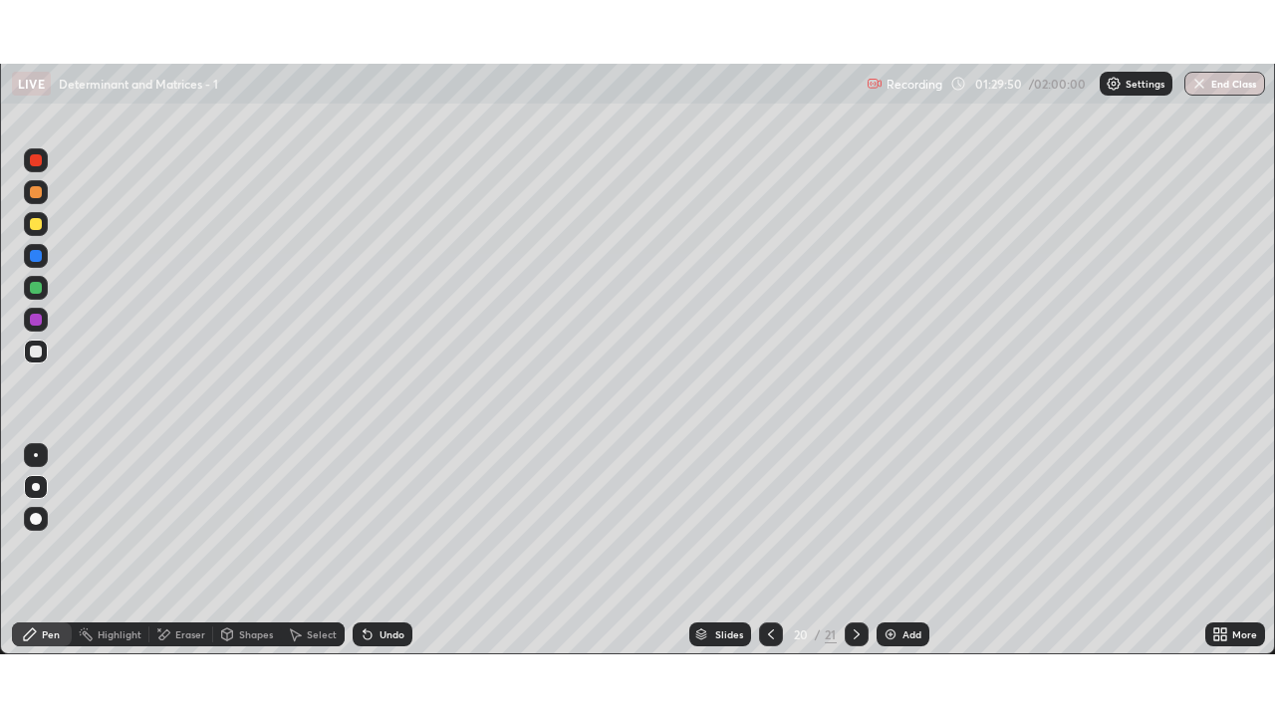
scroll to position [98984, 98300]
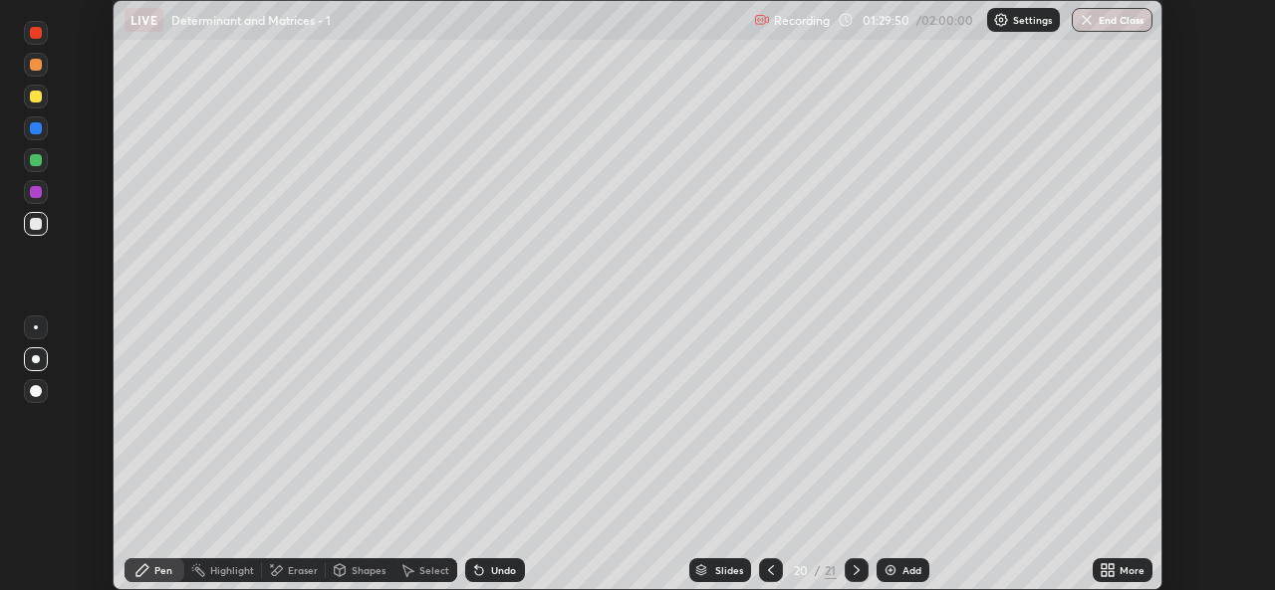
click at [1117, 572] on div "More" at bounding box center [1122, 571] width 60 height 24
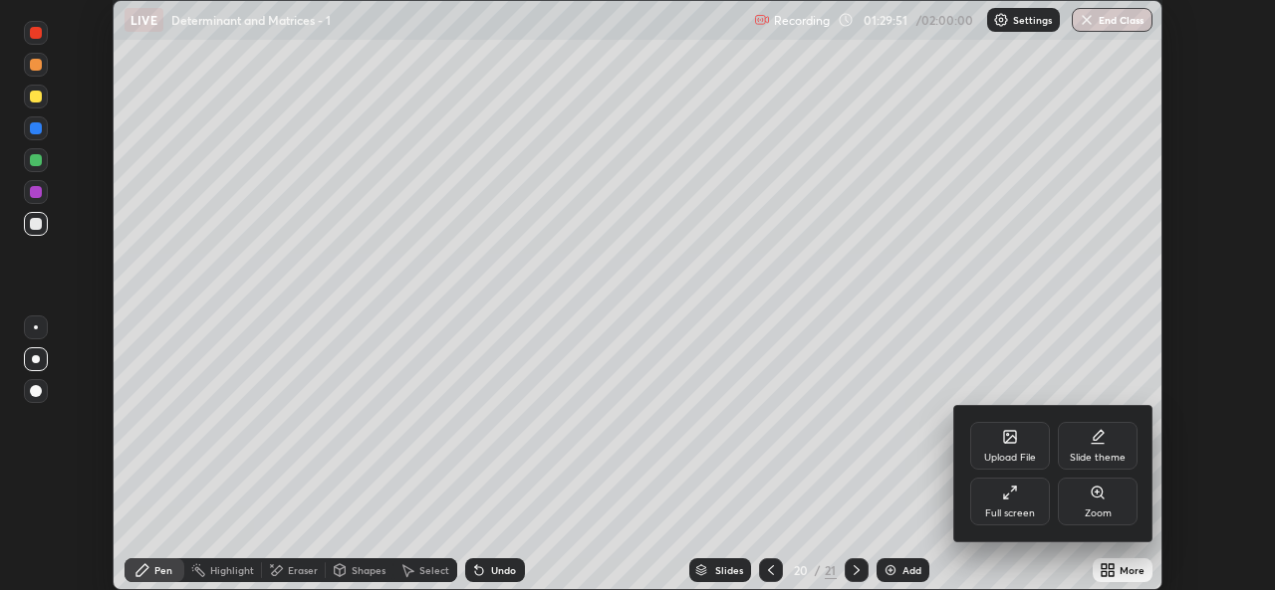
click at [1015, 502] on div "Full screen" at bounding box center [1010, 502] width 80 height 48
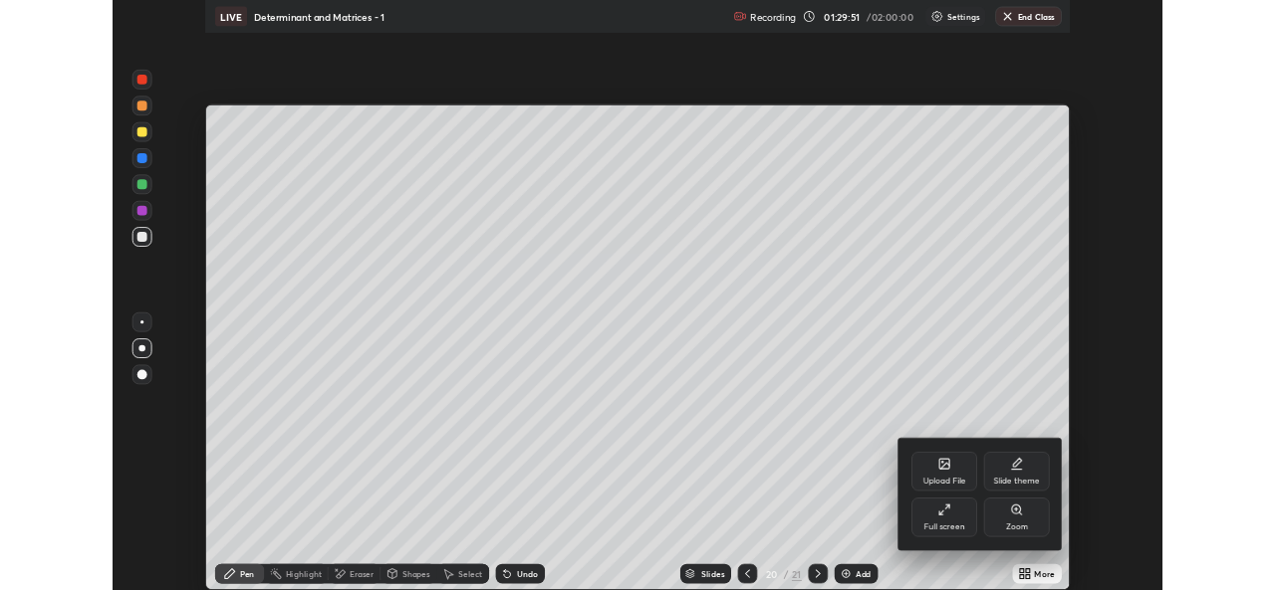
scroll to position [717, 1275]
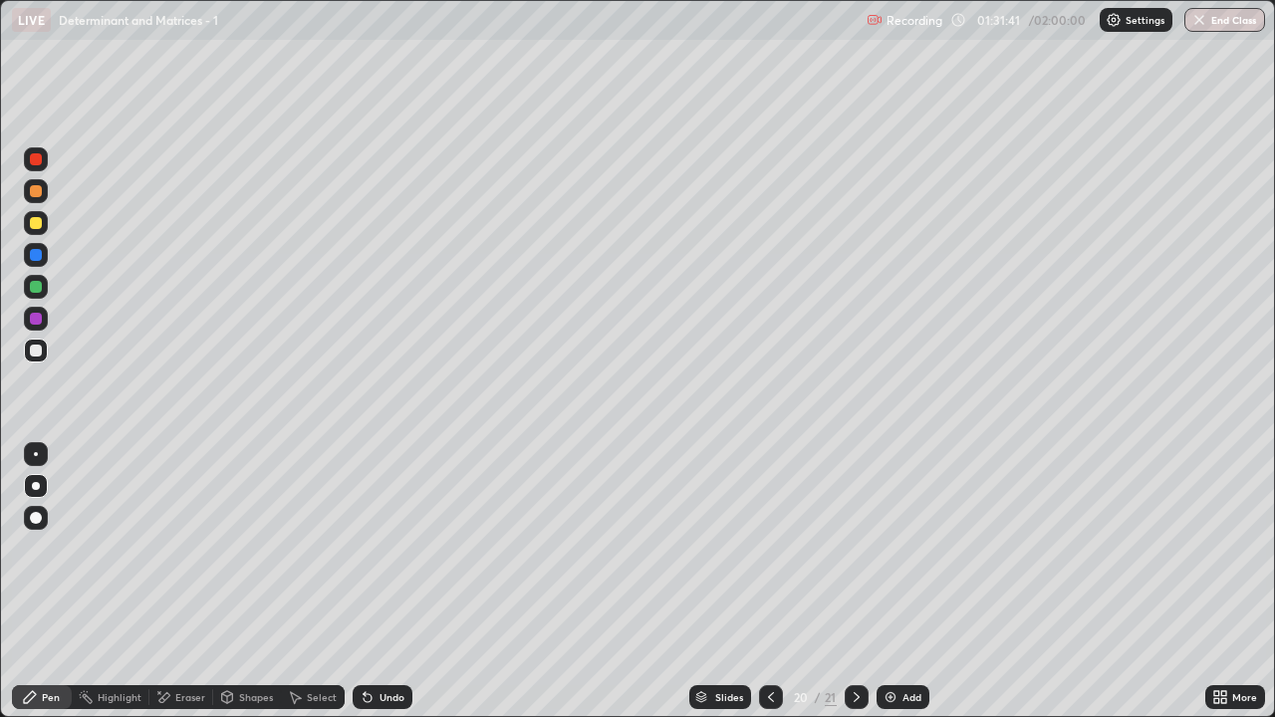
click at [776, 589] on icon at bounding box center [771, 697] width 16 height 16
click at [855, 589] on div at bounding box center [856, 697] width 24 height 24
click at [858, 589] on div at bounding box center [856, 697] width 24 height 40
click at [903, 589] on div "Add" at bounding box center [902, 697] width 53 height 24
click at [36, 294] on div at bounding box center [36, 287] width 24 height 24
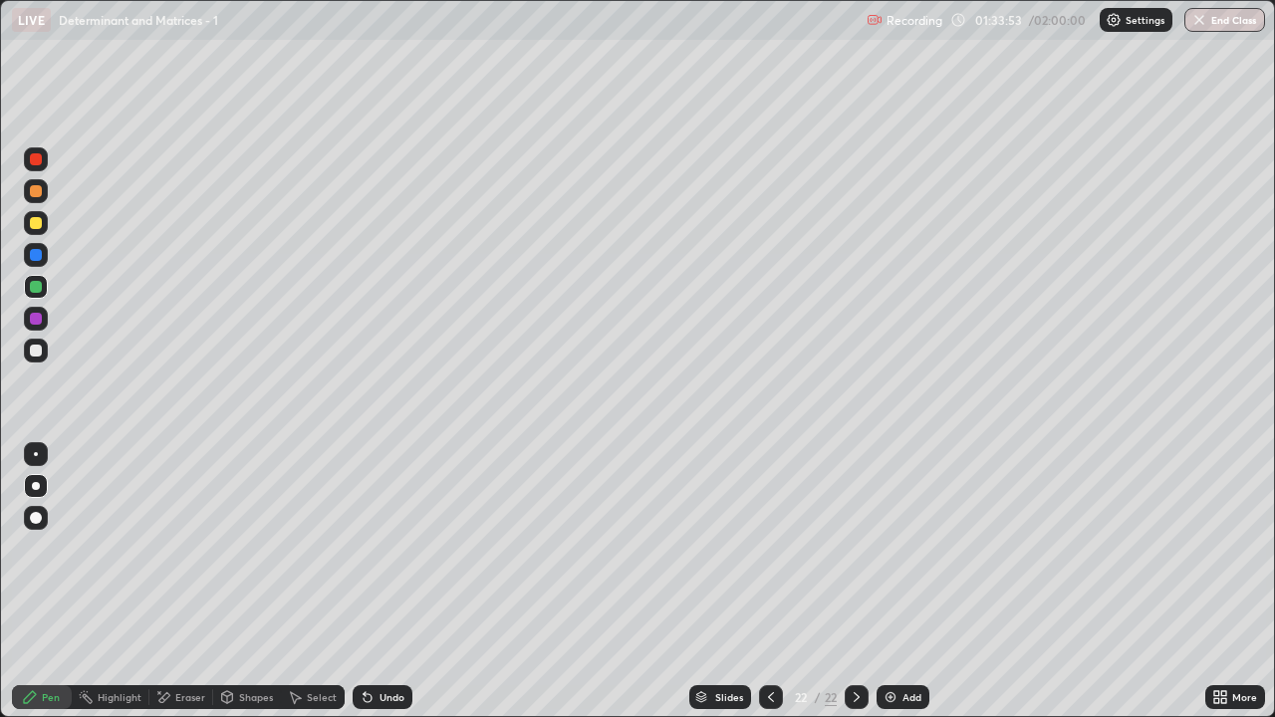
click at [255, 39] on div "LIVE Determinant and Matrices - 1" at bounding box center [435, 20] width 846 height 40
click at [37, 228] on div at bounding box center [36, 223] width 12 height 12
click at [391, 589] on div "Undo" at bounding box center [382, 697] width 60 height 24
click at [383, 589] on div "Undo" at bounding box center [391, 697] width 25 height 10
click at [899, 589] on div "Add" at bounding box center [902, 697] width 53 height 24
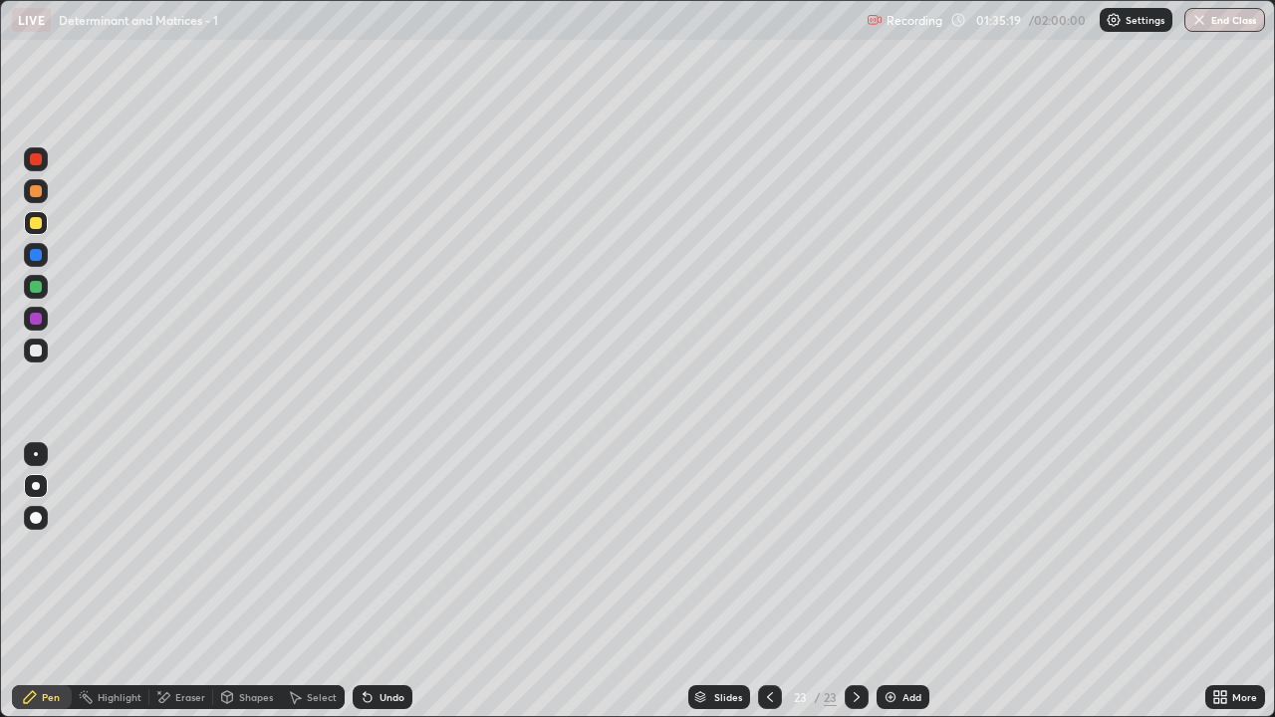
click at [36, 288] on div at bounding box center [36, 287] width 12 height 12
click at [770, 589] on div at bounding box center [770, 697] width 24 height 24
click at [769, 589] on div at bounding box center [770, 697] width 24 height 40
click at [767, 589] on div at bounding box center [770, 697] width 24 height 40
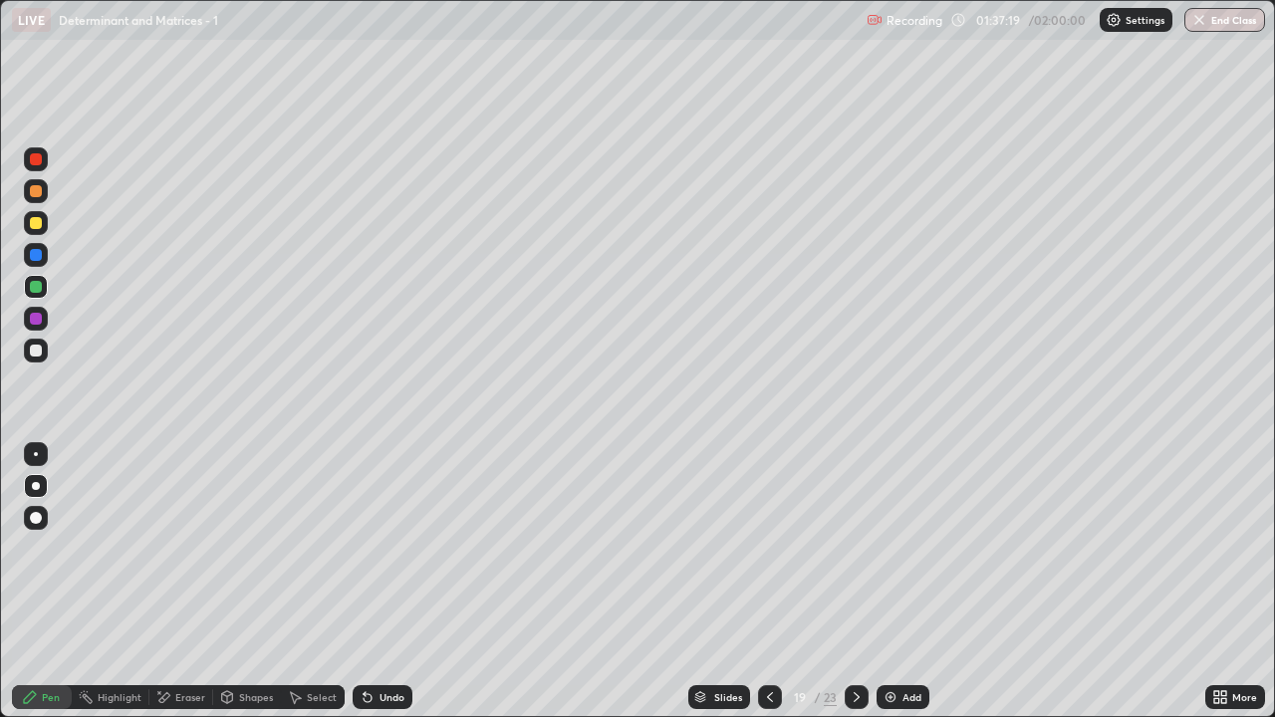
click at [311, 589] on div "Select" at bounding box center [313, 697] width 64 height 24
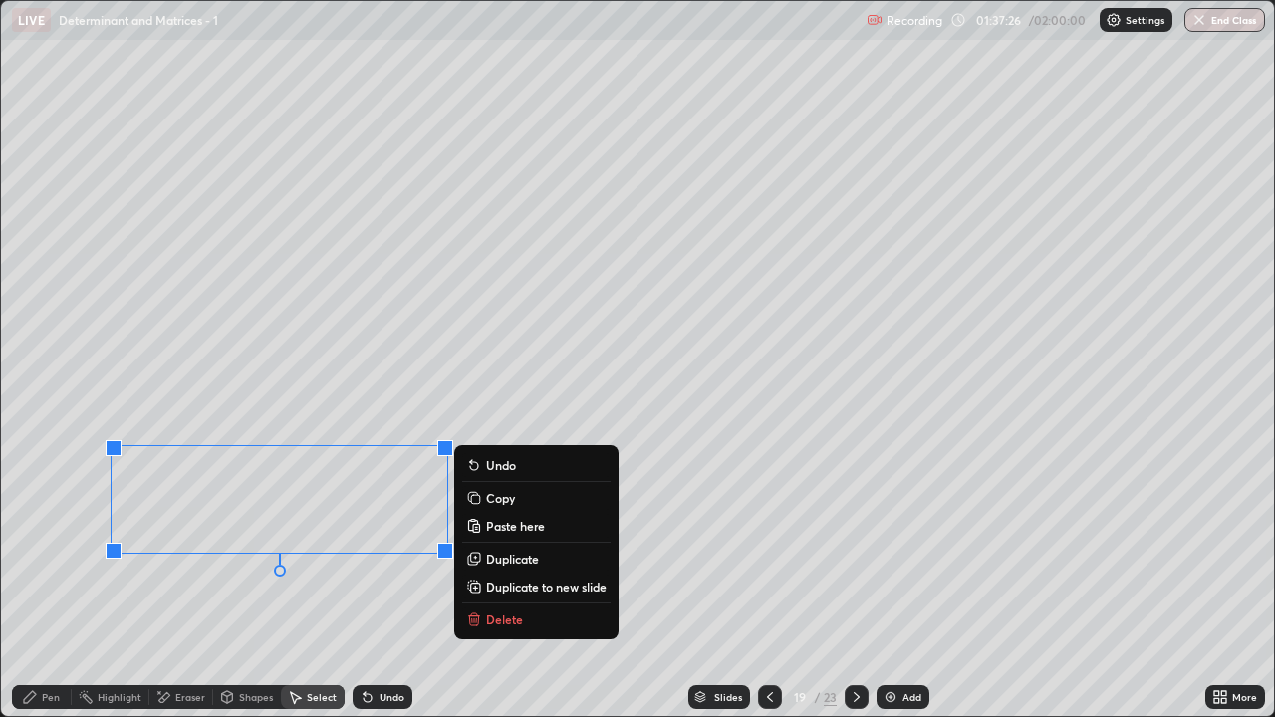
click at [582, 586] on p "Duplicate to new slide" at bounding box center [546, 587] width 120 height 16
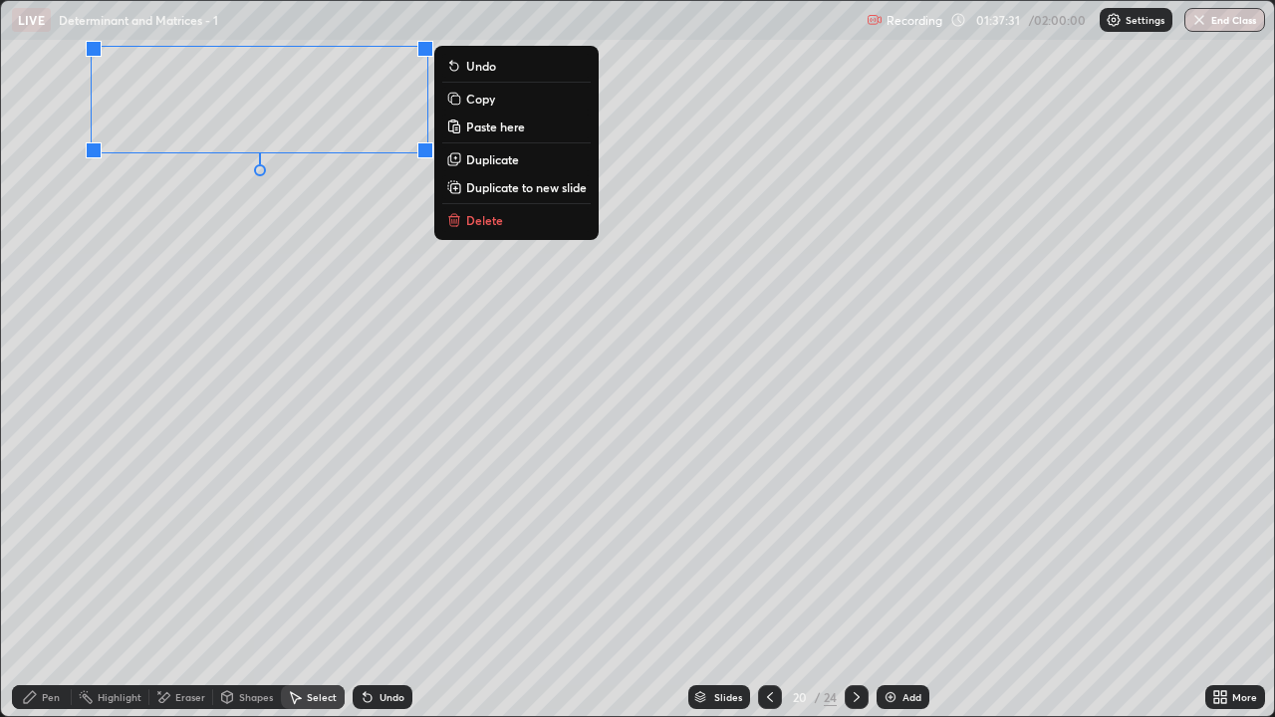
click at [39, 589] on div "Pen" at bounding box center [42, 697] width 60 height 24
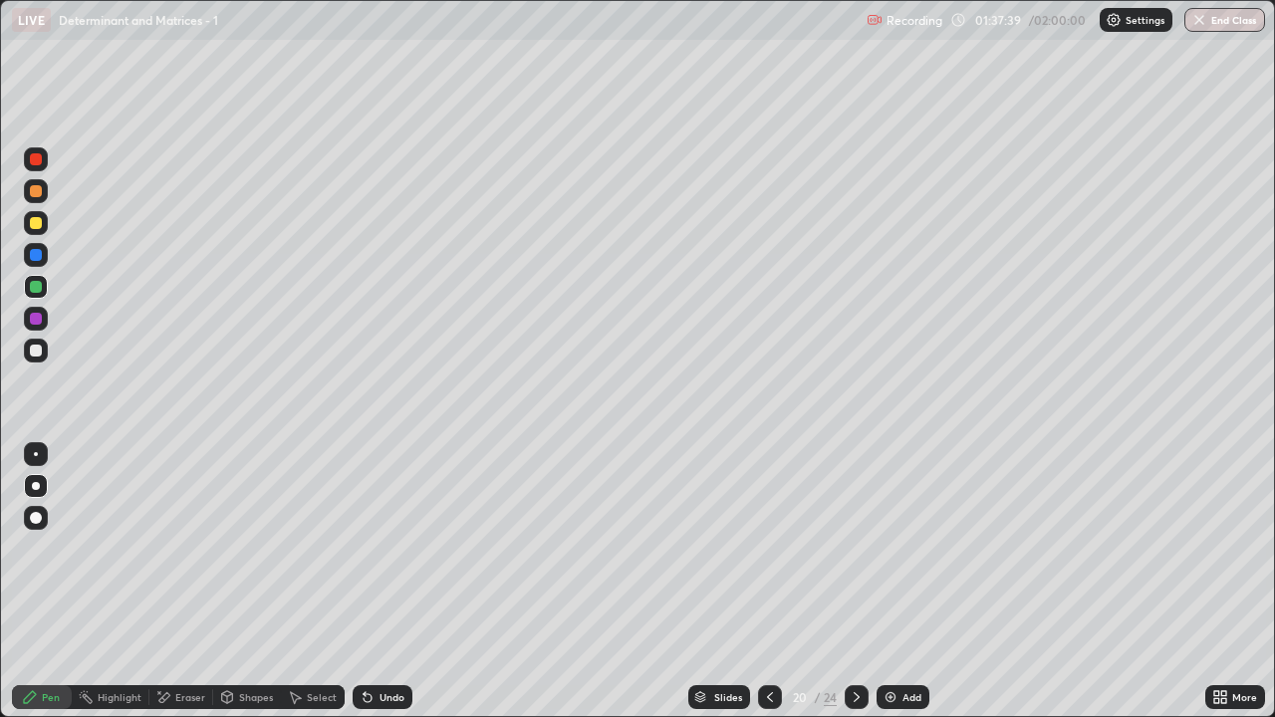
click at [38, 351] on div at bounding box center [36, 351] width 12 height 12
click at [32, 589] on div "Pen" at bounding box center [42, 697] width 60 height 24
click at [1236, 589] on div "More" at bounding box center [1235, 697] width 60 height 24
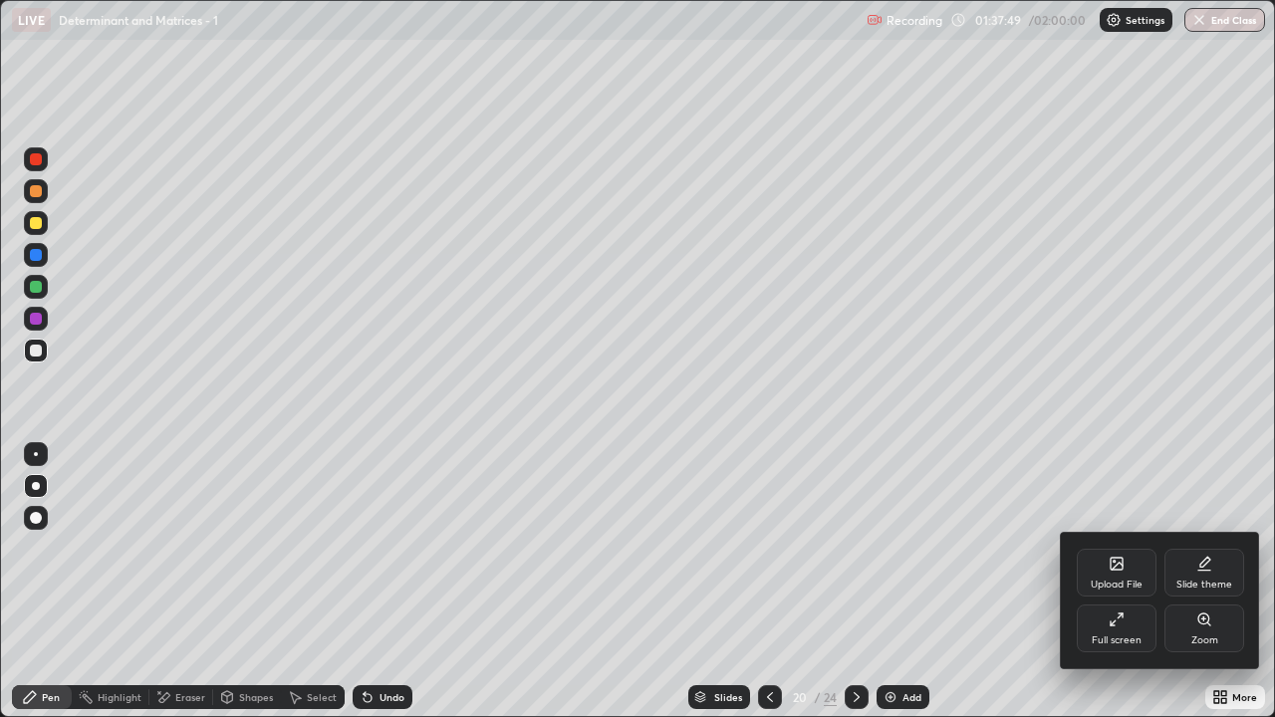
click at [1127, 589] on div "Full screen" at bounding box center [1116, 628] width 80 height 48
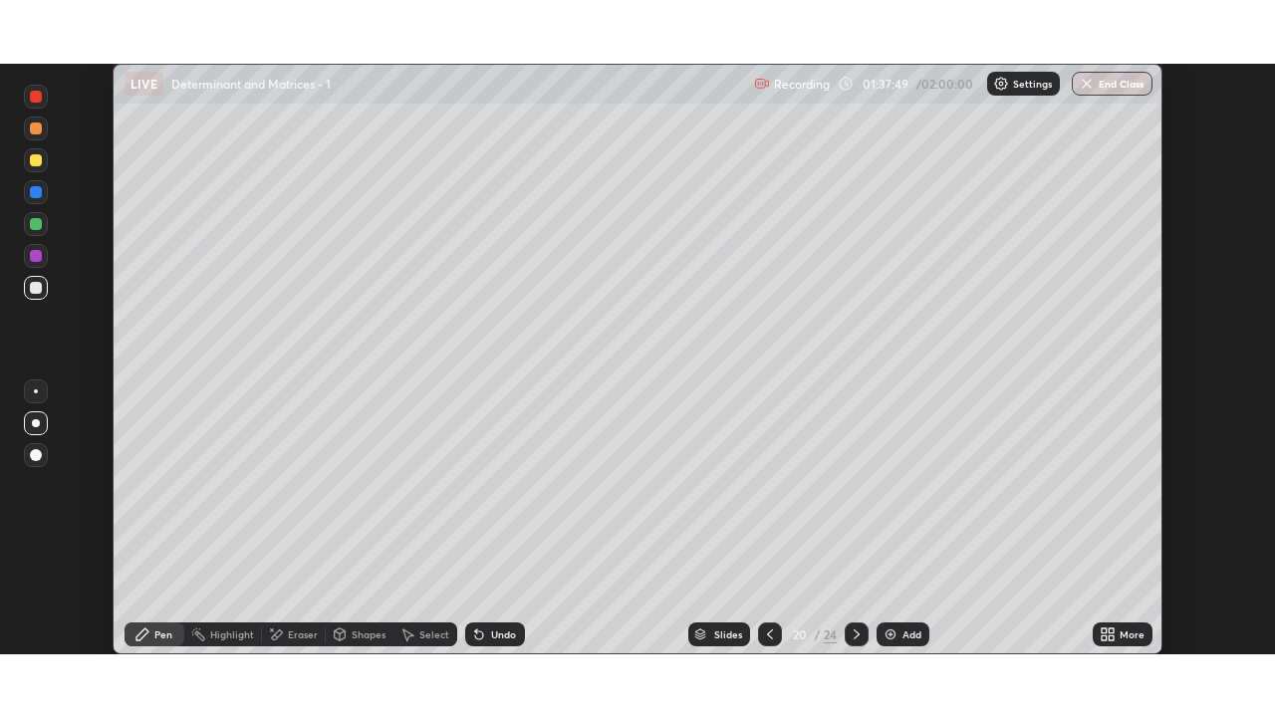
scroll to position [98984, 98300]
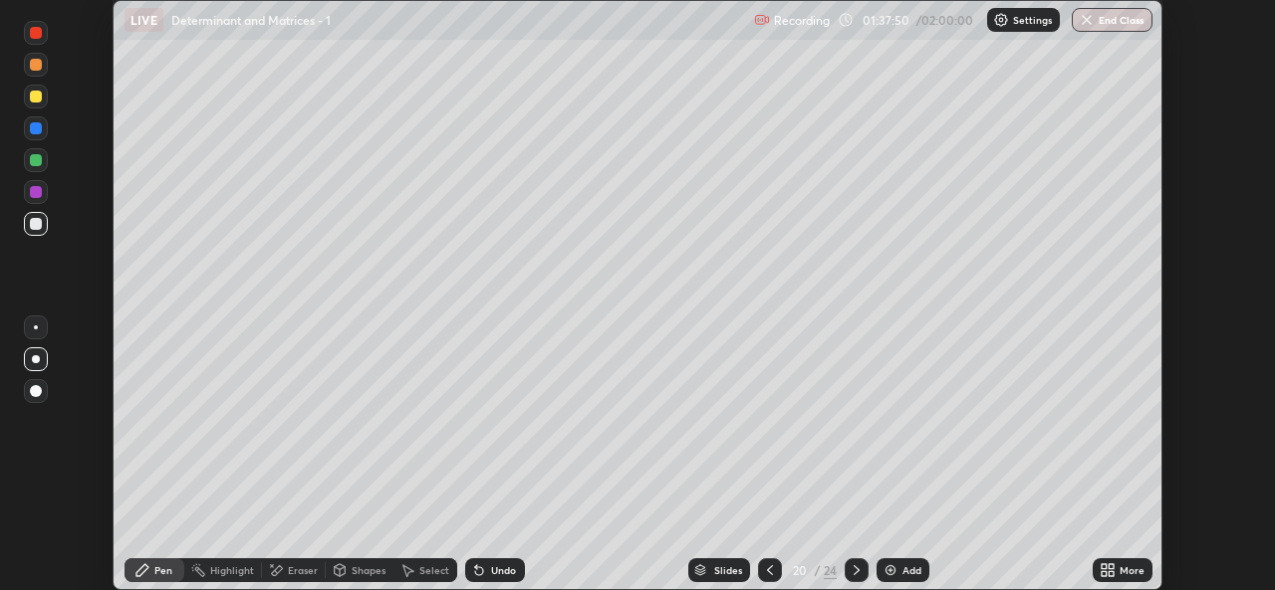
click at [1129, 571] on div "More" at bounding box center [1131, 571] width 25 height 10
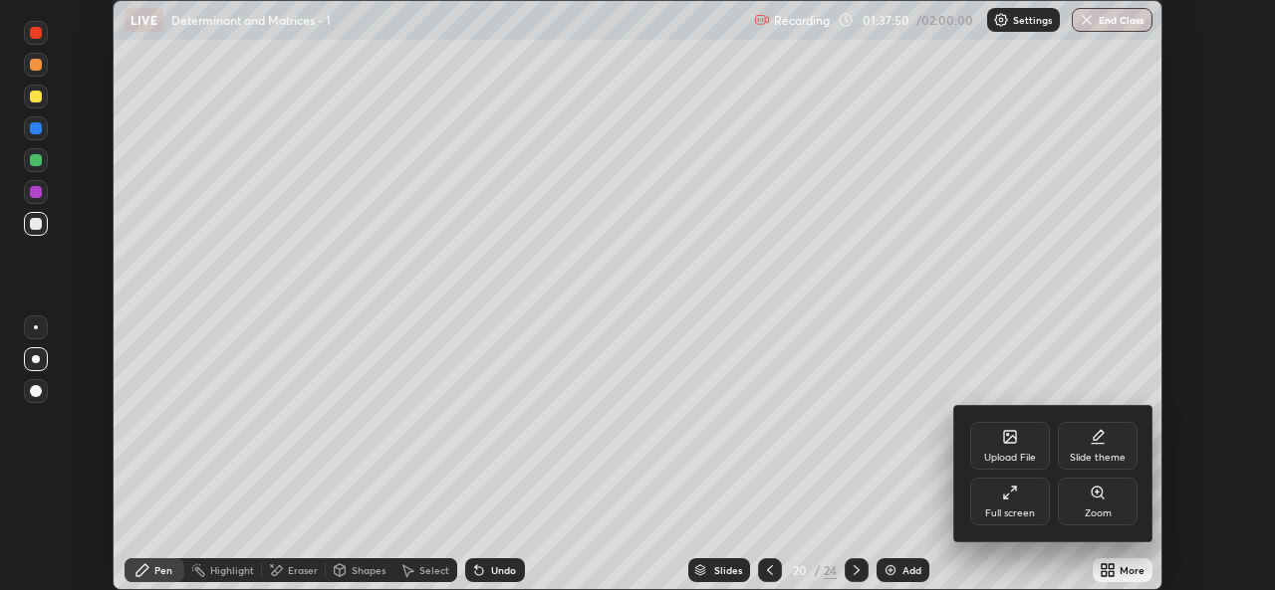
click at [1018, 510] on div "Full screen" at bounding box center [1010, 514] width 50 height 10
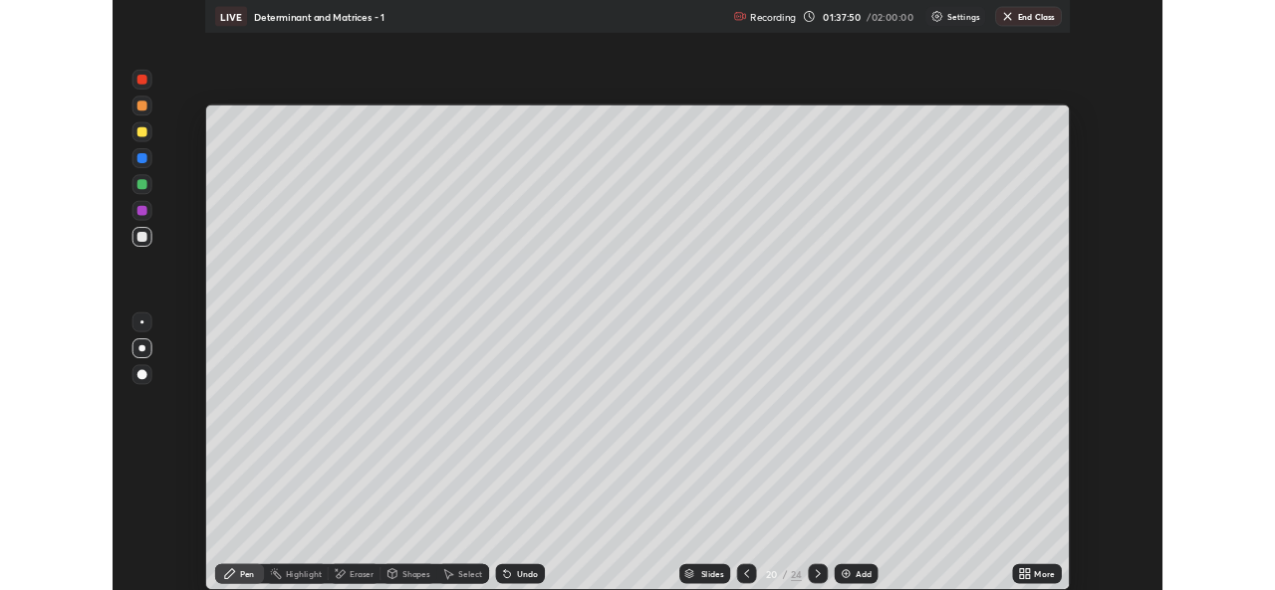
scroll to position [717, 1275]
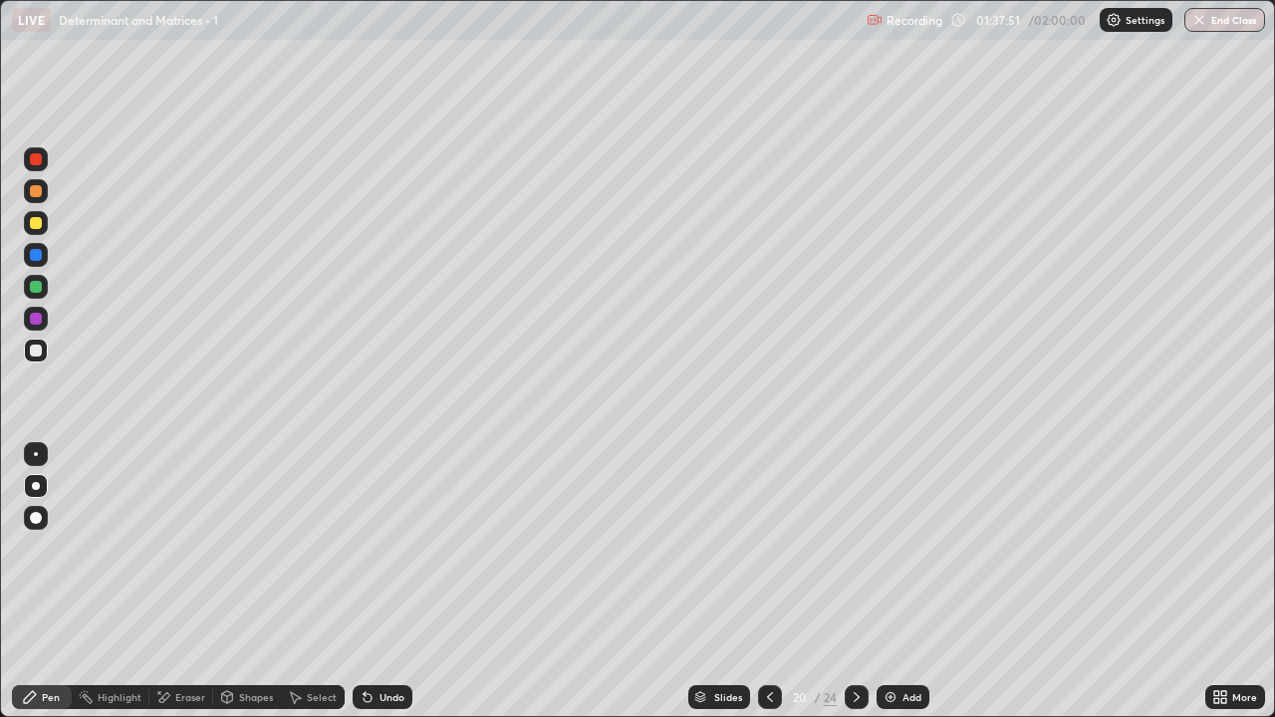
click at [40, 589] on div "Pen" at bounding box center [42, 697] width 60 height 24
click at [170, 589] on div "Eraser" at bounding box center [181, 697] width 64 height 24
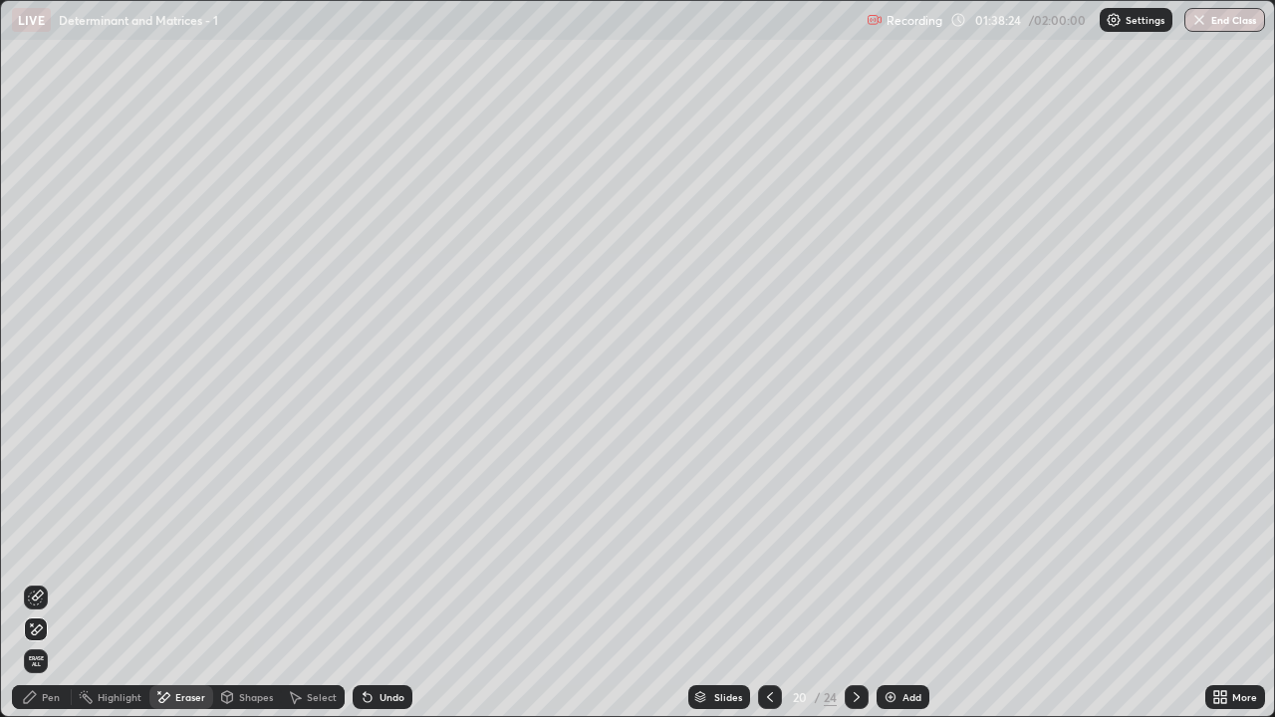
click at [44, 589] on div "Pen" at bounding box center [42, 697] width 60 height 24
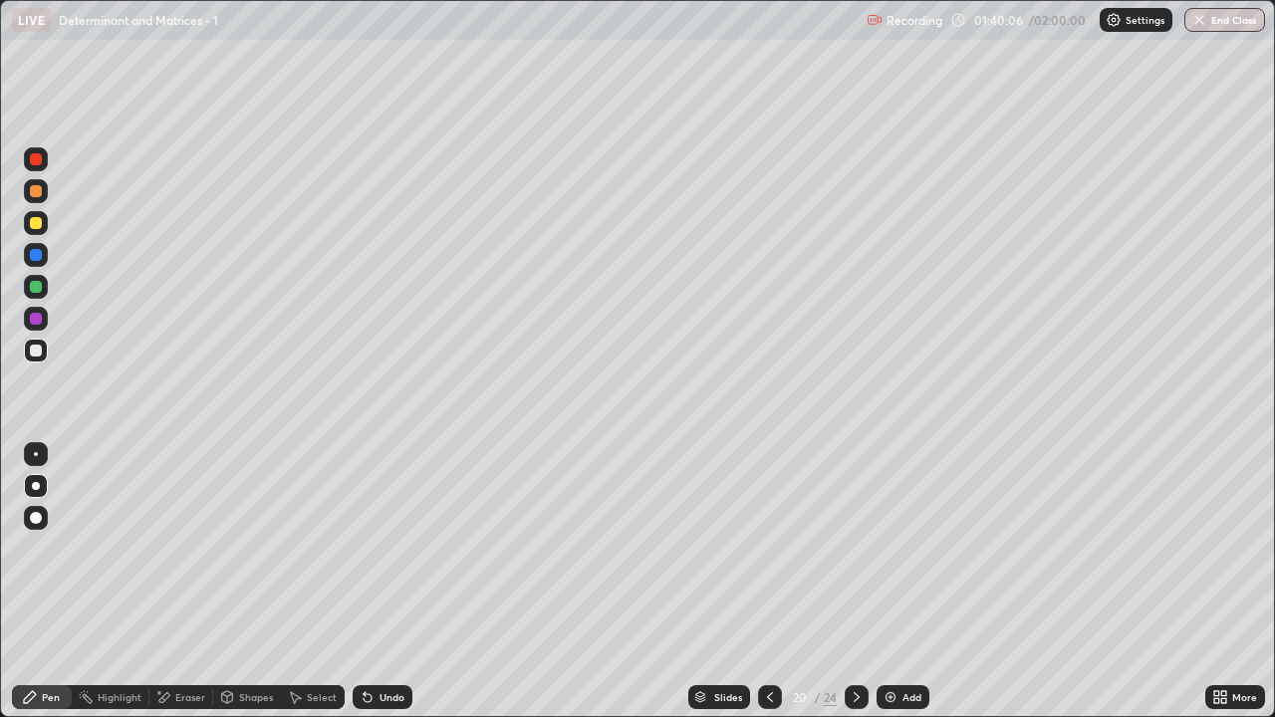
click at [770, 589] on div at bounding box center [770, 697] width 24 height 24
click at [307, 589] on div "Select" at bounding box center [322, 697] width 30 height 10
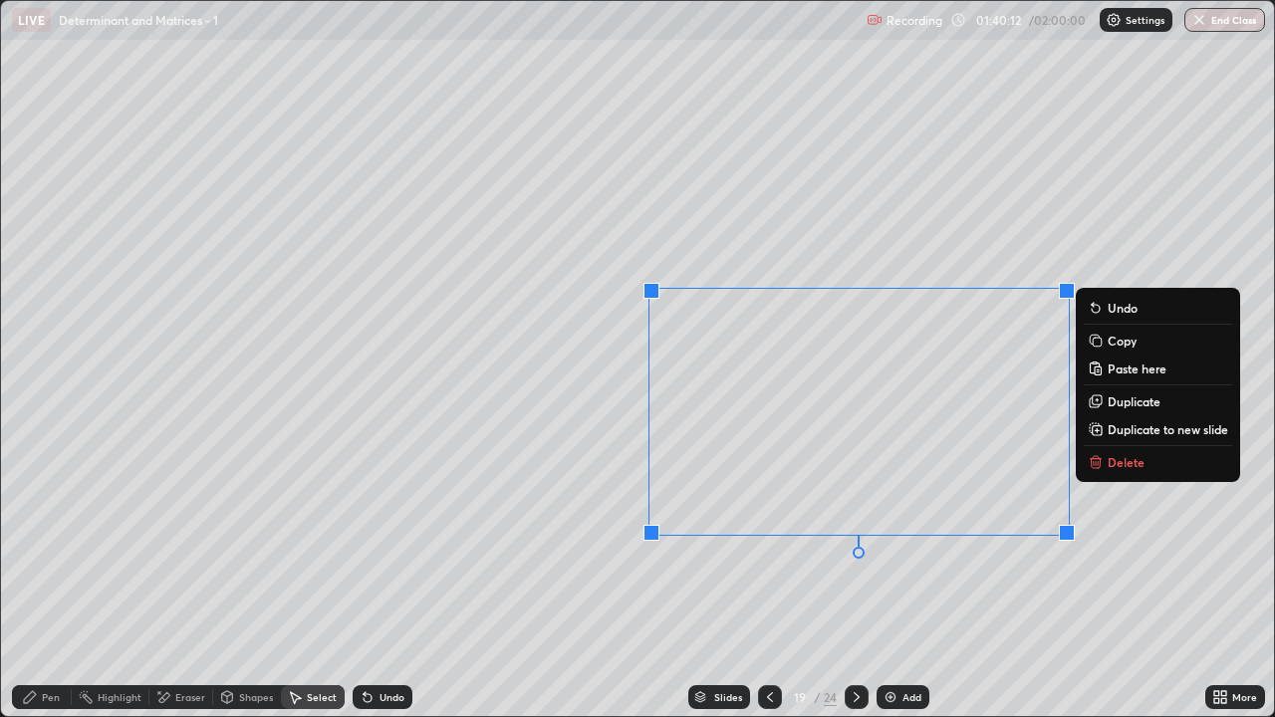
click at [1115, 341] on p "Copy" at bounding box center [1121, 341] width 29 height 16
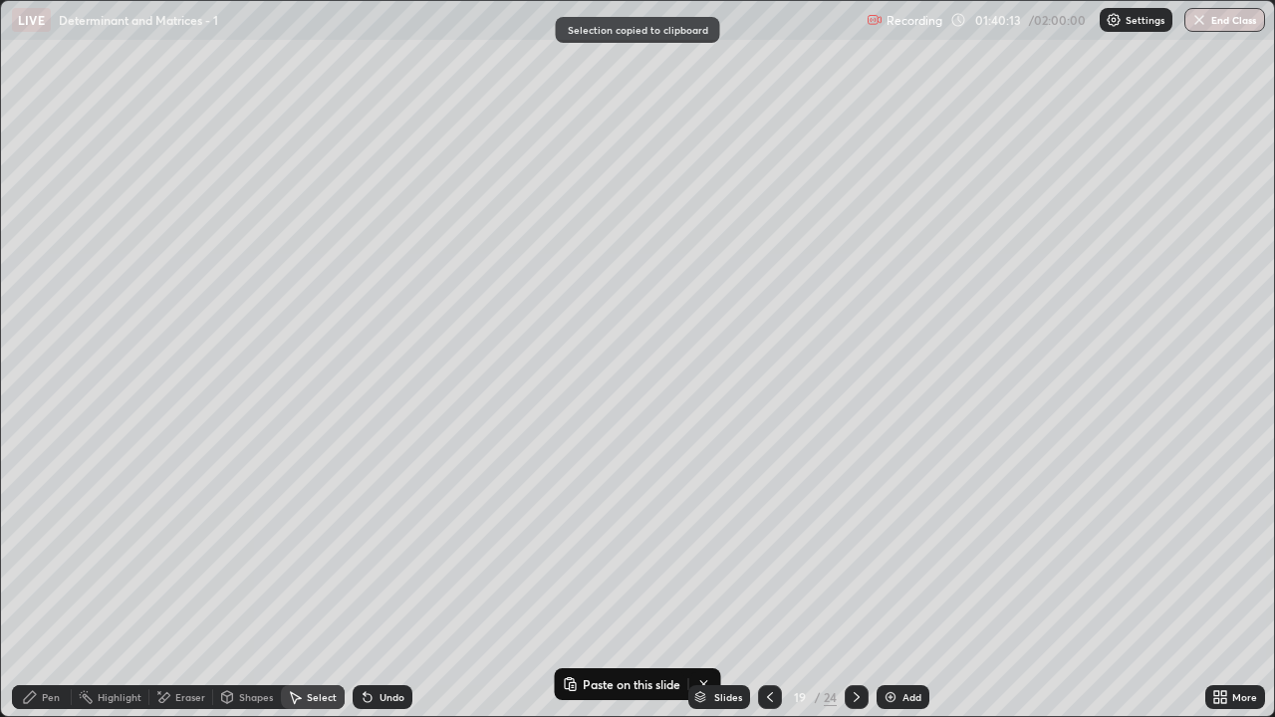
click at [855, 589] on div at bounding box center [856, 697] width 24 height 40
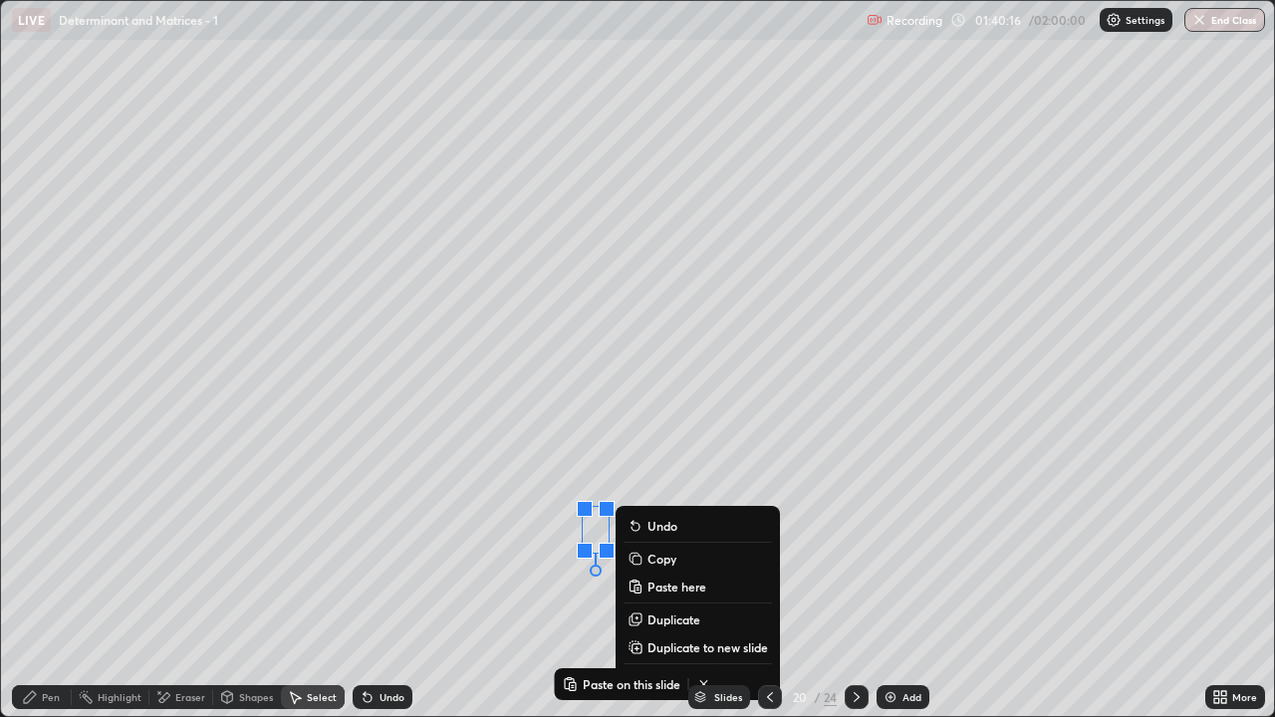
click at [708, 587] on button "Paste here" at bounding box center [697, 587] width 148 height 24
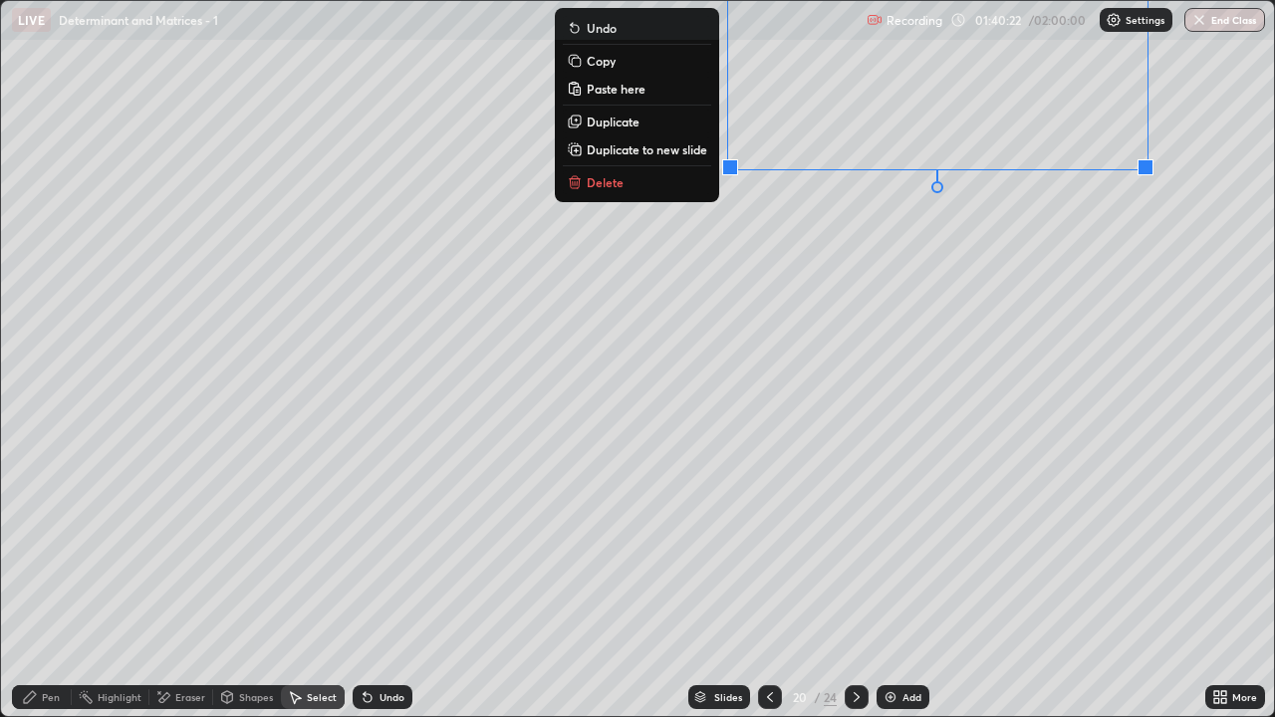
click at [173, 589] on div "Eraser" at bounding box center [181, 697] width 64 height 24
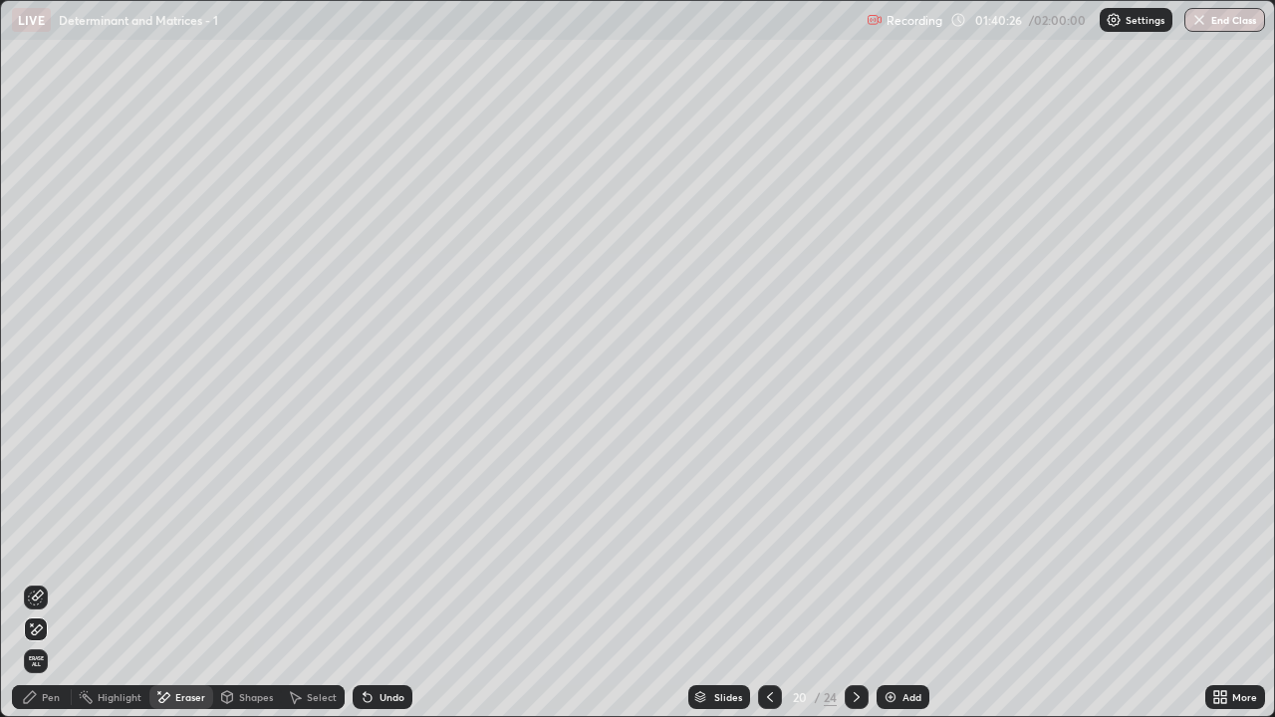
click at [48, 589] on div "Pen" at bounding box center [42, 697] width 60 height 24
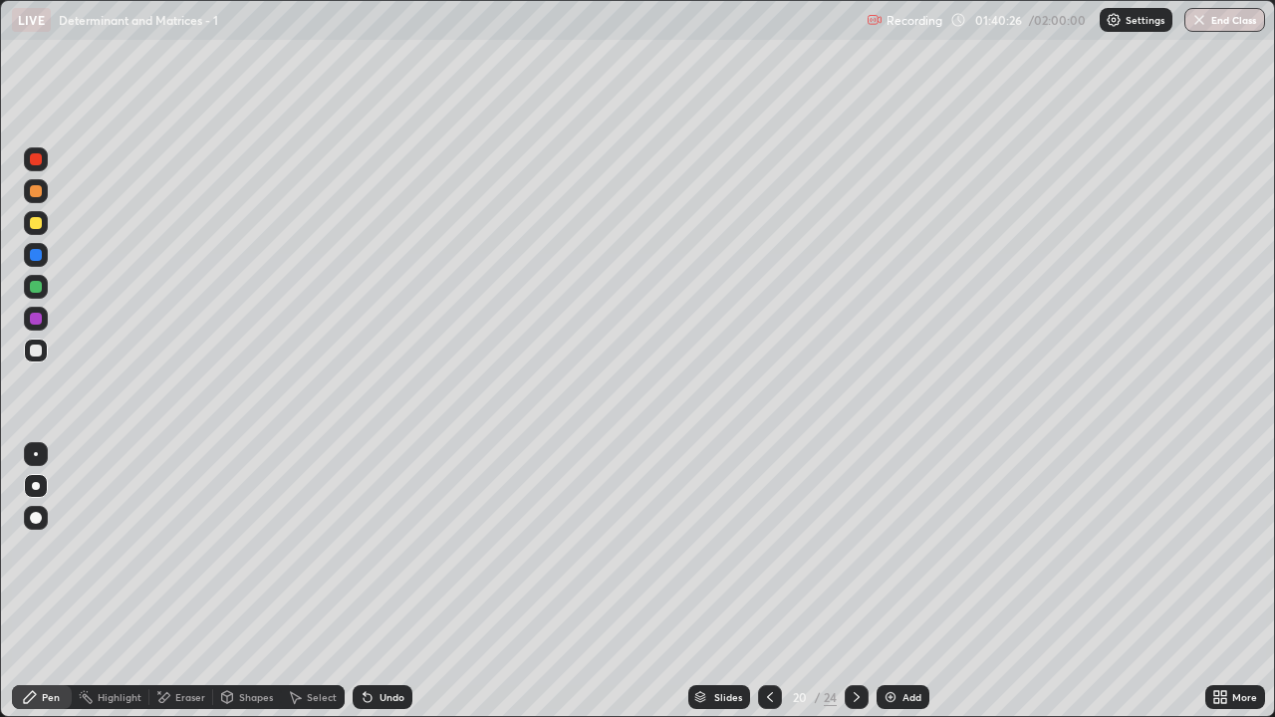
click at [46, 355] on div at bounding box center [36, 351] width 24 height 24
click at [1233, 589] on div "More" at bounding box center [1235, 697] width 60 height 24
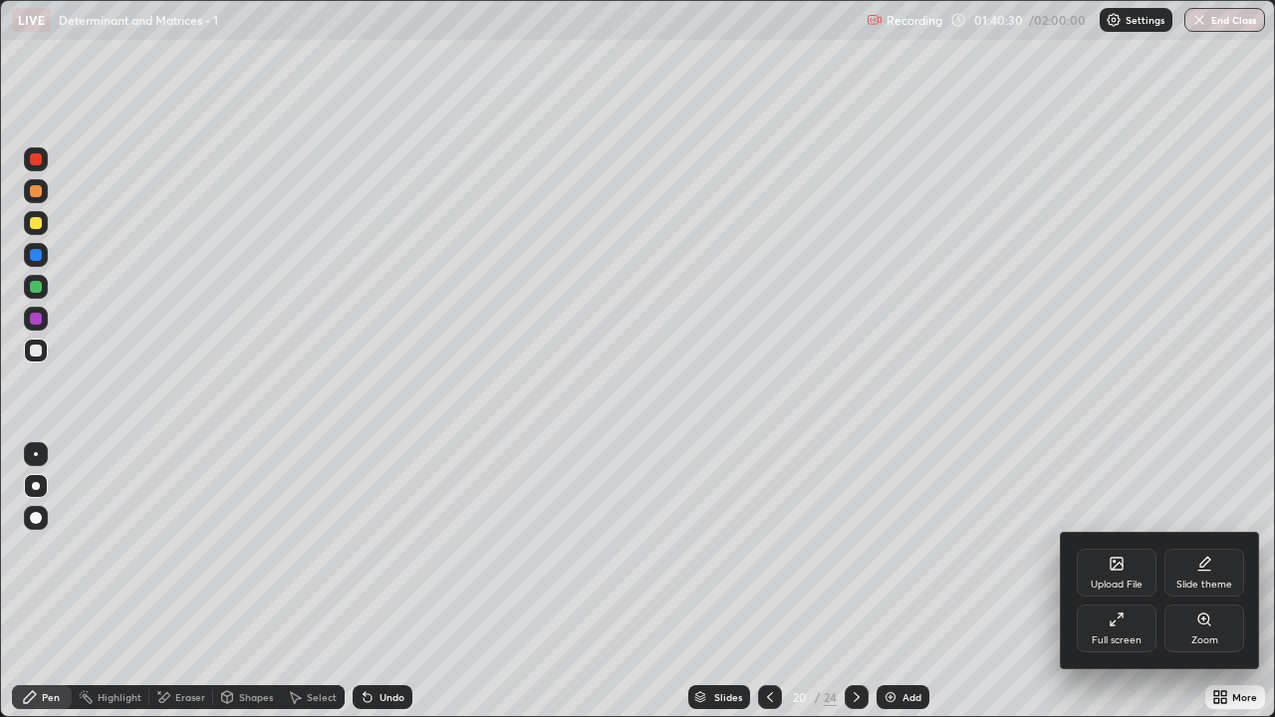
click at [1127, 589] on div "Full screen" at bounding box center [1116, 628] width 80 height 48
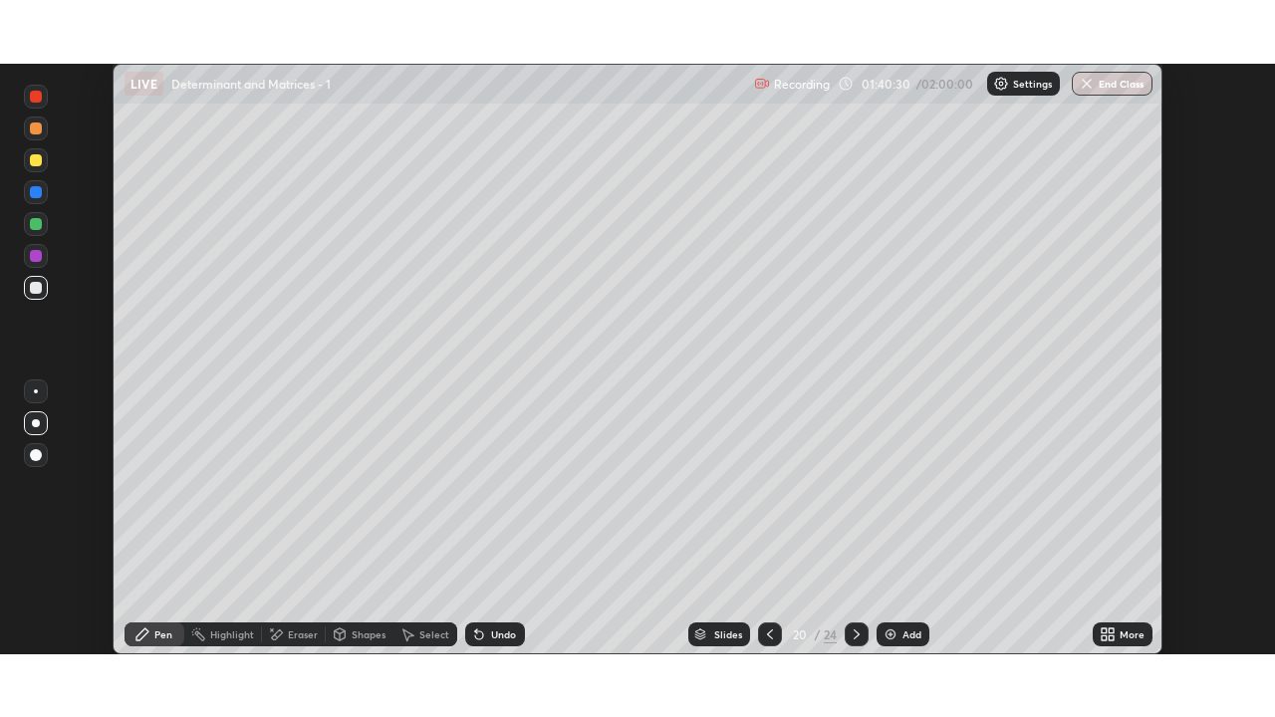
scroll to position [98984, 98300]
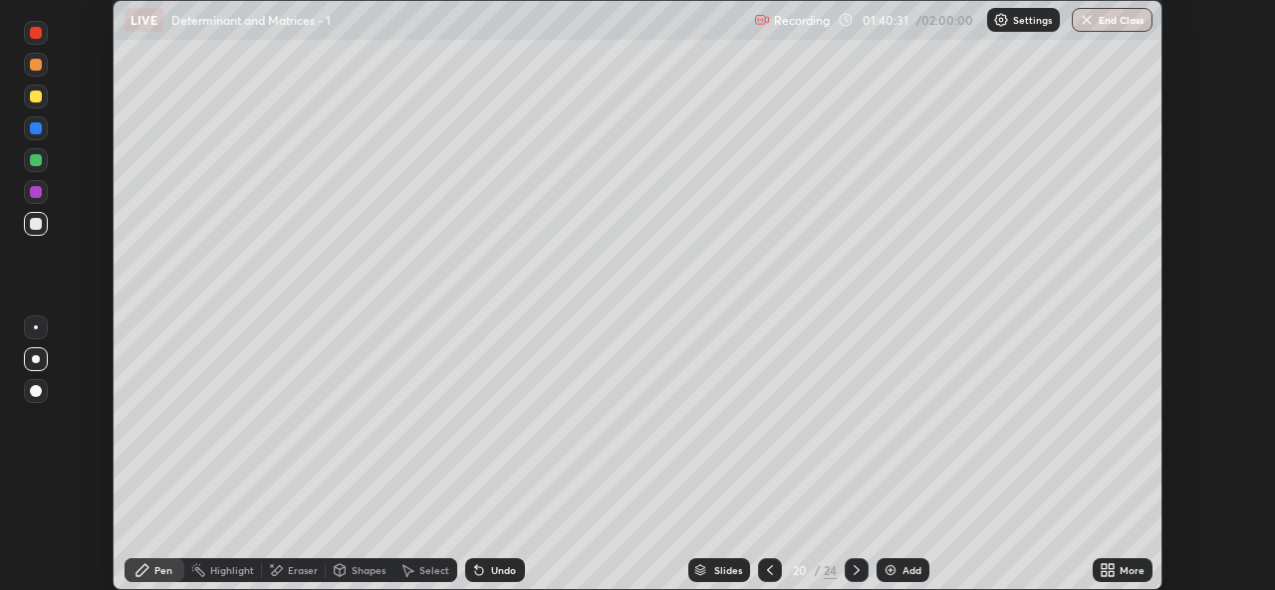
click at [1126, 575] on div "More" at bounding box center [1131, 571] width 25 height 10
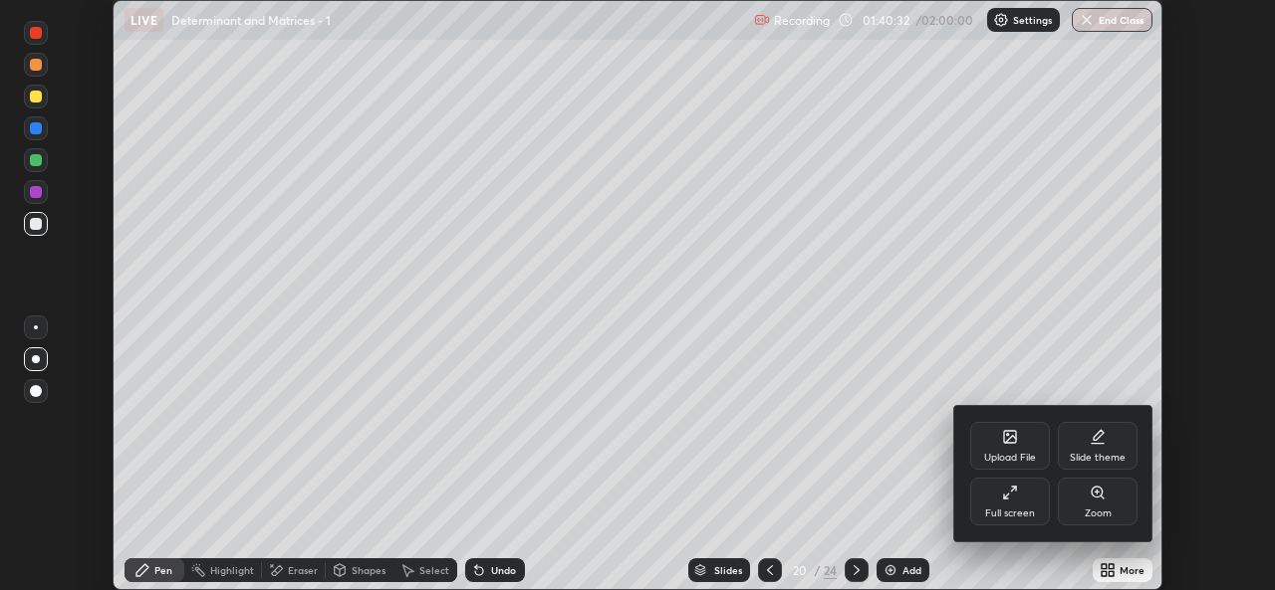
click at [1004, 514] on div "Full screen" at bounding box center [1010, 514] width 50 height 10
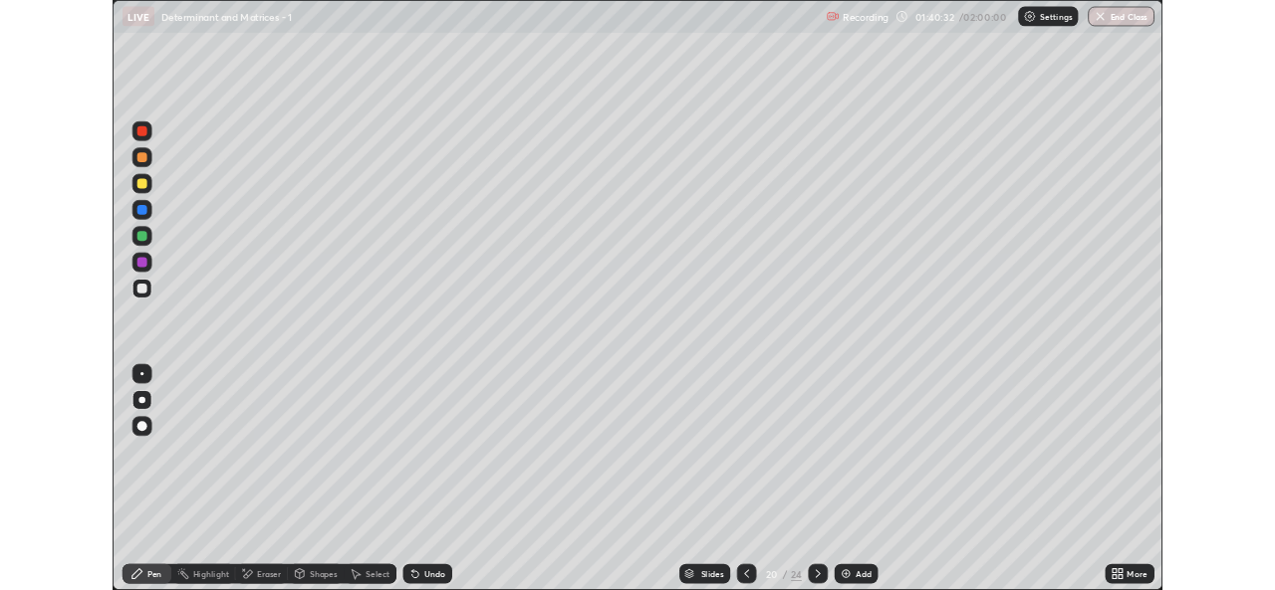
scroll to position [717, 1275]
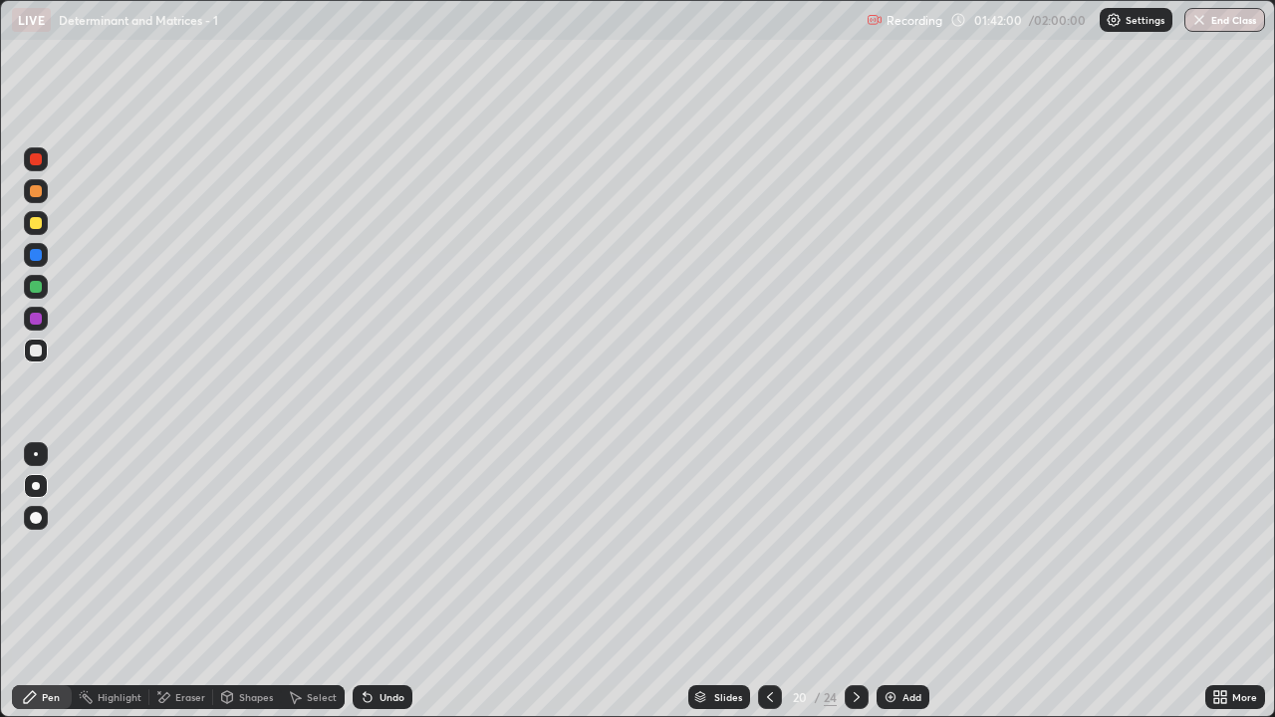
click at [175, 589] on div "Eraser" at bounding box center [190, 697] width 30 height 10
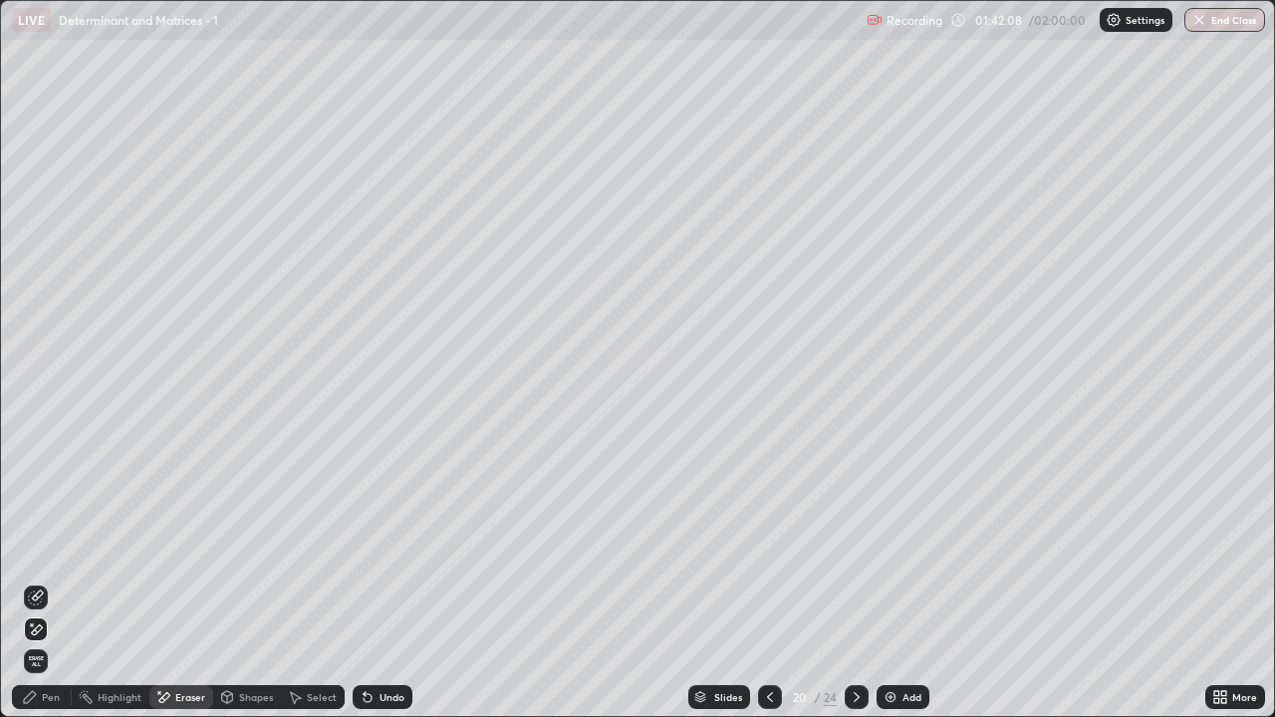
click at [53, 589] on div "Pen" at bounding box center [42, 697] width 60 height 24
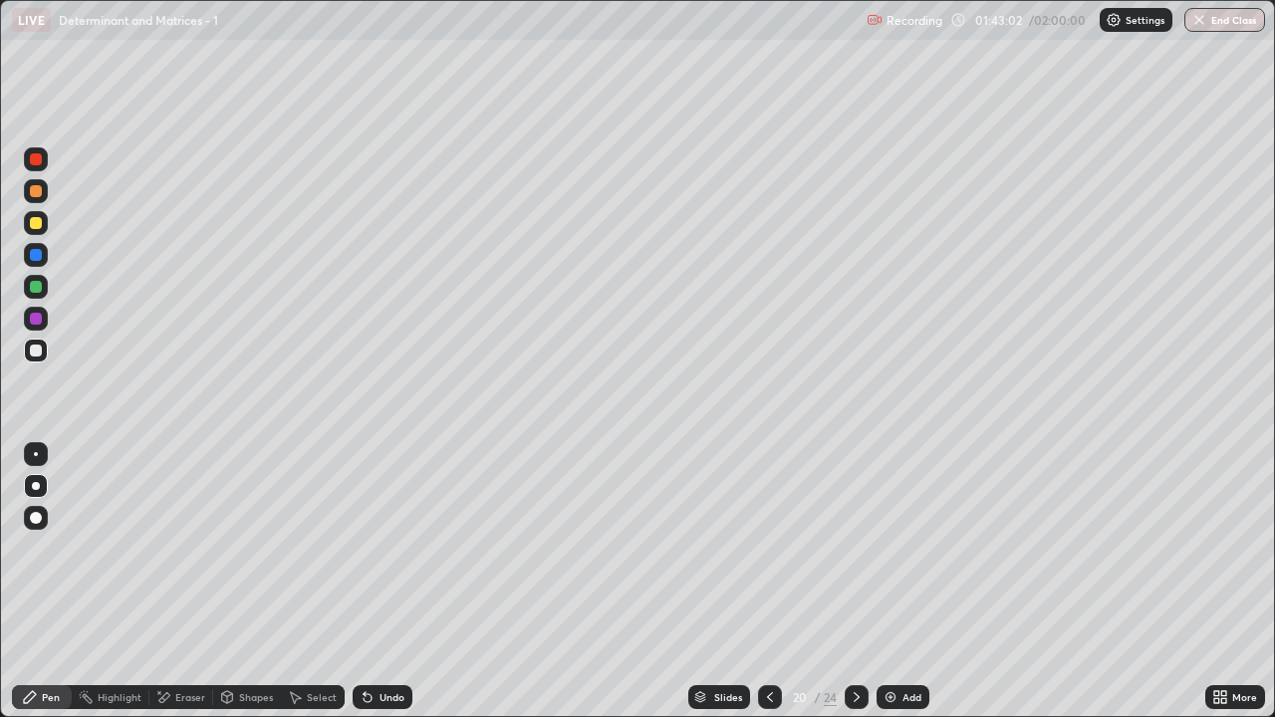
click at [854, 589] on div at bounding box center [856, 697] width 24 height 24
click at [851, 589] on icon at bounding box center [856, 697] width 16 height 16
click at [854, 589] on icon at bounding box center [856, 697] width 16 height 16
click at [768, 589] on icon at bounding box center [770, 697] width 16 height 16
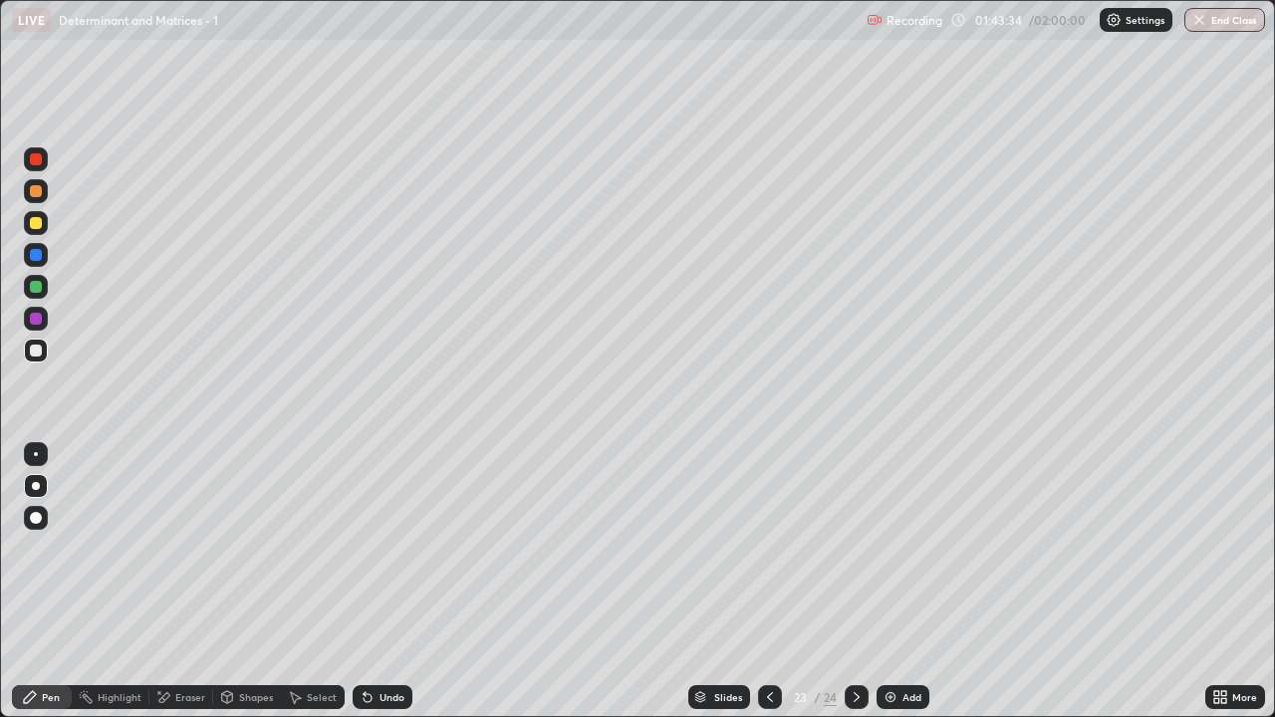
click at [768, 589] on icon at bounding box center [770, 697] width 16 height 16
click at [764, 589] on div at bounding box center [770, 697] width 24 height 24
click at [761, 589] on div at bounding box center [770, 697] width 24 height 24
click at [856, 589] on div at bounding box center [856, 697] width 24 height 40
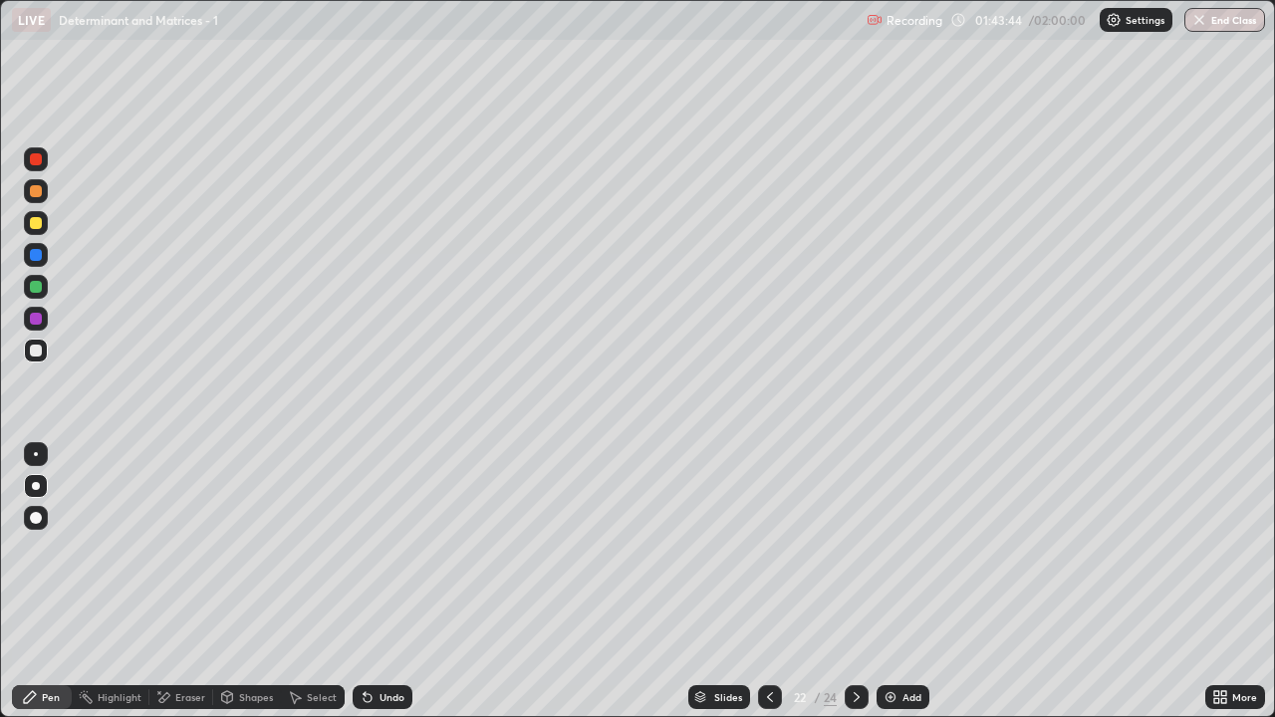
click at [858, 589] on div at bounding box center [856, 697] width 24 height 40
click at [856, 589] on div at bounding box center [856, 697] width 24 height 24
click at [766, 589] on icon at bounding box center [770, 697] width 16 height 16
click at [856, 589] on icon at bounding box center [856, 697] width 16 height 16
click at [770, 589] on icon at bounding box center [770, 697] width 16 height 16
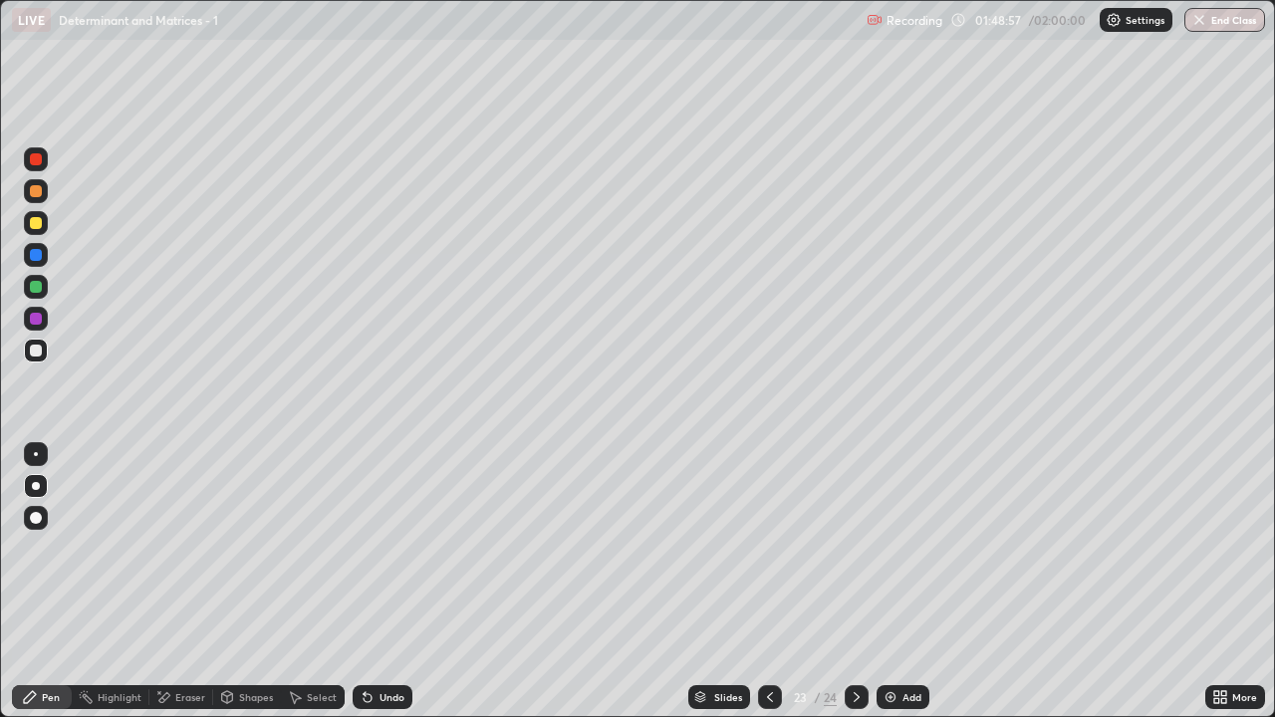
click at [858, 589] on div at bounding box center [856, 697] width 24 height 24
click at [314, 589] on div "Select" at bounding box center [322, 697] width 30 height 10
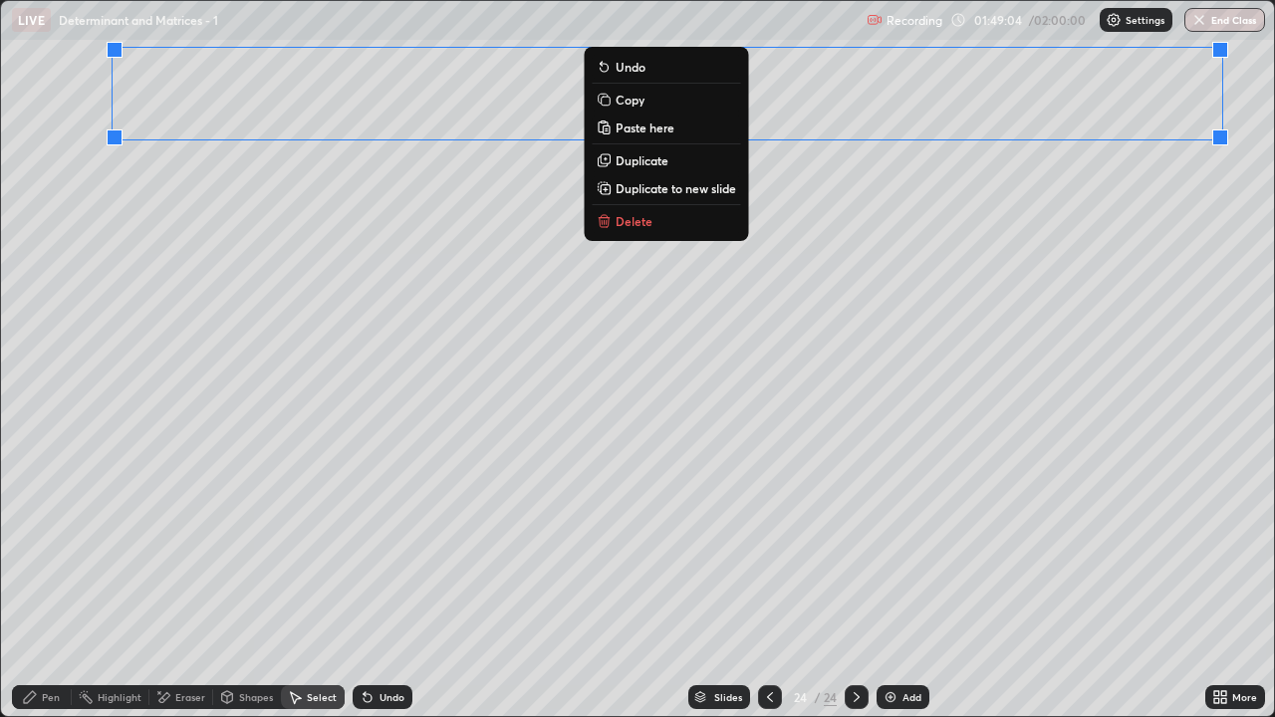
click at [668, 187] on p "Duplicate to new slide" at bounding box center [675, 188] width 120 height 16
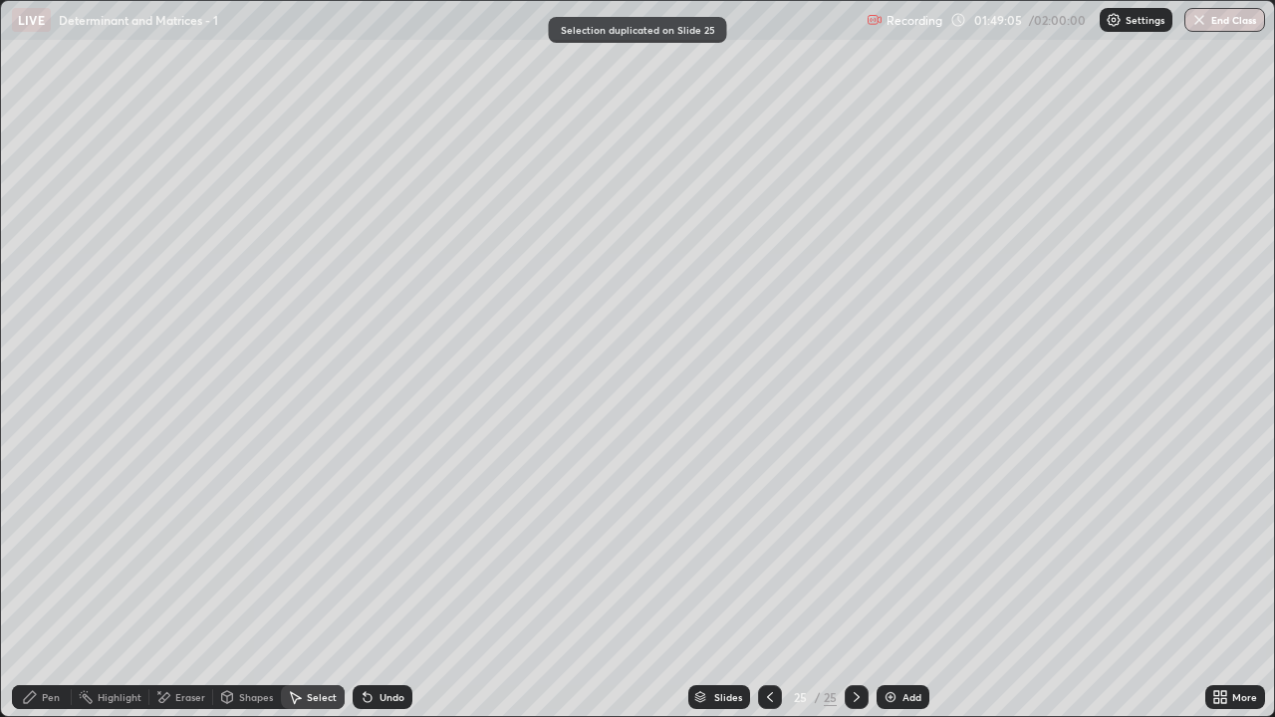
click at [45, 589] on div "Pen" at bounding box center [51, 697] width 18 height 10
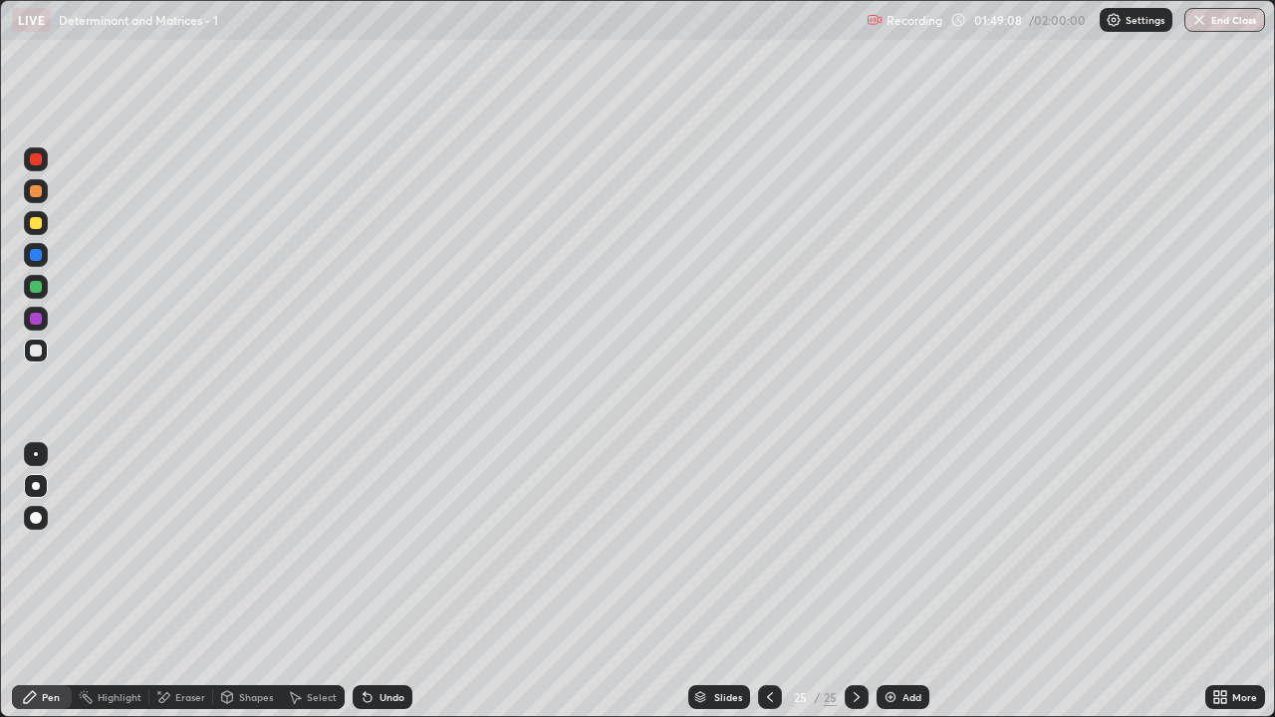
click at [1223, 589] on icon at bounding box center [1223, 700] width 5 height 5
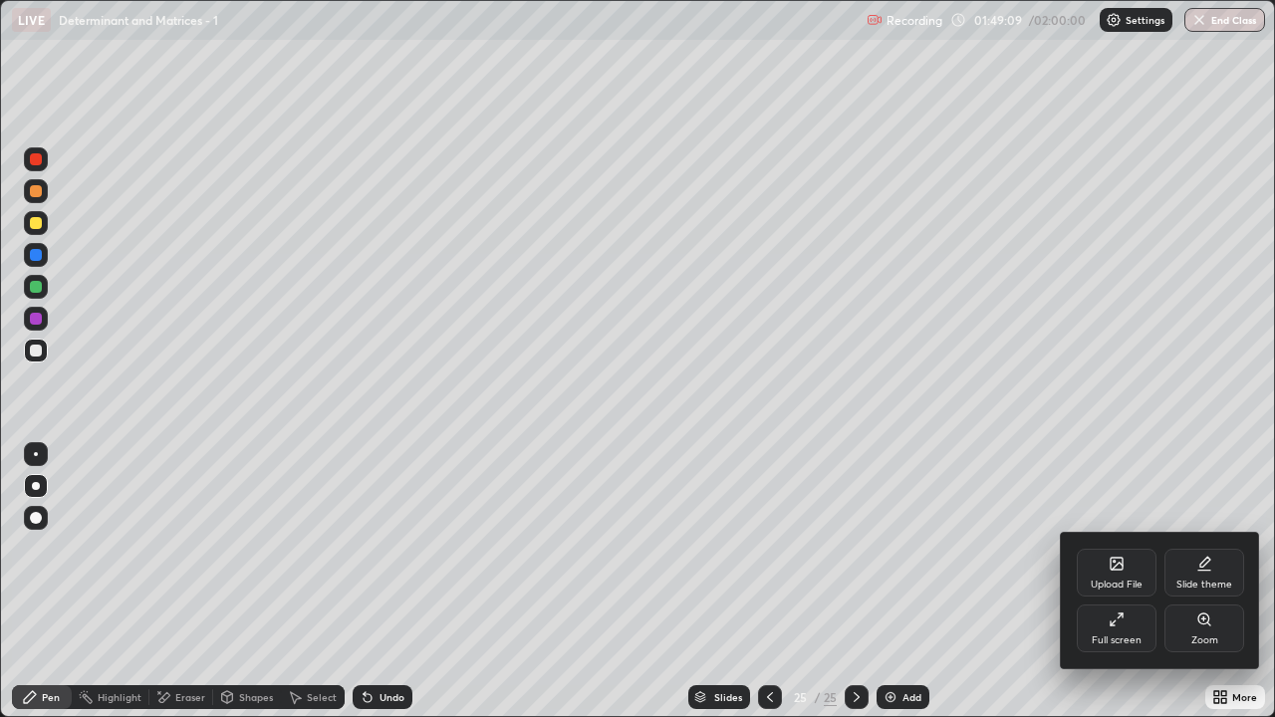
click at [1114, 589] on div "Full screen" at bounding box center [1116, 640] width 50 height 10
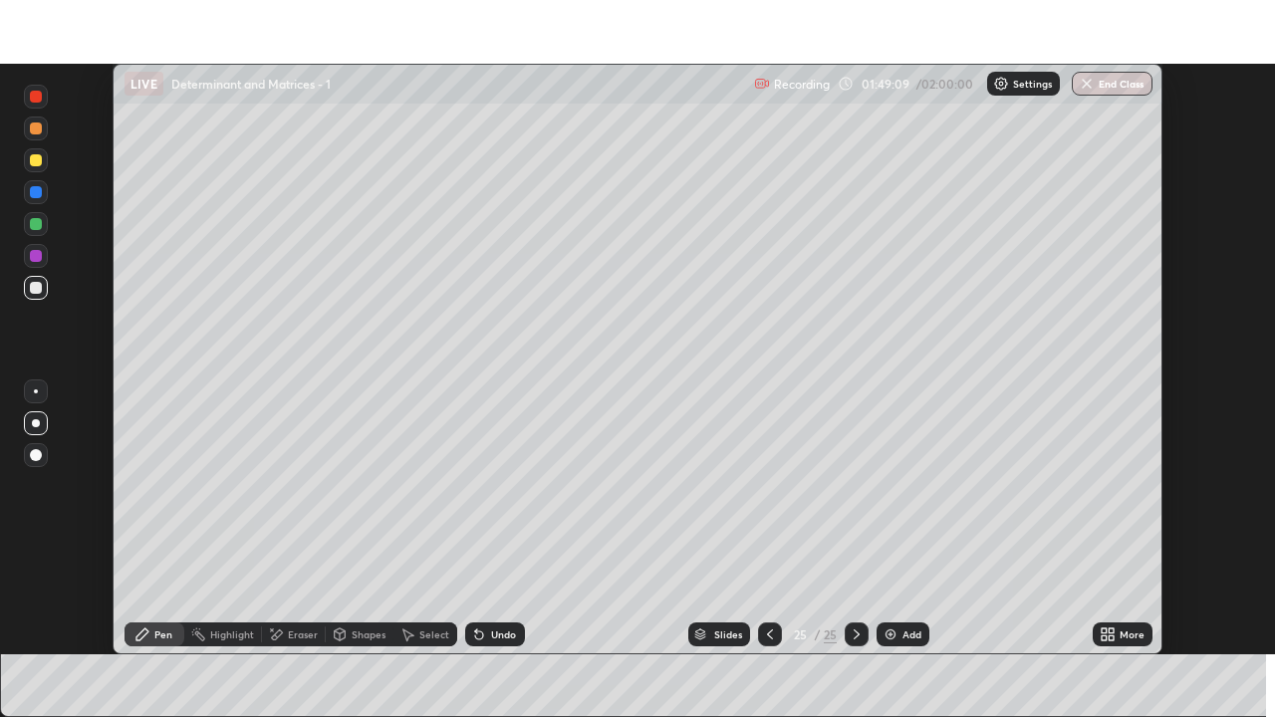
scroll to position [98984, 98300]
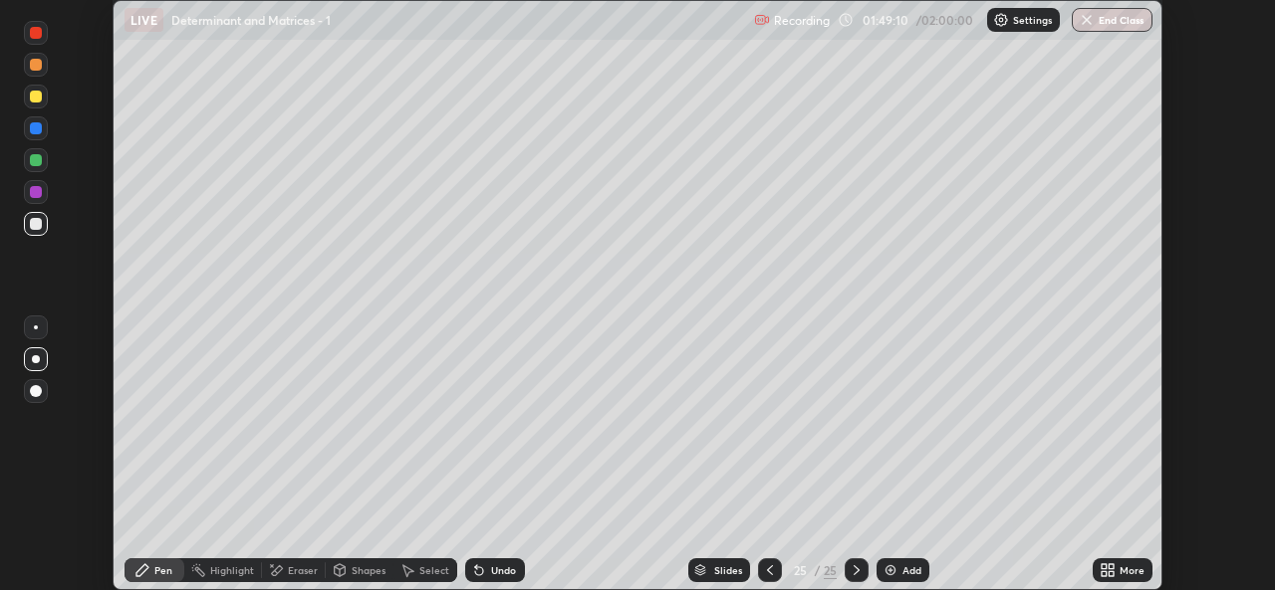
click at [1111, 574] on icon at bounding box center [1110, 574] width 5 height 5
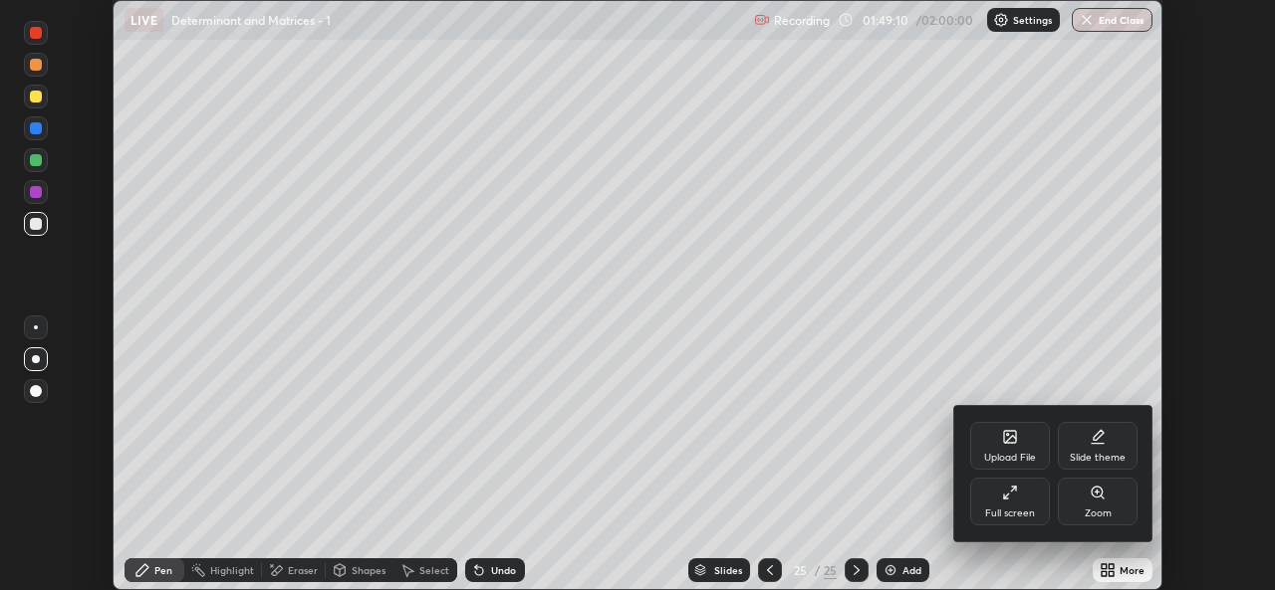
click at [1018, 517] on div "Full screen" at bounding box center [1010, 514] width 50 height 10
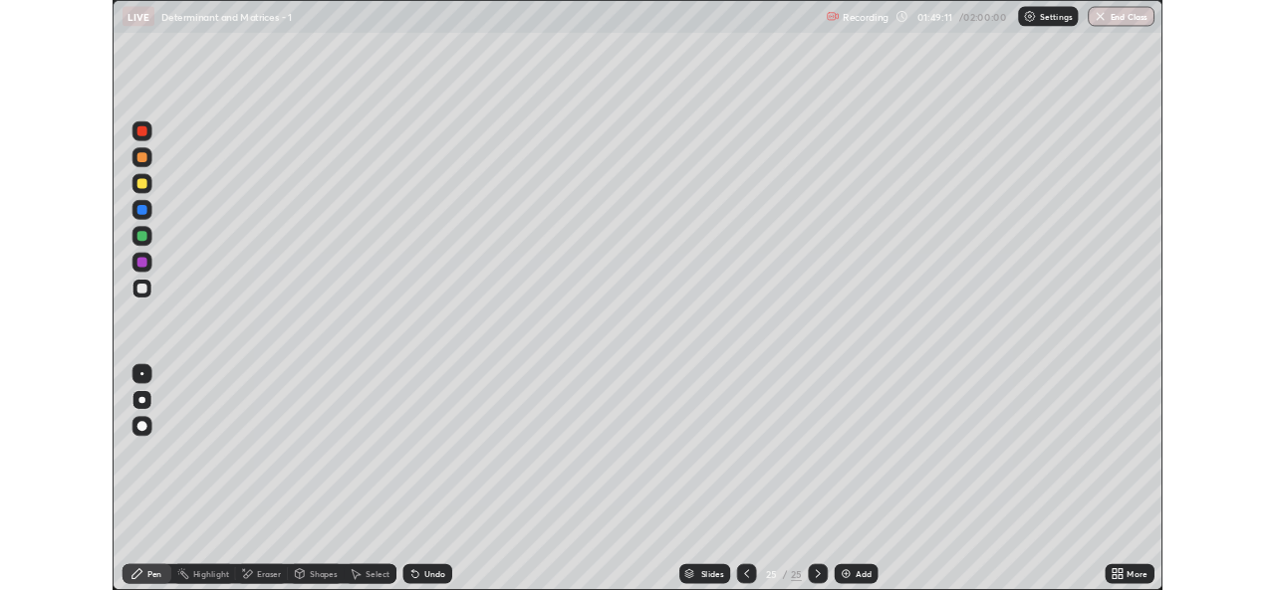
scroll to position [717, 1275]
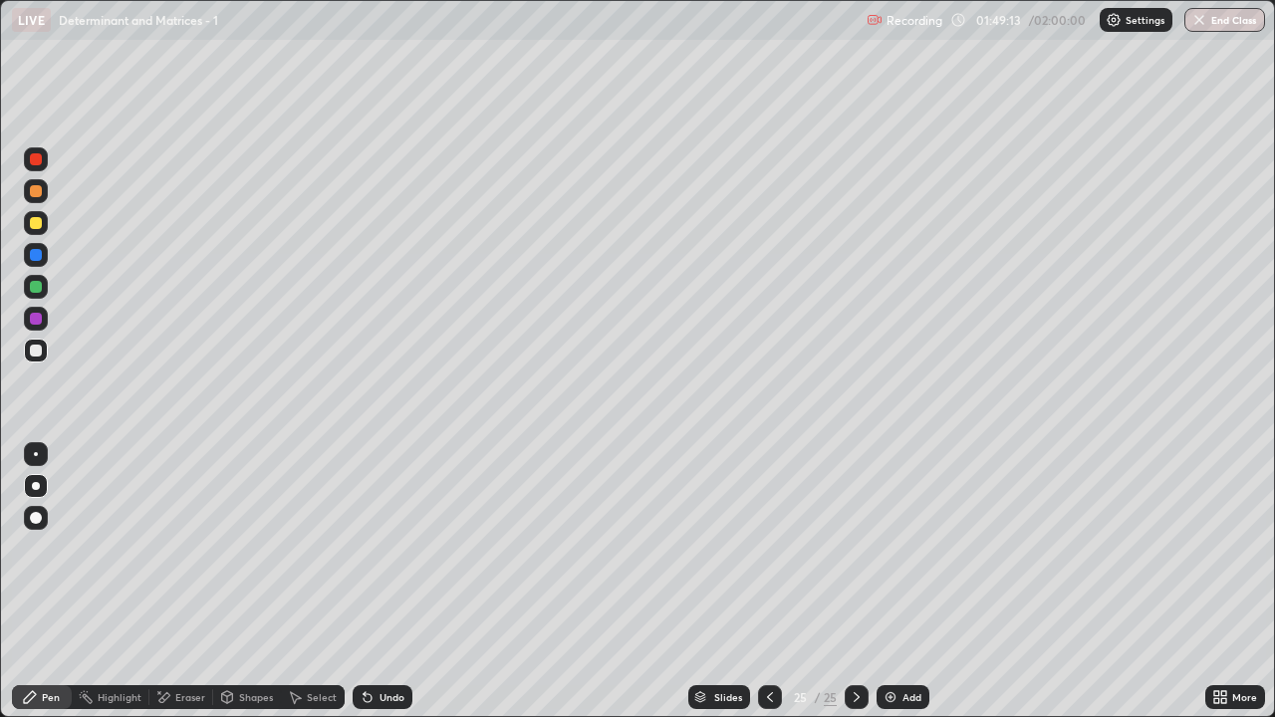
click at [766, 589] on div at bounding box center [770, 697] width 24 height 24
click at [853, 589] on icon at bounding box center [856, 697] width 6 height 10
click at [1236, 589] on div "More" at bounding box center [1235, 697] width 60 height 24
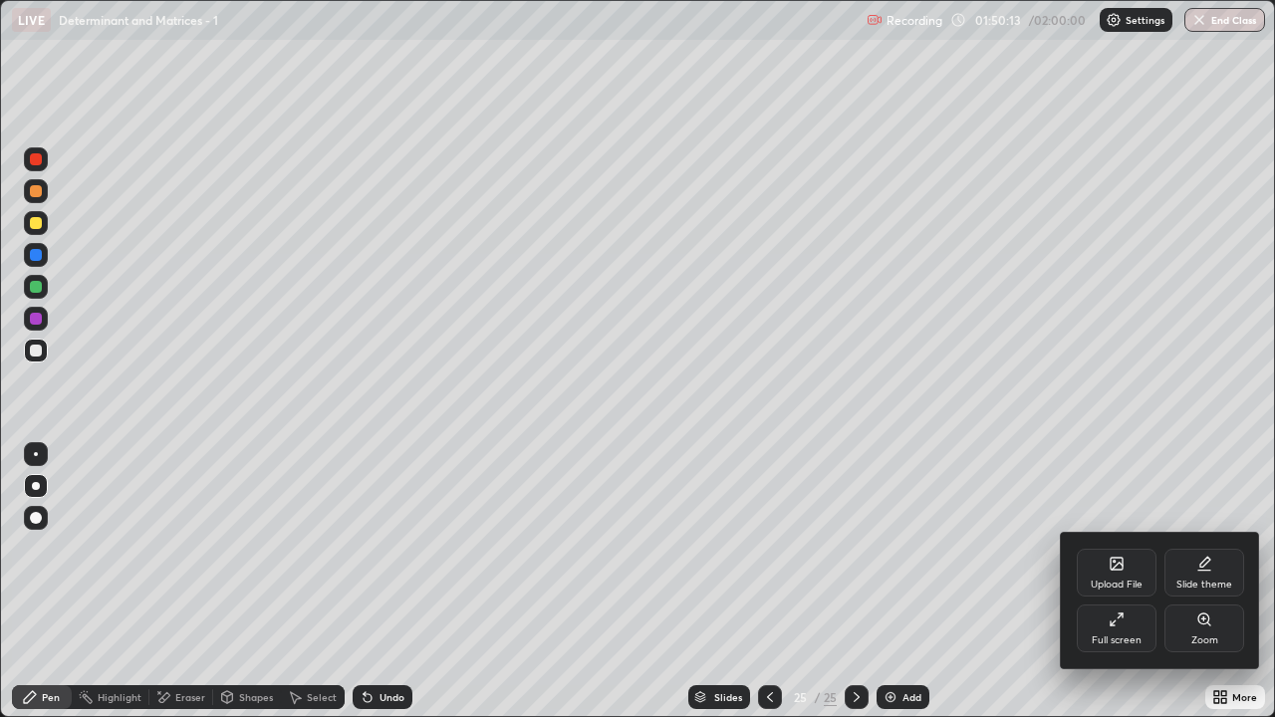
click at [1107, 589] on div "Full screen" at bounding box center [1116, 628] width 80 height 48
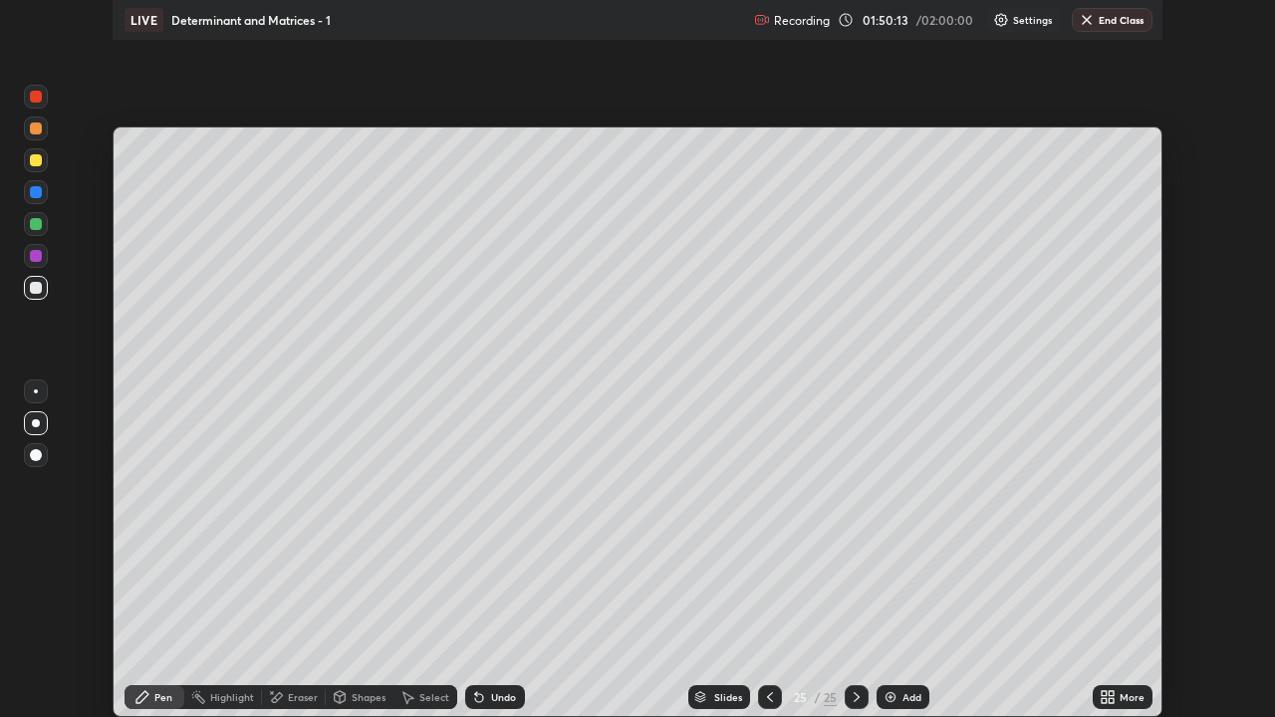
scroll to position [98984, 98300]
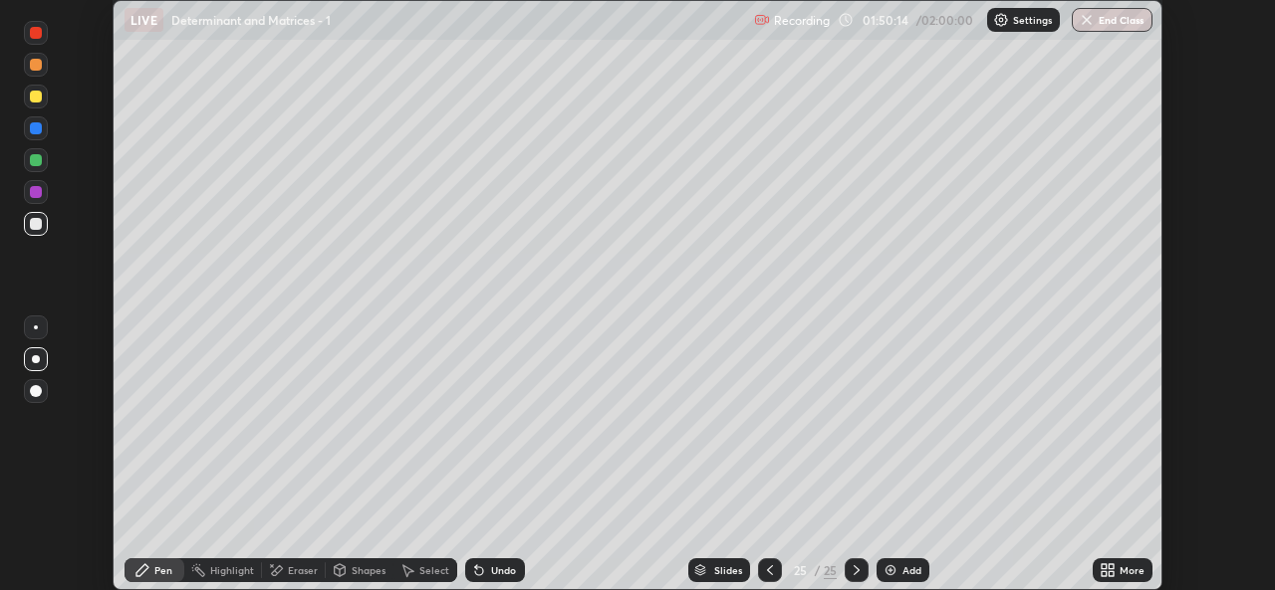
click at [1123, 579] on div "More" at bounding box center [1122, 571] width 60 height 24
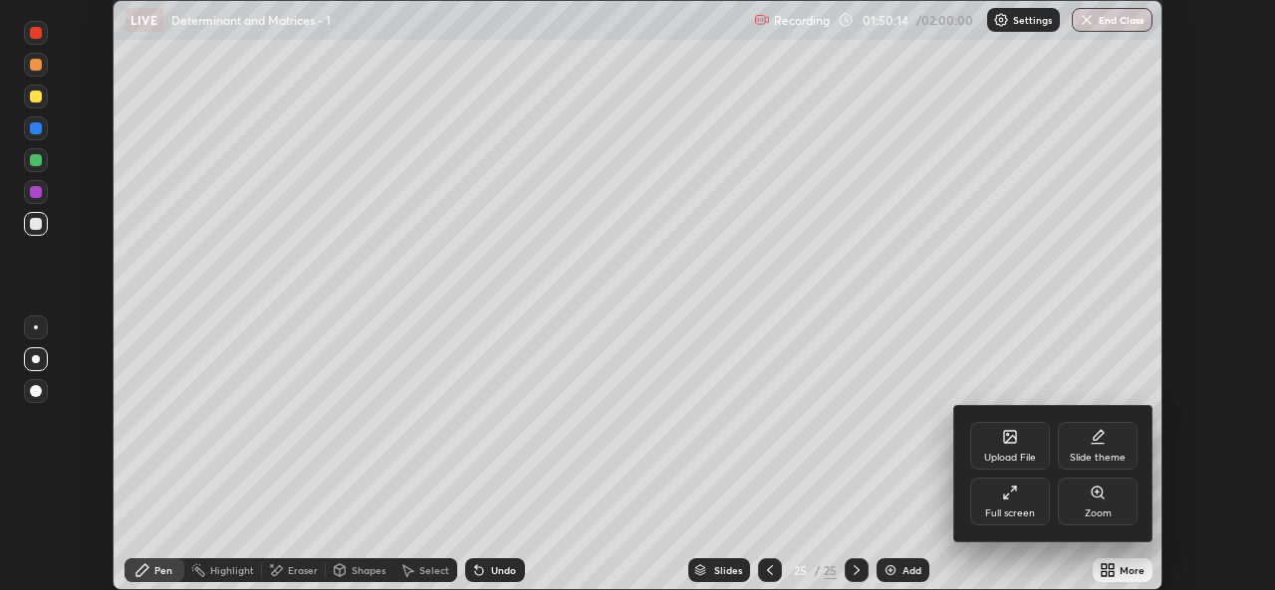
click at [1009, 509] on div "Full screen" at bounding box center [1010, 514] width 50 height 10
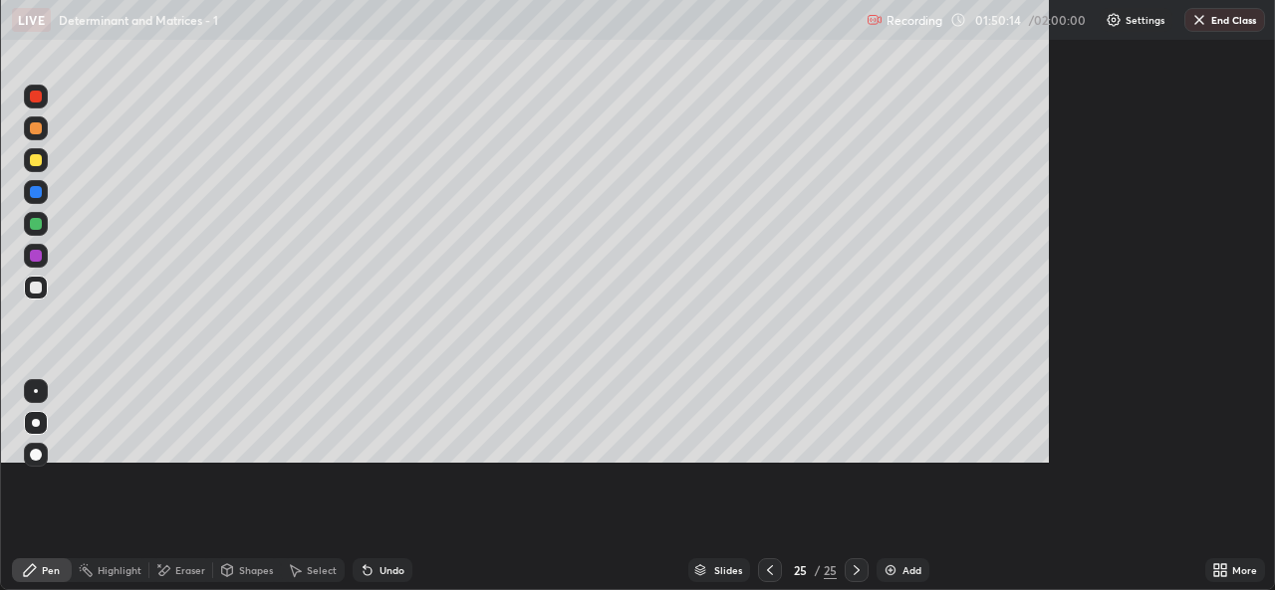
scroll to position [717, 1275]
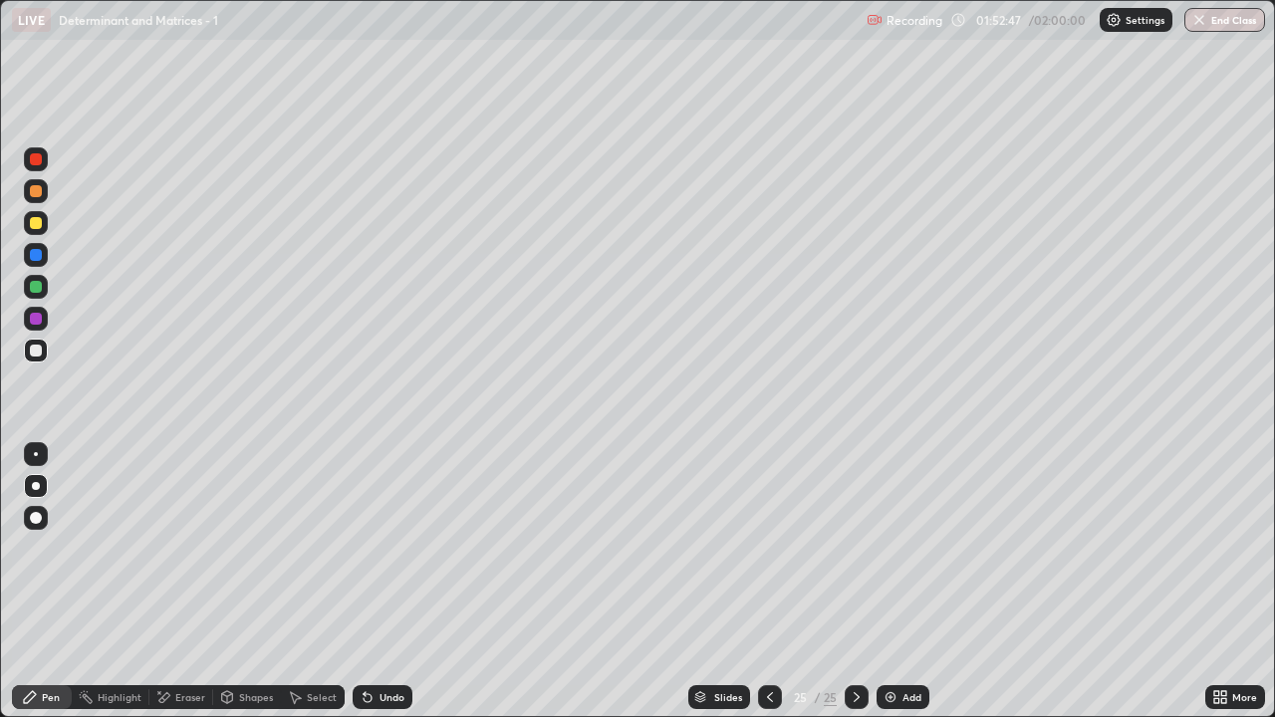
click at [768, 589] on div at bounding box center [770, 697] width 24 height 24
click at [853, 589] on icon at bounding box center [856, 697] width 6 height 10
click at [774, 589] on div at bounding box center [770, 697] width 24 height 24
click at [381, 589] on div "Undo" at bounding box center [382, 697] width 60 height 24
click at [853, 589] on icon at bounding box center [856, 697] width 6 height 10
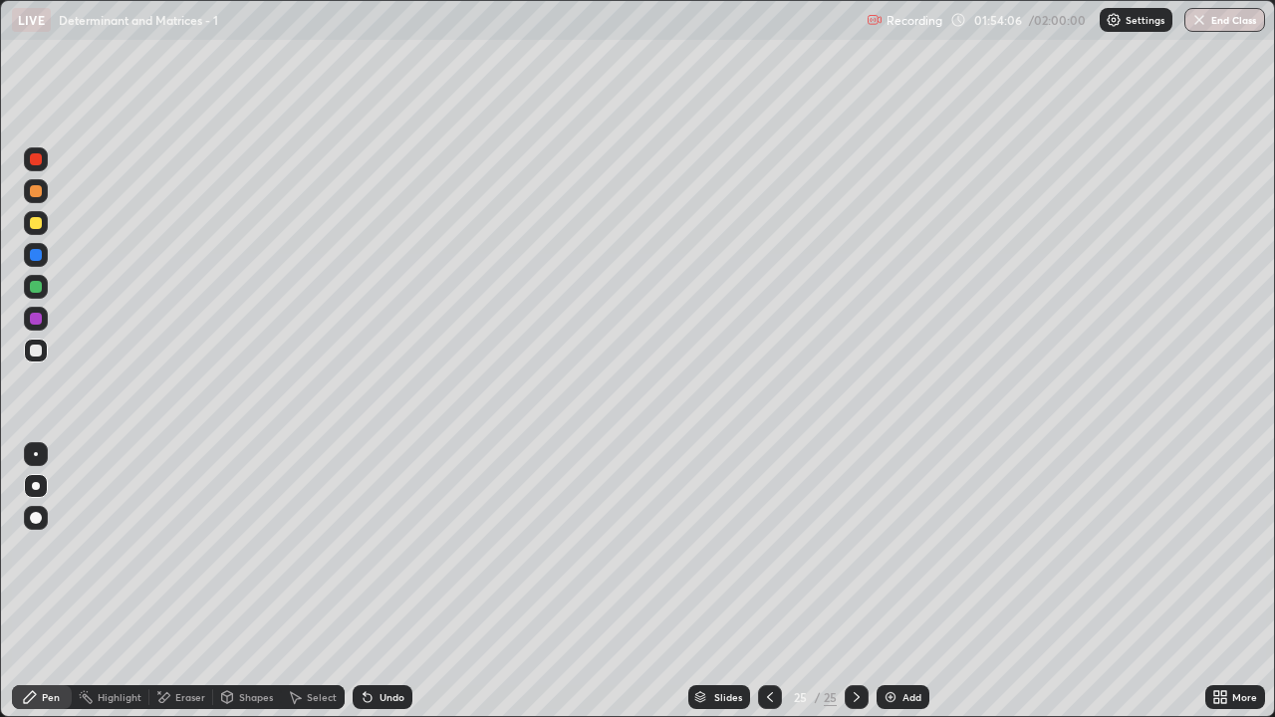
click at [768, 589] on icon at bounding box center [770, 697] width 16 height 16
click at [776, 589] on div at bounding box center [770, 697] width 24 height 24
click at [852, 589] on div at bounding box center [856, 697] width 24 height 24
click at [852, 589] on icon at bounding box center [856, 697] width 16 height 16
click at [771, 589] on icon at bounding box center [770, 697] width 16 height 16
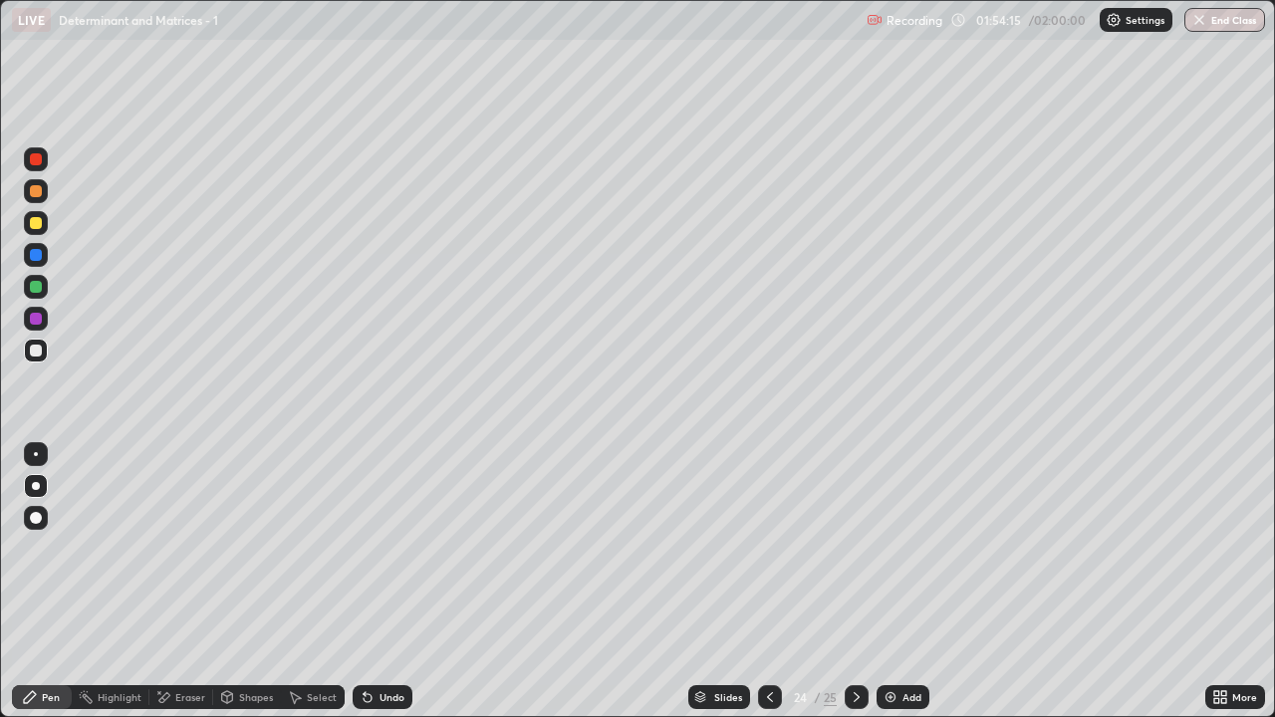
click at [860, 589] on icon at bounding box center [856, 697] width 16 height 16
click at [772, 589] on div at bounding box center [770, 697] width 24 height 24
click at [307, 589] on div "Select" at bounding box center [313, 697] width 64 height 24
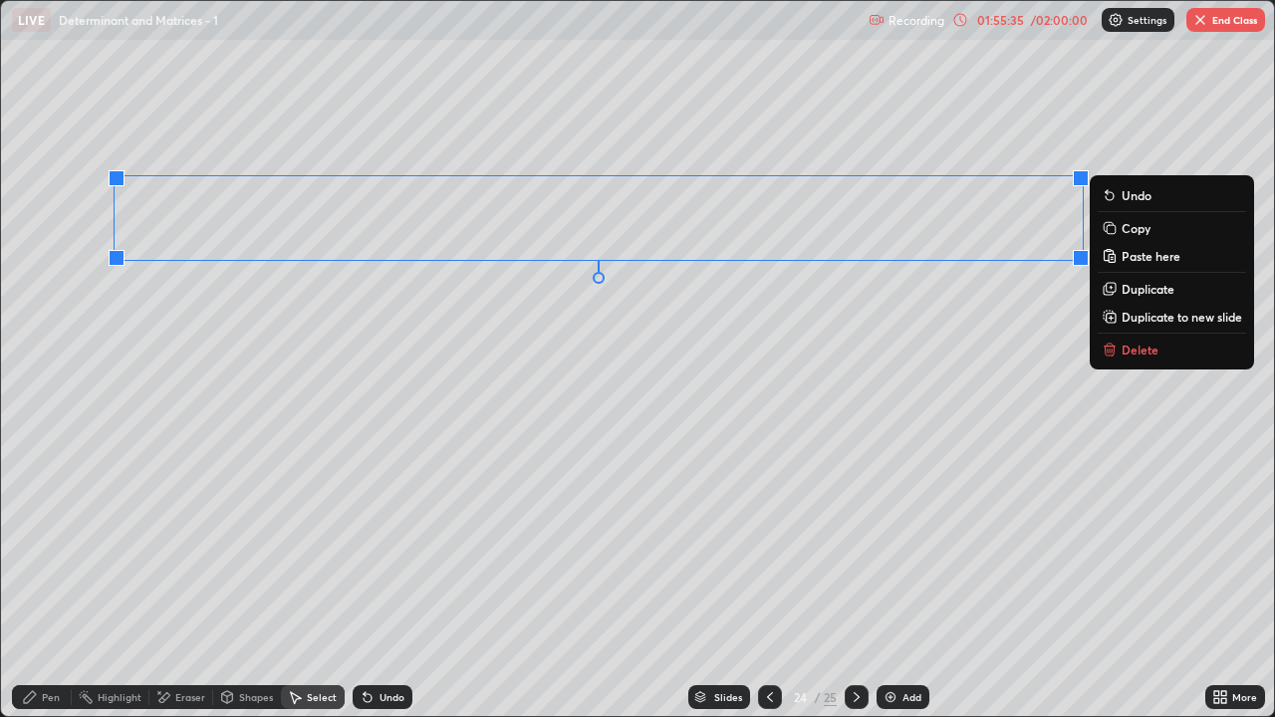
click at [1196, 319] on p "Duplicate to new slide" at bounding box center [1181, 317] width 120 height 16
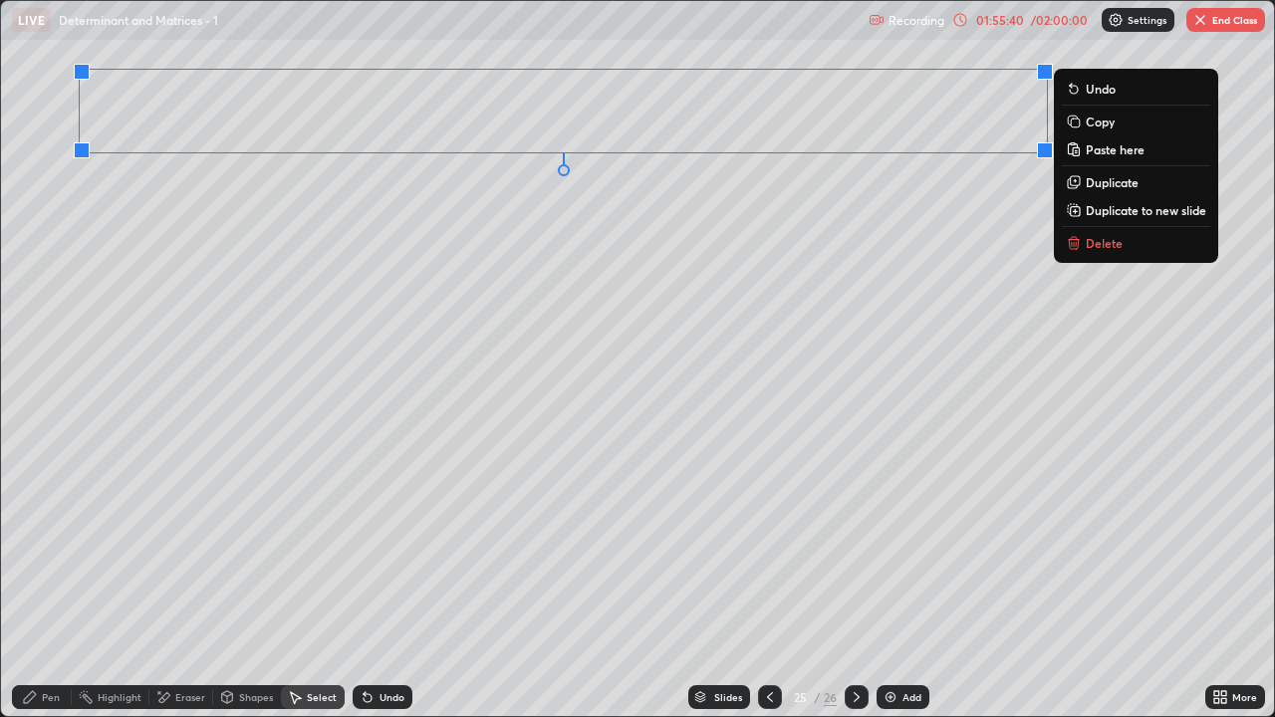
click at [816, 385] on div "0 ° Undo Copy Paste here Duplicate Duplicate to new slide Delete" at bounding box center [637, 358] width 1273 height 715
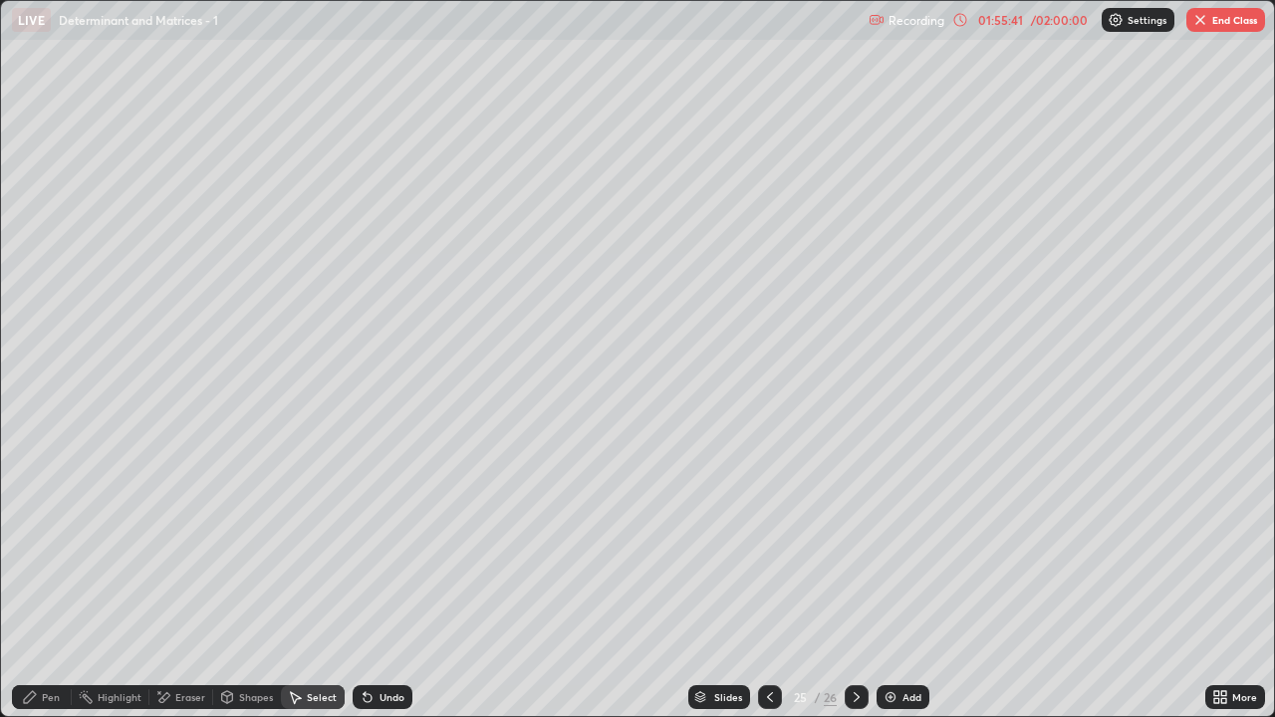
click at [1237, 589] on div "More" at bounding box center [1235, 697] width 60 height 24
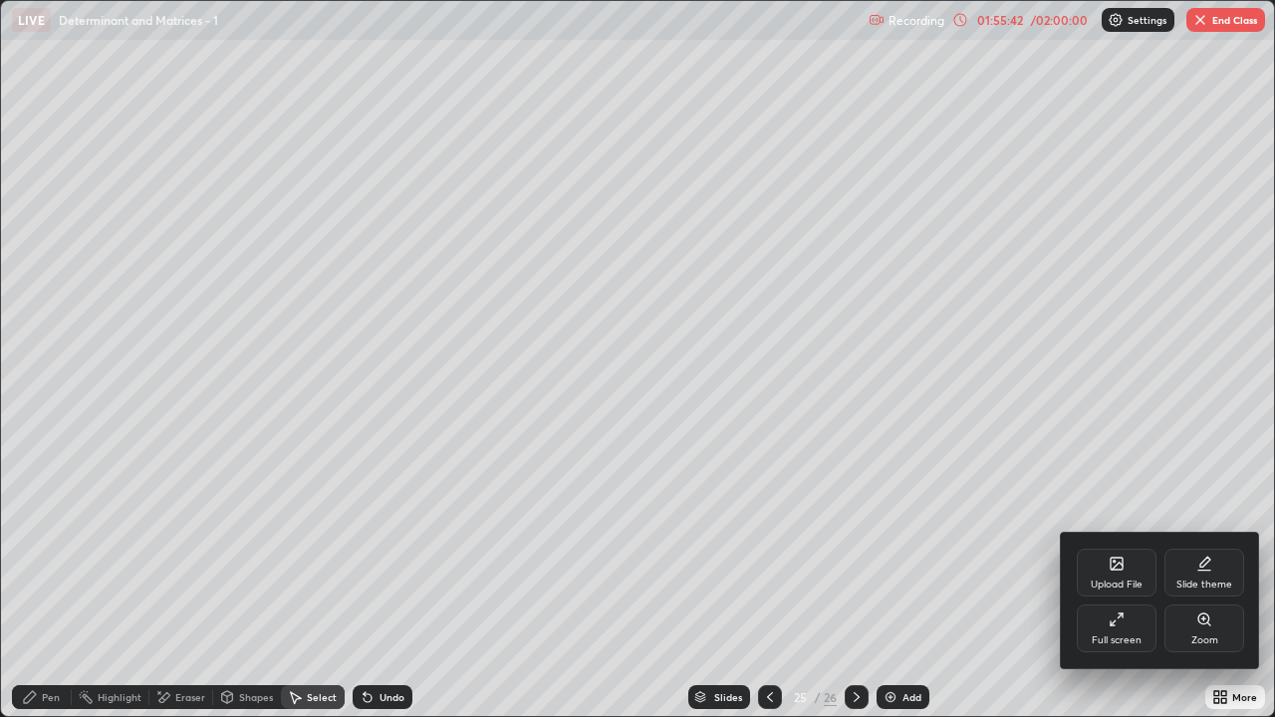
click at [1115, 589] on div "Full screen" at bounding box center [1116, 640] width 50 height 10
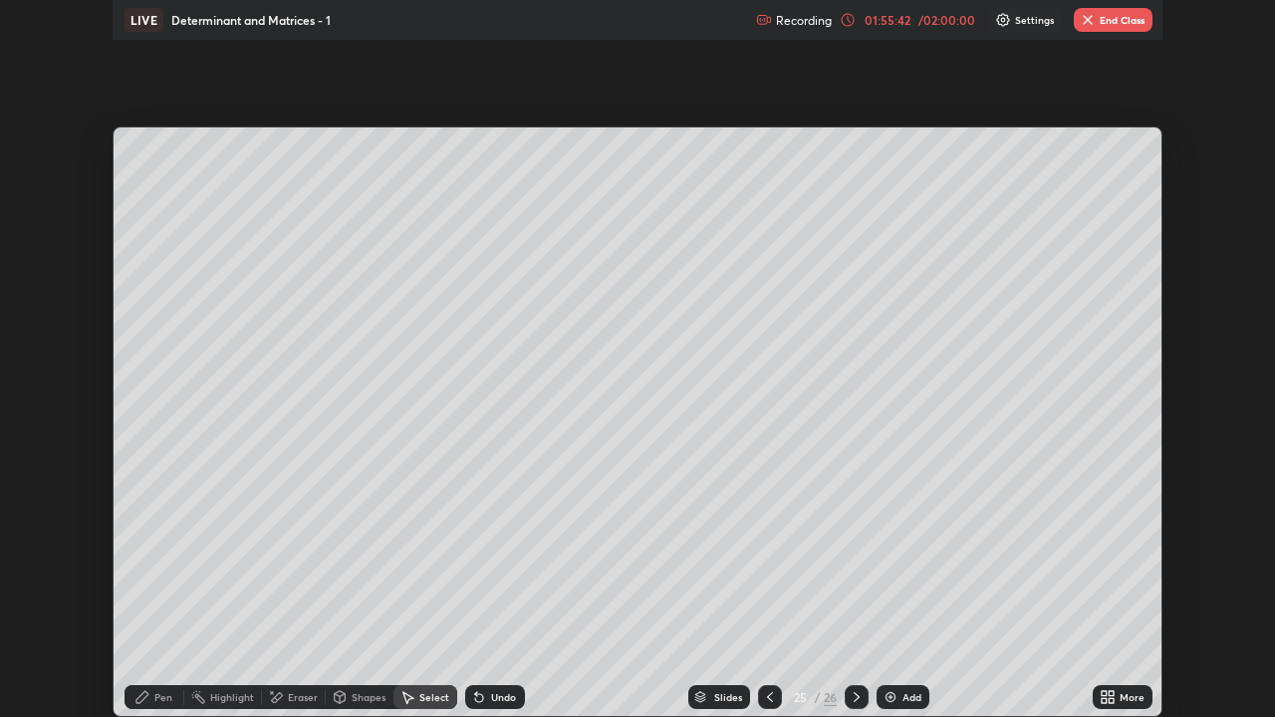
scroll to position [98984, 98300]
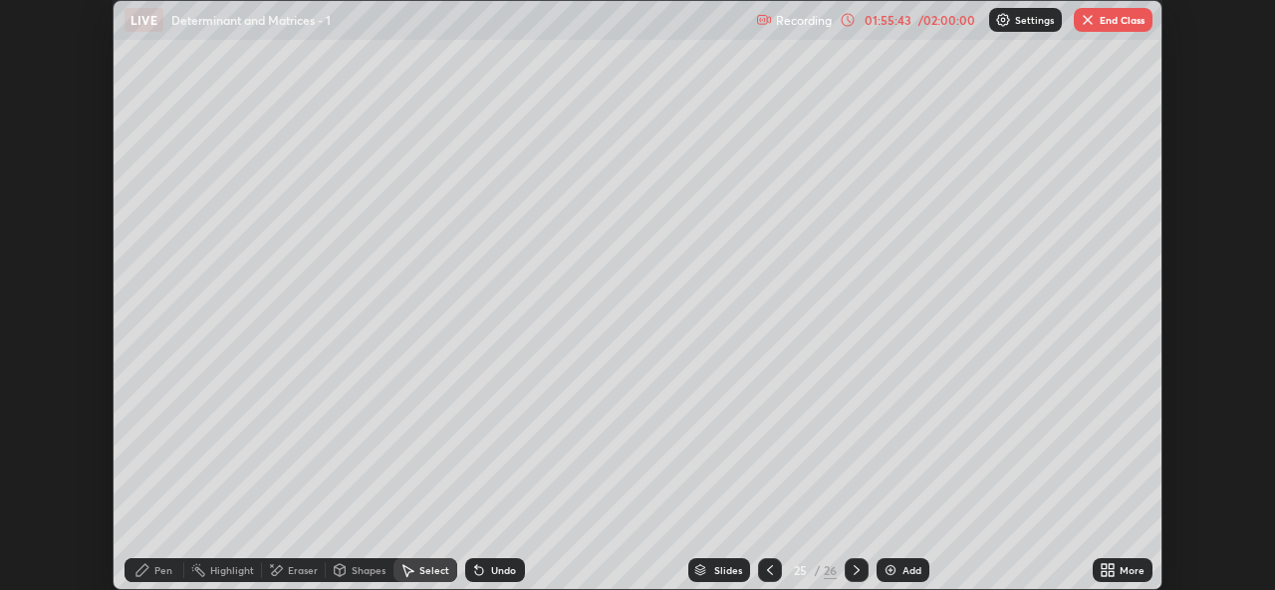
click at [1122, 579] on div "More" at bounding box center [1122, 571] width 60 height 24
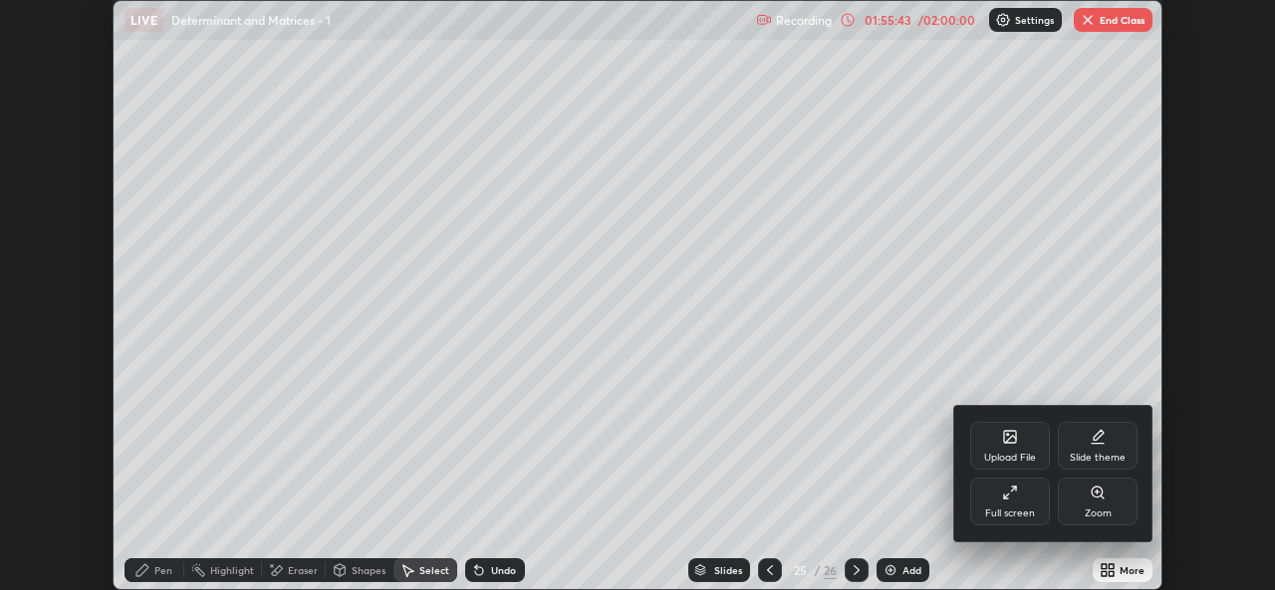
click at [1018, 510] on div "Full screen" at bounding box center [1010, 514] width 50 height 10
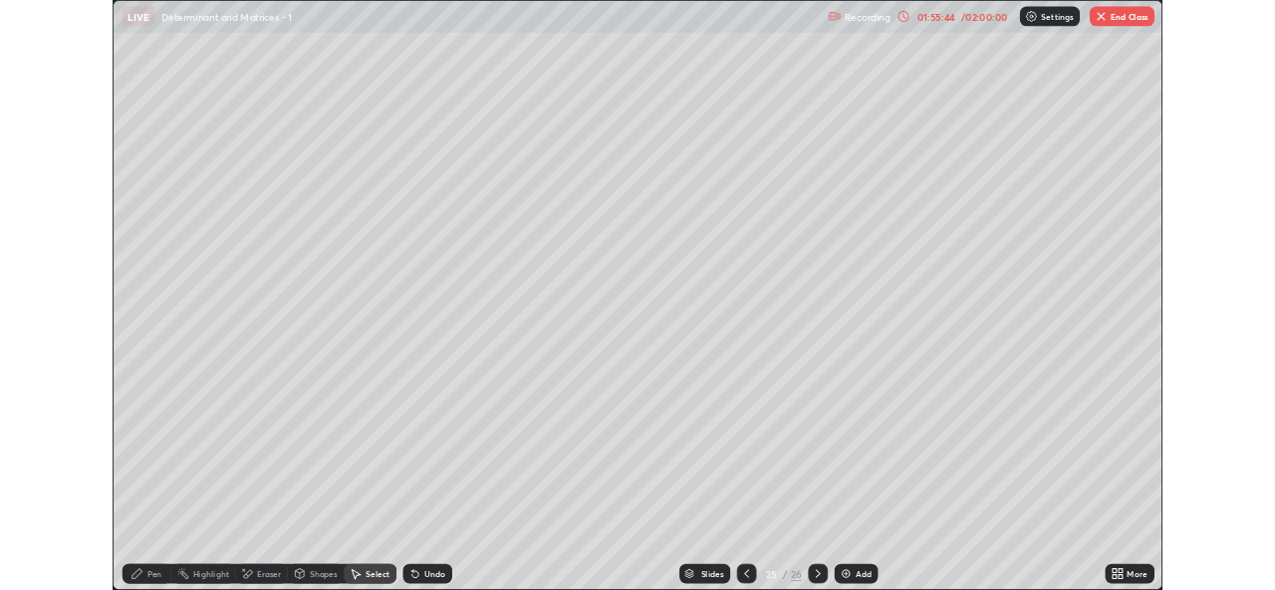
scroll to position [717, 1275]
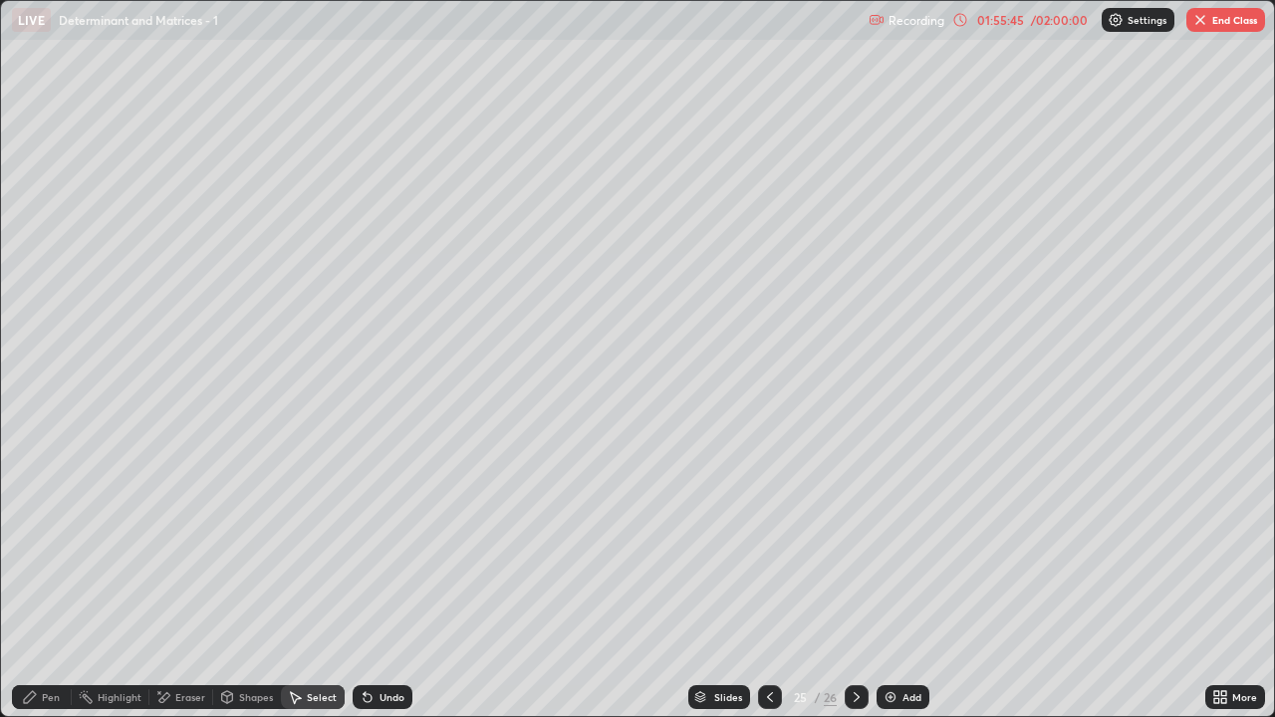
click at [56, 589] on div "Pen" at bounding box center [42, 697] width 60 height 24
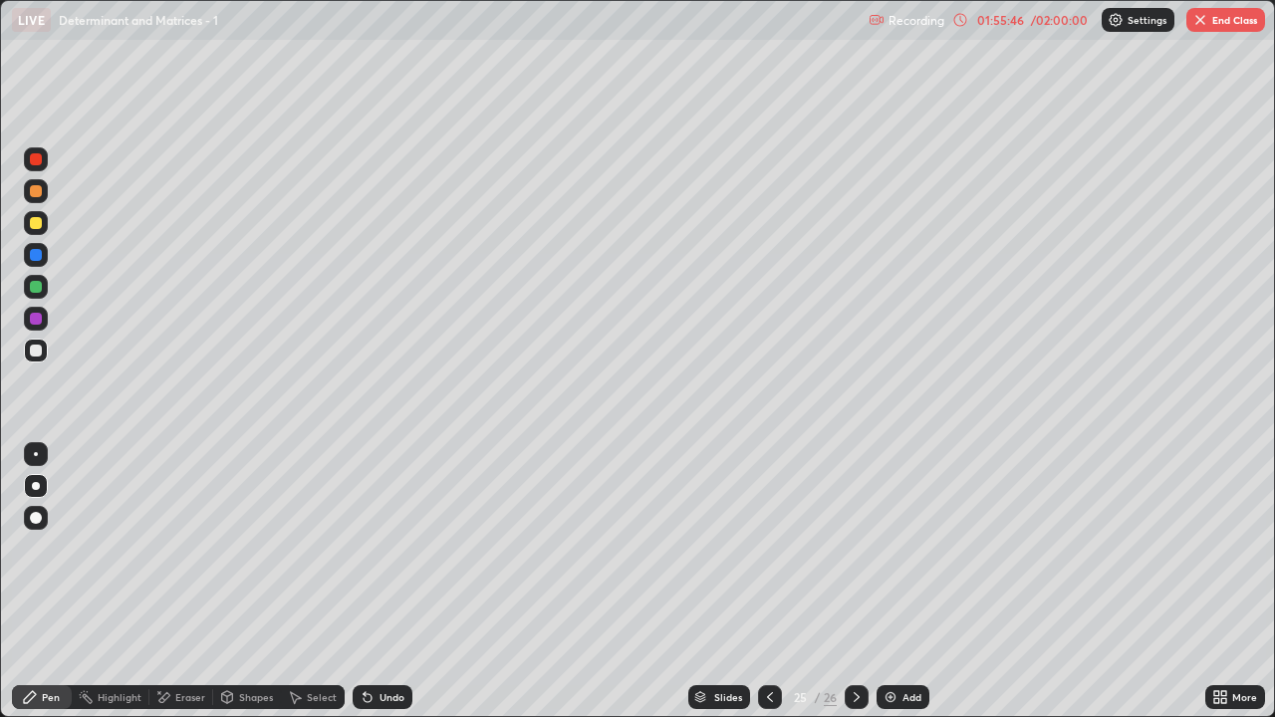
click at [34, 351] on div at bounding box center [36, 351] width 12 height 12
click at [380, 589] on div "Undo" at bounding box center [382, 697] width 60 height 24
click at [169, 589] on icon at bounding box center [163, 697] width 16 height 17
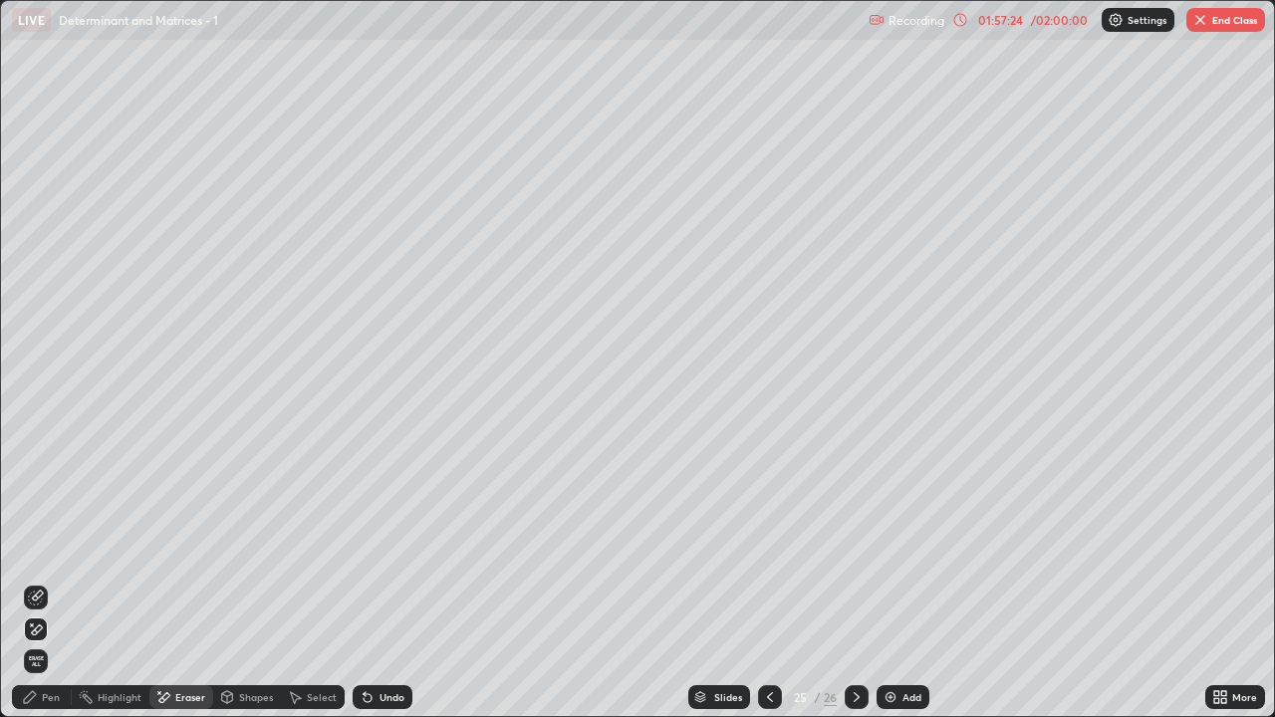
click at [40, 589] on div "Pen" at bounding box center [42, 697] width 60 height 24
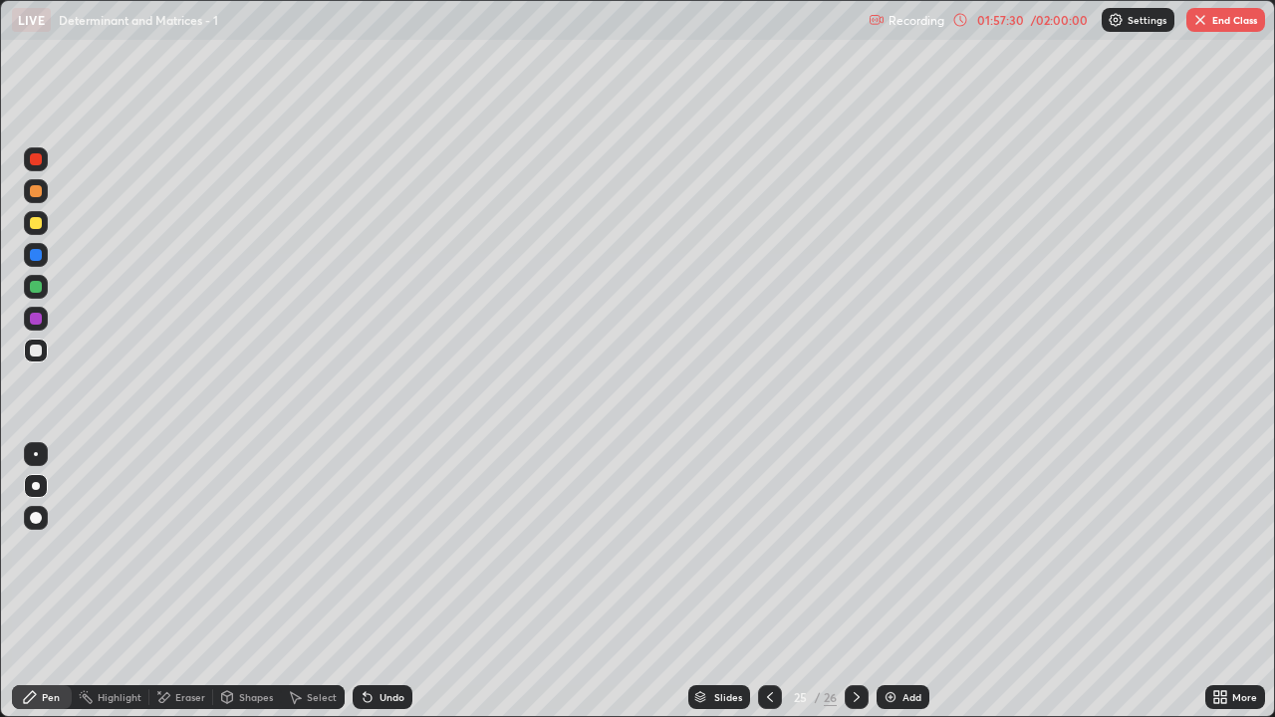
click at [357, 589] on div "Undo" at bounding box center [382, 697] width 60 height 24
click at [359, 589] on icon at bounding box center [367, 697] width 16 height 16
click at [177, 589] on div "Eraser" at bounding box center [190, 697] width 30 height 10
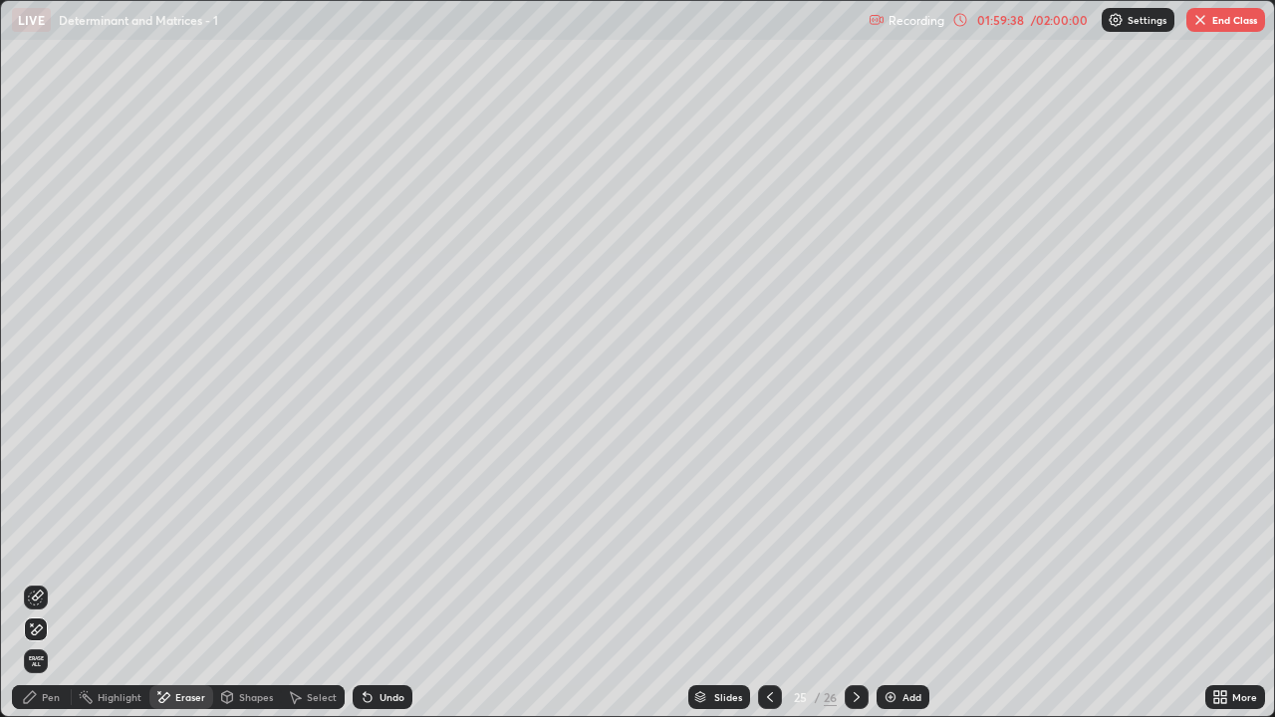
click at [41, 589] on icon at bounding box center [36, 597] width 16 height 16
click at [37, 589] on div "Pen" at bounding box center [42, 697] width 60 height 24
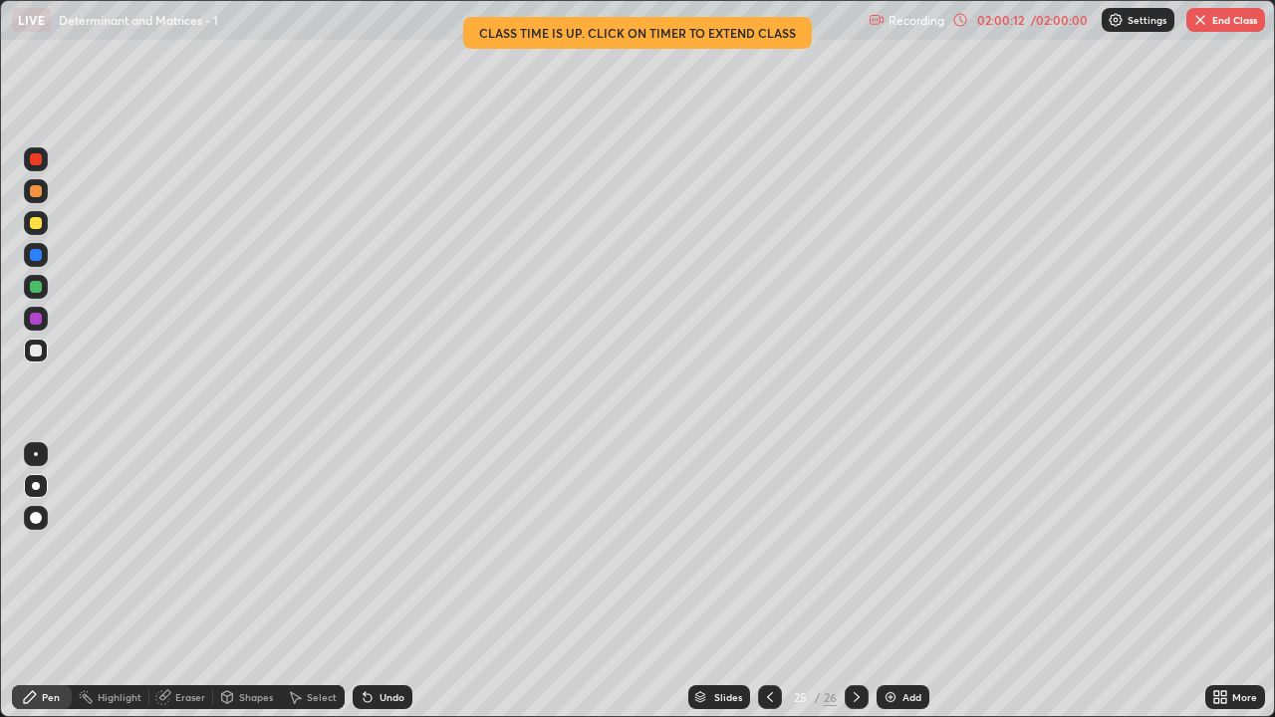
click at [309, 589] on div "Select" at bounding box center [313, 697] width 64 height 24
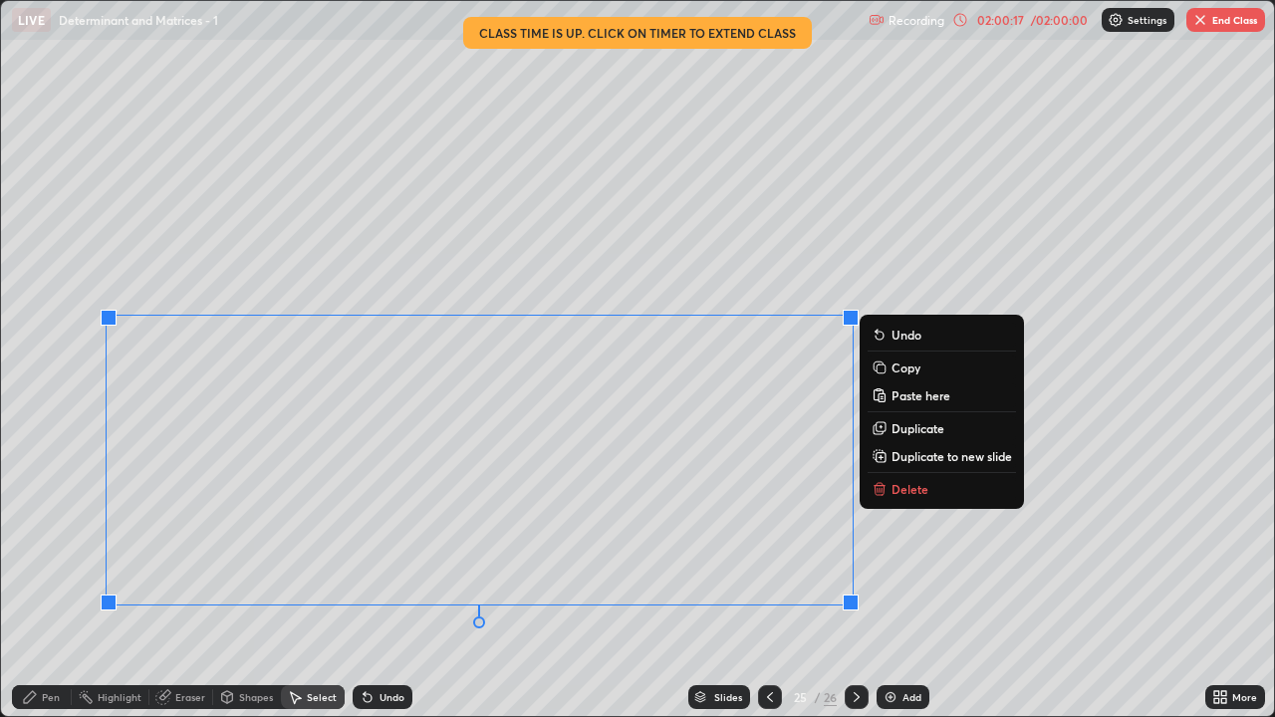
click at [918, 459] on p "Duplicate to new slide" at bounding box center [951, 456] width 120 height 16
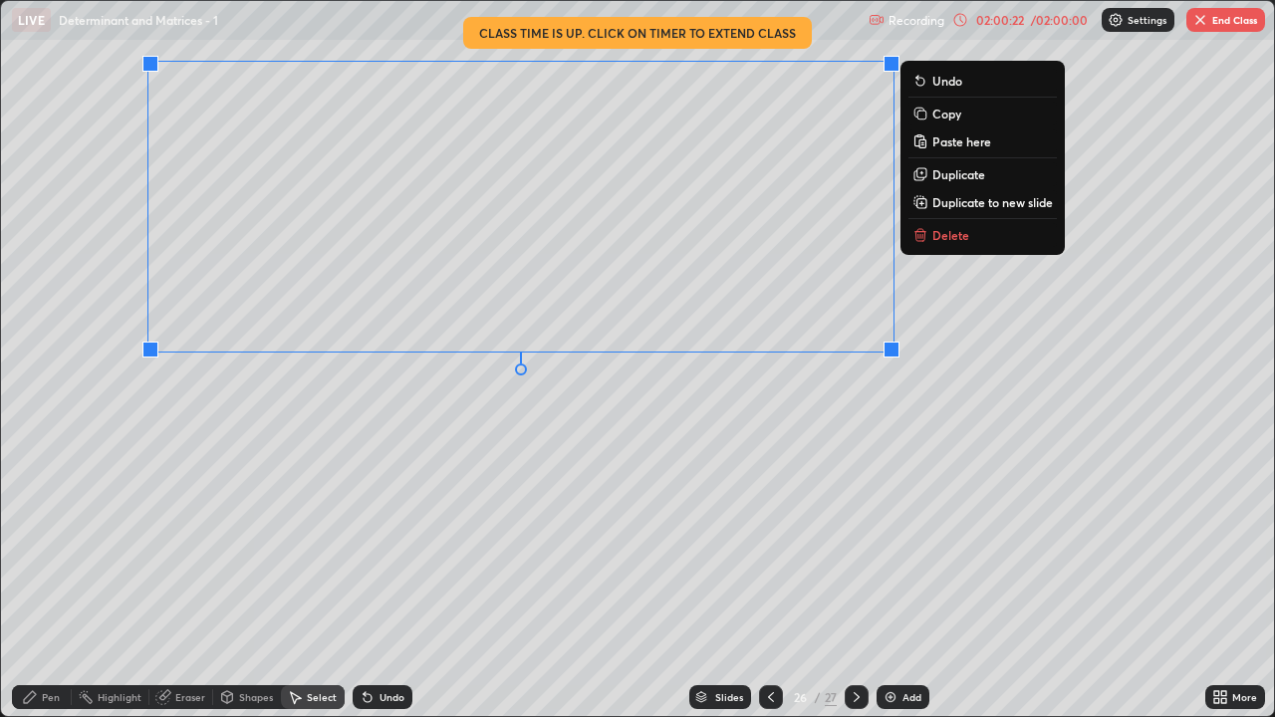
click at [172, 589] on div "Eraser" at bounding box center [181, 697] width 64 height 24
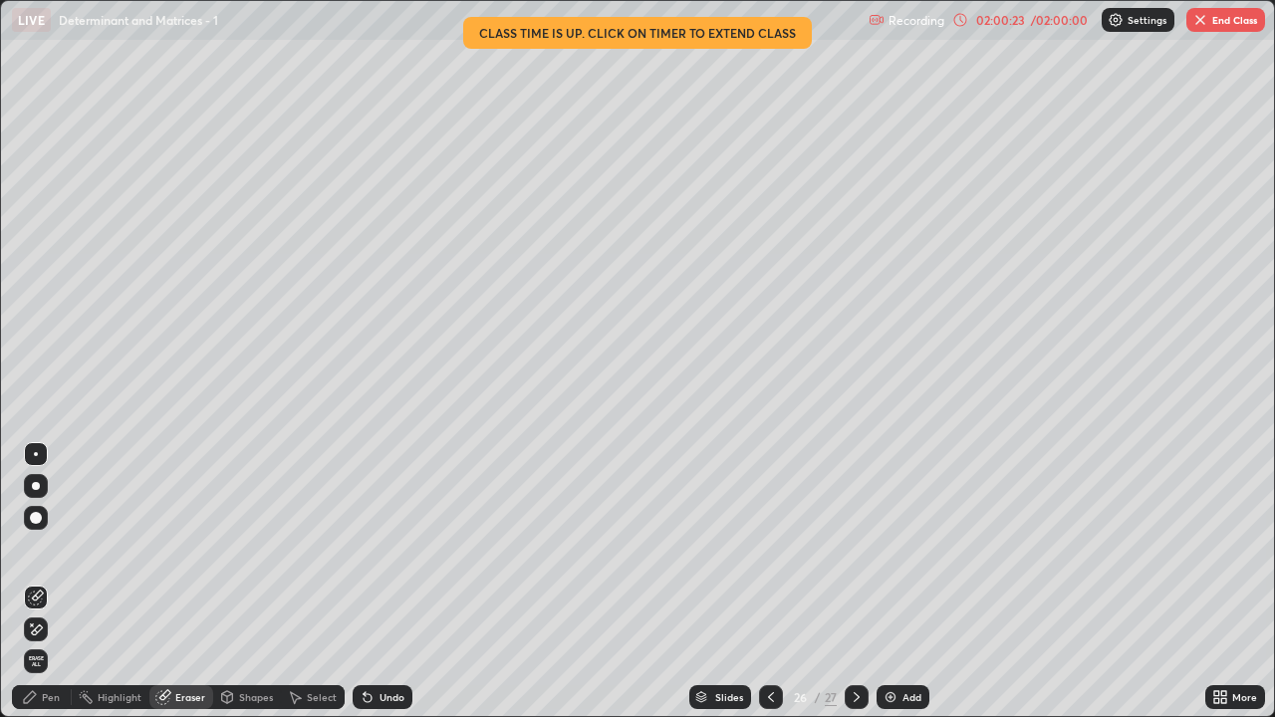
click at [36, 589] on div "Erase all" at bounding box center [36, 661] width 24 height 24
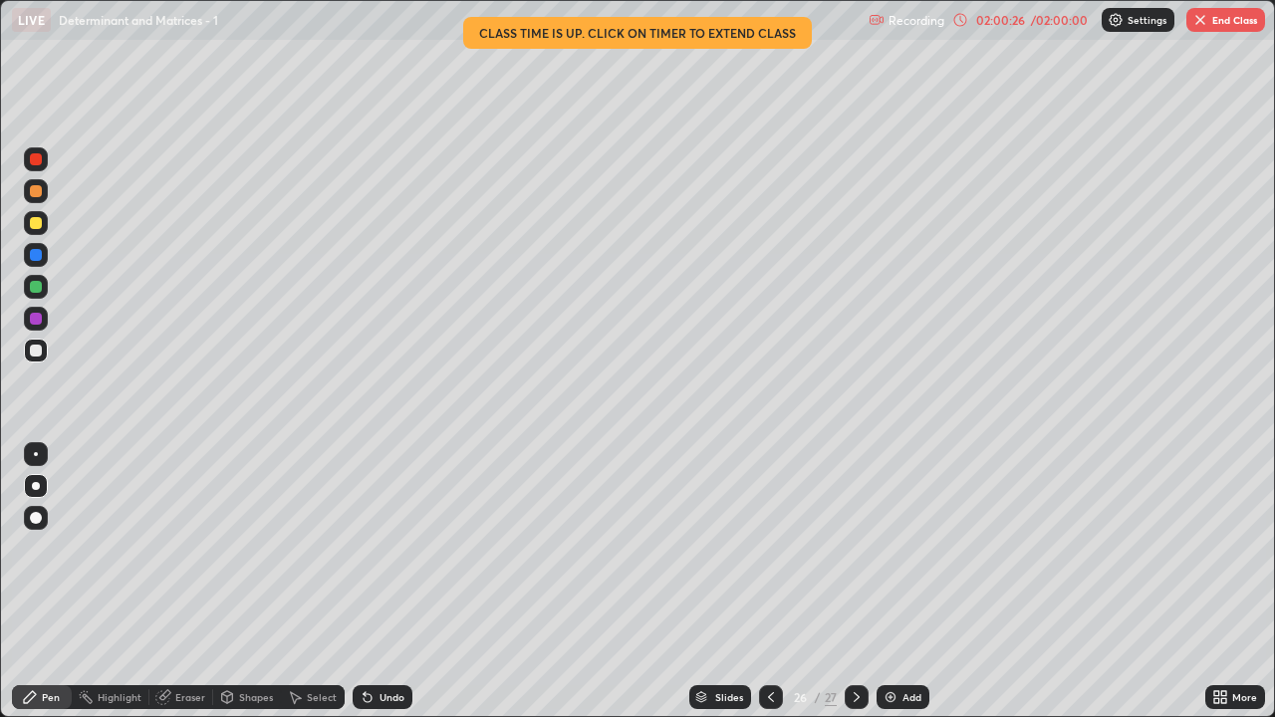
click at [765, 589] on div at bounding box center [771, 697] width 24 height 24
click at [858, 589] on div at bounding box center [856, 697] width 24 height 24
click at [858, 589] on div at bounding box center [856, 697] width 24 height 40
click at [771, 589] on icon at bounding box center [771, 697] width 16 height 16
click at [770, 589] on div at bounding box center [771, 697] width 24 height 24
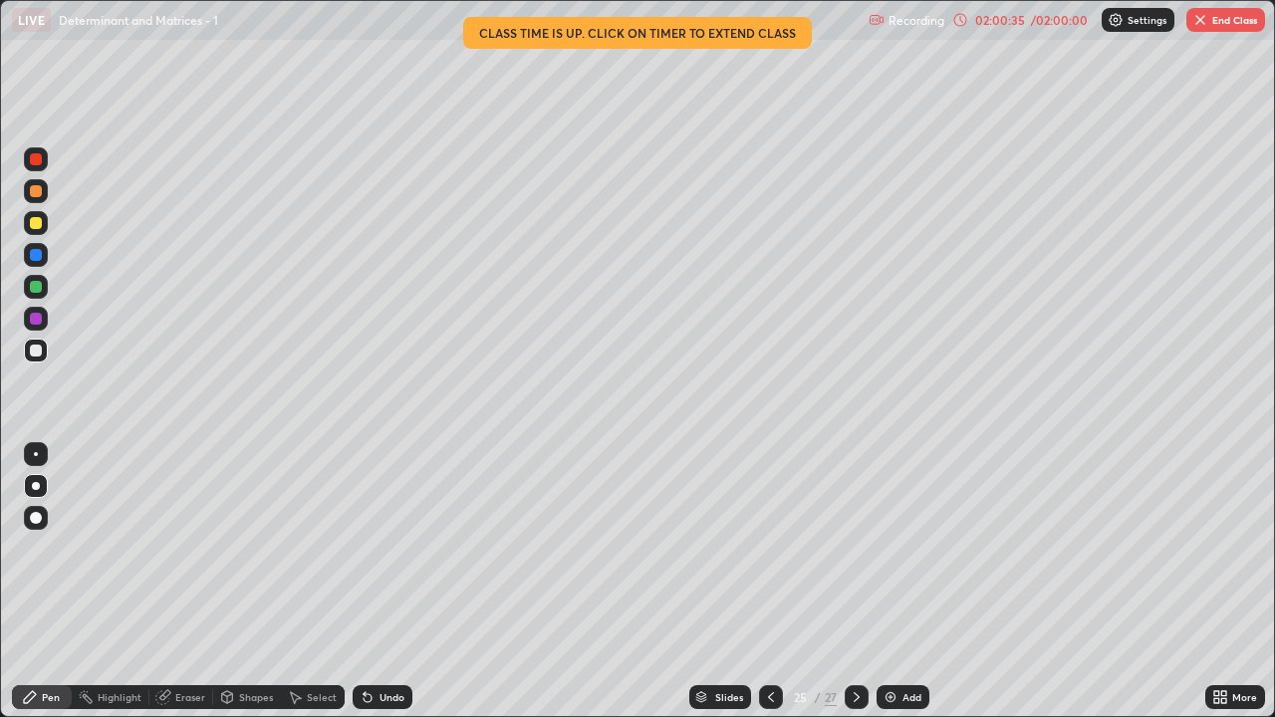
click at [301, 589] on div "Select" at bounding box center [313, 697] width 64 height 24
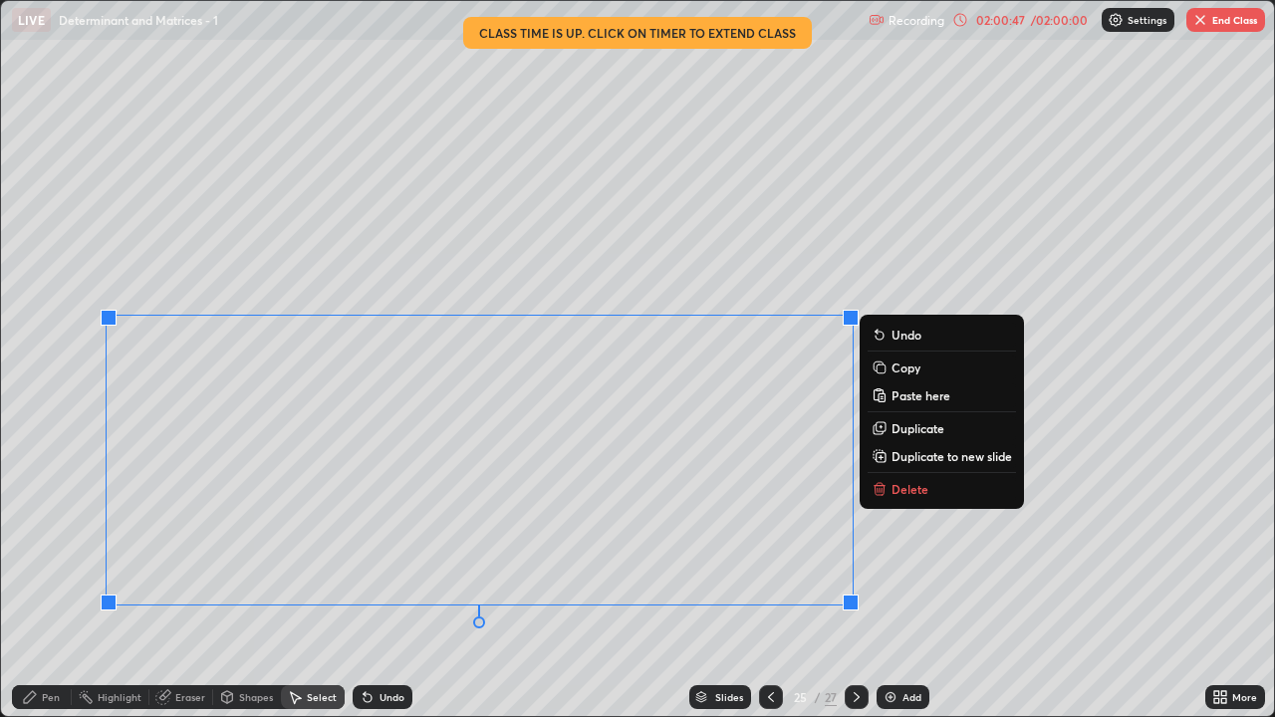
click at [916, 459] on p "Duplicate to new slide" at bounding box center [951, 456] width 120 height 16
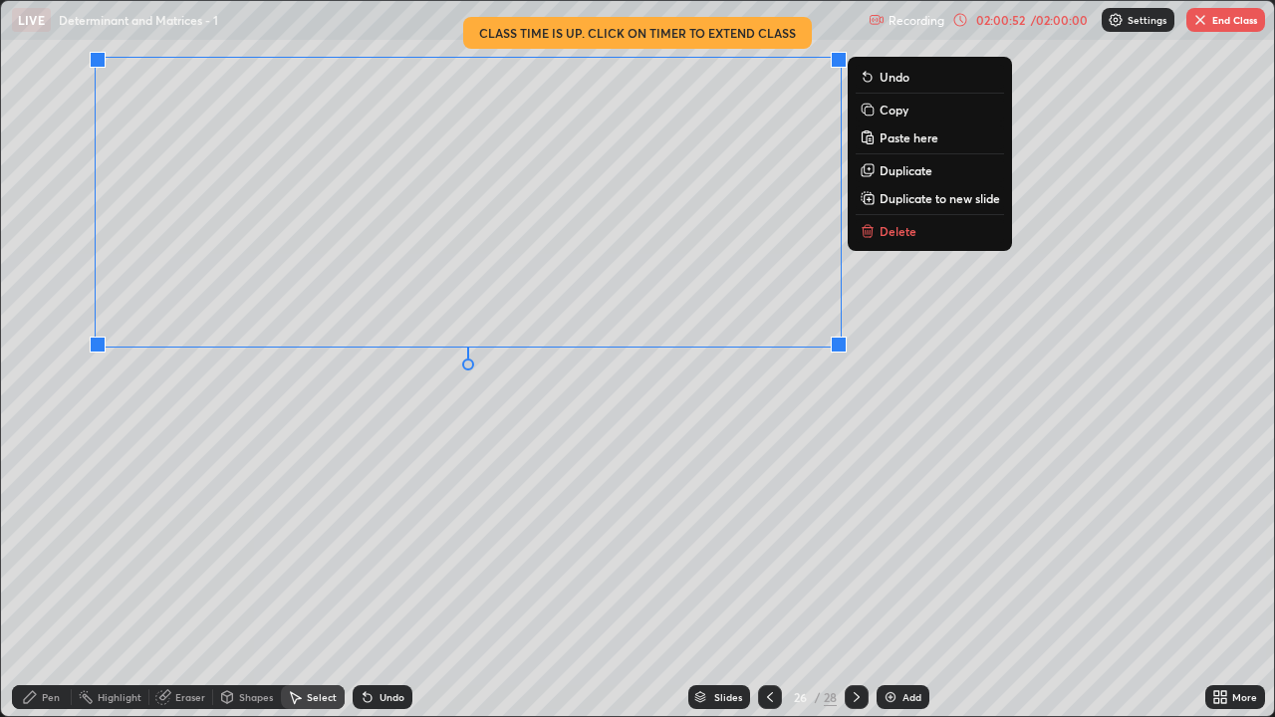
click at [385, 511] on div "0 ° Undo Copy Paste here Duplicate Duplicate to new slide Delete" at bounding box center [637, 358] width 1273 height 715
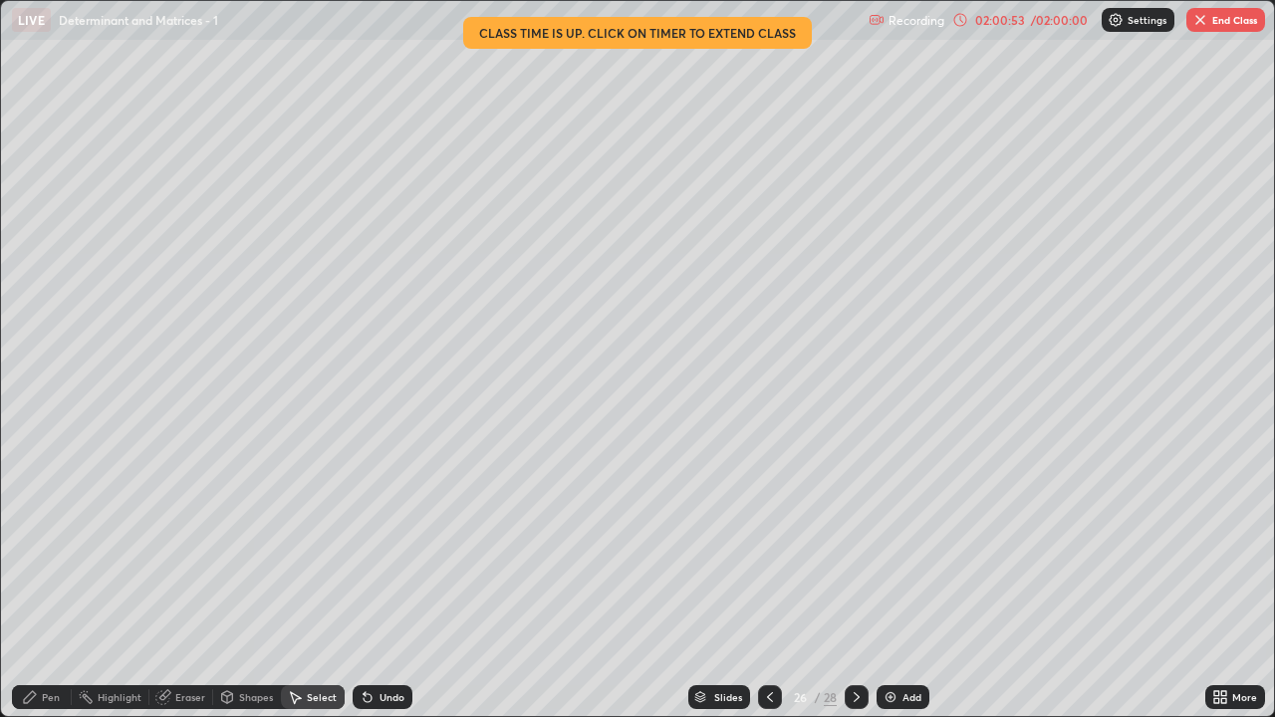
click at [173, 589] on div "Eraser" at bounding box center [181, 697] width 64 height 24
click at [399, 589] on div "Undo" at bounding box center [382, 697] width 60 height 24
click at [45, 589] on div "Pen" at bounding box center [42, 697] width 60 height 24
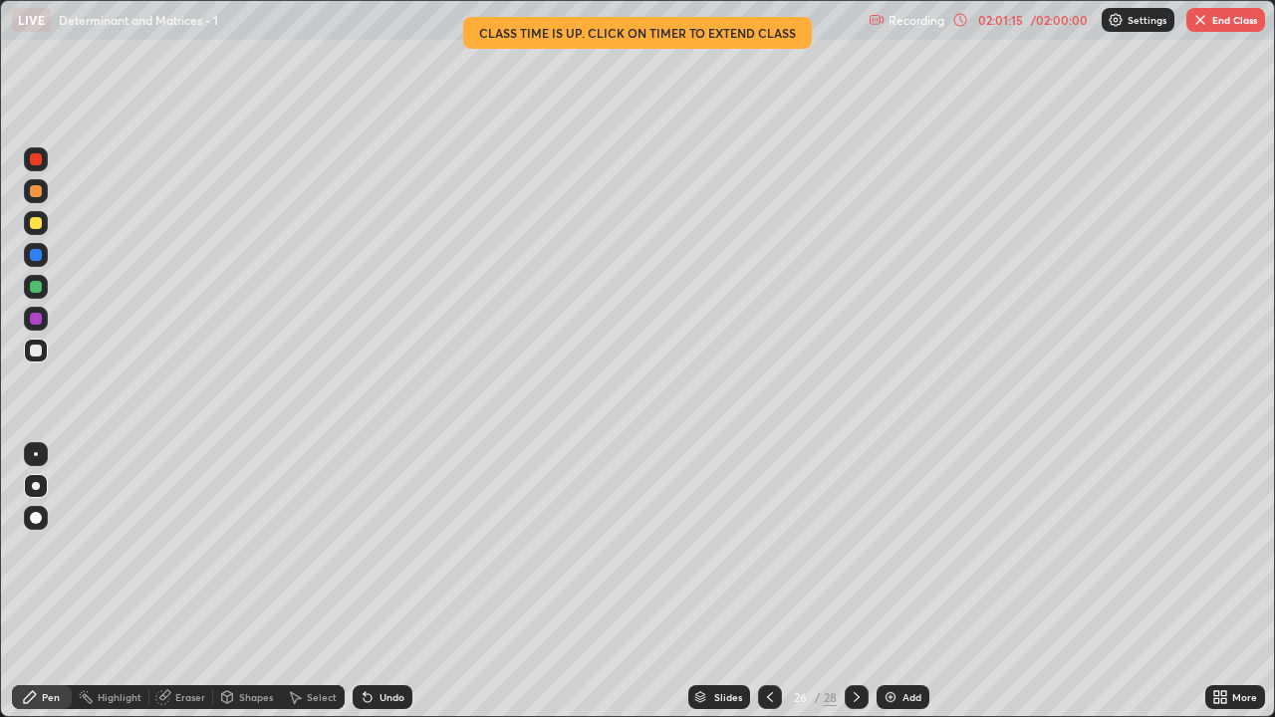
click at [767, 589] on icon at bounding box center [770, 697] width 16 height 16
click at [853, 589] on div at bounding box center [856, 697] width 24 height 24
click at [1244, 589] on div "More" at bounding box center [1244, 697] width 25 height 10
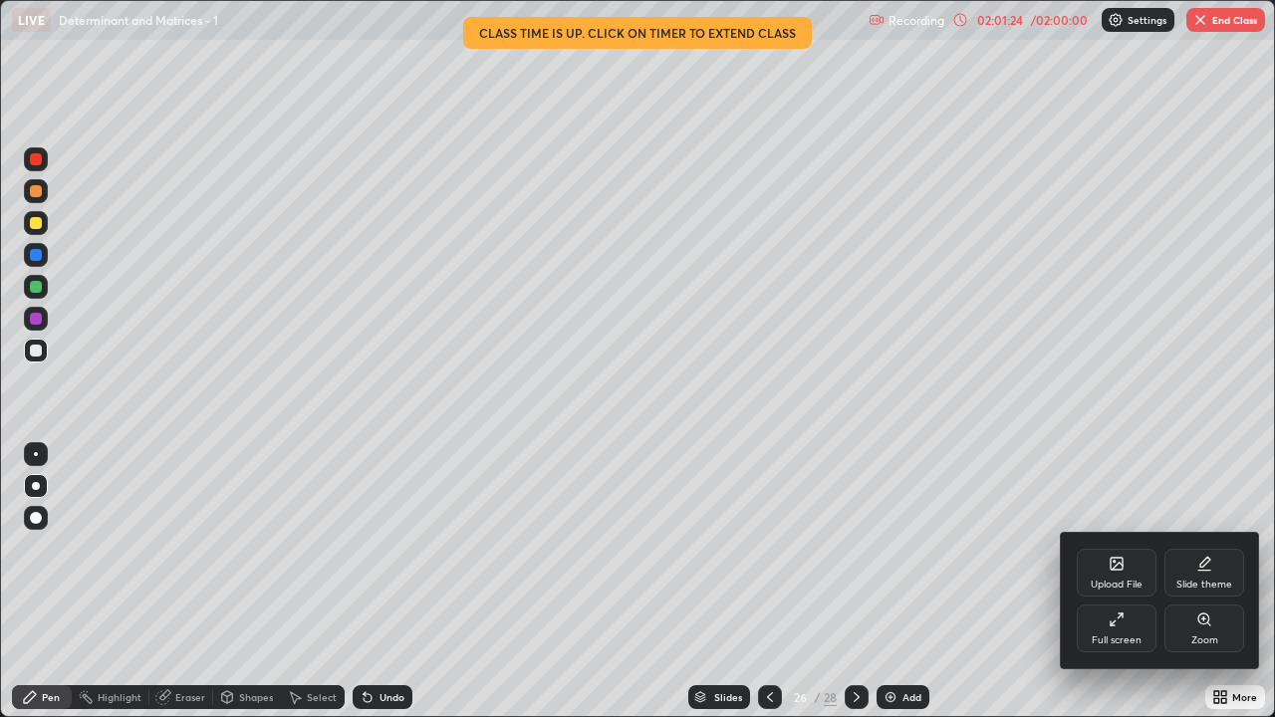
click at [1115, 589] on icon at bounding box center [1116, 619] width 16 height 16
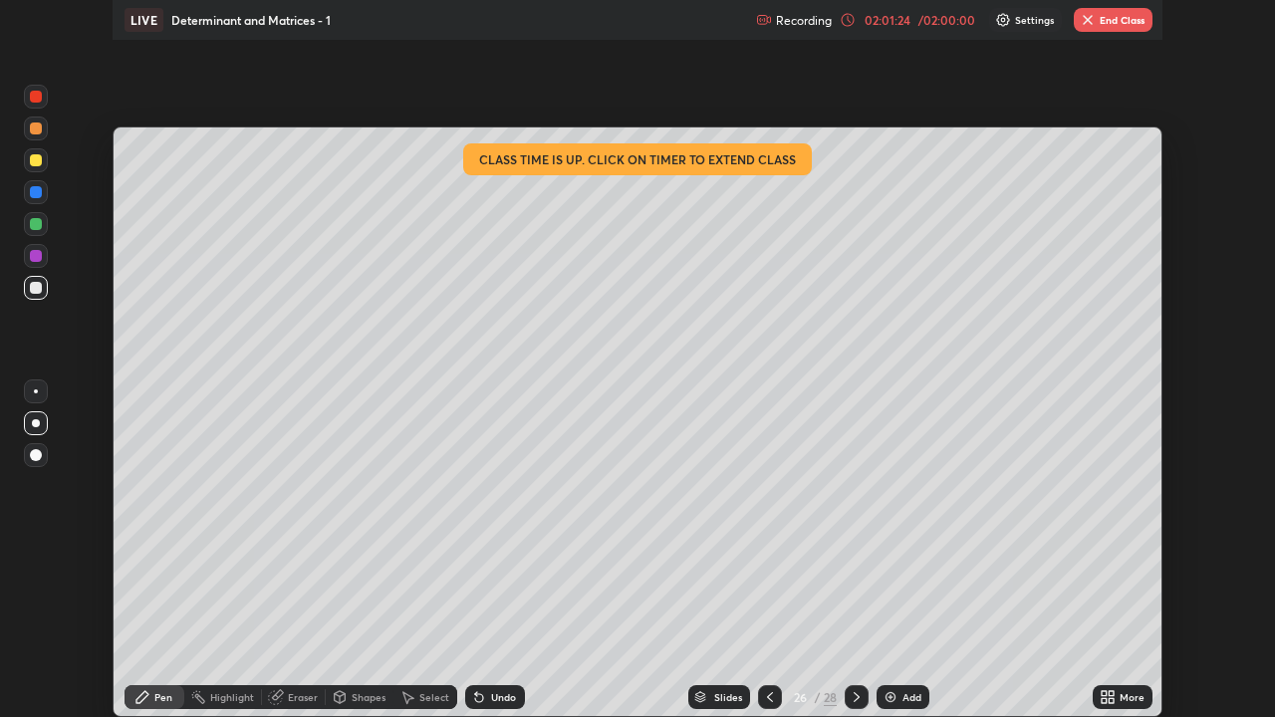
scroll to position [98984, 98300]
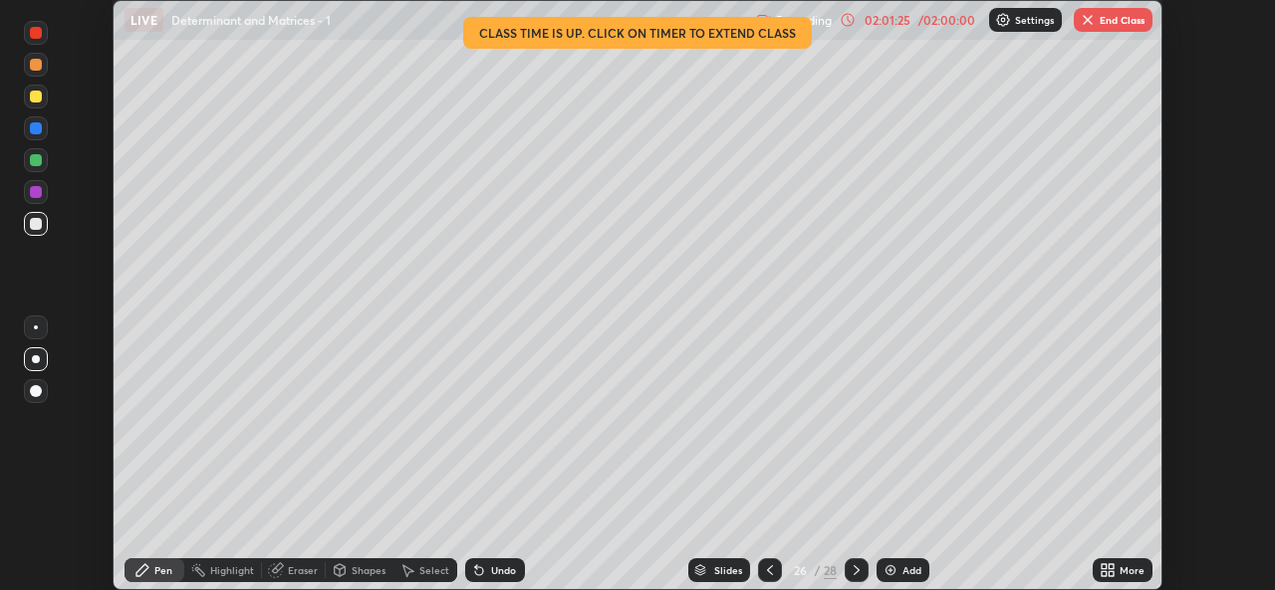
click at [1118, 578] on div "More" at bounding box center [1122, 571] width 60 height 24
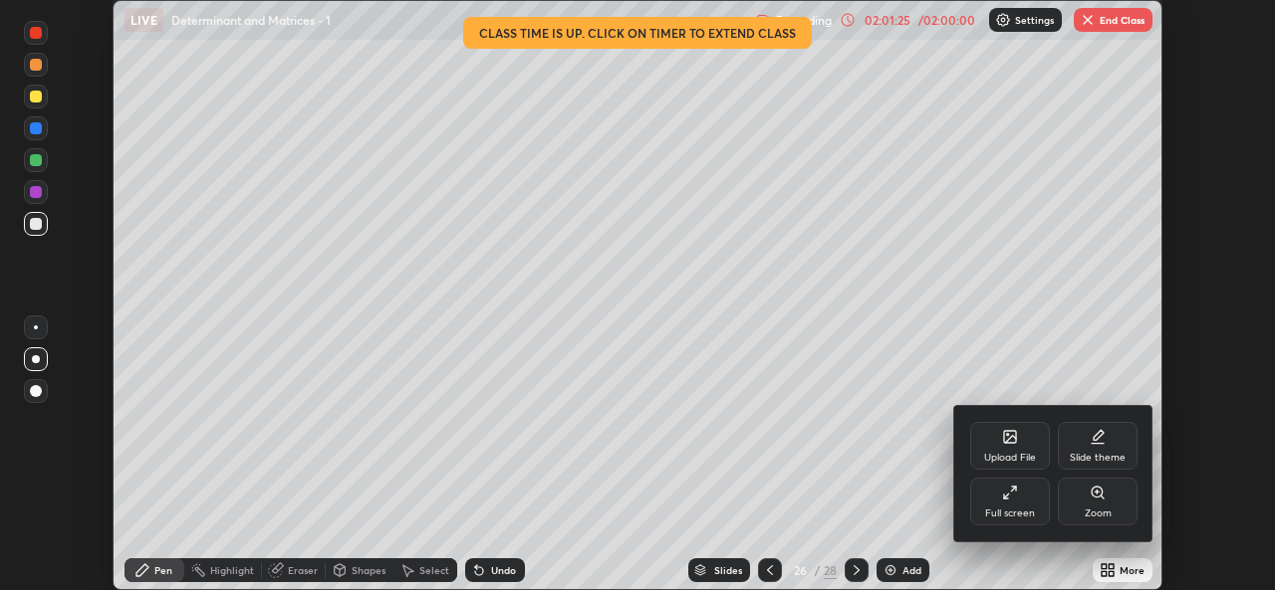
click at [1001, 522] on div "Full screen" at bounding box center [1010, 502] width 80 height 48
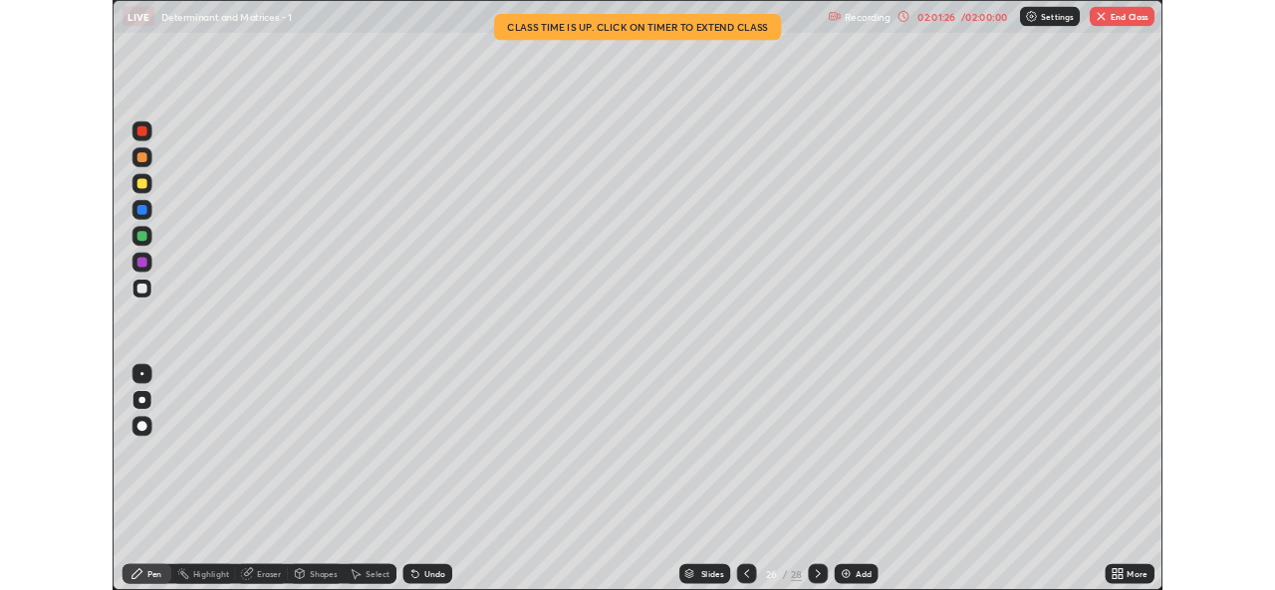
scroll to position [717, 1275]
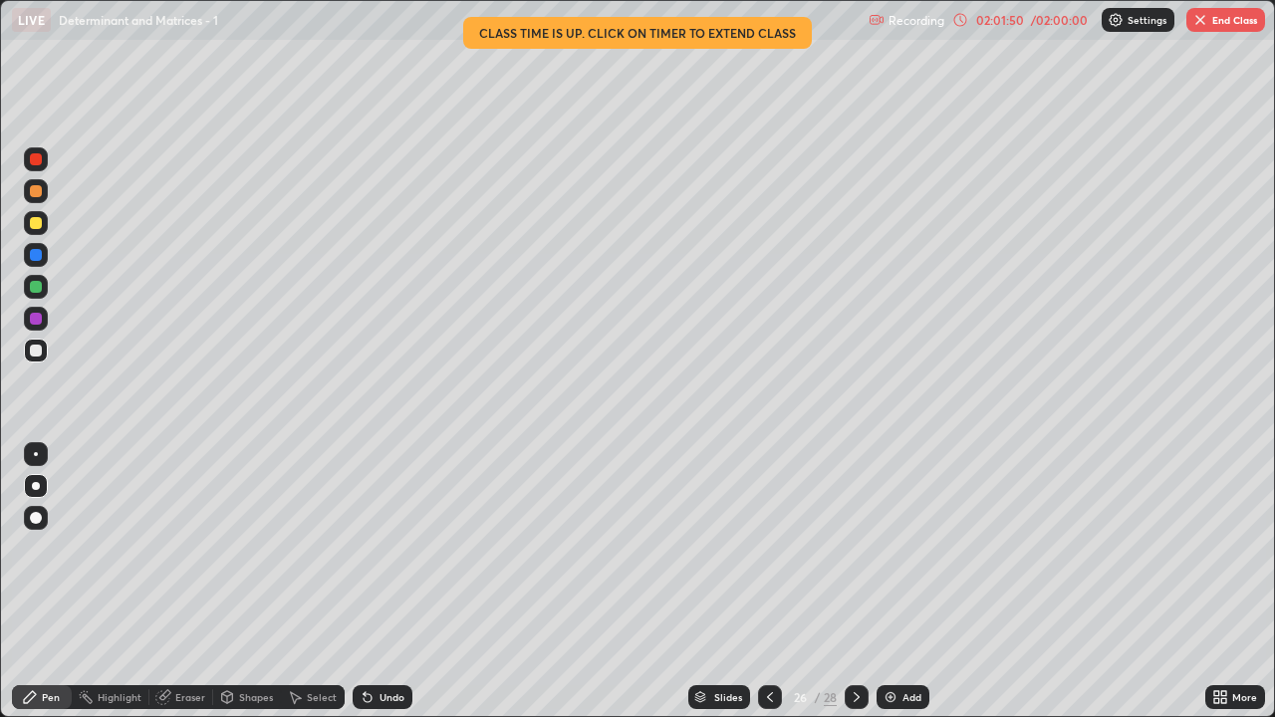
click at [770, 589] on div at bounding box center [770, 697] width 24 height 40
click at [848, 589] on icon at bounding box center [856, 697] width 16 height 16
click at [313, 589] on div "Select" at bounding box center [313, 697] width 64 height 24
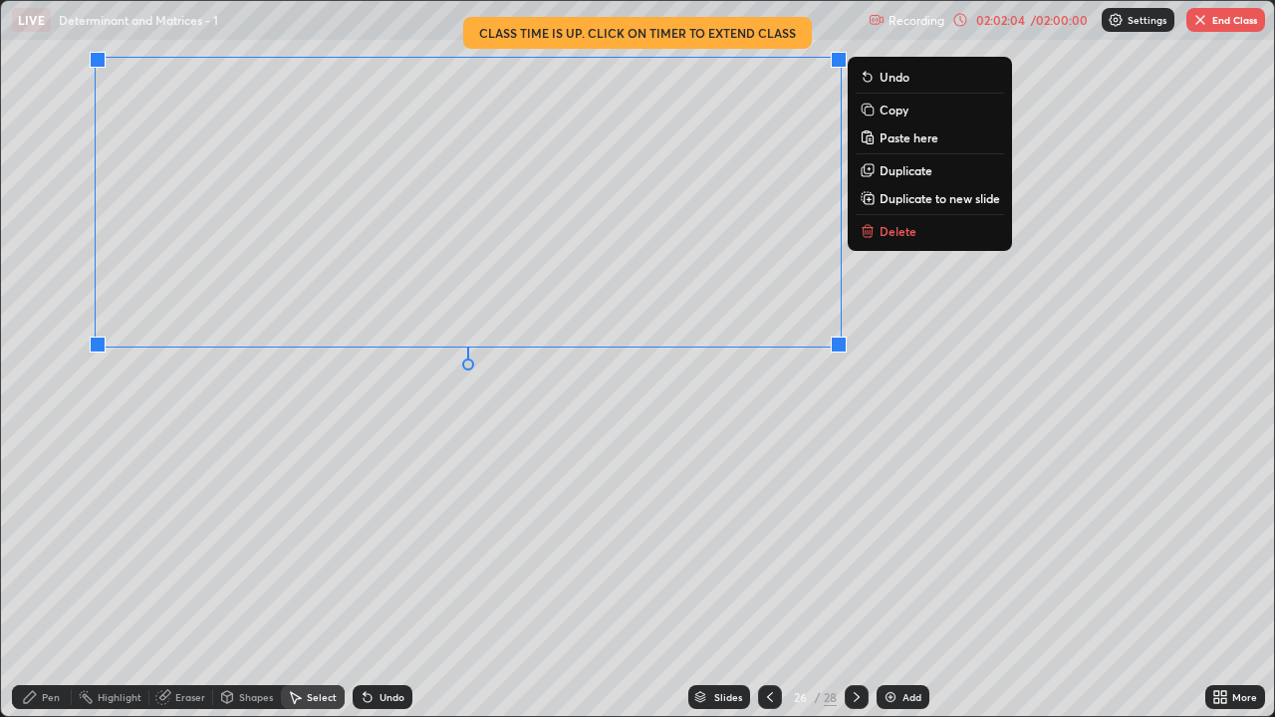
click at [903, 170] on p "Duplicate" at bounding box center [905, 170] width 53 height 16
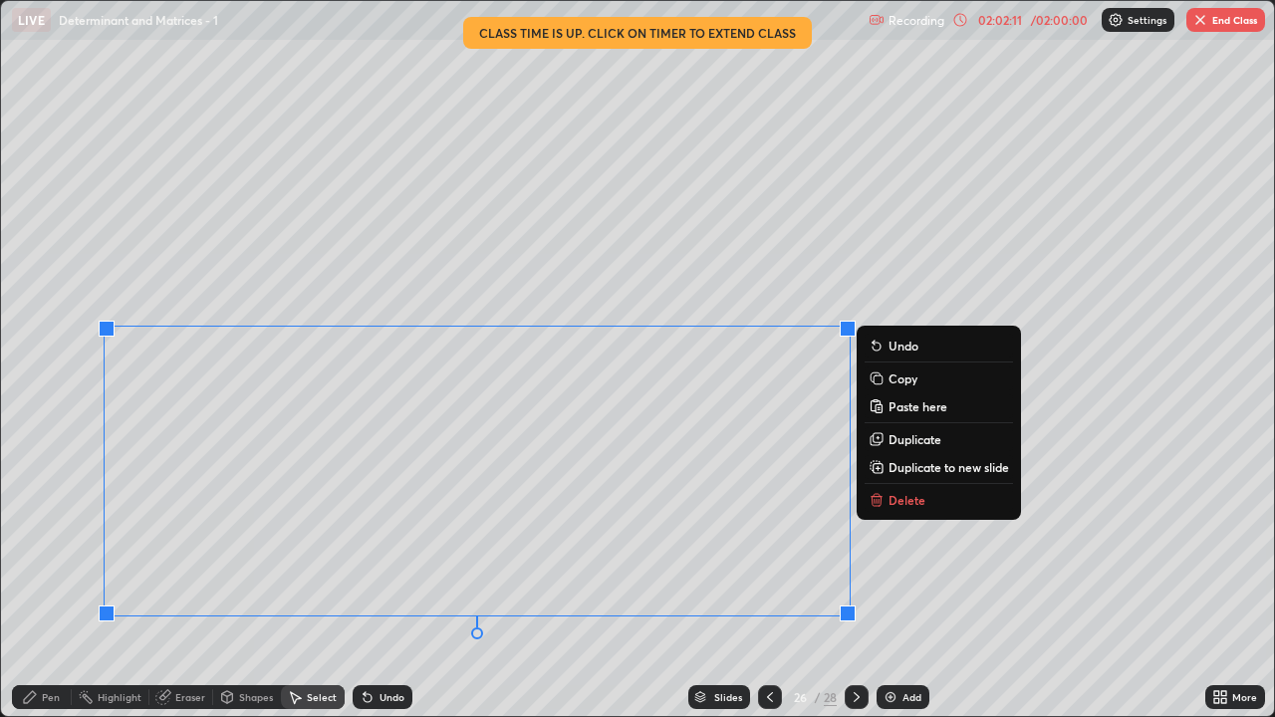
click at [179, 589] on div "Eraser" at bounding box center [181, 697] width 64 height 24
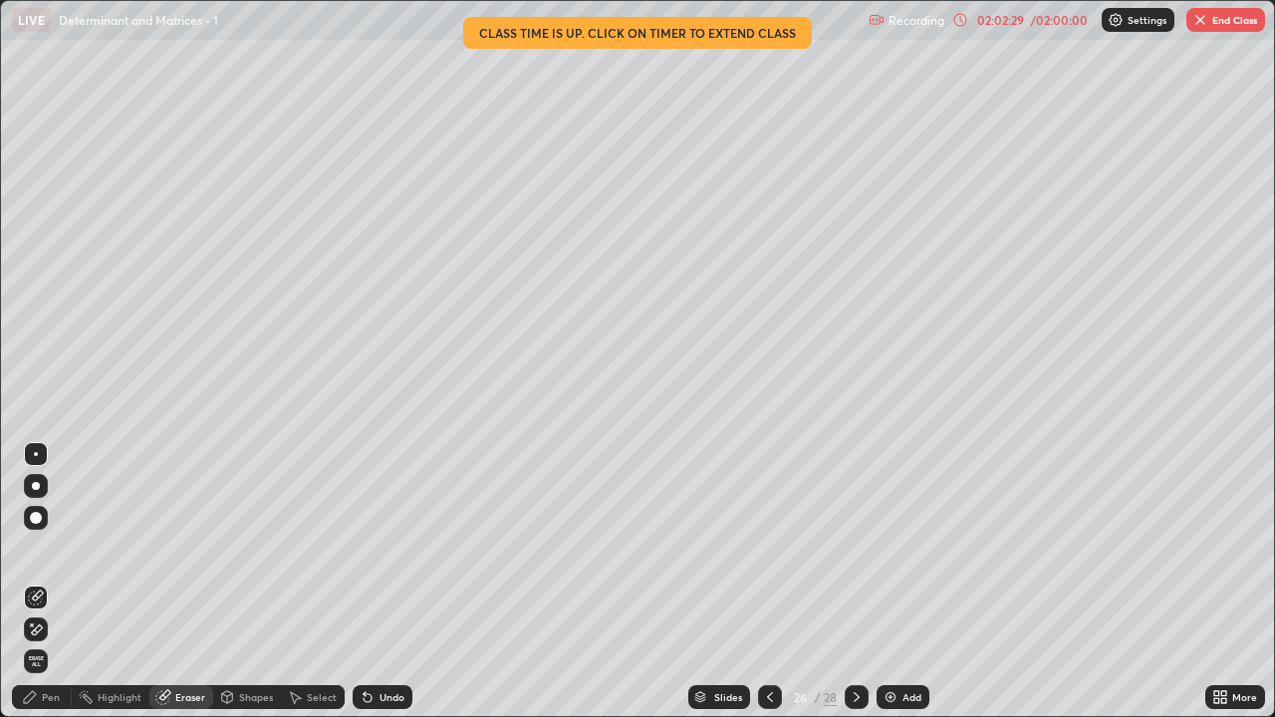
click at [40, 589] on div "Pen" at bounding box center [42, 697] width 60 height 24
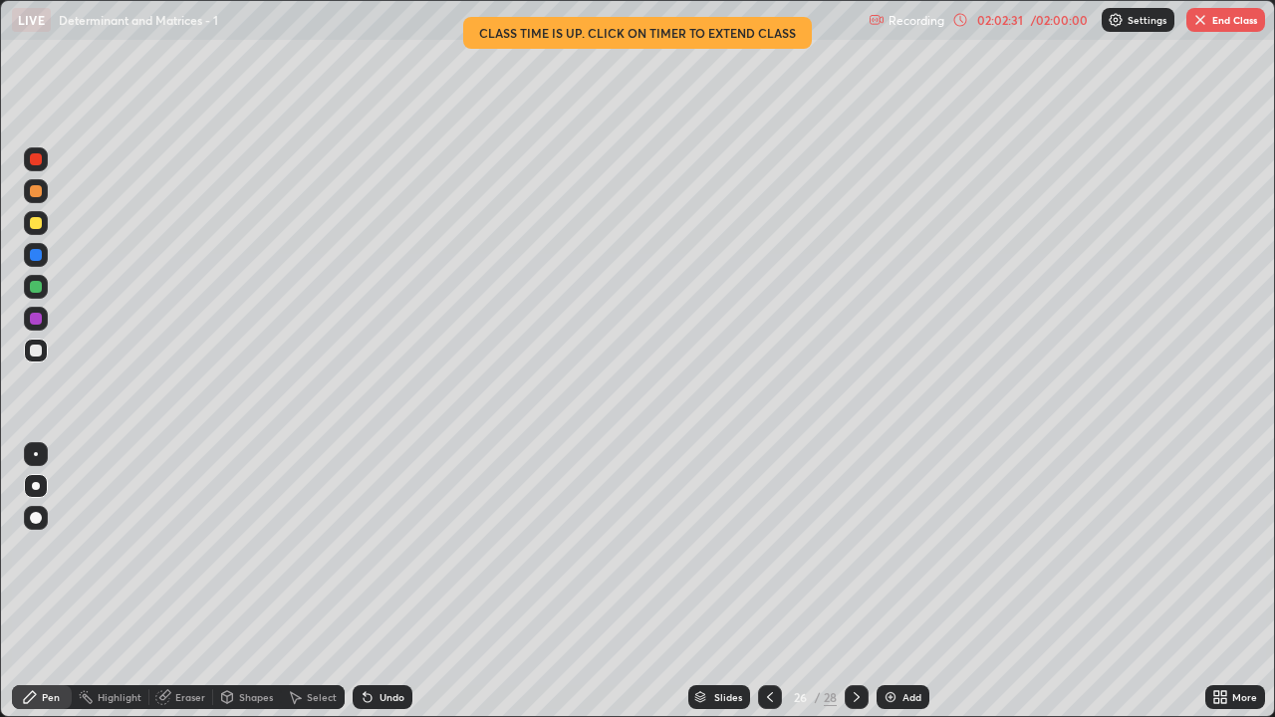
click at [1236, 589] on div "More" at bounding box center [1235, 697] width 60 height 24
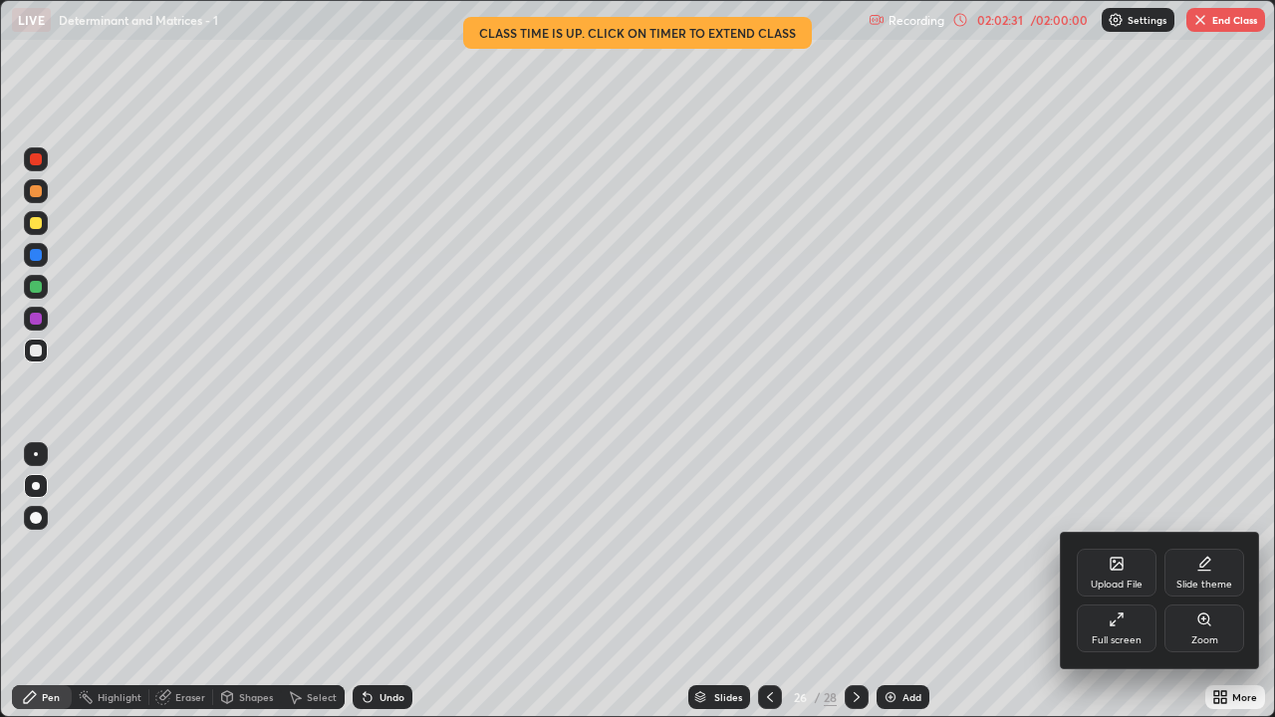
click at [1127, 589] on div "Full screen" at bounding box center [1116, 640] width 50 height 10
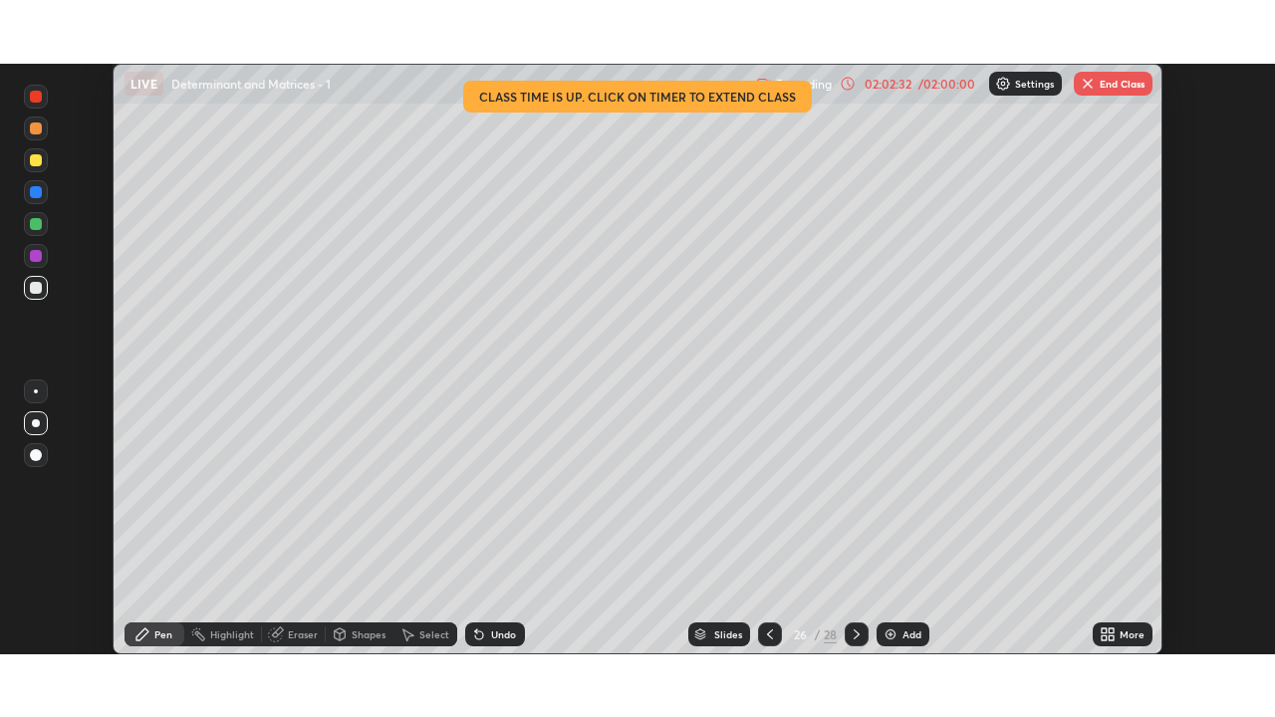
scroll to position [98984, 98300]
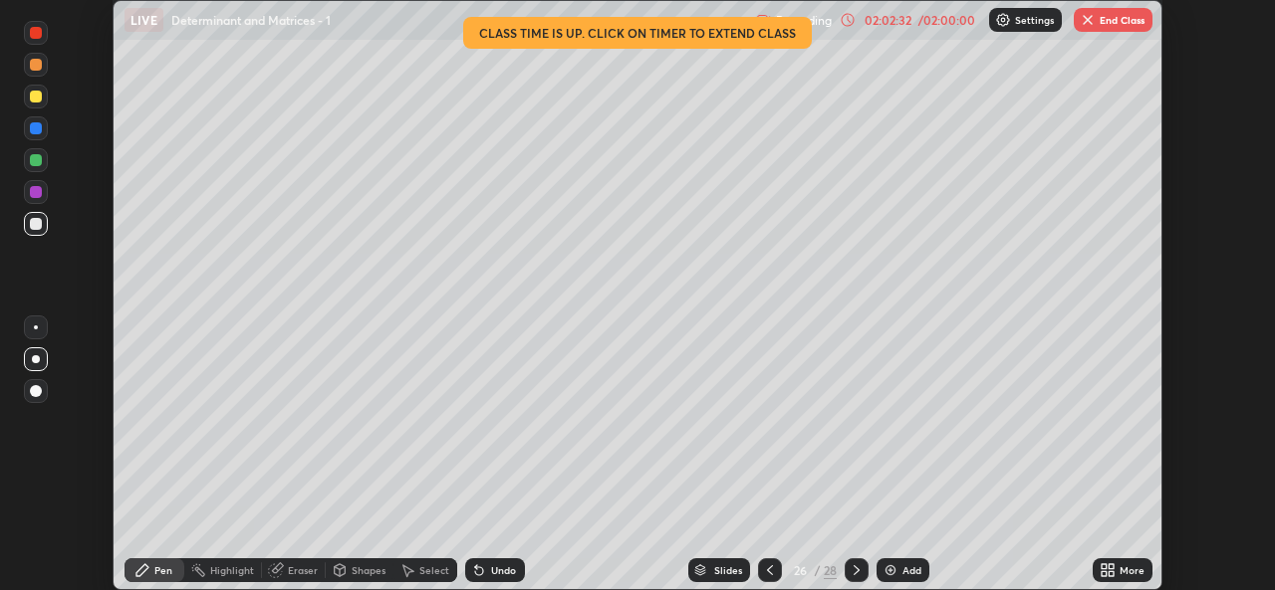
click at [1122, 572] on div "More" at bounding box center [1131, 571] width 25 height 10
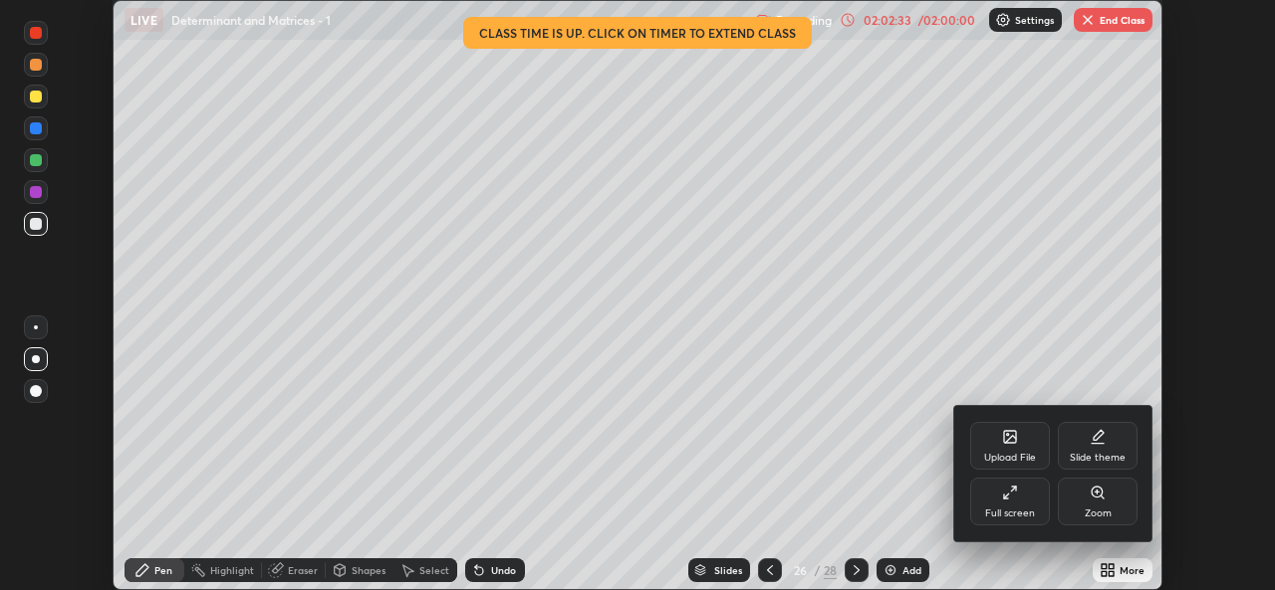
click at [1016, 510] on div "Full screen" at bounding box center [1010, 514] width 50 height 10
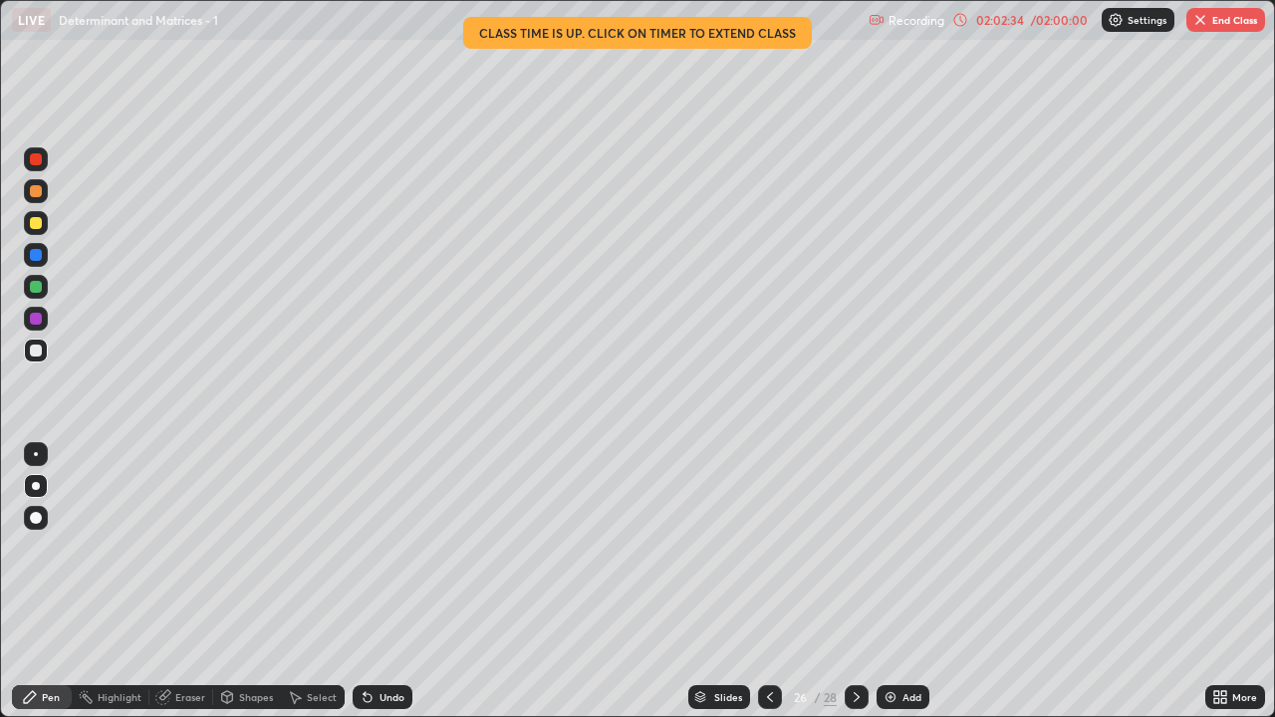
scroll to position [717, 1275]
click at [770, 589] on div at bounding box center [770, 697] width 24 height 24
click at [856, 589] on div at bounding box center [856, 697] width 24 height 24
click at [1208, 20] on button "End Class" at bounding box center [1225, 20] width 79 height 24
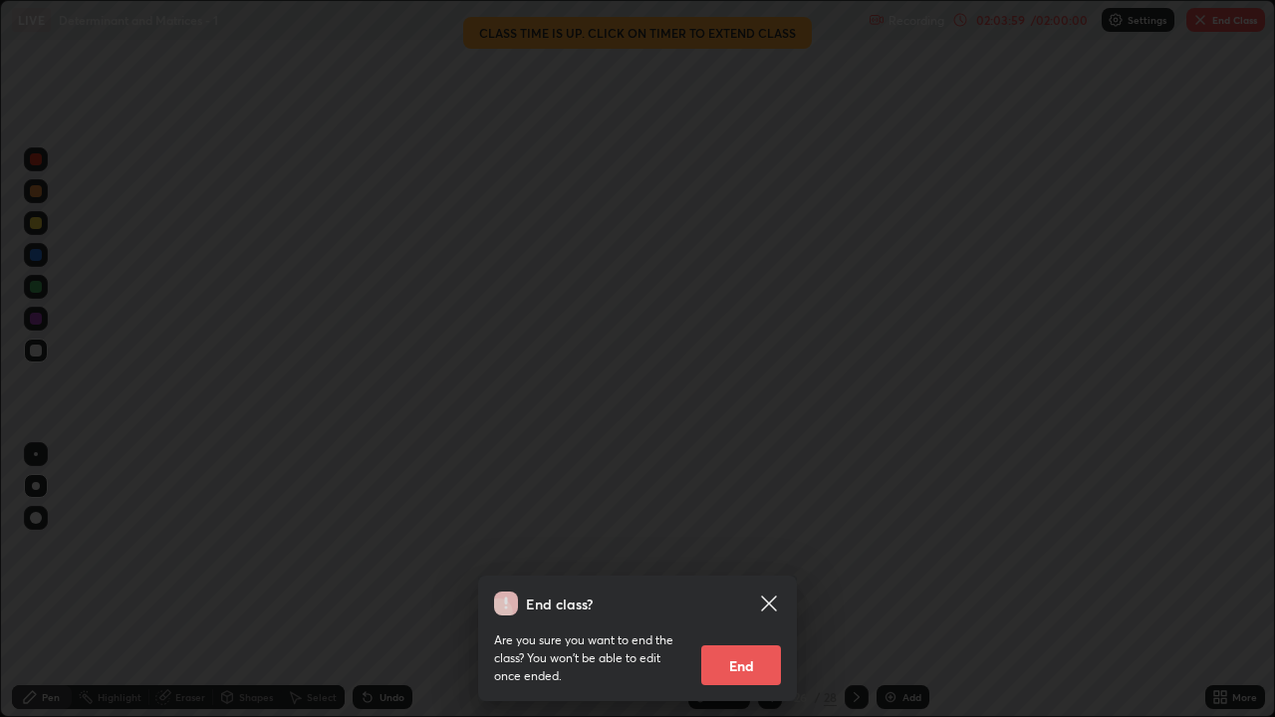
click at [751, 589] on button "End" at bounding box center [741, 665] width 80 height 40
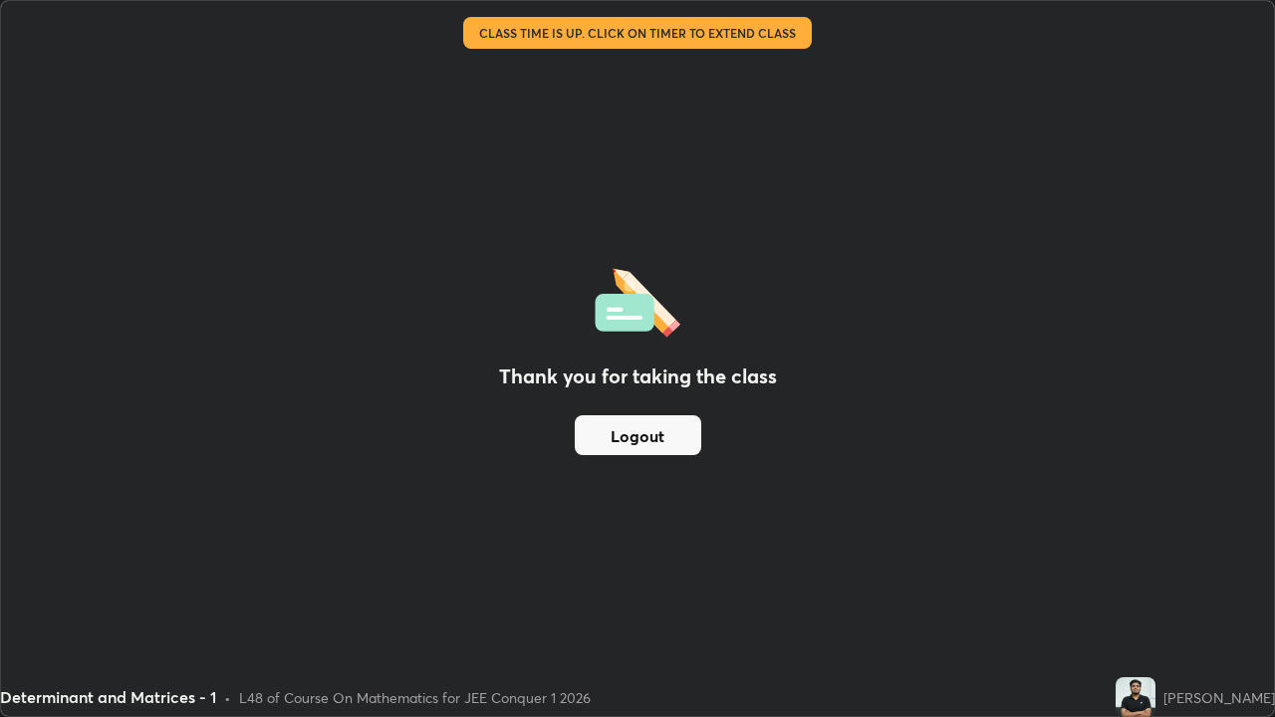
click at [659, 444] on button "Logout" at bounding box center [638, 435] width 126 height 40
